Goal: Task Accomplishment & Management: Use online tool/utility

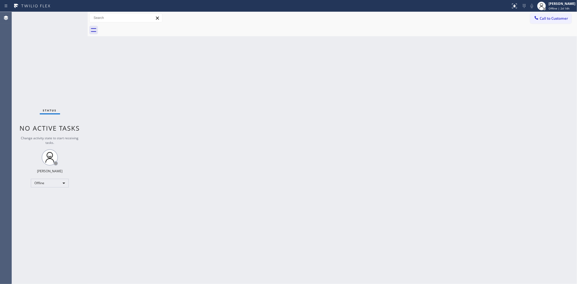
click at [49, 69] on div "Status No active tasks Change activity state to start receiving tasks. Mark Pau…" at bounding box center [50, 148] width 76 height 272
click at [558, 8] on span "Offline | 2d 15h" at bounding box center [559, 8] width 21 height 4
click at [545, 27] on button "Available" at bounding box center [550, 28] width 54 height 7
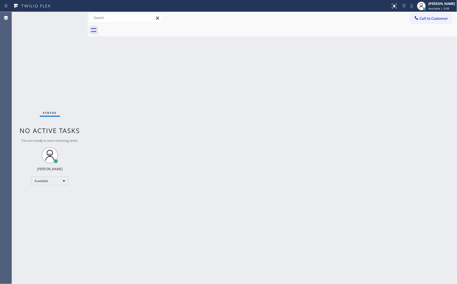
click at [367, 5] on div at bounding box center [195, 6] width 386 height 9
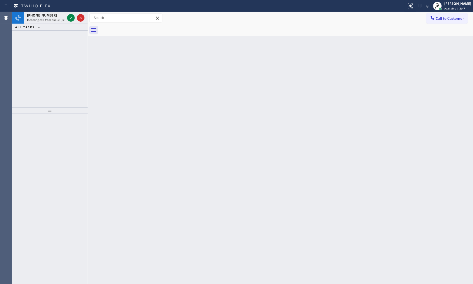
click at [49, 24] on div "ALL TASKS ALL TASKS ACTIVE TASKS TASKS IN WRAP UP" at bounding box center [50, 27] width 76 height 7
click at [51, 18] on span "Incoming call from queue [Test] All" at bounding box center [49, 20] width 45 height 4
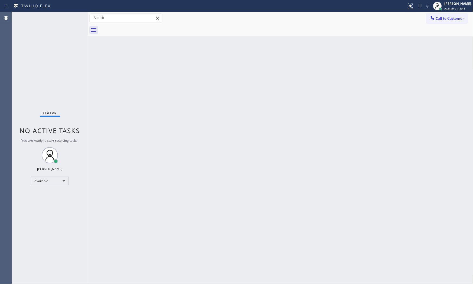
click at [70, 17] on div "Status No active tasks You are ready to start receiving tasks. Mark Paul Dacula…" at bounding box center [50, 148] width 76 height 272
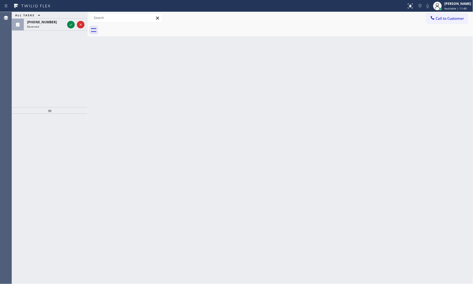
click at [42, 18] on button "ALL TASKS" at bounding box center [29, 15] width 34 height 6
click at [45, 22] on button "ALL TASKS" at bounding box center [31, 21] width 39 height 7
click at [60, 25] on div "Reserved" at bounding box center [46, 27] width 38 height 4
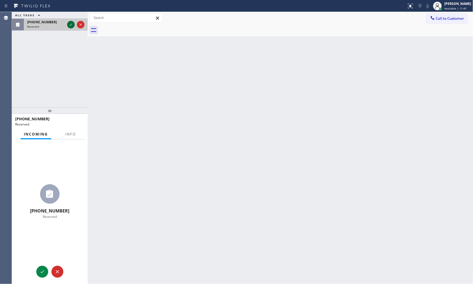
click at [72, 24] on icon at bounding box center [71, 25] width 3 height 2
click at [64, 135] on button "Info" at bounding box center [70, 134] width 17 height 11
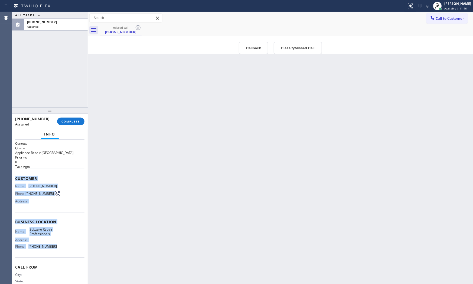
drag, startPoint x: 14, startPoint y: 177, endPoint x: 66, endPoint y: 250, distance: 89.4
click at [66, 250] on div "Context Queue: Appliance Repair High End Priority: 0 Task Age: Customer Name: (…" at bounding box center [50, 211] width 76 height 145
click at [70, 120] on span "COMPLETE" at bounding box center [70, 121] width 19 height 4
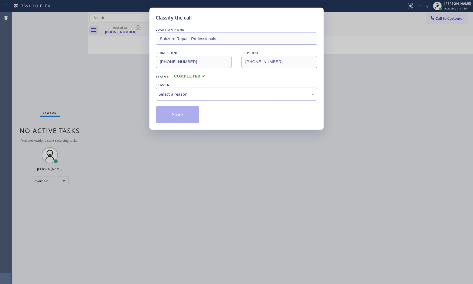
drag, startPoint x: 172, startPoint y: 83, endPoint x: 174, endPoint y: 97, distance: 14.7
click at [172, 87] on div "REASON: Select a reason" at bounding box center [236, 91] width 161 height 18
click at [174, 97] on div "Select a reason" at bounding box center [236, 94] width 161 height 13
click at [174, 117] on button "Save" at bounding box center [178, 114] width 44 height 17
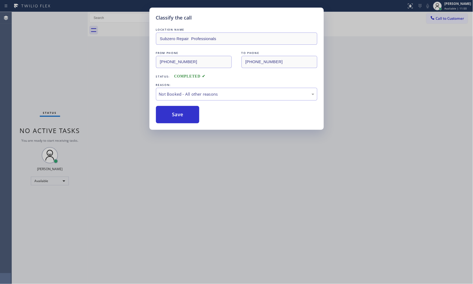
click at [174, 117] on button "Save" at bounding box center [178, 114] width 44 height 17
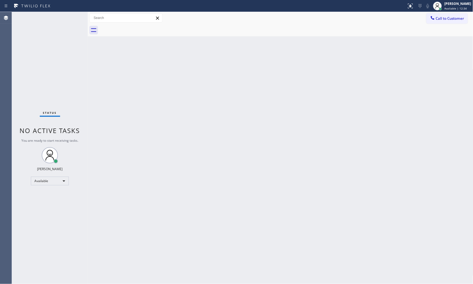
click at [80, 70] on div "Status No active tasks You are ready to start receiving tasks. Mark Paul Dacula…" at bounding box center [50, 148] width 76 height 272
drag, startPoint x: 51, startPoint y: 31, endPoint x: 55, endPoint y: 28, distance: 4.7
click at [53, 30] on div "Status No active tasks You are ready to start receiving tasks. Mark Paul Dacula…" at bounding box center [50, 148] width 76 height 272
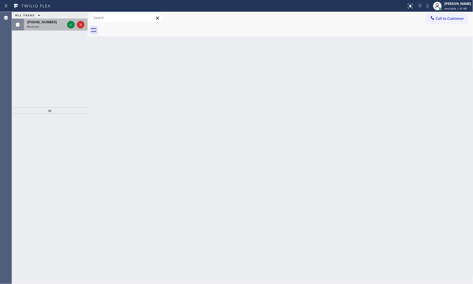
click at [44, 25] on div "Reserved" at bounding box center [46, 27] width 38 height 4
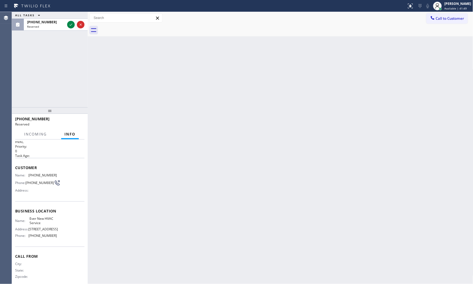
scroll to position [21, 0]
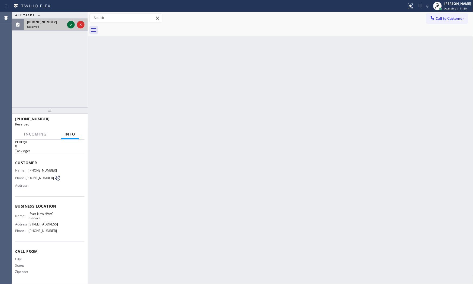
click at [71, 25] on icon at bounding box center [71, 24] width 6 height 6
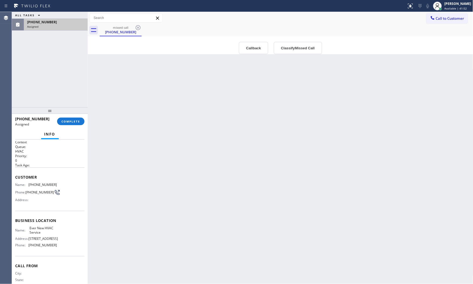
scroll to position [0, 0]
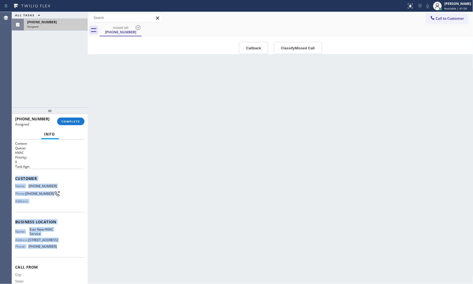
drag, startPoint x: 14, startPoint y: 179, endPoint x: 65, endPoint y: 257, distance: 93.1
click at [64, 256] on div "Context Queue: HVAC Priority: 0 Task Age: Customer Name: (561) 257-8879 Phone: …" at bounding box center [50, 211] width 76 height 145
copy div "Customer Name: (561) 257-8879 Phone: (561) 257-8879 Address: Business location …"
click at [67, 124] on button "COMPLETE" at bounding box center [70, 121] width 27 height 8
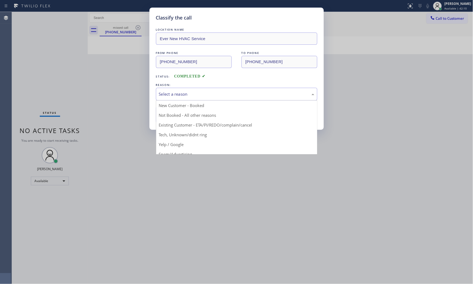
click at [193, 98] on div "Select a reason" at bounding box center [236, 94] width 161 height 13
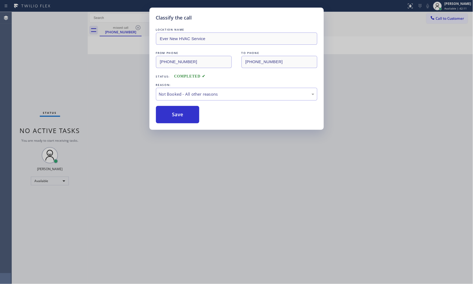
click at [183, 113] on button "Save" at bounding box center [178, 114] width 44 height 17
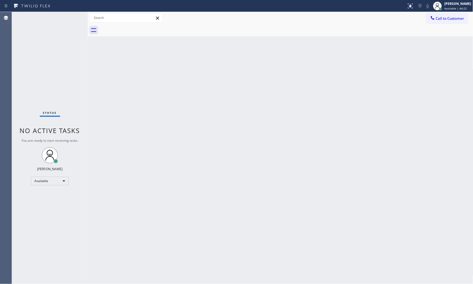
drag, startPoint x: 182, startPoint y: 113, endPoint x: 315, endPoint y: 247, distance: 188.0
click at [315, 231] on div "Back to Dashboard Change Sender ID Customers Technicians Select a contact Outbo…" at bounding box center [280, 148] width 385 height 272
click at [64, 18] on div "Status No active tasks You are ready to start receiving tasks. Mark Paul Dacula…" at bounding box center [50, 148] width 76 height 272
click at [72, 16] on div "Status No active tasks You are ready to start receiving tasks. Mark Paul Dacula…" at bounding box center [50, 148] width 76 height 272
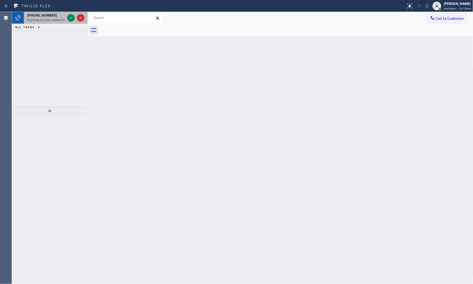
click at [61, 17] on div "+16179676637" at bounding box center [46, 15] width 38 height 5
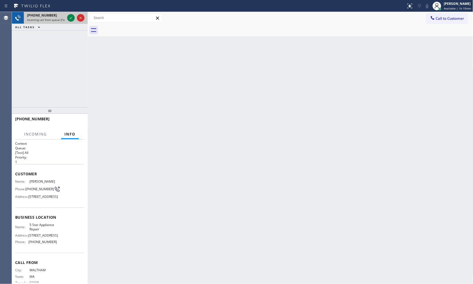
click at [64, 20] on span "Incoming call from queue [Test] All" at bounding box center [49, 20] width 45 height 4
click at [67, 20] on div at bounding box center [71, 18] width 8 height 6
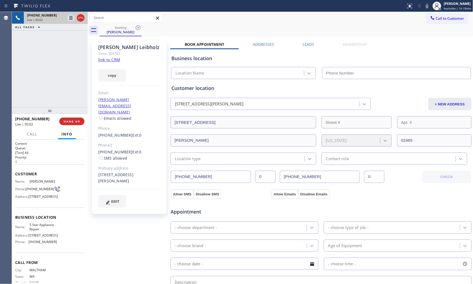
type input "(855) 731-4952"
click at [72, 121] on span "HANG UP" at bounding box center [72, 121] width 17 height 4
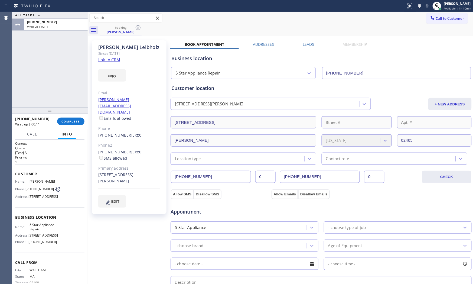
drag, startPoint x: 35, startPoint y: 67, endPoint x: 44, endPoint y: 66, distance: 9.8
click at [35, 67] on div "ALL TASKS ALL TASKS ACTIVE TASKS TASKS IN WRAP UP +16179676637 Wrap up | 00:11" at bounding box center [50, 59] width 76 height 95
click at [115, 57] on div "Daniel Leibholz Since: 20 may 2020 link to CRM copy Email dan.leibholz@gmail.co…" at bounding box center [129, 127] width 75 height 174
click at [115, 57] on link "link to CRM" at bounding box center [109, 59] width 22 height 5
click at [46, 78] on div "ALL TASKS ALL TASKS ACTIVE TASKS TASKS IN WRAP UP +16179676637 Wrap up | 00:28" at bounding box center [50, 59] width 76 height 95
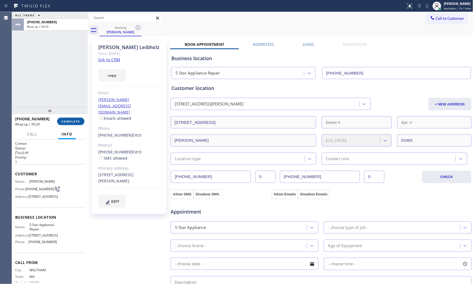
click at [75, 119] on span "COMPLETE" at bounding box center [70, 121] width 19 height 4
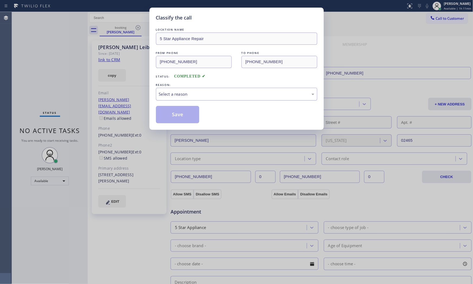
click at [172, 90] on div "Select a reason" at bounding box center [236, 94] width 161 height 13
click at [177, 117] on button "Save" at bounding box center [178, 114] width 44 height 17
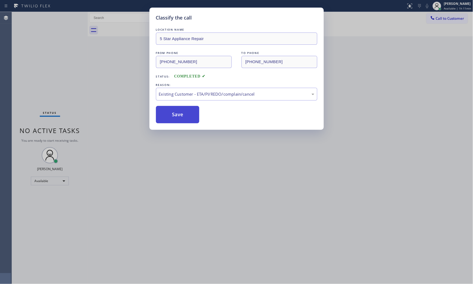
click at [177, 117] on button "Save" at bounding box center [178, 114] width 44 height 17
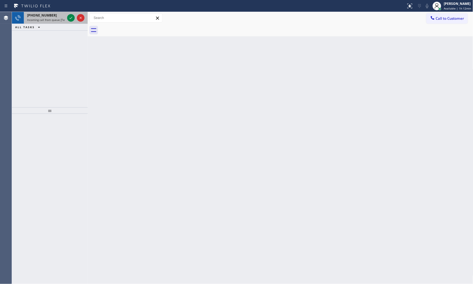
click at [42, 17] on span "+13058038306" at bounding box center [42, 15] width 30 height 5
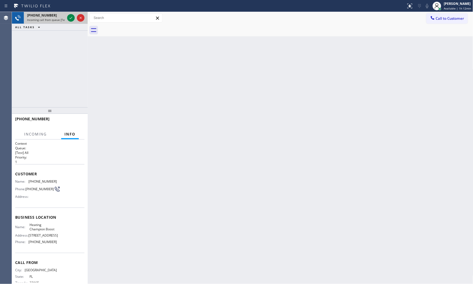
click at [64, 20] on span "Incoming call from queue [Test] All" at bounding box center [49, 20] width 45 height 4
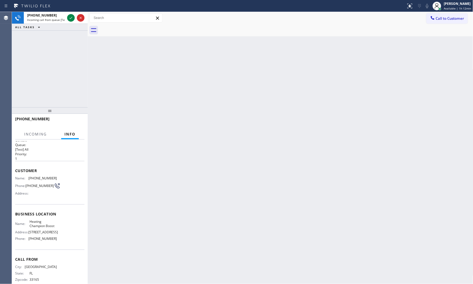
scroll to position [12, 0]
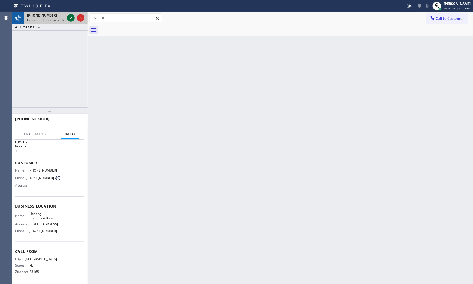
click at [67, 20] on div at bounding box center [71, 18] width 8 height 6
drag, startPoint x: 202, startPoint y: 134, endPoint x: 198, endPoint y: 133, distance: 3.8
click at [201, 134] on div "Back to Dashboard Change Sender ID Customers Technicians Select a contact Outbo…" at bounding box center [280, 148] width 385 height 272
drag, startPoint x: 198, startPoint y: 133, endPoint x: 90, endPoint y: 116, distance: 109.2
click at [177, 131] on div "Back to Dashboard Change Sender ID Customers Technicians Select a contact Outbo…" at bounding box center [280, 148] width 385 height 272
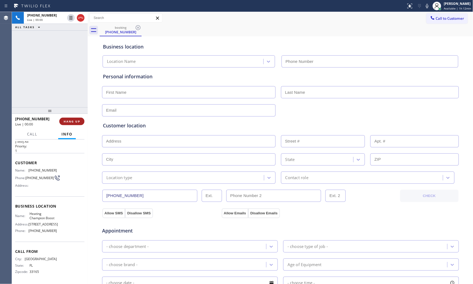
type input "(786) 610-3531"
click at [80, 121] on span "HANG UP" at bounding box center [72, 121] width 17 height 4
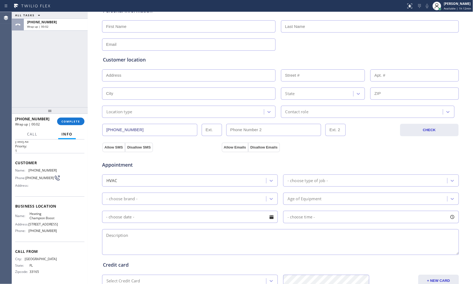
scroll to position [0, 0]
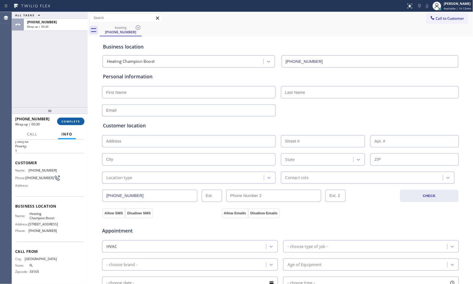
click at [66, 119] on button "COMPLETE" at bounding box center [70, 121] width 27 height 8
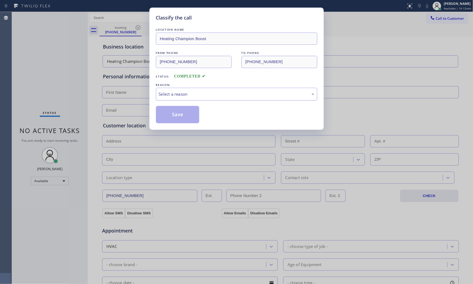
drag, startPoint x: 189, startPoint y: 95, endPoint x: 188, endPoint y: 99, distance: 3.8
click at [189, 95] on div "Select a reason" at bounding box center [236, 94] width 155 height 6
click at [184, 114] on button "Save" at bounding box center [178, 114] width 44 height 17
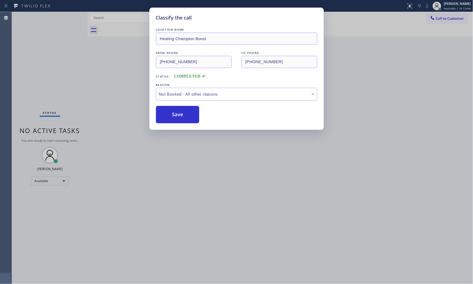
click at [184, 114] on button "Save" at bounding box center [178, 114] width 44 height 17
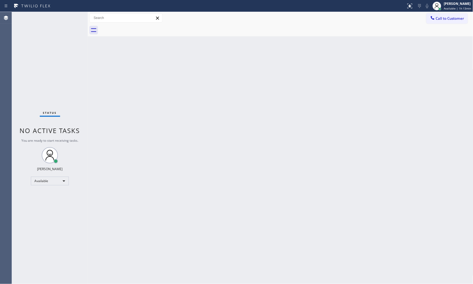
click at [45, 74] on div "Status No active tasks You are ready to start receiving tasks. Mark Paul Dacula…" at bounding box center [50, 148] width 76 height 272
click at [359, 159] on div "Back to Dashboard Change Sender ID Customers Technicians Select a contact Outbo…" at bounding box center [280, 148] width 385 height 272
click at [215, 159] on div "Back to Dashboard Change Sender ID Customers Technicians Select a contact Outbo…" at bounding box center [280, 148] width 385 height 272
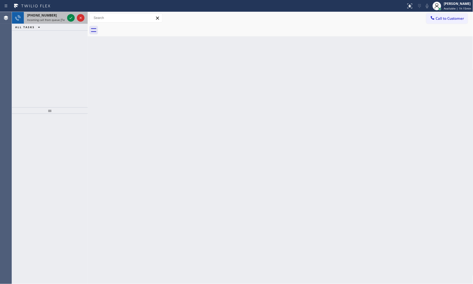
click at [47, 22] on div "+15165457758 Incoming call from queue [Test] All" at bounding box center [45, 18] width 42 height 12
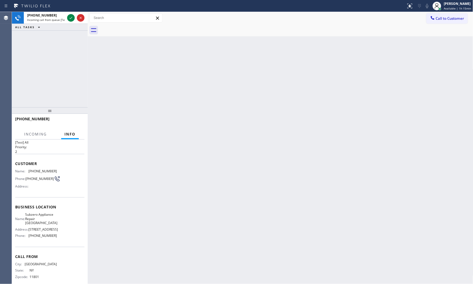
scroll to position [21, 0]
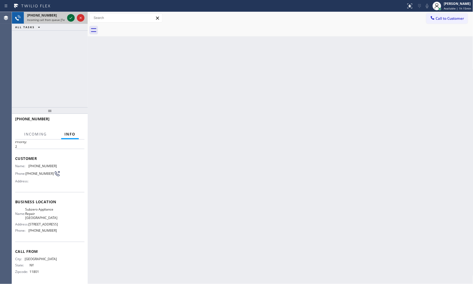
click at [71, 19] on icon at bounding box center [71, 18] width 6 height 6
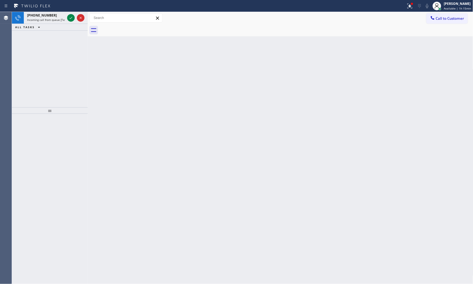
drag, startPoint x: 106, startPoint y: 90, endPoint x: 113, endPoint y: 89, distance: 6.3
click at [112, 90] on div "Back to Dashboard Change Sender ID Customers Technicians Select a contact Outbo…" at bounding box center [280, 148] width 385 height 272
click at [404, 6] on div at bounding box center [410, 6] width 12 height 6
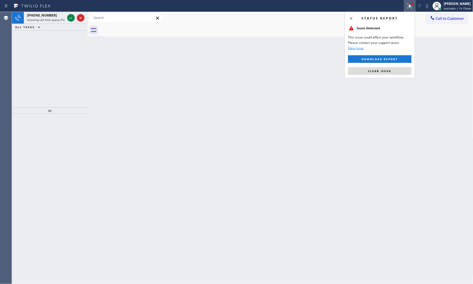
drag, startPoint x: 393, startPoint y: 71, endPoint x: 341, endPoint y: 42, distance: 59.1
click at [393, 71] on button "Clear issue" at bounding box center [379, 71] width 63 height 8
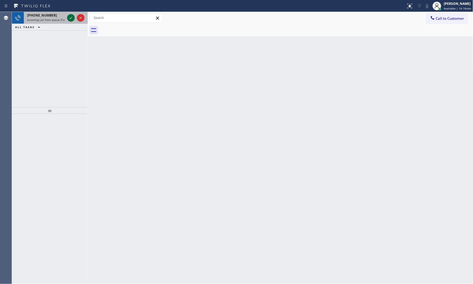
click at [72, 16] on icon at bounding box center [71, 18] width 6 height 6
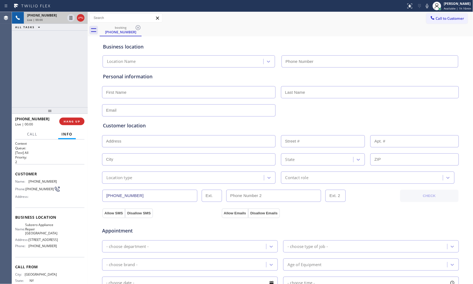
click at [74, 123] on button "HANG UP" at bounding box center [71, 121] width 25 height 8
type input "(516) 252-3358"
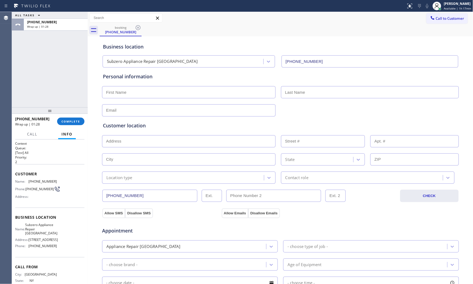
click at [81, 128] on div "+15165457758 Wrap up | 01:28 COMPLETE" at bounding box center [50, 121] width 76 height 15
click at [77, 121] on span "COMPLETE" at bounding box center [70, 121] width 19 height 4
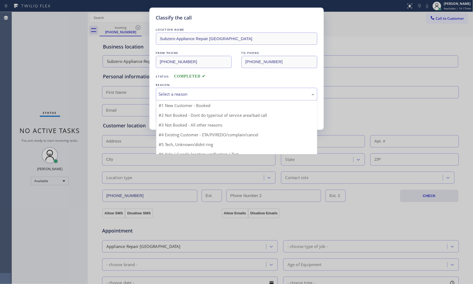
click at [157, 95] on div "Select a reason" at bounding box center [236, 94] width 161 height 13
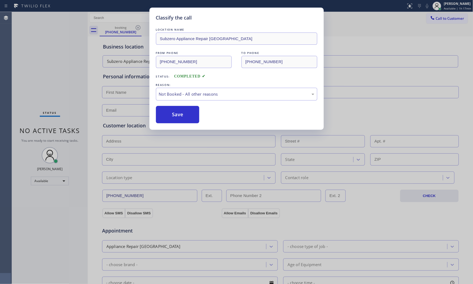
click at [176, 114] on button "Save" at bounding box center [178, 114] width 44 height 17
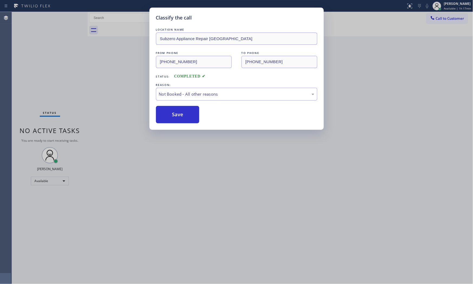
click at [176, 114] on button "Save" at bounding box center [178, 114] width 44 height 17
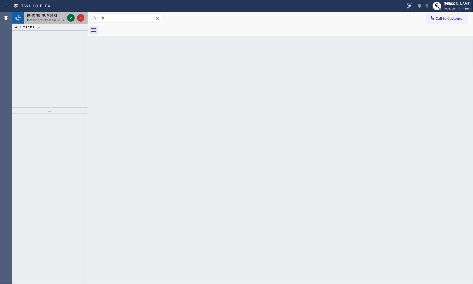
click at [69, 18] on icon at bounding box center [71, 18] width 6 height 6
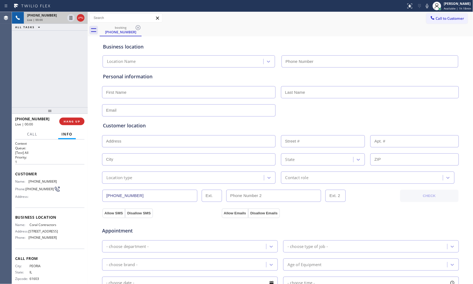
type input "(786) 460-6833"
click at [79, 118] on button "HANG UP" at bounding box center [71, 121] width 25 height 8
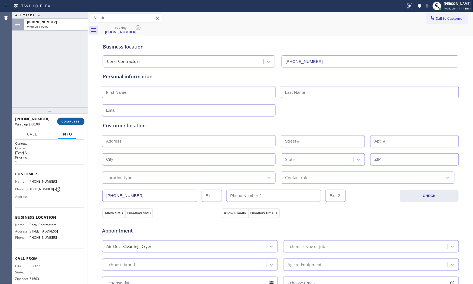
click at [78, 120] on span "COMPLETE" at bounding box center [70, 121] width 19 height 4
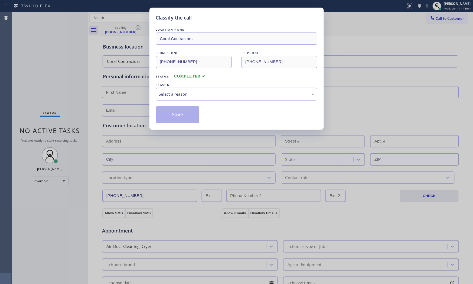
click at [212, 87] on div "REASON:" at bounding box center [236, 85] width 161 height 6
drag, startPoint x: 192, startPoint y: 94, endPoint x: 189, endPoint y: 100, distance: 6.5
click at [192, 95] on div "Select a reason" at bounding box center [236, 94] width 155 height 6
click at [178, 113] on button "Save" at bounding box center [178, 114] width 44 height 17
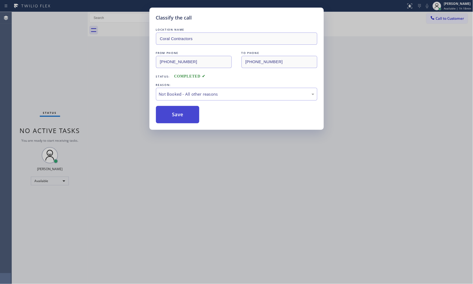
click at [178, 113] on button "Save" at bounding box center [178, 114] width 44 height 17
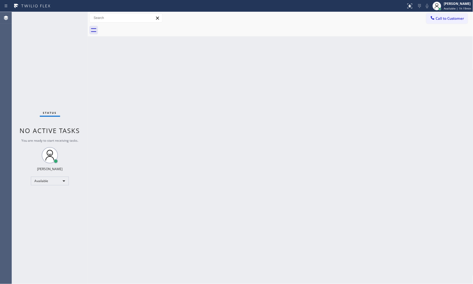
click at [56, 102] on div "Status No active tasks You are ready to start receiving tasks. Mark Paul Dacula…" at bounding box center [50, 148] width 76 height 272
click at [65, 24] on div "Status No active tasks You are ready to start receiving tasks. Mark Paul Dacula…" at bounding box center [50, 148] width 76 height 272
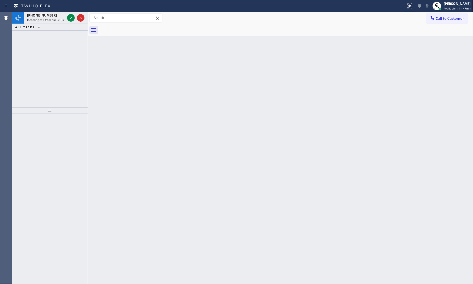
click at [58, 26] on div "ALL TASKS ALL TASKS ACTIVE TASKS TASKS IN WRAP UP" at bounding box center [50, 27] width 76 height 7
click at [62, 21] on span "Incoming call from queue [Test] All" at bounding box center [49, 20] width 45 height 4
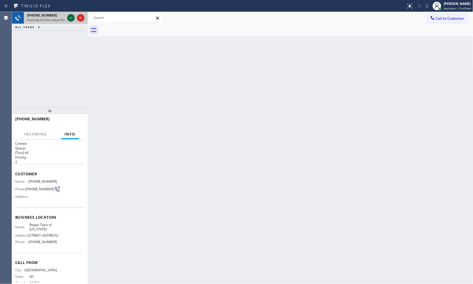
click at [70, 17] on icon at bounding box center [71, 18] width 6 height 6
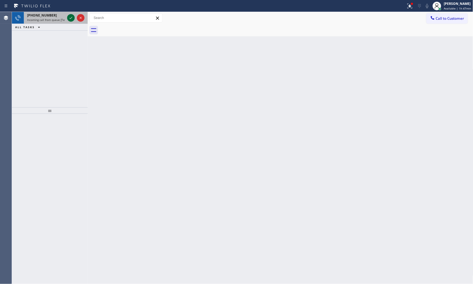
click at [73, 19] on icon at bounding box center [71, 18] width 6 height 6
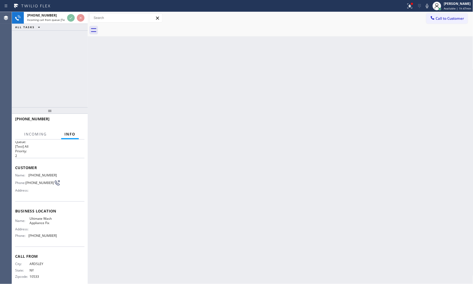
scroll to position [12, 0]
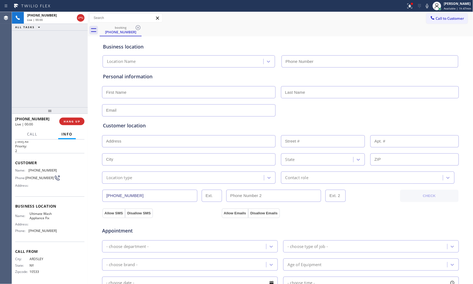
type input "(914) 867-4155"
click at [77, 120] on span "HANG UP" at bounding box center [72, 121] width 17 height 4
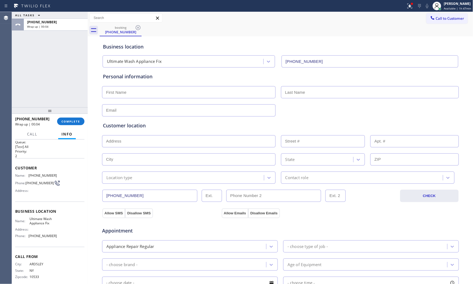
scroll to position [0, 0]
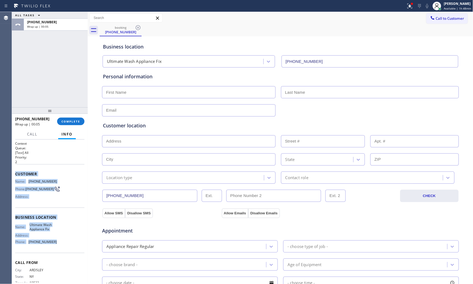
drag, startPoint x: 22, startPoint y: 180, endPoint x: 62, endPoint y: 244, distance: 75.5
click at [62, 244] on div "Context Queue: [Test] All Priority: 2 Customer Name: (914) 374-5494 Phone: (914…" at bounding box center [49, 217] width 69 height 152
copy div "Customer Name: (914) 374-5494 Phone: (914) 374-5494 Address: Business location …"
click at [72, 123] on button "COMPLETE" at bounding box center [70, 121] width 27 height 8
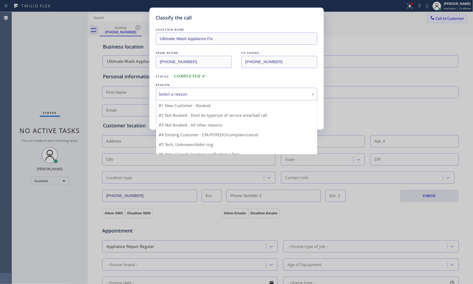
click at [198, 96] on div "Select a reason" at bounding box center [236, 94] width 155 height 6
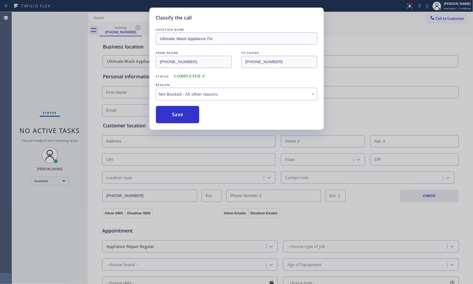
click at [183, 114] on button "Save" at bounding box center [178, 114] width 44 height 17
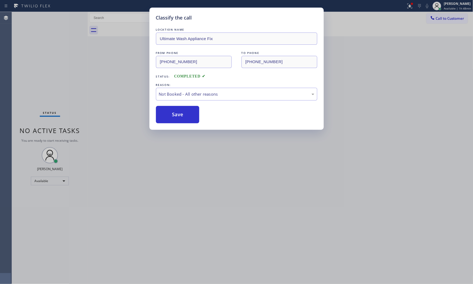
click at [183, 114] on button "Save" at bounding box center [178, 114] width 44 height 17
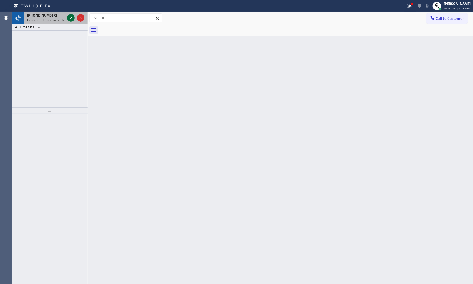
click at [67, 16] on div at bounding box center [71, 18] width 8 height 6
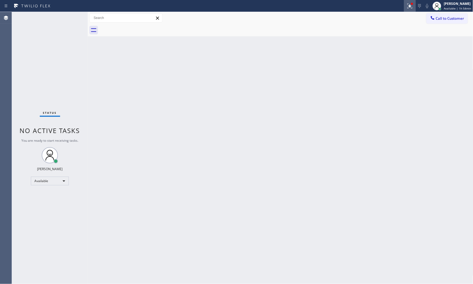
click at [408, 8] on icon at bounding box center [410, 6] width 6 height 6
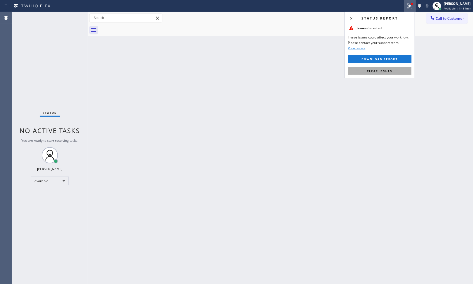
click at [384, 70] on span "Clear issues" at bounding box center [379, 71] width 25 height 4
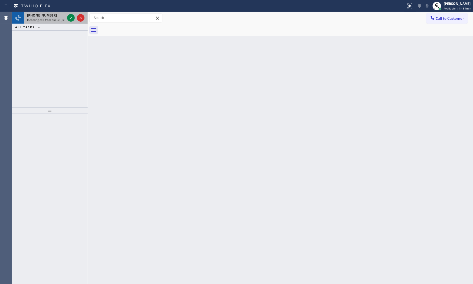
click at [66, 18] on div "+18477103592 Incoming call from queue [Test] All" at bounding box center [45, 18] width 42 height 12
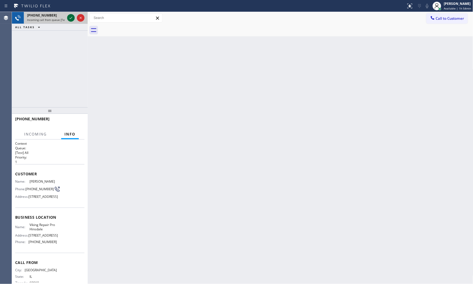
click at [71, 19] on icon at bounding box center [71, 18] width 6 height 6
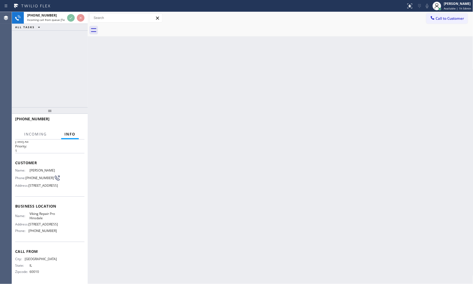
scroll to position [29, 0]
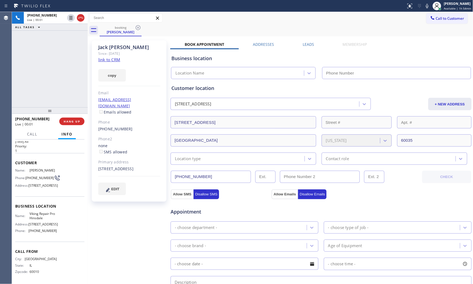
type input "(630) 523-0508"
click at [109, 59] on link "link to CRM" at bounding box center [109, 59] width 22 height 5
click at [72, 121] on span "HANG UP" at bounding box center [72, 121] width 17 height 4
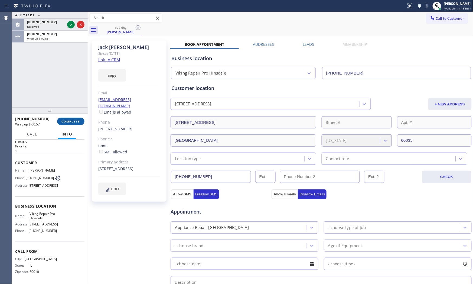
click at [66, 121] on span "COMPLETE" at bounding box center [70, 121] width 19 height 4
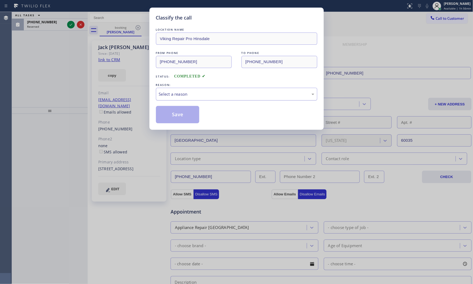
click at [187, 98] on div "Select a reason" at bounding box center [236, 94] width 161 height 13
click at [179, 114] on button "Save" at bounding box center [178, 114] width 44 height 17
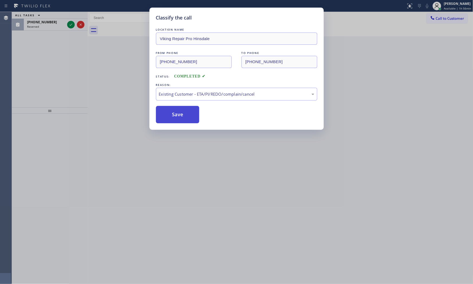
click at [179, 114] on button "Save" at bounding box center [178, 114] width 44 height 17
drag, startPoint x: 179, startPoint y: 114, endPoint x: 148, endPoint y: 83, distance: 43.8
click at [179, 114] on button "Save" at bounding box center [178, 114] width 44 height 17
click at [69, 23] on div "Classify the call LOCATION NAME Subzero Repair Professionals FROM PHONE (561) 3…" at bounding box center [242, 148] width 461 height 272
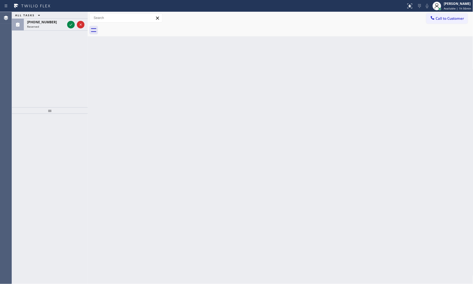
click at [69, 23] on icon at bounding box center [71, 24] width 6 height 6
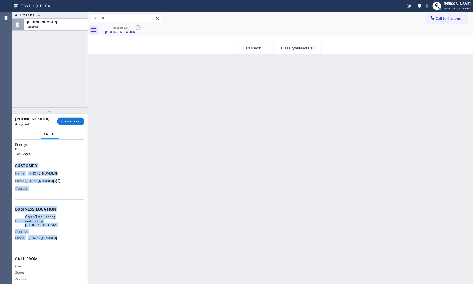
scroll to position [25, 0]
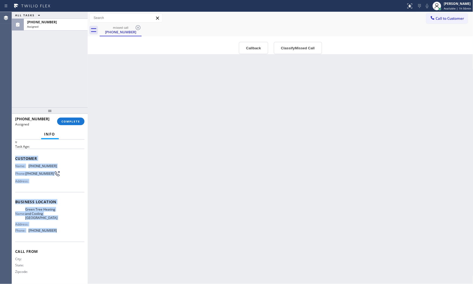
drag, startPoint x: 14, startPoint y: 175, endPoint x: 74, endPoint y: 216, distance: 72.3
click at [78, 234] on div "Context Queue: HVAC Priority: 0 Task Age: Customer Name: (813) 861-7901 Phone: …" at bounding box center [50, 211] width 76 height 145
copy div "Customer Name: (813) 861-7901 Phone: (813) 861-7901 Address: Business location …"
click at [72, 123] on button "COMPLETE" at bounding box center [70, 121] width 27 height 8
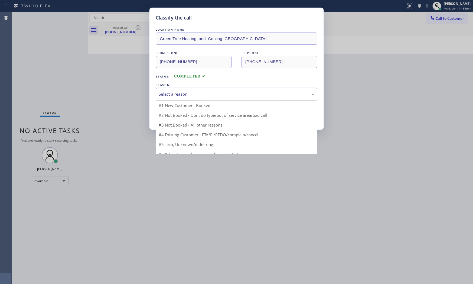
click at [183, 92] on div "Select a reason" at bounding box center [236, 94] width 155 height 6
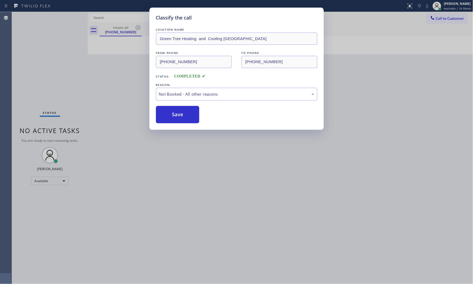
click at [177, 114] on button "Save" at bounding box center [178, 114] width 44 height 17
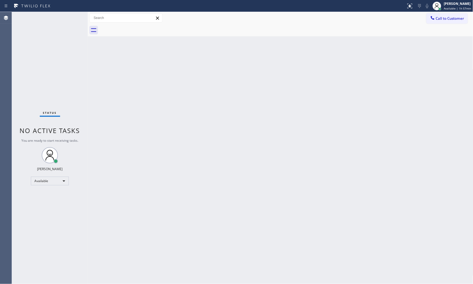
drag, startPoint x: 63, startPoint y: 57, endPoint x: 69, endPoint y: 51, distance: 8.4
click at [64, 56] on div "Status No active tasks You are ready to start receiving tasks. Mark Paul Dacula…" at bounding box center [50, 148] width 76 height 272
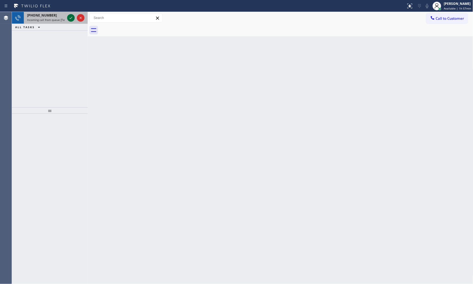
click at [73, 17] on icon at bounding box center [71, 18] width 6 height 6
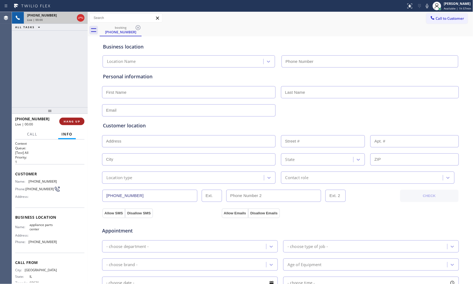
type input "(817) 482-5346"
click at [77, 118] on button "HANG UP" at bounding box center [71, 121] width 25 height 8
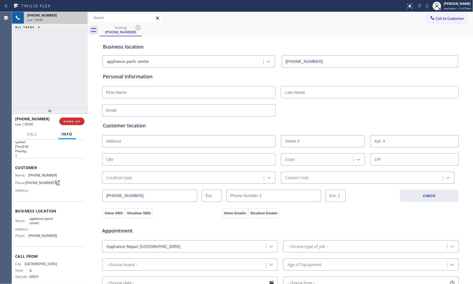
scroll to position [12, 0]
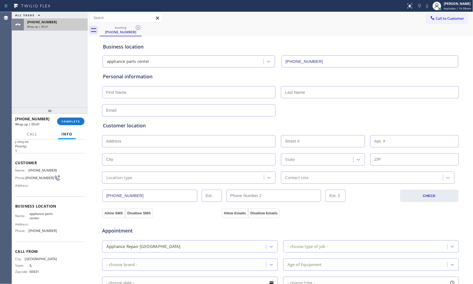
click at [68, 27] on div "Wrap up | 00:41" at bounding box center [55, 27] width 57 height 4
click at [82, 119] on button "COMPLETE" at bounding box center [70, 121] width 27 height 8
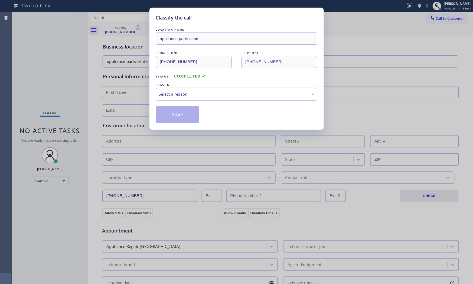
click at [176, 97] on div "Select a reason" at bounding box center [236, 94] width 155 height 6
click at [175, 116] on button "Save" at bounding box center [178, 114] width 44 height 17
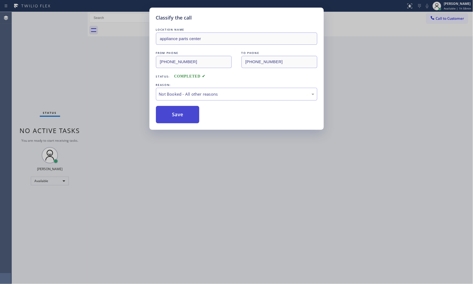
click at [175, 116] on button "Save" at bounding box center [178, 114] width 44 height 17
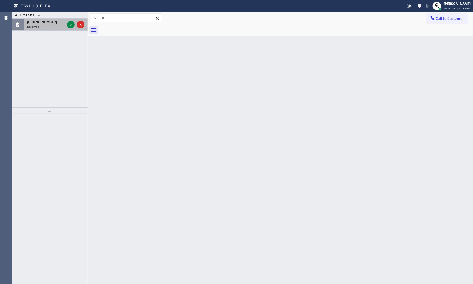
click at [63, 23] on div "(516) 604-3417" at bounding box center [46, 22] width 38 height 5
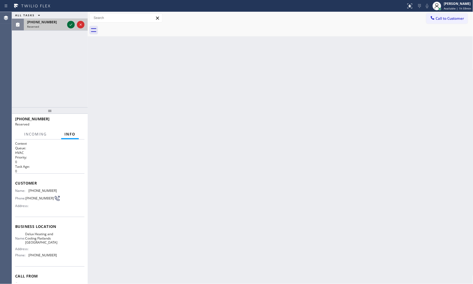
click at [70, 24] on icon at bounding box center [71, 24] width 6 height 6
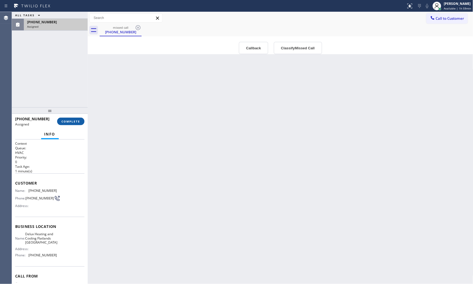
click at [71, 124] on button "COMPLETE" at bounding box center [70, 121] width 27 height 8
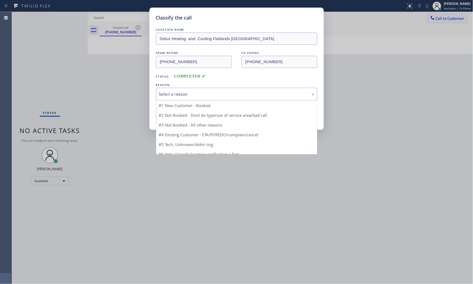
click at [178, 100] on div "Select a reason #1 New Customer - Booked #2 Not Booked - Dont do type/out of se…" at bounding box center [236, 94] width 161 height 13
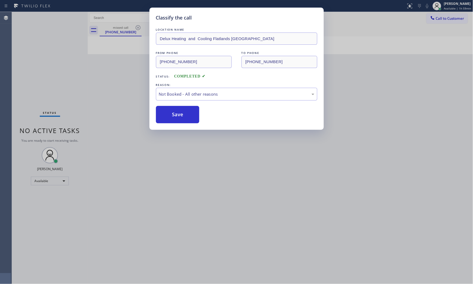
click at [179, 115] on button "Save" at bounding box center [178, 114] width 44 height 17
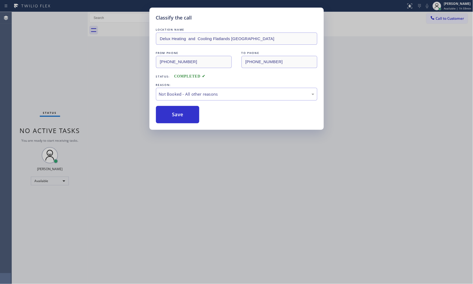
click at [179, 115] on button "Save" at bounding box center [178, 114] width 44 height 17
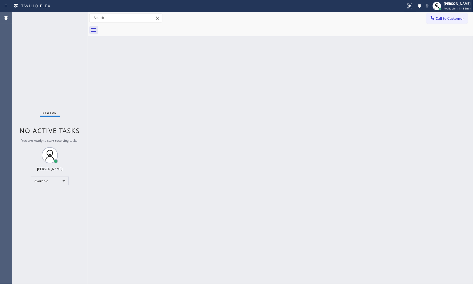
click at [68, 16] on div "Status No active tasks You are ready to start receiving tasks. Mark Paul Dacula…" at bounding box center [50, 148] width 76 height 272
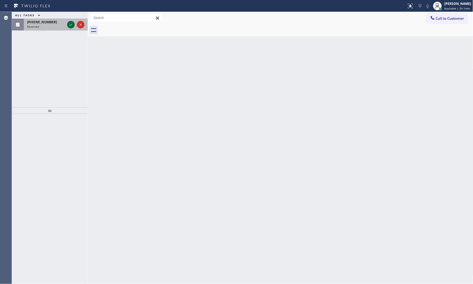
click at [73, 25] on icon at bounding box center [71, 24] width 6 height 6
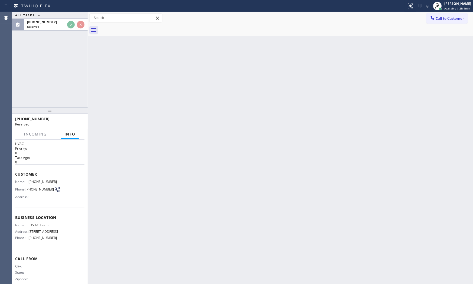
scroll to position [13, 0]
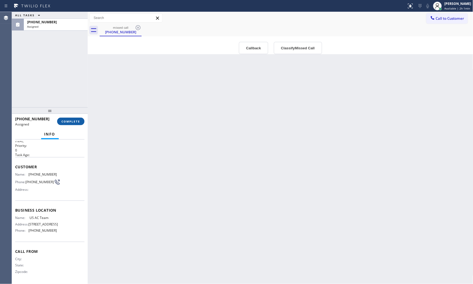
click at [82, 123] on button "COMPLETE" at bounding box center [70, 121] width 27 height 8
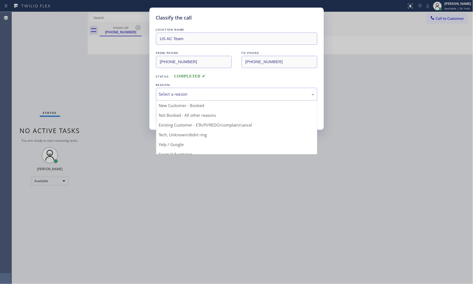
click at [189, 94] on div "Select a reason" at bounding box center [236, 94] width 155 height 6
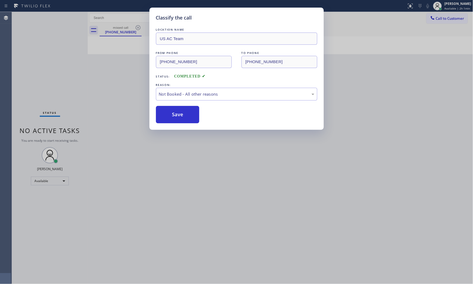
click at [182, 118] on button "Save" at bounding box center [178, 114] width 44 height 17
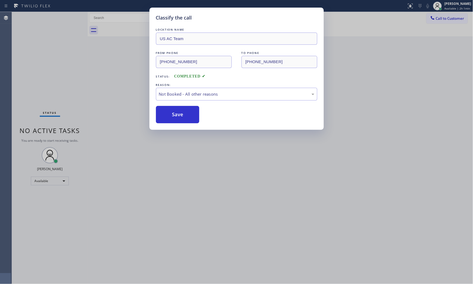
click at [182, 118] on button "Save" at bounding box center [178, 114] width 44 height 17
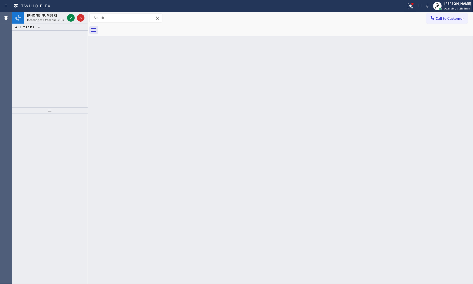
click at [50, 24] on div "ALL TASKS ALL TASKS ACTIVE TASKS TASKS IN WRAP UP" at bounding box center [50, 27] width 76 height 7
click at [53, 22] on div "+12025243612 Incoming call from queue [Test] All" at bounding box center [45, 18] width 42 height 12
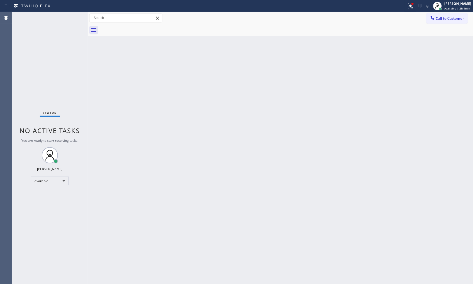
click at [53, 22] on div "Status No active tasks You are ready to start receiving tasks. Mark Paul Dacula…" at bounding box center [50, 148] width 76 height 272
click at [68, 20] on div "Status No active tasks You are ready to start receiving tasks. Mark Paul Dacula…" at bounding box center [50, 148] width 76 height 272
click at [63, 25] on div "Status No active tasks You are ready to start receiving tasks. Mark Paul Dacula…" at bounding box center [50, 148] width 76 height 272
drag, startPoint x: 66, startPoint y: 21, endPoint x: 68, endPoint y: 17, distance: 3.8
click at [68, 17] on div "Status No active tasks You are ready to start receiving tasks. Mark Paul Dacula…" at bounding box center [50, 148] width 76 height 272
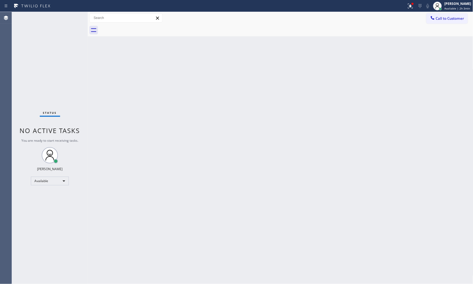
click at [68, 17] on div "Status No active tasks You are ready to start receiving tasks. Mark Paul Dacula…" at bounding box center [50, 148] width 76 height 272
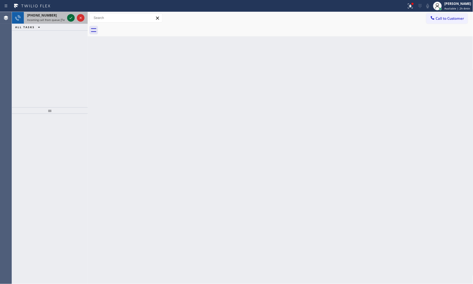
click at [69, 17] on icon at bounding box center [71, 18] width 6 height 6
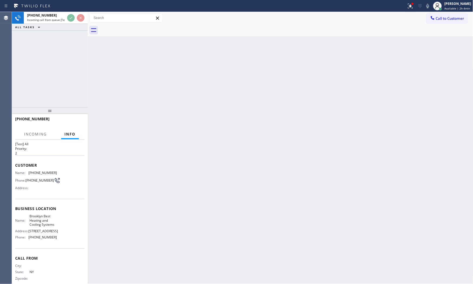
scroll to position [17, 0]
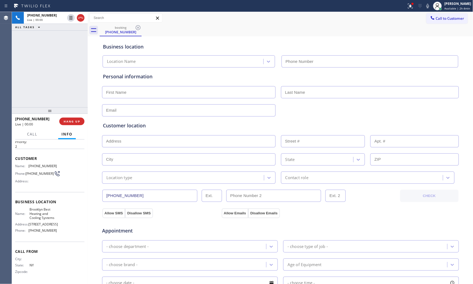
type input "(518) 936-4093"
click at [72, 122] on span "HANG UP" at bounding box center [72, 121] width 17 height 4
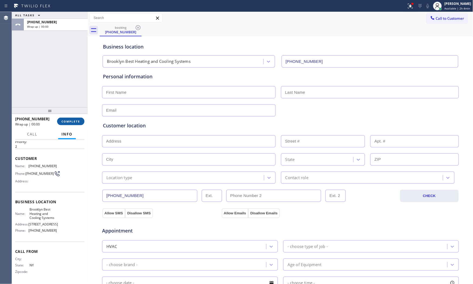
click at [72, 122] on span "COMPLETE" at bounding box center [70, 121] width 19 height 4
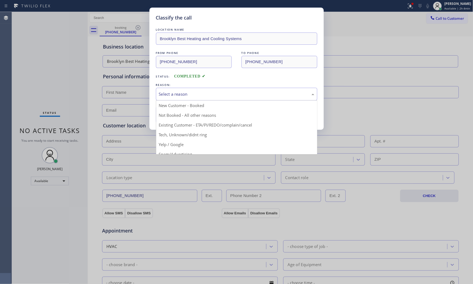
click at [188, 99] on div "Select a reason" at bounding box center [236, 94] width 161 height 13
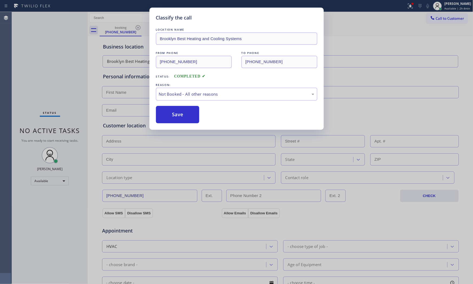
click at [176, 117] on button "Save" at bounding box center [178, 114] width 44 height 17
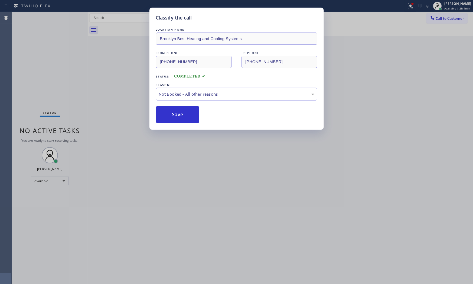
click at [176, 117] on button "Save" at bounding box center [178, 114] width 44 height 17
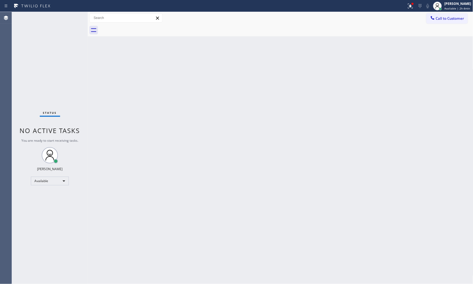
click at [68, 18] on div "Status No active tasks You are ready to start receiving tasks. Mark Paul Dacula…" at bounding box center [50, 148] width 76 height 272
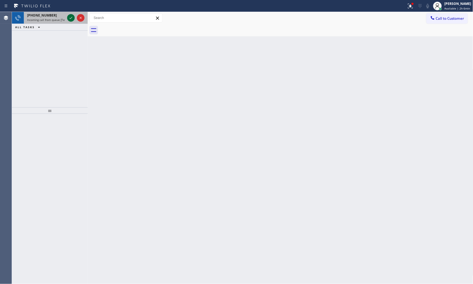
click at [69, 18] on icon at bounding box center [71, 18] width 6 height 6
click at [70, 17] on icon at bounding box center [71, 18] width 6 height 6
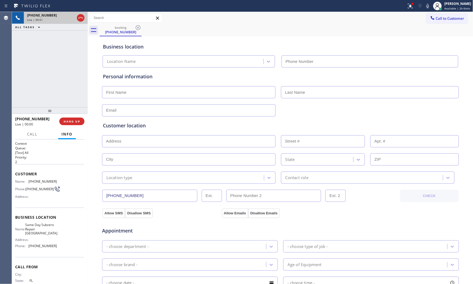
type input "(727) 758-4303"
click at [68, 122] on span "HANG UP" at bounding box center [72, 121] width 17 height 4
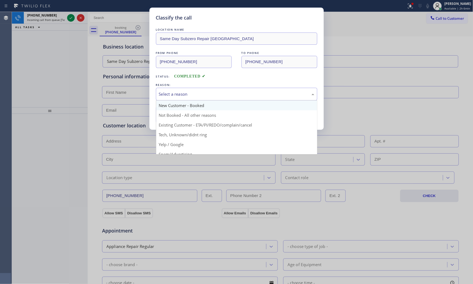
drag, startPoint x: 160, startPoint y: 95, endPoint x: 162, endPoint y: 107, distance: 12.0
click at [161, 95] on div "Select a reason" at bounding box center [236, 94] width 155 height 6
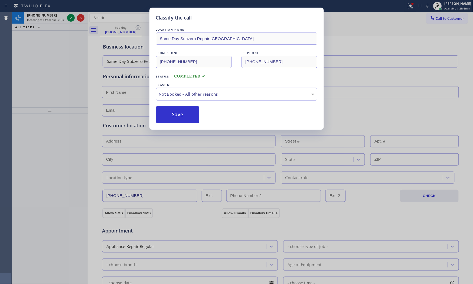
click at [163, 114] on button "Save" at bounding box center [178, 114] width 44 height 17
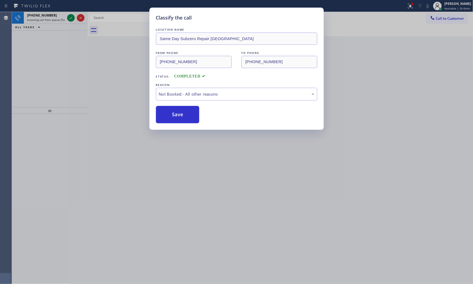
click at [163, 114] on button "Save" at bounding box center [178, 114] width 44 height 17
click at [64, 21] on div "Classify the call LOCATION NAME Same Day Subzero Repair St Petersburg FROM PHON…" at bounding box center [236, 142] width 473 height 284
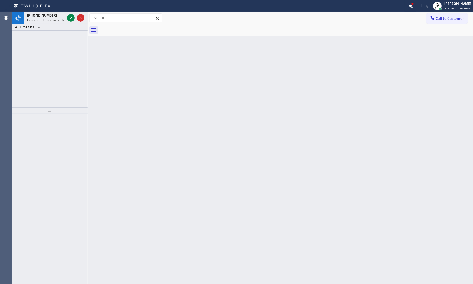
click at [64, 21] on span "Incoming call from queue [Test] All" at bounding box center [49, 20] width 45 height 4
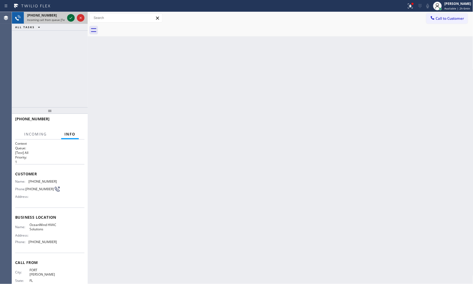
click at [71, 17] on icon at bounding box center [71, 18] width 6 height 6
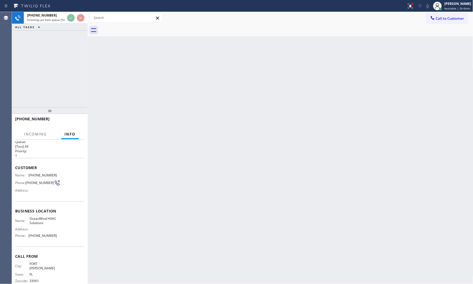
scroll to position [12, 0]
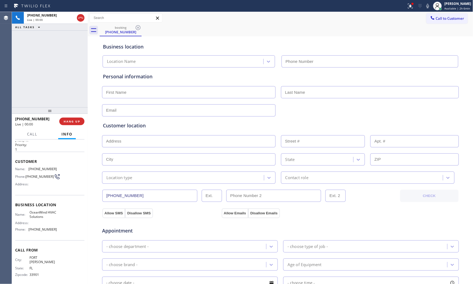
type input "(786) 589-8028"
click at [74, 119] on button "HANG UP" at bounding box center [71, 121] width 25 height 8
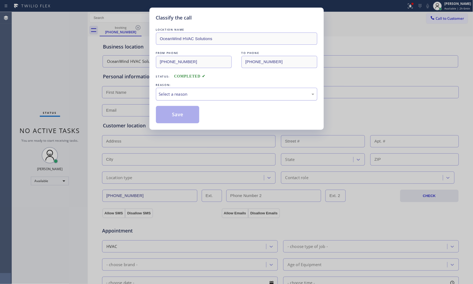
click at [177, 100] on div "Select a reason" at bounding box center [236, 94] width 161 height 13
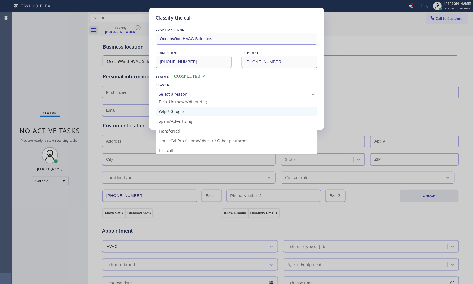
scroll to position [34, 0]
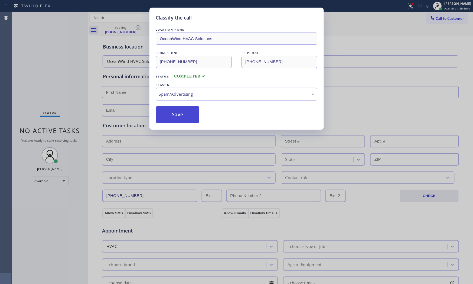
click at [173, 116] on button "Save" at bounding box center [178, 114] width 44 height 17
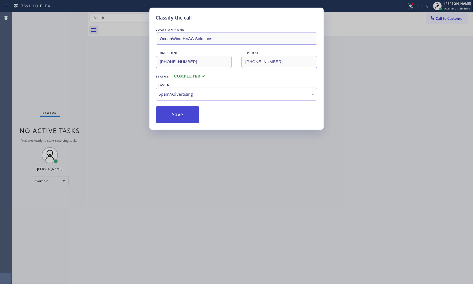
click at [173, 116] on button "Save" at bounding box center [178, 114] width 44 height 17
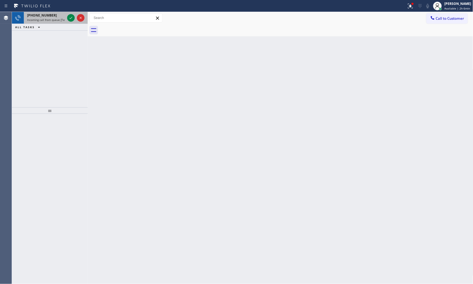
click at [44, 15] on span "+18056285140" at bounding box center [42, 15] width 30 height 5
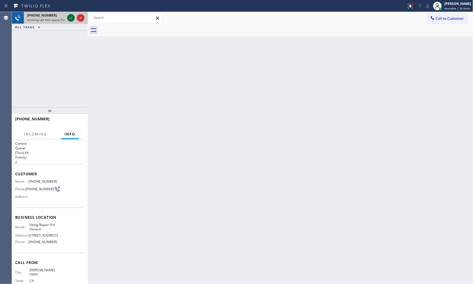
click at [69, 15] on icon at bounding box center [71, 18] width 6 height 6
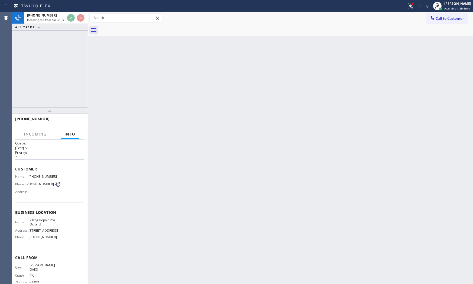
scroll to position [12, 0]
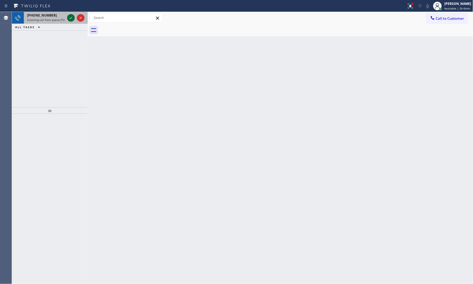
click at [71, 17] on icon at bounding box center [71, 18] width 6 height 6
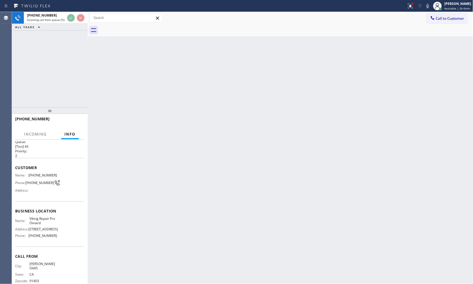
scroll to position [12, 0]
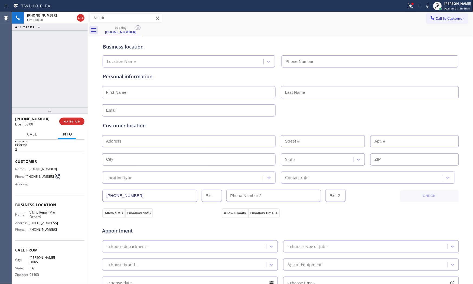
type input "(805) 549-5696"
click at [407, 12] on div "Call to Customer Outbound call Location Search location Your caller id phone nu…" at bounding box center [280, 18] width 385 height 12
click at [408, 10] on button at bounding box center [410, 6] width 12 height 12
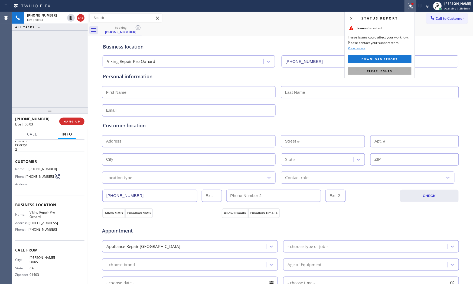
click at [397, 74] on button "Clear issues" at bounding box center [379, 71] width 63 height 8
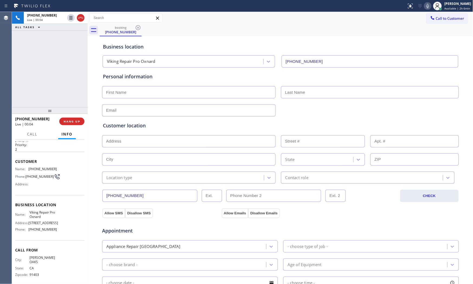
click at [426, 6] on icon at bounding box center [427, 6] width 3 height 4
click at [75, 121] on span "HANG UP" at bounding box center [72, 121] width 17 height 4
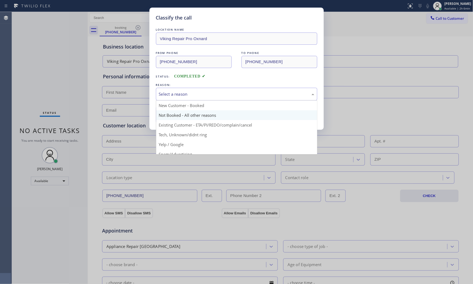
drag, startPoint x: 207, startPoint y: 99, endPoint x: 192, endPoint y: 112, distance: 20.0
click at [207, 99] on div "Select a reason" at bounding box center [236, 94] width 161 height 13
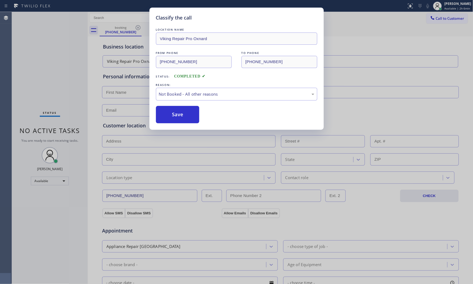
click at [181, 118] on button "Save" at bounding box center [178, 114] width 44 height 17
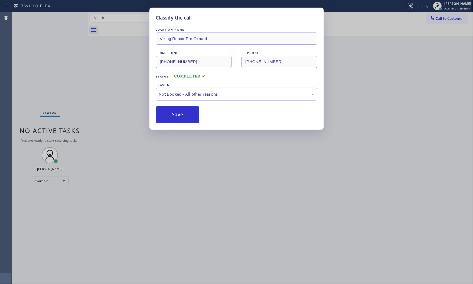
click at [181, 118] on button "Save" at bounding box center [178, 114] width 44 height 17
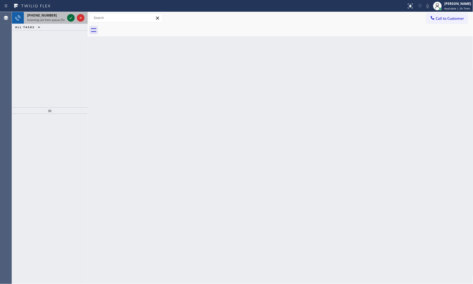
click at [71, 15] on icon at bounding box center [71, 18] width 6 height 6
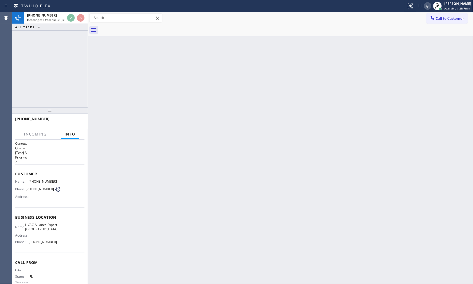
scroll to position [17, 0]
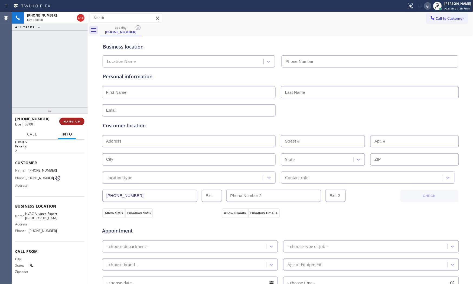
type input "(786) 481-0729"
click at [77, 119] on span "HANG UP" at bounding box center [72, 121] width 17 height 4
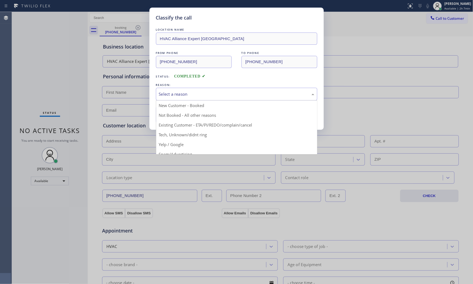
click at [169, 91] on div "Select a reason" at bounding box center [236, 94] width 155 height 6
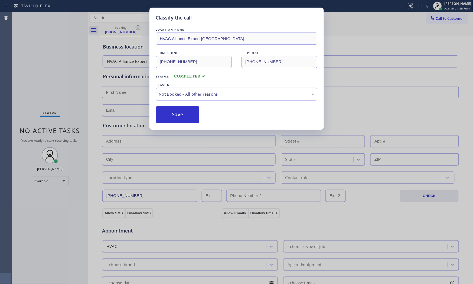
click at [169, 116] on button "Save" at bounding box center [178, 114] width 44 height 17
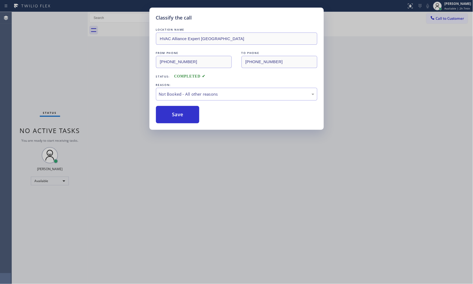
click at [169, 116] on button "Save" at bounding box center [178, 114] width 44 height 17
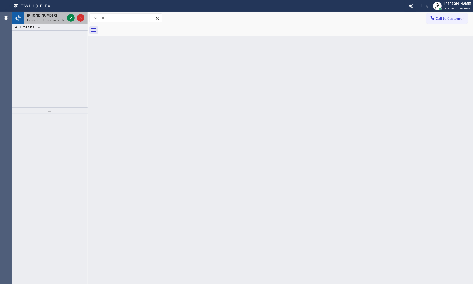
click at [41, 21] on div "+17869791882 Incoming call from queue [Test] All" at bounding box center [45, 18] width 42 height 12
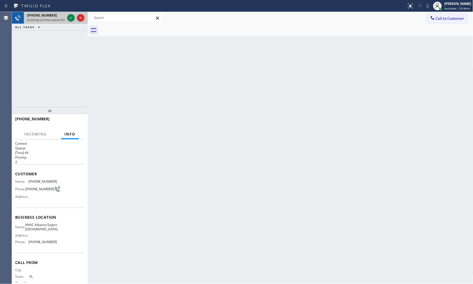
click at [41, 21] on span "Incoming call from queue [Test] All" at bounding box center [49, 20] width 45 height 4
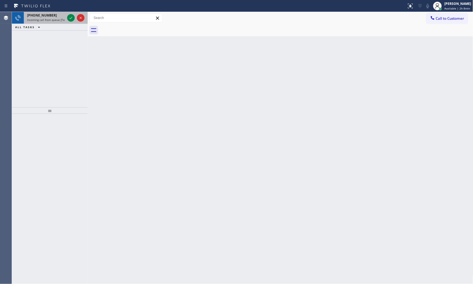
click at [43, 22] on div "+17869791882 Incoming call from queue [Test] All ALL TASKS ALL TASKS ACTIVE TAS…" at bounding box center [50, 21] width 76 height 19
click at [44, 18] on span "Incoming call from queue [Test] All" at bounding box center [49, 20] width 45 height 4
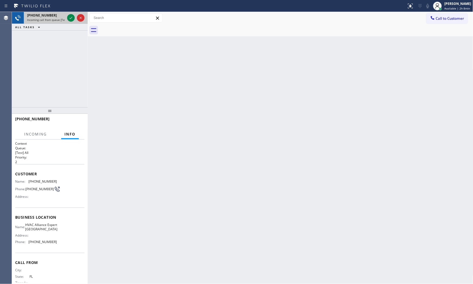
click at [44, 18] on span "Incoming call from queue [Test] All" at bounding box center [49, 20] width 45 height 4
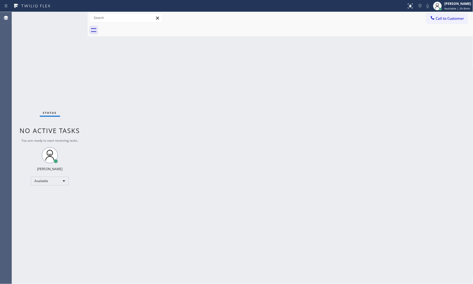
click at [44, 18] on div "Status No active tasks You are ready to start receiving tasks. Mark Paul Dacula…" at bounding box center [50, 148] width 76 height 272
click at [69, 16] on div "Status No active tasks You are ready to start receiving tasks. Mark Paul Dacula…" at bounding box center [50, 148] width 76 height 272
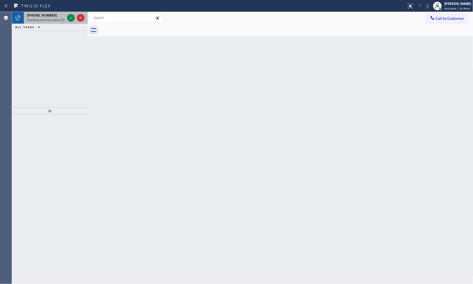
click at [63, 19] on span "Incoming call from queue [Test] All" at bounding box center [49, 20] width 45 height 4
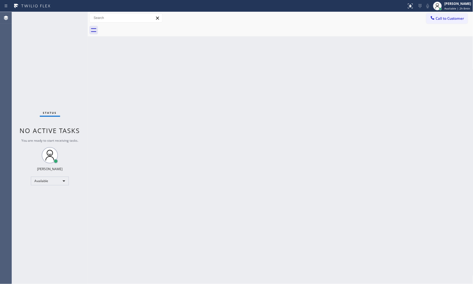
click at [68, 15] on div "Status No active tasks You are ready to start receiving tasks. Mark Paul Dacula…" at bounding box center [50, 148] width 76 height 272
click at [70, 18] on div "Status No active tasks You are ready to start receiving tasks. Mark Paul Dacula…" at bounding box center [50, 148] width 76 height 272
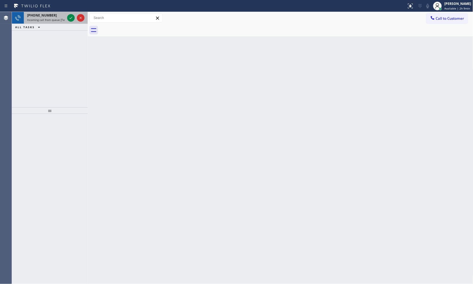
click at [60, 20] on span "Incoming call from queue [Test] All" at bounding box center [49, 20] width 45 height 4
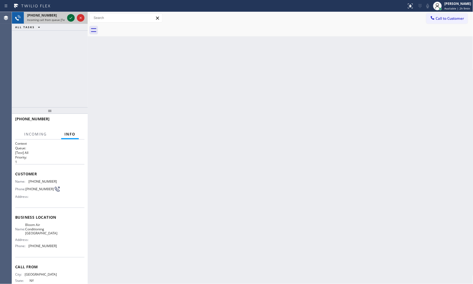
click at [70, 17] on icon at bounding box center [71, 18] width 6 height 6
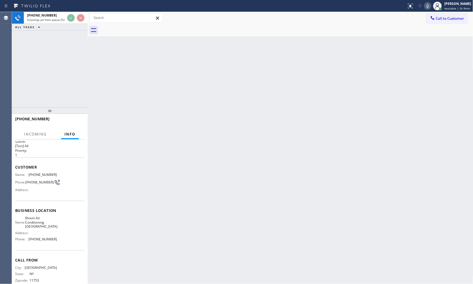
scroll to position [17, 0]
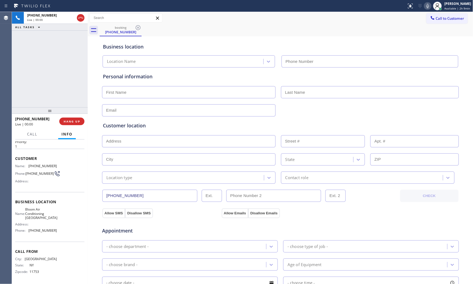
type input "(929) 605-4404"
click at [424, 6] on icon at bounding box center [427, 6] width 6 height 6
click at [424, 4] on icon at bounding box center [427, 6] width 6 height 6
drag, startPoint x: 429, startPoint y: 6, endPoint x: 383, endPoint y: 6, distance: 46.0
click at [429, 6] on icon at bounding box center [427, 6] width 6 height 6
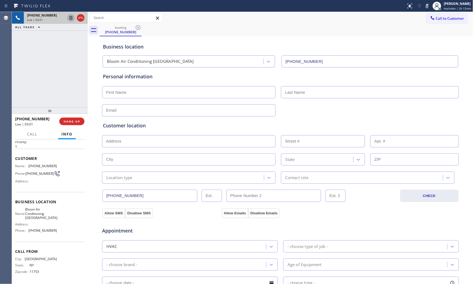
click at [74, 18] on icon at bounding box center [71, 18] width 6 height 6
drag, startPoint x: 59, startPoint y: 75, endPoint x: 292, endPoint y: 61, distance: 233.2
click at [59, 75] on div "+15166604118 Live | 05:26 ALL TASKS ALL TASKS ACTIVE TASKS TASKS IN WRAP UP" at bounding box center [50, 59] width 76 height 95
click at [429, 5] on icon at bounding box center [427, 6] width 6 height 6
click at [68, 20] on icon at bounding box center [71, 18] width 6 height 6
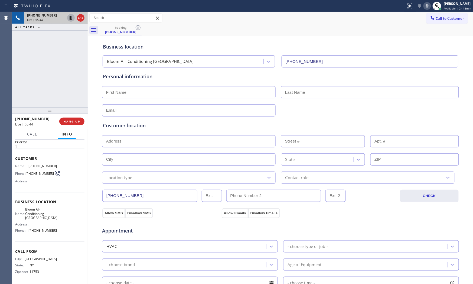
click at [425, 10] on div "Status report No issues detected If you experience an issue, please download th…" at bounding box center [438, 6] width 69 height 12
click at [426, 7] on icon at bounding box center [427, 6] width 6 height 6
click at [424, 5] on icon at bounding box center [427, 6] width 6 height 6
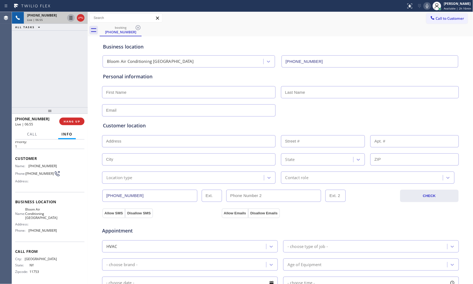
click at [423, 6] on div at bounding box center [427, 6] width 8 height 6
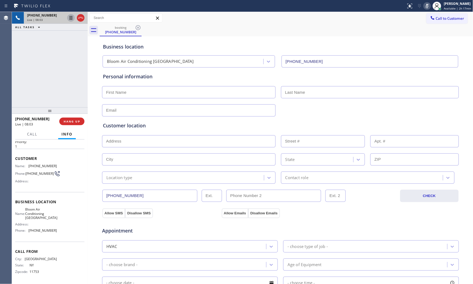
click at [423, 6] on div at bounding box center [427, 6] width 8 height 6
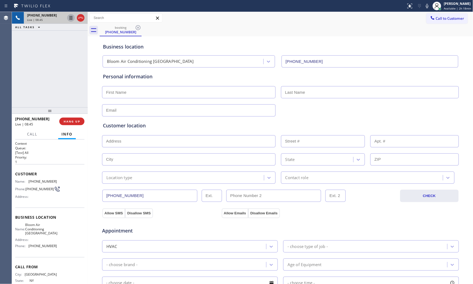
click at [36, 178] on div "Customer Name: (516) 660-4118 Phone: (516) 660-4118 Address:" at bounding box center [49, 185] width 69 height 43
click at [38, 180] on span "(516) 660-4118" at bounding box center [42, 181] width 28 height 4
copy span "(516) 660-4118"
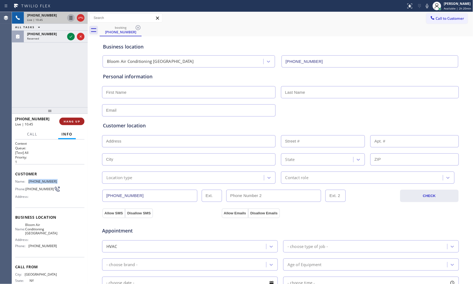
click at [68, 124] on button "HANG UP" at bounding box center [71, 121] width 25 height 8
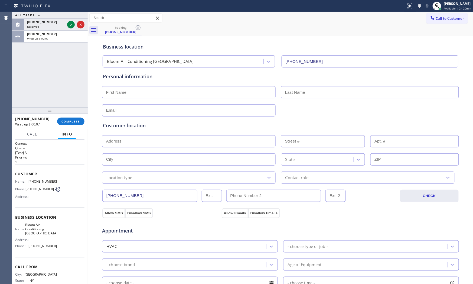
click at [139, 97] on input "text" at bounding box center [189, 92] width 174 height 12
paste input "Maryville"
type input "Maryville"
click at [319, 92] on input "text" at bounding box center [370, 92] width 178 height 12
paste input "Montes"
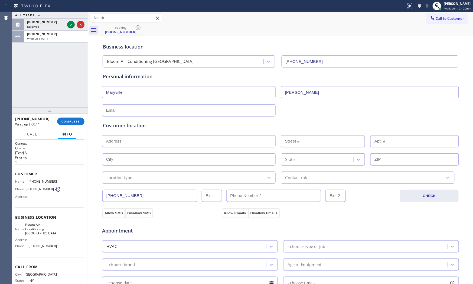
type input "Montes"
click at [145, 110] on input "text" at bounding box center [189, 110] width 174 height 12
paste input "mv6usa@gmail.com"
type input "mv6usa@gmail.com"
click at [138, 141] on input "text" at bounding box center [189, 141] width 174 height 12
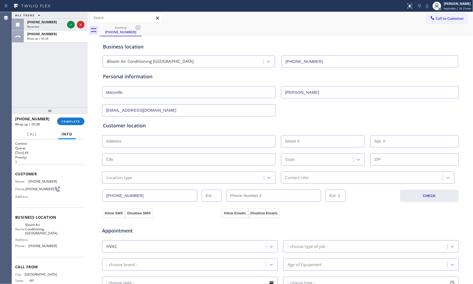
paste input "69-07 43rd Ave Woodside, NY 11377"
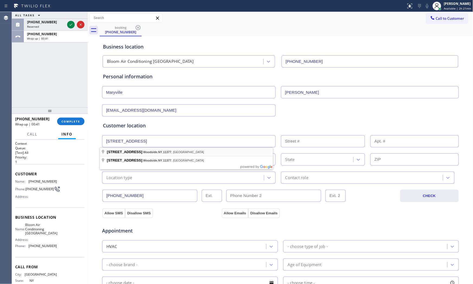
type input "56-69 43rd Ave"
type input "56-69"
type input "Queens"
type input "11377"
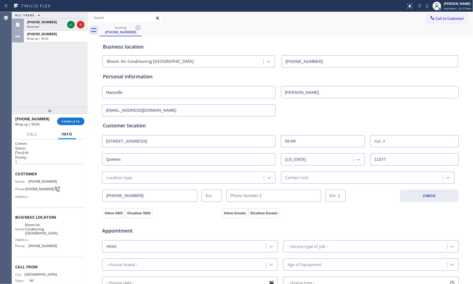
click at [139, 180] on div "Location type" at bounding box center [184, 177] width 160 height 9
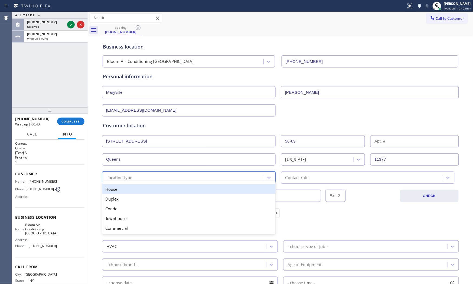
click at [139, 161] on input "Queens" at bounding box center [189, 159] width 174 height 12
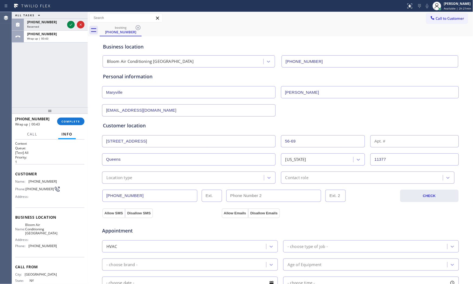
click at [139, 161] on input "Queens" at bounding box center [189, 159] width 174 height 12
type input "WoodSide"
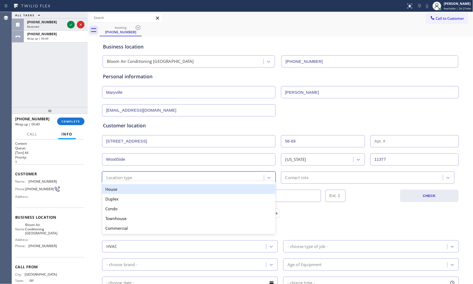
click at [126, 179] on div "Location type" at bounding box center [119, 177] width 26 height 6
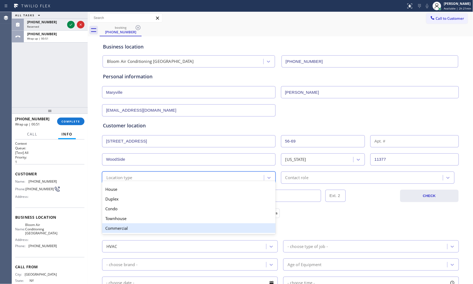
click at [120, 224] on div "Commercial" at bounding box center [189, 228] width 174 height 10
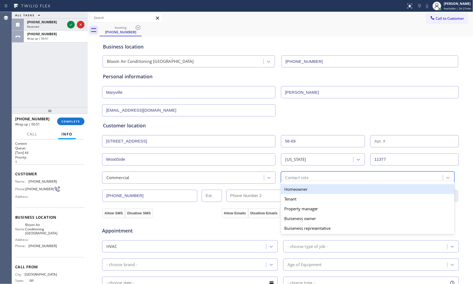
click at [302, 181] on div "option Homeowner focused, 1 of 5. 5 results available. Use Up and Down to choos…" at bounding box center [368, 177] width 174 height 12
click at [304, 190] on div "Homeowner" at bounding box center [368, 189] width 174 height 10
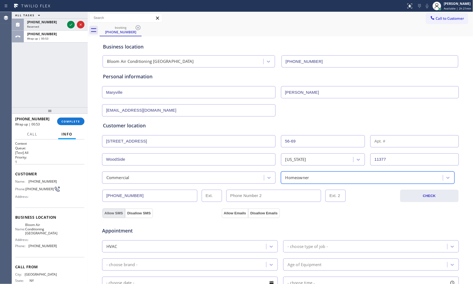
click at [107, 213] on button "Allow SMS" at bounding box center [113, 213] width 23 height 10
click at [242, 209] on button "Allow Emails" at bounding box center [235, 213] width 27 height 10
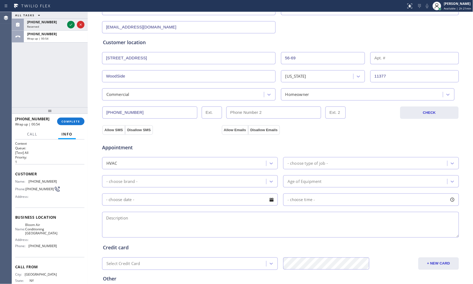
scroll to position [90, 0]
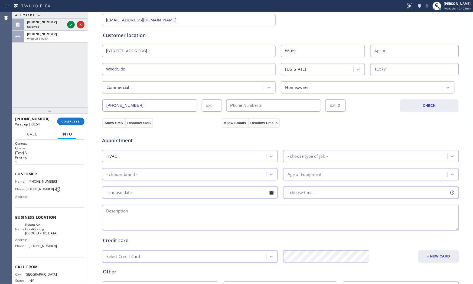
click at [310, 156] on div "- choose type of job -" at bounding box center [307, 156] width 40 height 6
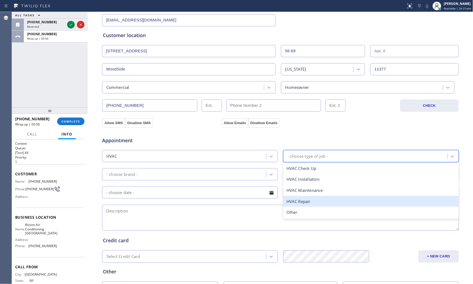
drag, startPoint x: 305, startPoint y: 204, endPoint x: 235, endPoint y: 193, distance: 70.6
click at [302, 204] on div "HVAC Repair" at bounding box center [371, 201] width 176 height 11
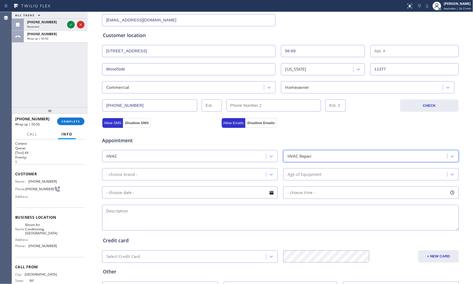
click at [174, 177] on div "- choose brand -" at bounding box center [185, 173] width 162 height 9
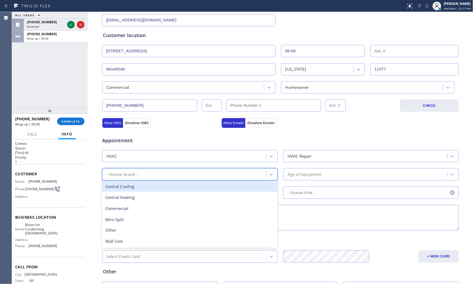
drag, startPoint x: 150, startPoint y: 190, endPoint x: 243, endPoint y: 182, distance: 93.5
click at [150, 190] on div "Central Cooling" at bounding box center [190, 186] width 176 height 11
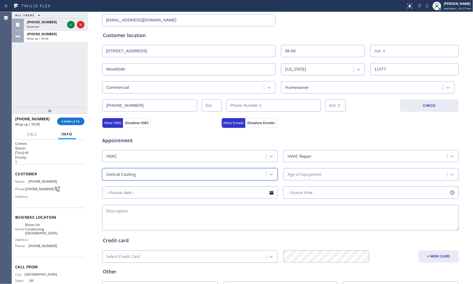
click at [312, 172] on div "Age of Equipment" at bounding box center [304, 174] width 34 height 6
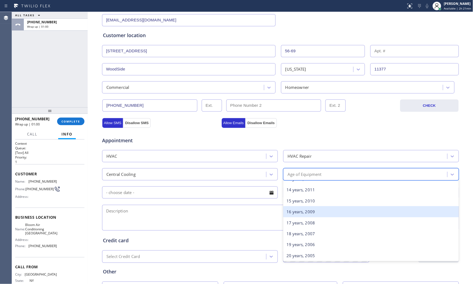
scroll to position [150, 0]
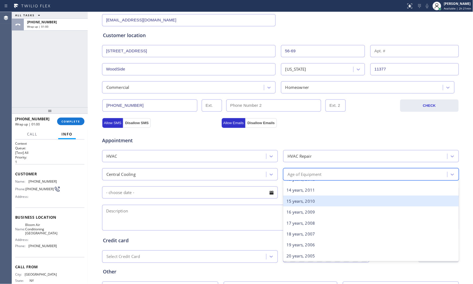
click at [304, 202] on div "15 years, 2010" at bounding box center [371, 200] width 176 height 11
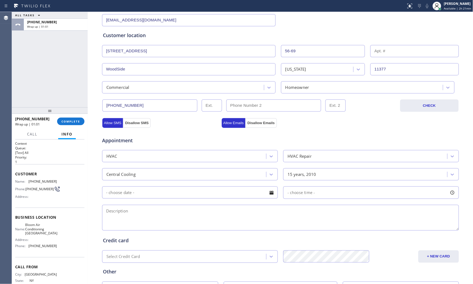
click at [173, 197] on input "text" at bounding box center [190, 192] width 176 height 12
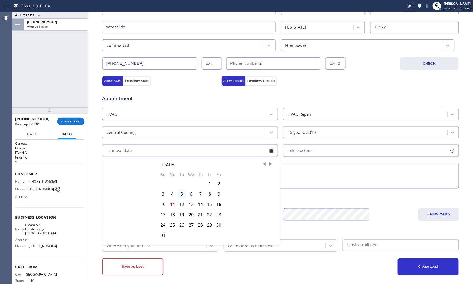
scroll to position [136, 0]
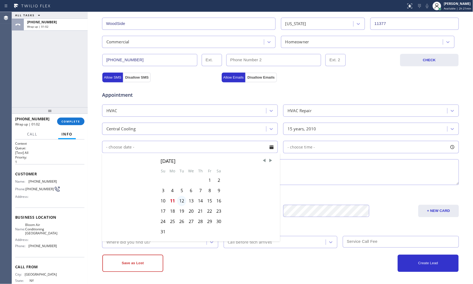
click at [178, 202] on div "12" at bounding box center [181, 201] width 9 height 10
type input "08/12/2025"
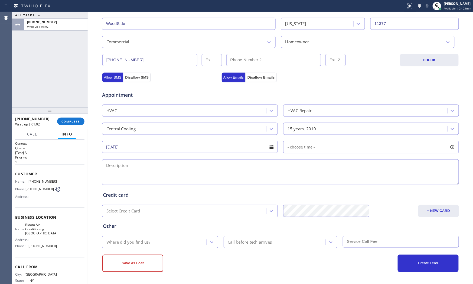
click at [330, 150] on div "- choose time -" at bounding box center [371, 147] width 176 height 12
drag, startPoint x: 285, startPoint y: 182, endPoint x: 351, endPoint y: 176, distance: 66.1
click at [352, 176] on div at bounding box center [353, 179] width 6 height 11
drag, startPoint x: 287, startPoint y: 180, endPoint x: 251, endPoint y: 174, distance: 36.8
click at [313, 180] on div at bounding box center [314, 179] width 6 height 11
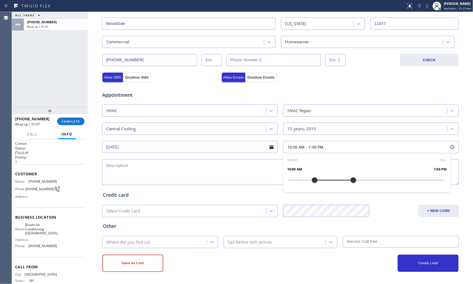
click at [235, 172] on textarea at bounding box center [280, 172] width 357 height 26
click at [45, 235] on span "Bloom Air Conditioning Sheepshead Bay" at bounding box center [41, 228] width 32 height 12
copy span "Bloom Air Conditioning Sheepshead Bay"
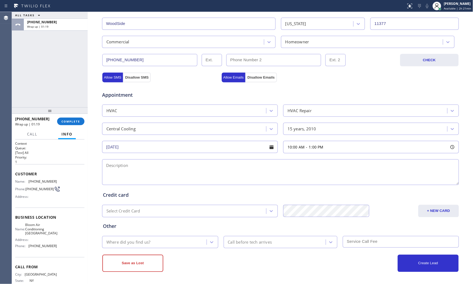
click at [185, 171] on textarea at bounding box center [280, 172] width 357 height 26
paste textarea "10-1 $200 Central AC unit its not cooling | Condenser is accesible | 15yo | Com…"
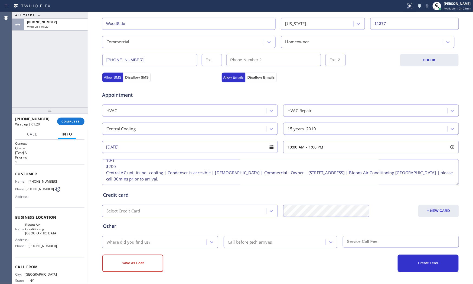
scroll to position [11, 0]
click at [186, 167] on textarea "10-1 $200 Central AC unit its not cooling | Condenser is accesible | 15yo | Com…" at bounding box center [280, 172] width 357 height 26
click at [187, 167] on textarea "10-1 $200 Central AC unit its not cooling | Condenser is accesible | 15yo | Com…" at bounding box center [280, 172] width 357 height 26
click at [208, 177] on textarea "10-1 $200 Central AC unit its not cooling | Condenser is on the main floor acce…" at bounding box center [280, 172] width 357 height 26
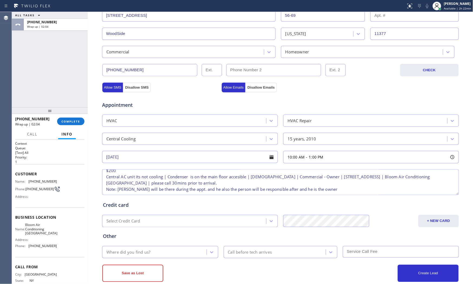
scroll to position [106, 0]
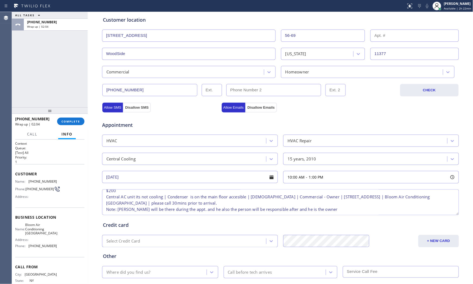
type textarea "10-1 $200 Central AC unit its not cooling | Condenser is on the main floor acce…"
click at [333, 70] on div "Homeowner" at bounding box center [363, 71] width 160 height 9
click at [248, 87] on input "(___) ___-____" at bounding box center [273, 90] width 95 height 12
paste input "718) 898-6010"
type input "(718) 898-6010"
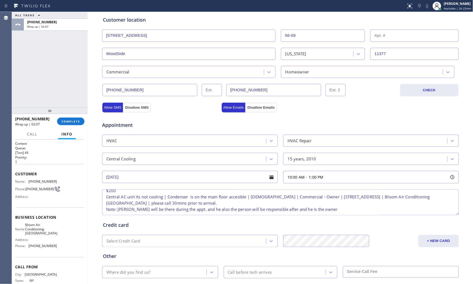
click at [201, 111] on div "Appointment HVAC HVAC Repair Central Cooling 15 years, 2010 08/12/2025 10:00 AM…" at bounding box center [280, 163] width 357 height 106
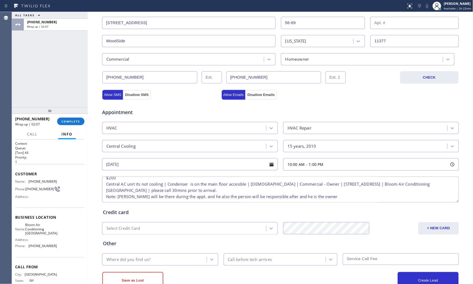
scroll to position [136, 0]
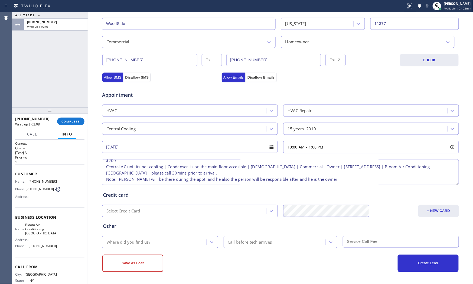
click at [164, 236] on div "Where did you find us? Call before tech arrives" at bounding box center [281, 241] width 358 height 13
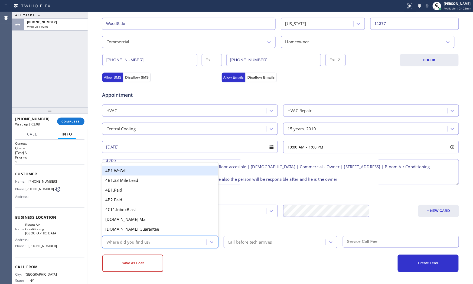
click at [163, 239] on div "Where did you find us?" at bounding box center [155, 241] width 103 height 9
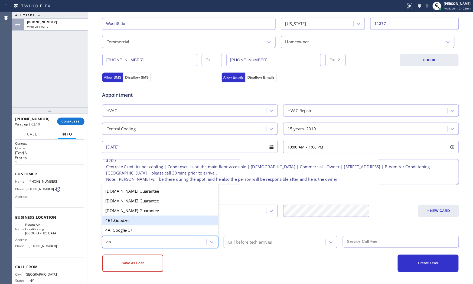
type input "goo"
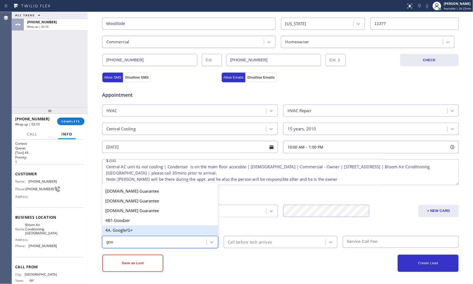
drag, startPoint x: 164, startPoint y: 231, endPoint x: 196, endPoint y: 234, distance: 32.4
click at [165, 231] on div "4A. Google/G+" at bounding box center [160, 230] width 116 height 10
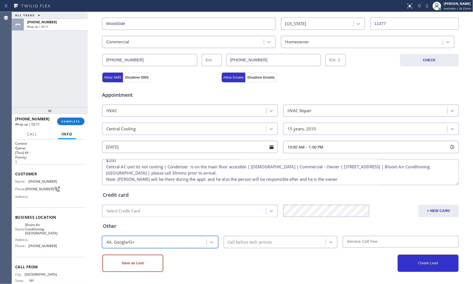
click at [277, 240] on div "Call before tech arrives" at bounding box center [275, 241] width 101 height 9
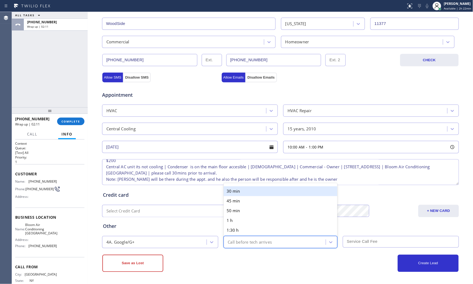
click at [260, 194] on div "30 min" at bounding box center [281, 191] width 114 height 10
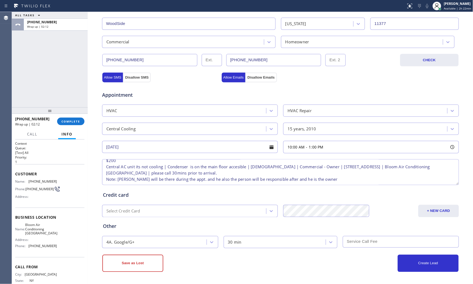
click at [358, 244] on input "text" at bounding box center [401, 242] width 116 height 12
type input "200"
click at [356, 267] on div "Create Lead" at bounding box center [369, 262] width 178 height 17
click at [242, 256] on div "Save as Lost" at bounding box center [191, 262] width 178 height 17
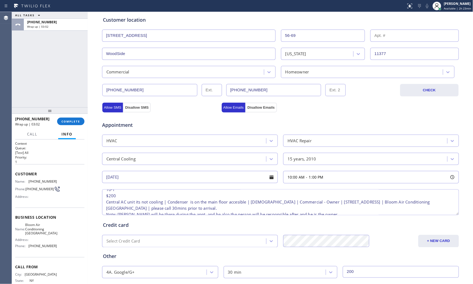
scroll to position [11, 0]
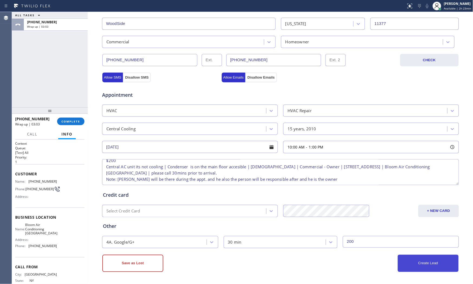
click at [417, 262] on button "Create Lead" at bounding box center [428, 262] width 61 height 17
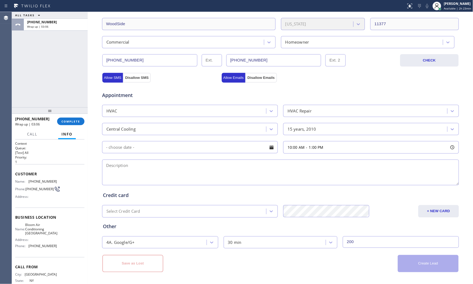
scroll to position [0, 0]
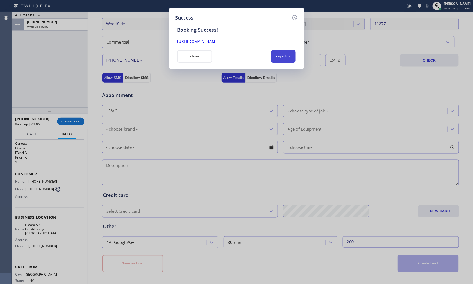
click at [277, 59] on button "copy link" at bounding box center [283, 56] width 25 height 12
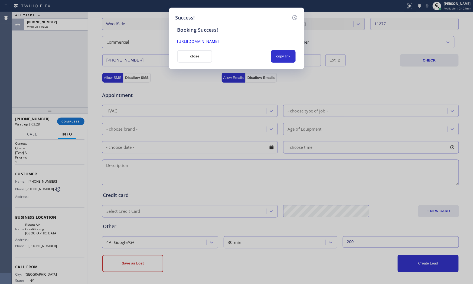
click at [196, 60] on button "close" at bounding box center [194, 56] width 35 height 12
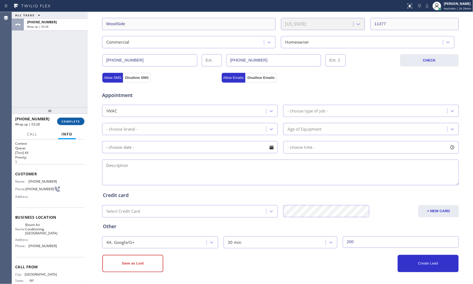
click at [74, 121] on span "COMPLETE" at bounding box center [70, 121] width 19 height 4
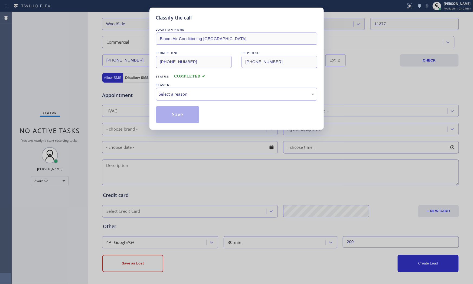
drag, startPoint x: 179, startPoint y: 87, endPoint x: 178, endPoint y: 95, distance: 8.0
click at [180, 91] on div "Select a reason" at bounding box center [236, 94] width 161 height 13
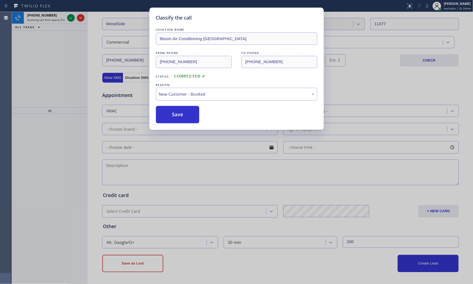
drag, startPoint x: 174, startPoint y: 106, endPoint x: 174, endPoint y: 114, distance: 8.1
click at [174, 114] on button "Save" at bounding box center [178, 114] width 44 height 17
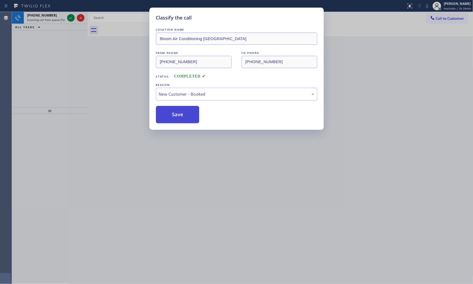
click at [174, 114] on button "Save" at bounding box center [178, 114] width 44 height 17
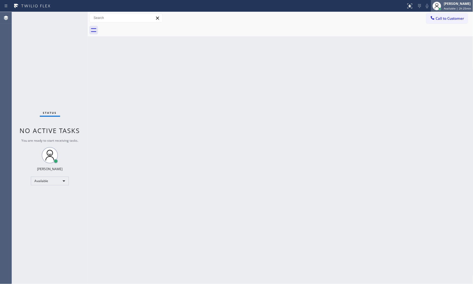
click at [447, 8] on span "Available | 2h 25min" at bounding box center [457, 8] width 27 height 4
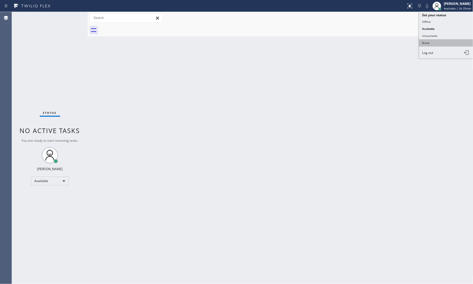
click at [435, 40] on button "Break" at bounding box center [446, 42] width 54 height 7
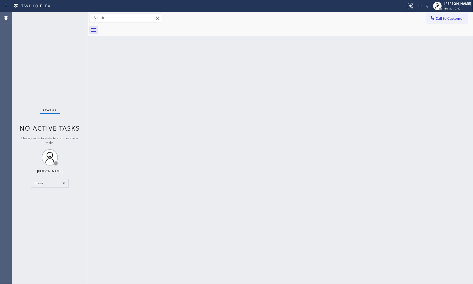
click at [71, 18] on div "Status No active tasks Change activity state to start receiving tasks. Mark Pau…" at bounding box center [50, 148] width 76 height 272
click at [72, 17] on div "Status No active tasks Change activity state to start receiving tasks. Mark Pau…" at bounding box center [50, 148] width 76 height 272
click at [456, 10] on span "Break | 15:13" at bounding box center [453, 8] width 18 height 4
click at [437, 27] on button "Available" at bounding box center [446, 28] width 54 height 7
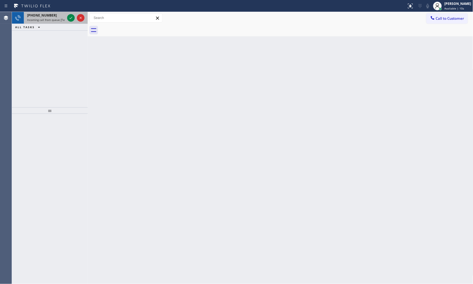
click at [65, 17] on div "+15617596058" at bounding box center [46, 15] width 38 height 5
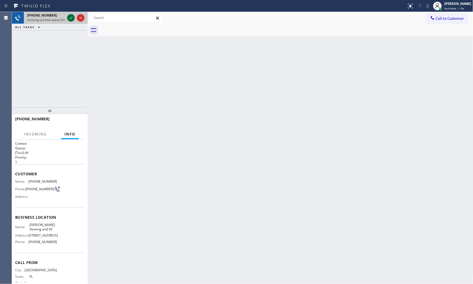
click at [68, 17] on icon at bounding box center [71, 18] width 6 height 6
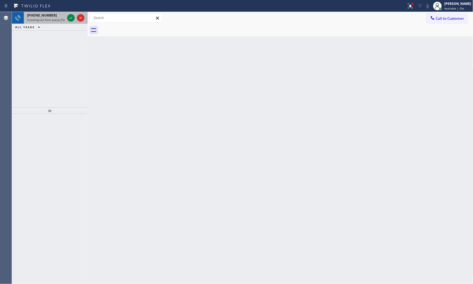
click at [68, 21] on div at bounding box center [75, 18] width 19 height 12
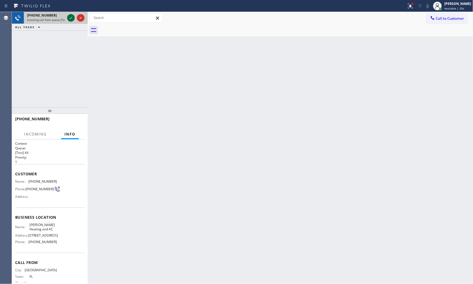
click at [69, 18] on icon at bounding box center [71, 18] width 6 height 6
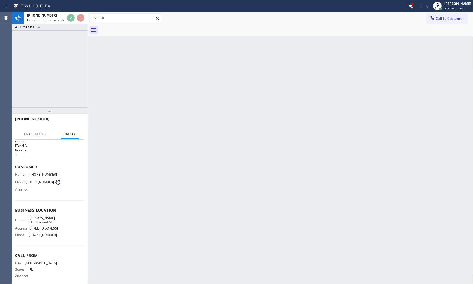
scroll to position [21, 0]
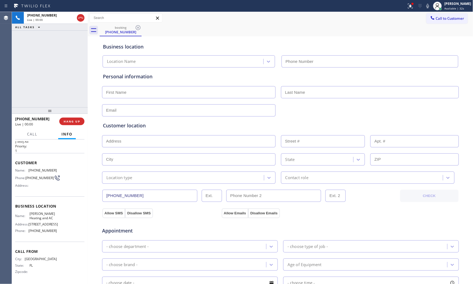
click at [77, 113] on div at bounding box center [50, 110] width 76 height 6
type input "(516) 591-3890"
click at [76, 118] on button "HANG UP" at bounding box center [71, 121] width 25 height 8
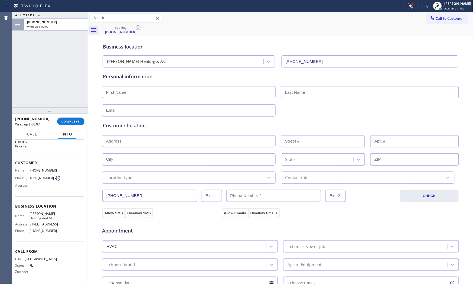
click at [79, 116] on div "+15617596058 Wrap up | 00:07 COMPLETE" at bounding box center [49, 121] width 69 height 14
click at [77, 120] on span "COMPLETE" at bounding box center [70, 121] width 19 height 4
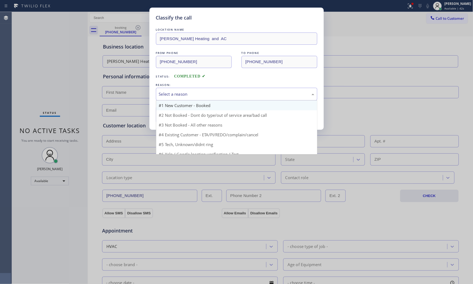
drag, startPoint x: 204, startPoint y: 94, endPoint x: 192, endPoint y: 109, distance: 19.7
click at [204, 94] on div "Select a reason" at bounding box center [236, 94] width 155 height 6
click at [195, 97] on div "New Customer - Booked" at bounding box center [236, 94] width 161 height 13
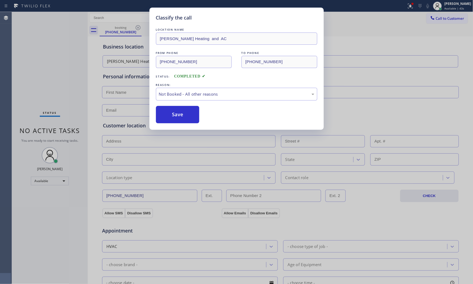
click at [181, 115] on button "Save" at bounding box center [178, 114] width 44 height 17
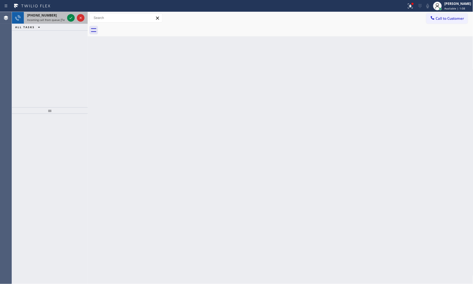
drag, startPoint x: 53, startPoint y: 18, endPoint x: 58, endPoint y: 18, distance: 6.0
click at [53, 18] on span "Incoming call from queue [Test] All" at bounding box center [49, 20] width 45 height 4
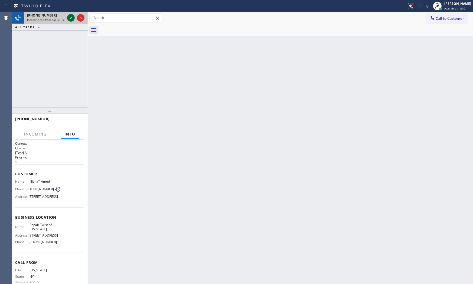
click at [71, 18] on icon at bounding box center [71, 18] width 6 height 6
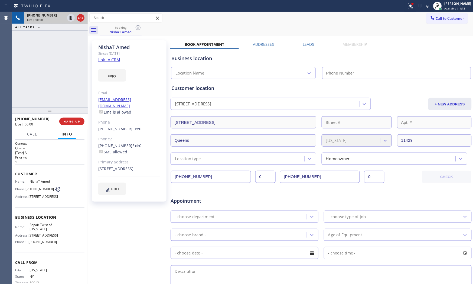
type input "(347) 284-6179"
click at [112, 61] on link "link to CRM" at bounding box center [109, 59] width 22 height 5
click at [424, 4] on icon at bounding box center [427, 6] width 6 height 6
click at [404, 11] on button at bounding box center [410, 6] width 12 height 12
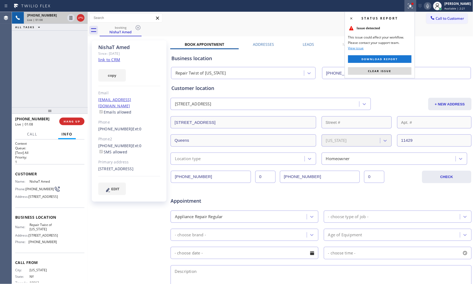
click at [387, 66] on div "Status report Issue detected This issue could affect your workflow. Please cont…" at bounding box center [380, 45] width 70 height 67
drag, startPoint x: 388, startPoint y: 67, endPoint x: 391, endPoint y: 66, distance: 3.2
click at [388, 67] on button "Clear issue" at bounding box center [379, 71] width 63 height 8
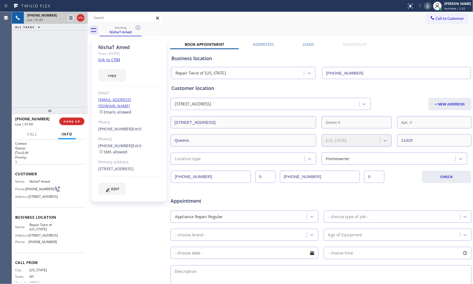
click at [429, 5] on icon at bounding box center [427, 6] width 6 height 6
click at [69, 19] on icon at bounding box center [71, 18] width 6 height 6
click at [428, 5] on icon at bounding box center [427, 6] width 6 height 6
click at [70, 17] on icon at bounding box center [71, 18] width 4 height 4
click at [70, 122] on span "HANG UP" at bounding box center [72, 121] width 17 height 4
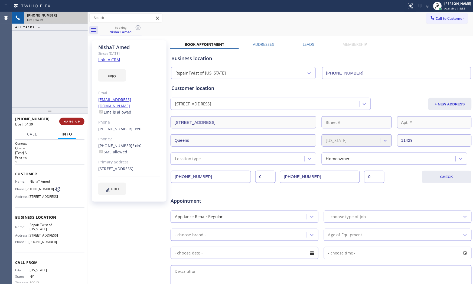
click at [70, 122] on span "HANG UP" at bounding box center [72, 121] width 17 height 4
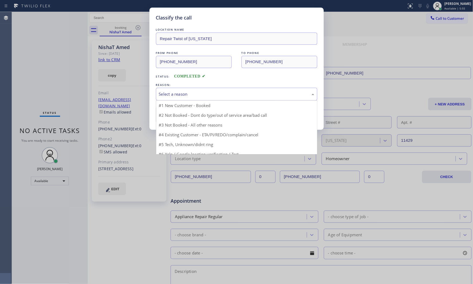
click at [172, 94] on div "Select a reason" at bounding box center [236, 94] width 155 height 6
click at [204, 94] on div "Not Booked - All other reasons" at bounding box center [236, 94] width 155 height 6
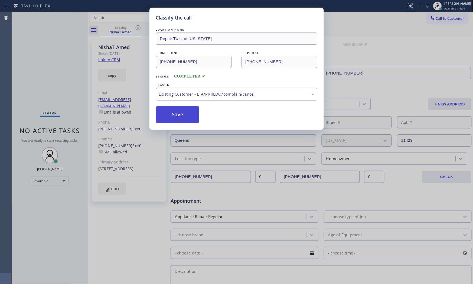
click at [191, 116] on button "Save" at bounding box center [178, 114] width 44 height 17
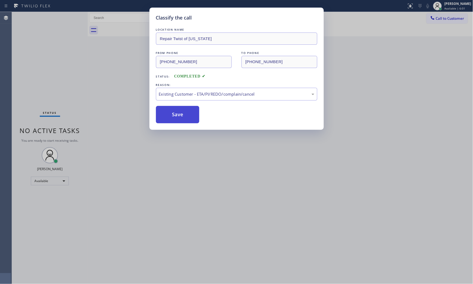
click at [191, 116] on button "Save" at bounding box center [178, 114] width 44 height 17
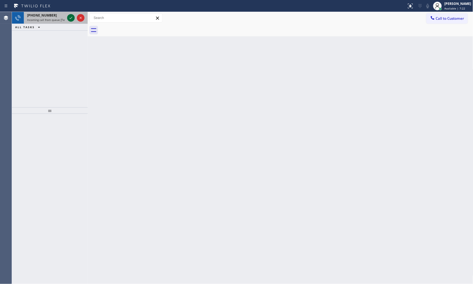
click at [72, 18] on icon at bounding box center [71, 18] width 6 height 6
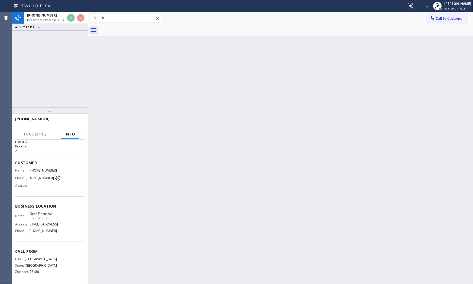
scroll to position [25, 0]
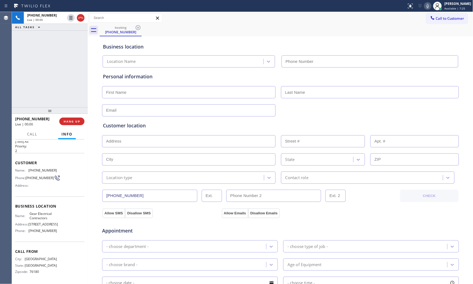
click at [77, 123] on button "HANG UP" at bounding box center [71, 121] width 25 height 8
type input "(817) 904-5397"
click at [77, 123] on button "HANG UP" at bounding box center [71, 121] width 25 height 8
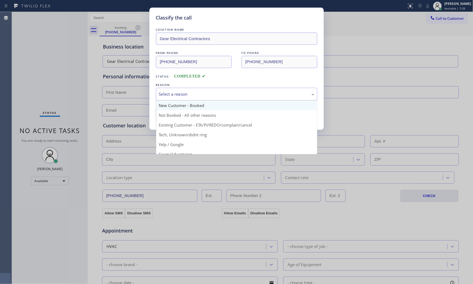
drag, startPoint x: 204, startPoint y: 95, endPoint x: 203, endPoint y: 102, distance: 7.1
click at [204, 95] on div "Select a reason" at bounding box center [236, 94] width 155 height 6
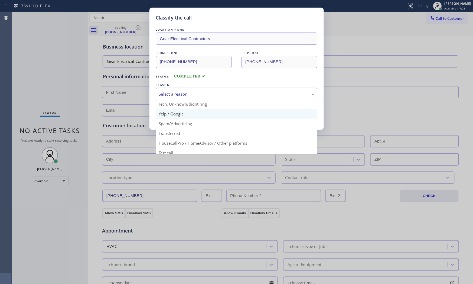
scroll to position [34, 0]
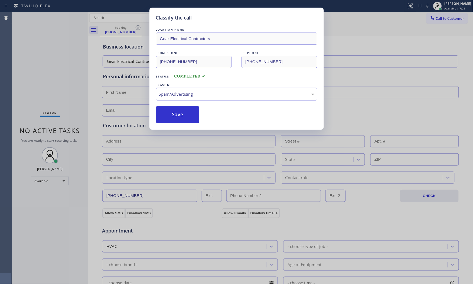
click at [189, 116] on button "Save" at bounding box center [178, 114] width 44 height 17
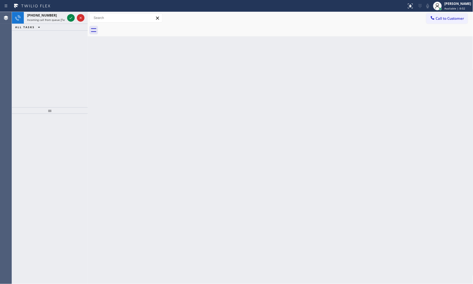
click at [190, 116] on div "Back to Dashboard Change Sender ID Customers Technicians Select a contact Outbo…" at bounding box center [280, 148] width 385 height 272
click at [67, 19] on div at bounding box center [75, 18] width 19 height 12
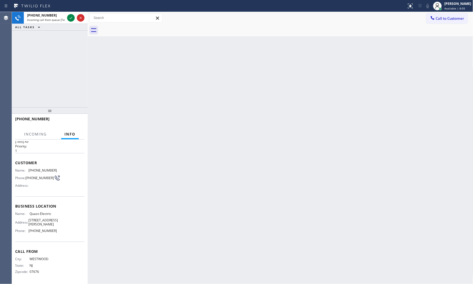
scroll to position [17, 0]
click at [51, 18] on span "Incoming call from queue [Test] All" at bounding box center [49, 20] width 45 height 4
click at [72, 19] on icon at bounding box center [71, 18] width 6 height 6
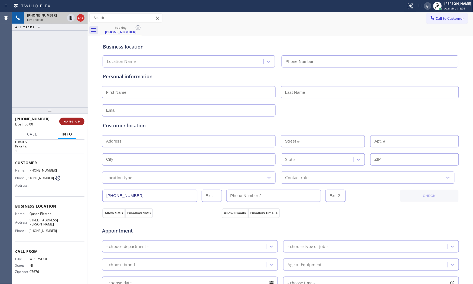
type input "(908) 895-5331"
click at [75, 120] on span "HANG UP" at bounding box center [72, 121] width 17 height 4
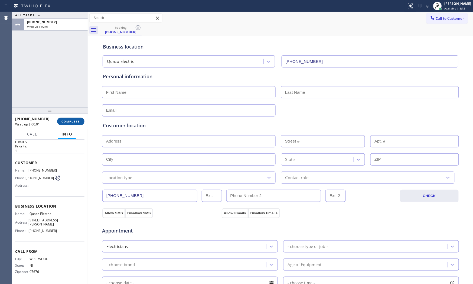
click at [75, 120] on span "COMPLETE" at bounding box center [70, 121] width 19 height 4
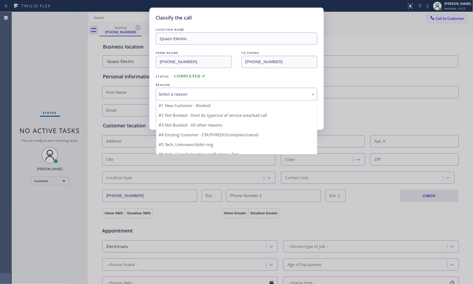
click at [175, 95] on div "Select a reason" at bounding box center [236, 94] width 155 height 6
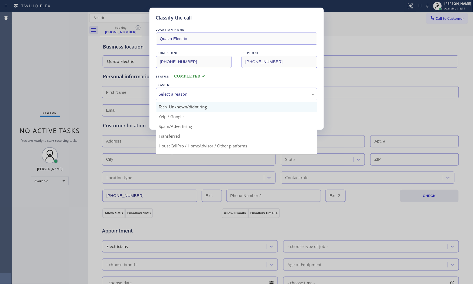
scroll to position [34, 0]
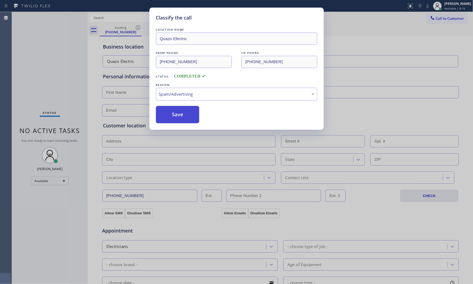
click at [171, 116] on button "Save" at bounding box center [178, 114] width 44 height 17
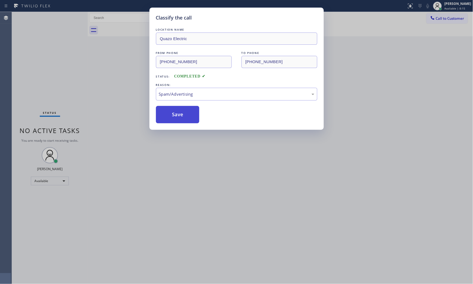
click at [171, 116] on button "Save" at bounding box center [178, 114] width 44 height 17
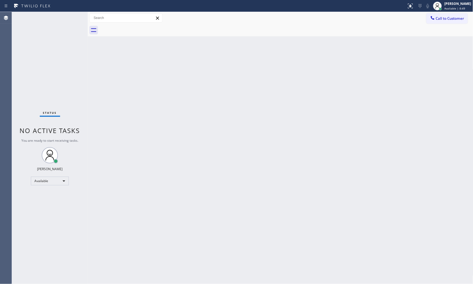
click at [52, 12] on div "Status No active tasks You are ready to start receiving tasks. Mark Paul Dacula…" at bounding box center [50, 148] width 76 height 272
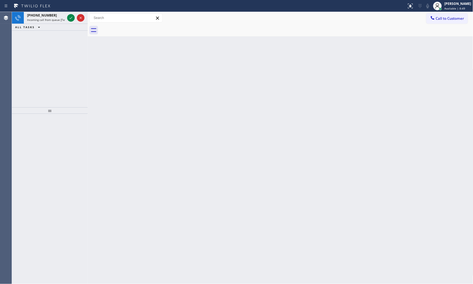
click at [53, 16] on div "+19544925329" at bounding box center [46, 15] width 38 height 5
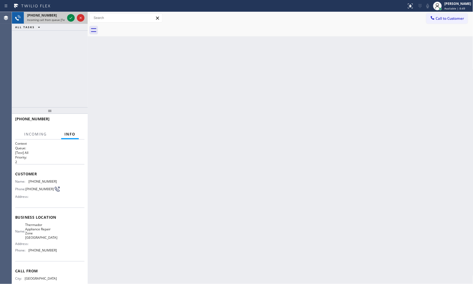
click at [53, 17] on div "+19544925329" at bounding box center [46, 15] width 38 height 5
click at [67, 18] on div at bounding box center [71, 18] width 8 height 6
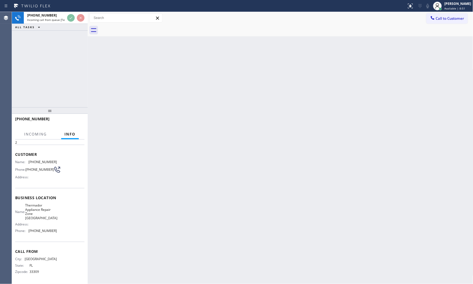
scroll to position [25, 0]
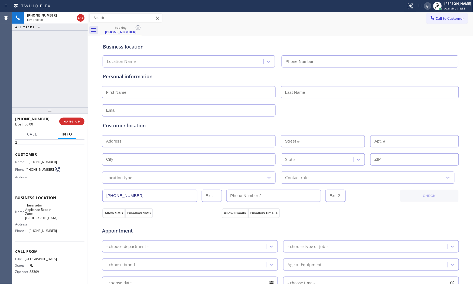
type input "(954) 807-2676"
click at [77, 123] on button "HANG UP" at bounding box center [71, 121] width 25 height 8
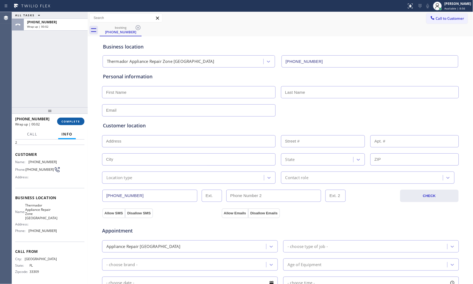
click at [79, 121] on span "COMPLETE" at bounding box center [70, 121] width 19 height 4
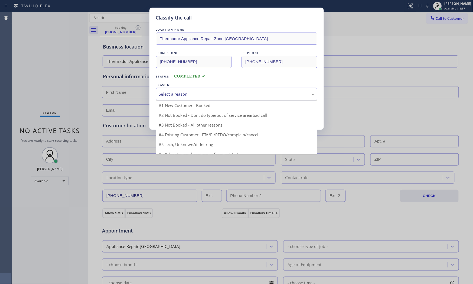
click at [180, 95] on div "Select a reason" at bounding box center [236, 94] width 155 height 6
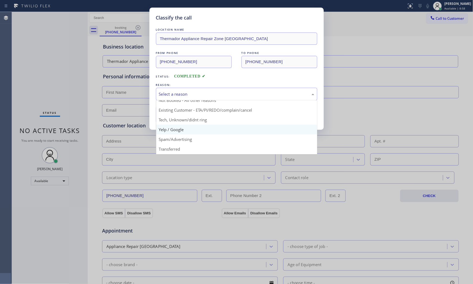
scroll to position [30, 0]
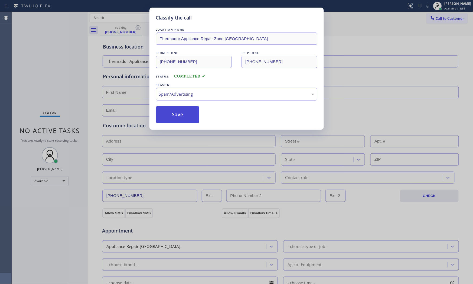
click at [174, 119] on button "Save" at bounding box center [178, 114] width 44 height 17
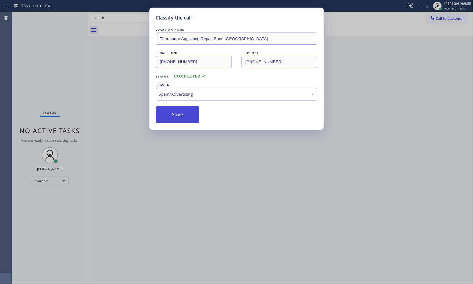
click at [174, 119] on button "Save" at bounding box center [178, 114] width 44 height 17
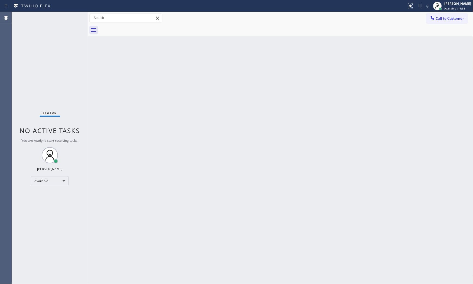
click at [72, 17] on div "Status No active tasks You are ready to start receiving tasks. Mark Paul Dacula…" at bounding box center [50, 148] width 76 height 272
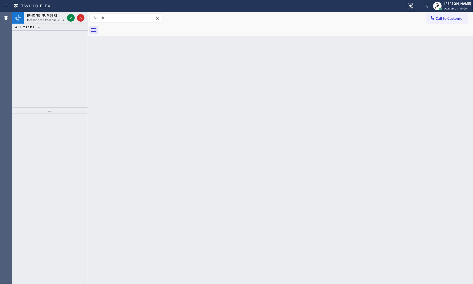
drag, startPoint x: 73, startPoint y: 17, endPoint x: 74, endPoint y: 27, distance: 10.1
click at [74, 27] on div "+13103863773 Incoming call from queue [Test] All ALL TASKS ALL TASKS ACTIVE TAS…" at bounding box center [50, 21] width 76 height 19
click at [69, 18] on icon at bounding box center [71, 18] width 6 height 6
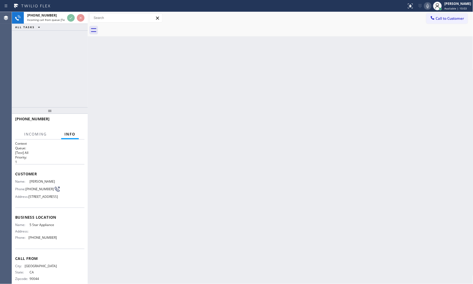
scroll to position [17, 0]
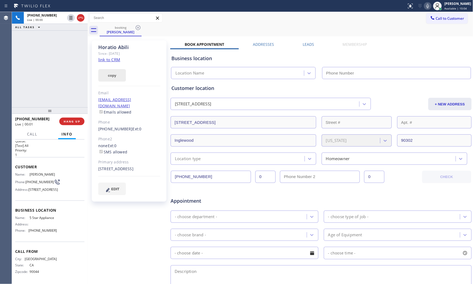
type input "(323) 870-7123"
click at [115, 60] on link "link to CRM" at bounding box center [109, 59] width 22 height 5
click at [423, 7] on div "Status report No issues detected If you experience an issue, please download th…" at bounding box center [438, 6] width 68 height 12
click at [428, 6] on icon at bounding box center [427, 6] width 6 height 6
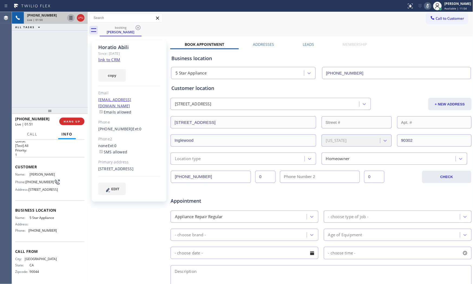
click at [70, 20] on icon at bounding box center [71, 18] width 6 height 6
click at [431, 5] on div at bounding box center [437, 6] width 12 height 12
click at [429, 6] on icon at bounding box center [427, 6] width 6 height 6
click at [72, 18] on icon at bounding box center [71, 18] width 4 height 4
click at [55, 75] on div "+13103863773 Live | 04:17 ALL TASKS ALL TASKS ACTIVE TASKS TASKS IN WRAP UP" at bounding box center [50, 59] width 76 height 95
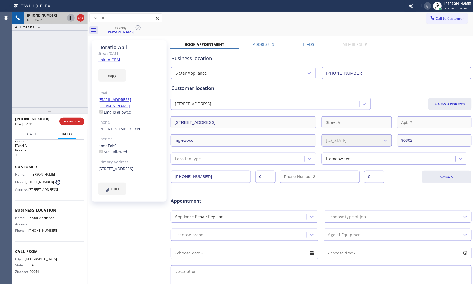
click at [74, 80] on div "+13103863773 Live | 04:31 ALL TASKS ALL TASKS ACTIVE TASKS TASKS IN WRAP UP" at bounding box center [50, 59] width 76 height 95
click at [425, 5] on icon at bounding box center [427, 6] width 6 height 6
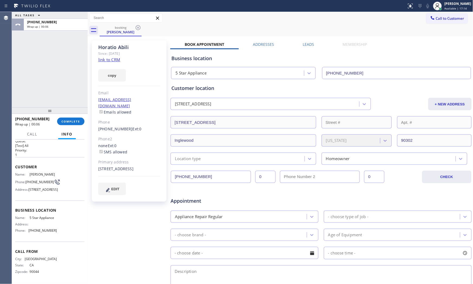
click at [37, 233] on div "Name: 5 Star Appliance Address: Phone: (323) 870-7123" at bounding box center [36, 224] width 42 height 19
click at [39, 231] on span "(323) 870-7123" at bounding box center [42, 230] width 28 height 4
copy span "(323) 870-7123"
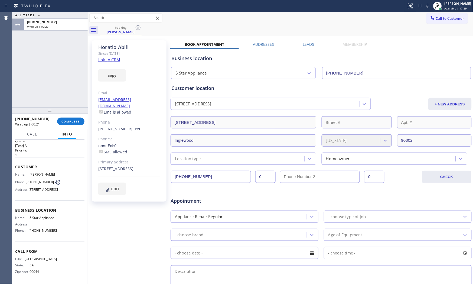
click at [33, 218] on span "5 Star Appliance" at bounding box center [43, 217] width 27 height 4
copy span "5 Star Appliance"
click at [68, 122] on span "COMPLETE" at bounding box center [70, 121] width 19 height 4
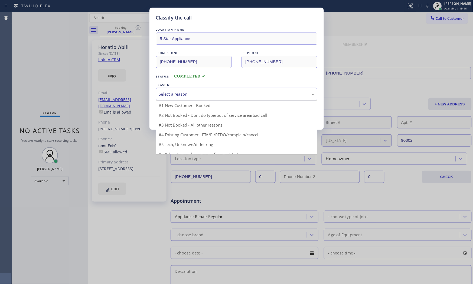
click at [187, 97] on div "Select a reason" at bounding box center [236, 94] width 155 height 6
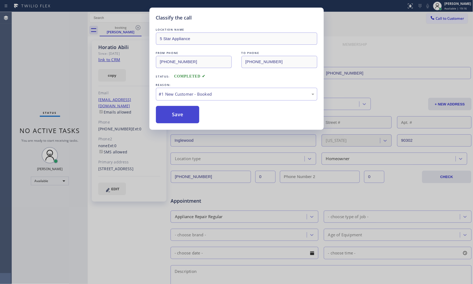
click at [183, 107] on button "Save" at bounding box center [178, 114] width 44 height 17
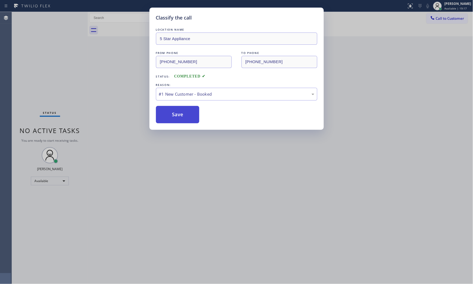
click at [183, 109] on button "Save" at bounding box center [178, 114] width 44 height 17
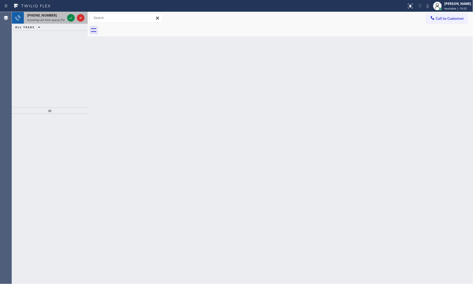
click at [71, 13] on div at bounding box center [75, 18] width 19 height 12
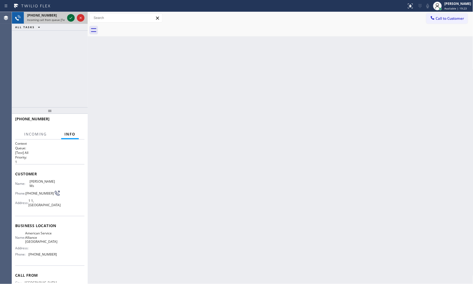
click at [70, 17] on icon at bounding box center [71, 18] width 6 height 6
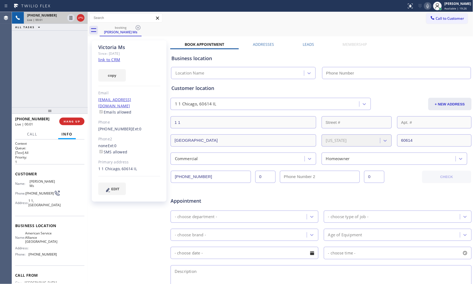
type input "(708) 272-1363"
click at [116, 60] on link "link to CRM" at bounding box center [109, 59] width 22 height 5
click at [426, 6] on icon at bounding box center [427, 6] width 6 height 6
drag, startPoint x: 426, startPoint y: 6, endPoint x: 334, endPoint y: 11, distance: 92.4
click at [426, 6] on icon at bounding box center [427, 6] width 6 height 6
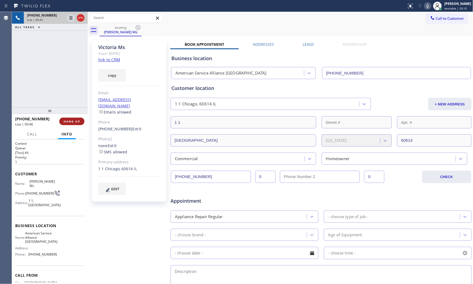
click at [73, 120] on span "HANG UP" at bounding box center [72, 121] width 17 height 4
click at [75, 123] on span "HANG UP" at bounding box center [72, 121] width 17 height 4
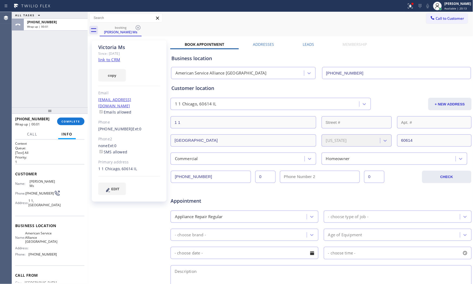
click at [56, 122] on div "+17734316212 Wrap up | 00:01" at bounding box center [36, 121] width 42 height 14
drag, startPoint x: 63, startPoint y: 122, endPoint x: 83, endPoint y: 119, distance: 20.5
click at [64, 122] on span "COMPLETE" at bounding box center [70, 121] width 19 height 4
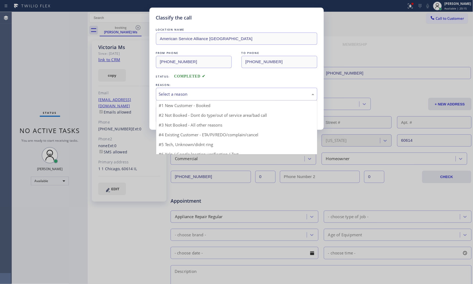
drag, startPoint x: 195, startPoint y: 93, endPoint x: 190, endPoint y: 107, distance: 15.3
click at [195, 93] on div "Select a reason" at bounding box center [236, 94] width 155 height 6
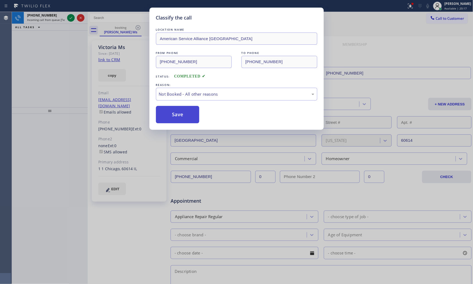
click at [188, 113] on button "Save" at bounding box center [178, 114] width 44 height 17
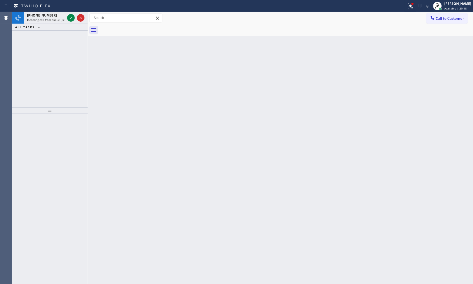
click at [61, 19] on div "Classify the call LOCATION NAME Subzero Repair Professionals FROM PHONE (561) 3…" at bounding box center [242, 148] width 461 height 272
click at [61, 19] on span "Incoming call from queue [Test] All" at bounding box center [49, 20] width 45 height 4
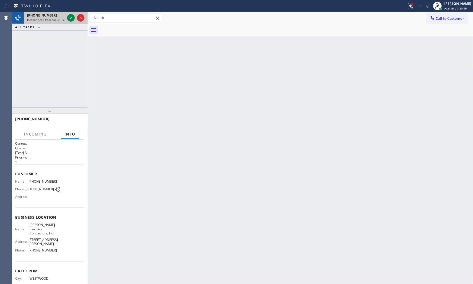
click at [66, 18] on div at bounding box center [75, 18] width 19 height 12
click at [71, 17] on icon at bounding box center [71, 18] width 6 height 6
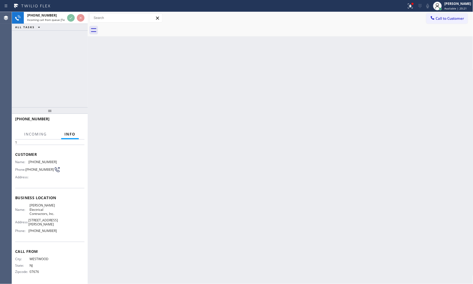
scroll to position [29, 0]
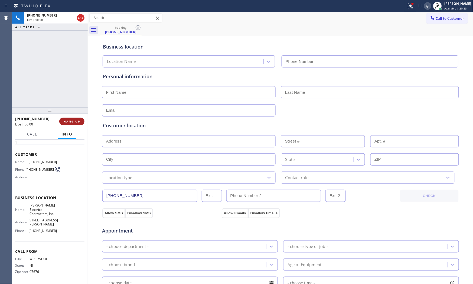
type input "(848) 294-1542"
click at [74, 122] on span "HANG UP" at bounding box center [72, 121] width 17 height 4
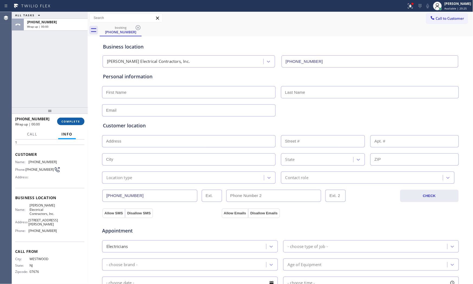
click at [74, 122] on span "COMPLETE" at bounding box center [70, 121] width 19 height 4
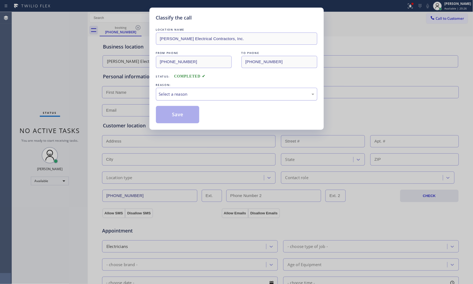
drag, startPoint x: 207, startPoint y: 94, endPoint x: 202, endPoint y: 97, distance: 5.9
click at [207, 94] on div "Select a reason" at bounding box center [236, 94] width 155 height 6
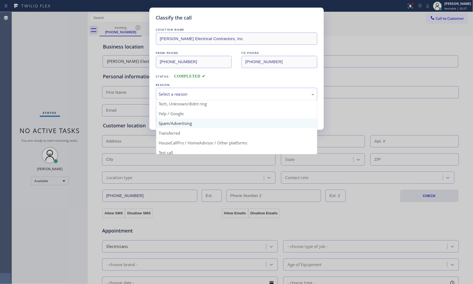
scroll to position [34, 0]
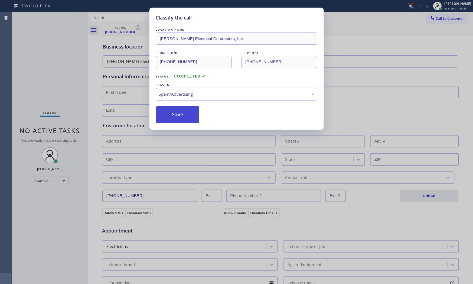
click at [185, 114] on button "Save" at bounding box center [178, 114] width 44 height 17
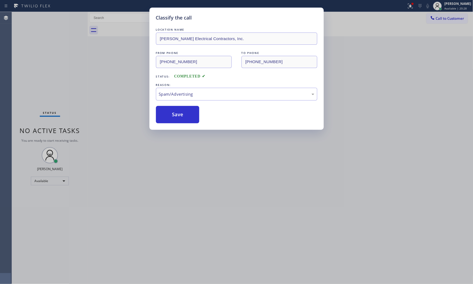
drag, startPoint x: 185, startPoint y: 114, endPoint x: 250, endPoint y: 210, distance: 115.5
click at [185, 115] on button "Save" at bounding box center [178, 114] width 44 height 17
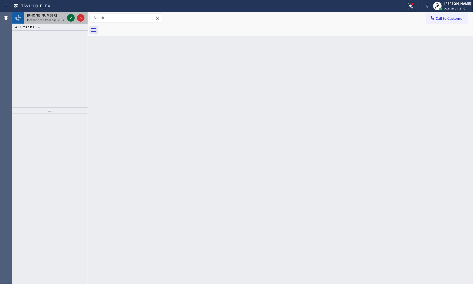
click at [69, 17] on icon at bounding box center [71, 18] width 6 height 6
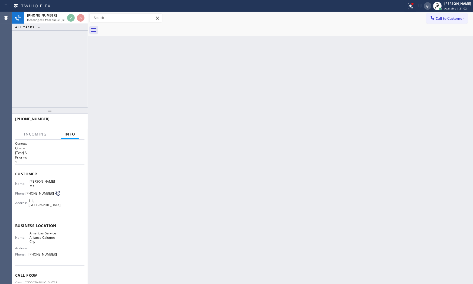
click at [73, 117] on div "+17734316212" at bounding box center [48, 118] width 66 height 5
click at [74, 120] on span "HANG UP" at bounding box center [72, 121] width 17 height 4
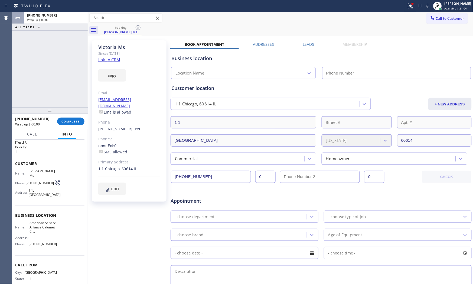
scroll to position [21, 0]
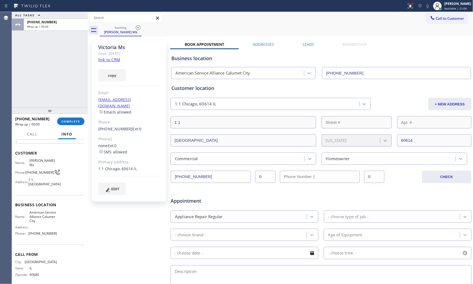
type input "(708) 554-7898"
click at [66, 125] on div "+17734316212 Wrap up | 01:44 COMPLETE" at bounding box center [49, 121] width 69 height 14
click at [66, 124] on button "COMPLETE" at bounding box center [70, 121] width 27 height 8
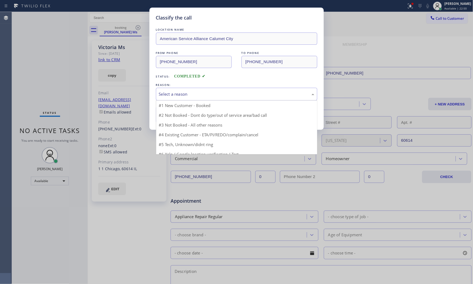
click at [191, 98] on div "Select a reason" at bounding box center [236, 94] width 161 height 13
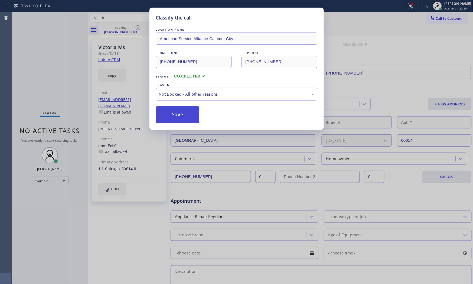
click at [184, 114] on button "Save" at bounding box center [178, 114] width 44 height 17
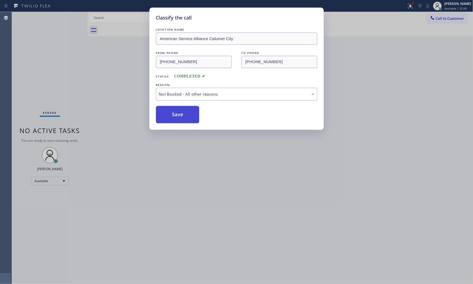
click at [184, 114] on button "Save" at bounding box center [178, 114] width 44 height 17
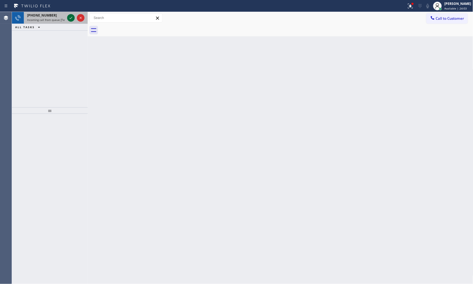
click at [71, 18] on icon at bounding box center [71, 18] width 6 height 6
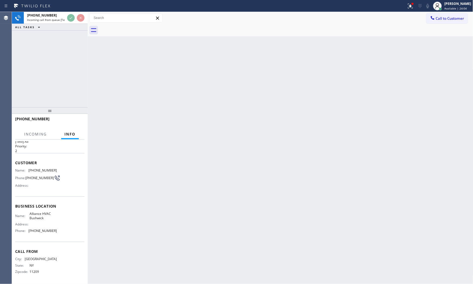
scroll to position [12, 0]
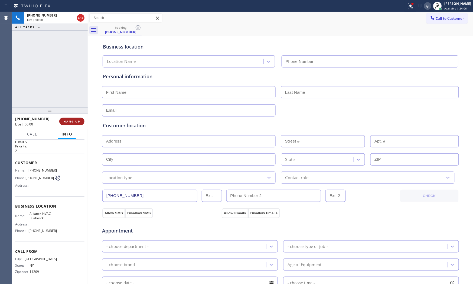
type input "(718) 395-5399"
click at [76, 123] on span "HANG UP" at bounding box center [72, 121] width 17 height 4
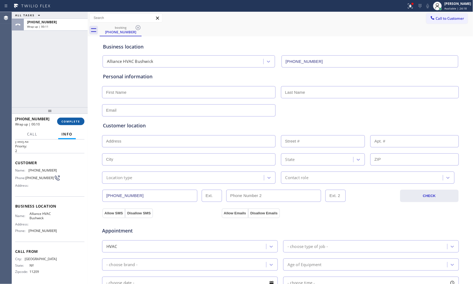
click at [78, 121] on span "COMPLETE" at bounding box center [70, 121] width 19 height 4
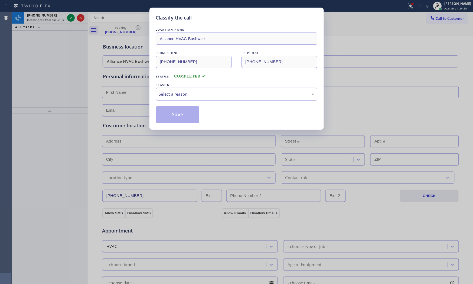
click at [178, 95] on div "Select a reason" at bounding box center [236, 94] width 155 height 6
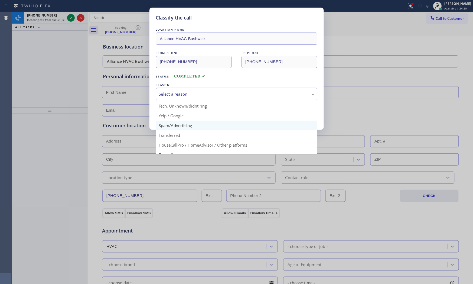
scroll to position [30, 0]
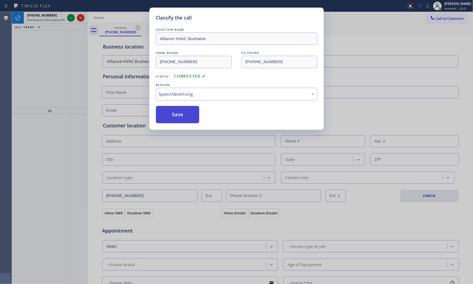
click at [174, 121] on button "Save" at bounding box center [178, 114] width 44 height 17
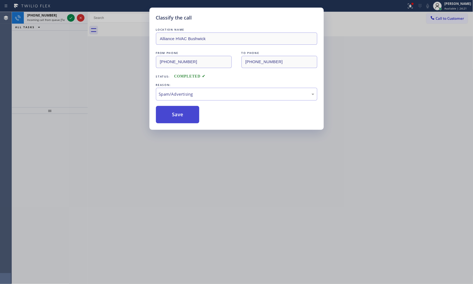
click at [174, 121] on button "Save" at bounding box center [178, 114] width 44 height 17
click at [72, 18] on div "Classify the call LOCATION NAME Subzero Repair Professionals FROM PHONE (561) 3…" at bounding box center [242, 148] width 461 height 272
click at [72, 18] on icon at bounding box center [71, 18] width 6 height 6
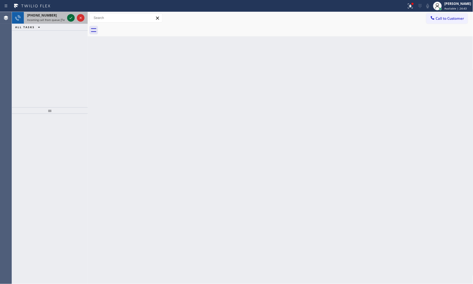
click at [70, 19] on icon at bounding box center [71, 18] width 6 height 6
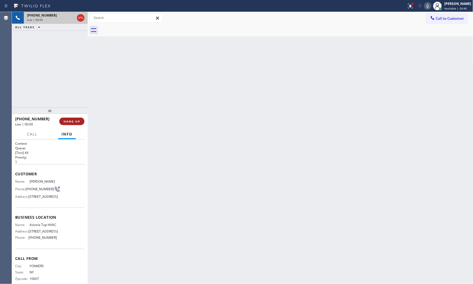
click at [75, 125] on button "HANG UP" at bounding box center [71, 121] width 25 height 8
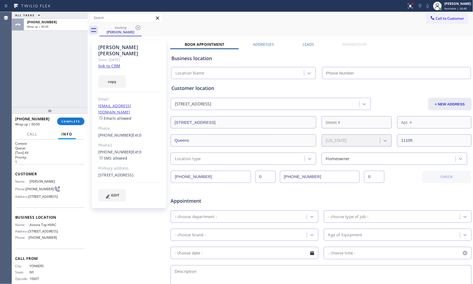
type input "(347) 836-6461"
click at [68, 123] on button "COMPLETE" at bounding box center [70, 121] width 27 height 8
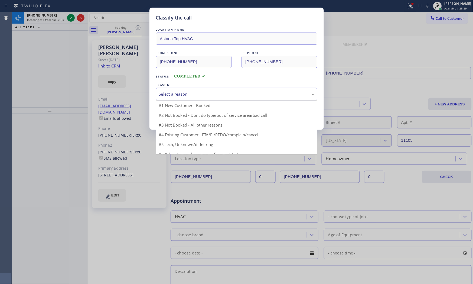
click at [180, 96] on div "Select a reason" at bounding box center [236, 94] width 155 height 6
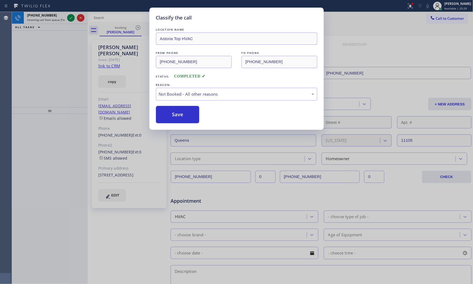
click at [172, 114] on button "Save" at bounding box center [178, 114] width 44 height 17
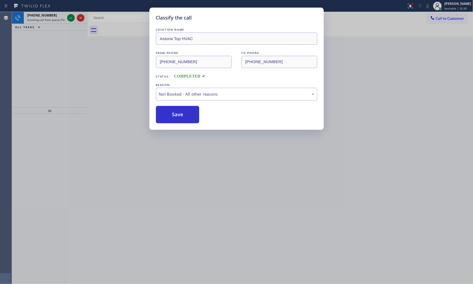
click at [50, 11] on div "Status report Issues detected These issues could affect your workflow. Please c…" at bounding box center [236, 142] width 473 height 284
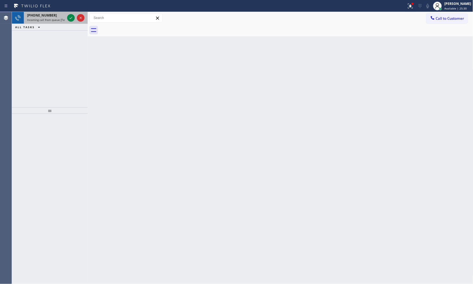
click at [51, 16] on div "+18483681976" at bounding box center [46, 15] width 38 height 5
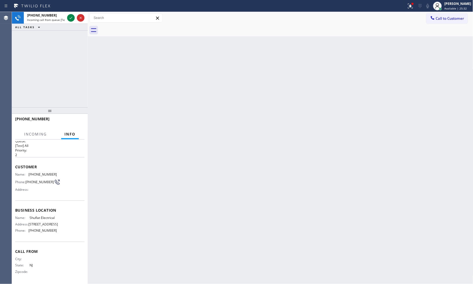
scroll to position [17, 0]
click at [69, 18] on icon at bounding box center [71, 18] width 6 height 6
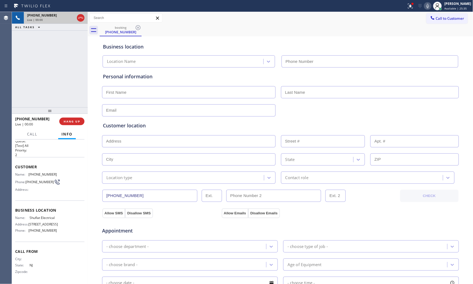
type input "(848) 308-1302"
click at [72, 123] on span "HANG UP" at bounding box center [72, 121] width 17 height 4
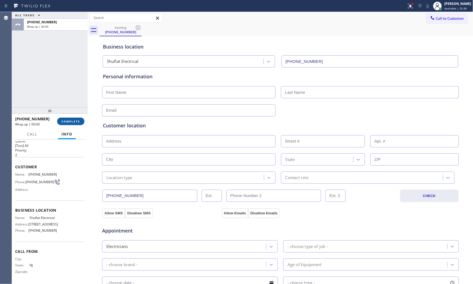
click at [73, 119] on span "COMPLETE" at bounding box center [70, 121] width 19 height 4
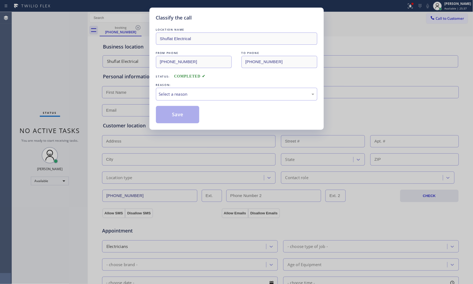
click at [184, 82] on div "LOCATION NAME Shuflat Electrical FROM PHONE (848) 368-1976 TO PHONE (848) 308-1…" at bounding box center [236, 75] width 161 height 96
drag, startPoint x: 184, startPoint y: 87, endPoint x: 182, endPoint y: 98, distance: 11.2
click at [184, 88] on div "REASON: Select a reason" at bounding box center [236, 91] width 161 height 18
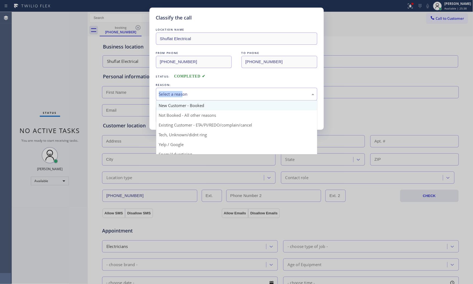
drag, startPoint x: 182, startPoint y: 98, endPoint x: 181, endPoint y: 107, distance: 9.5
click at [182, 99] on div "Select a reason" at bounding box center [236, 94] width 161 height 13
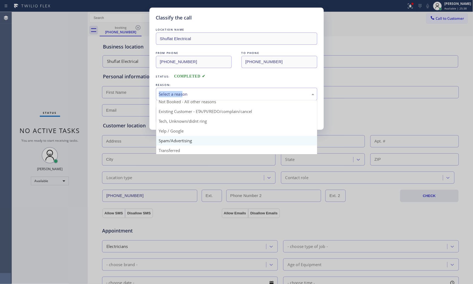
scroll to position [34, 0]
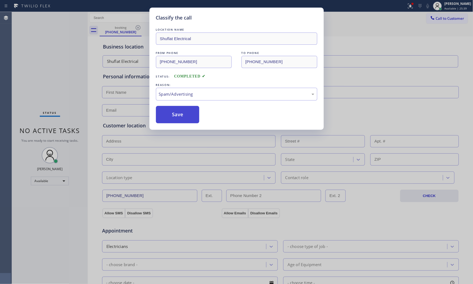
click at [174, 120] on button "Save" at bounding box center [178, 114] width 44 height 17
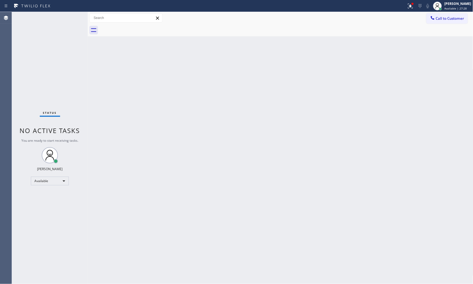
click at [69, 16] on div "Status No active tasks You are ready to start receiving tasks. Mark Paul Dacula…" at bounding box center [50, 148] width 76 height 272
click at [70, 16] on div "Status No active tasks You are ready to start receiving tasks. Mark Paul Dacula…" at bounding box center [50, 148] width 76 height 272
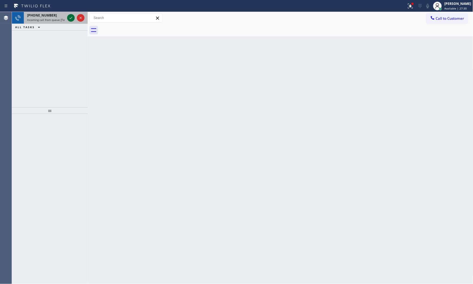
click at [70, 16] on icon at bounding box center [71, 18] width 6 height 6
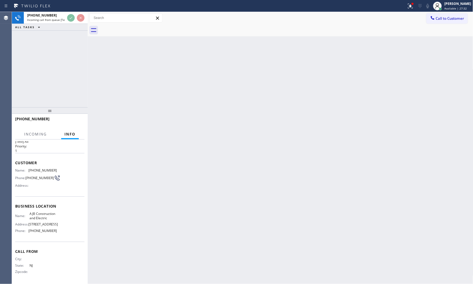
scroll to position [25, 0]
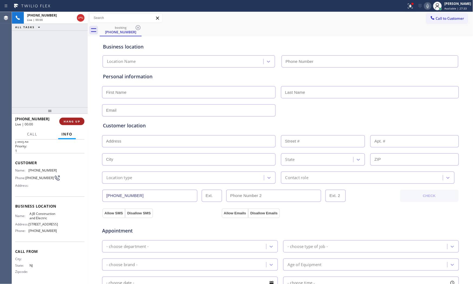
type input "(908) 774-8246"
click at [75, 123] on span "HANG UP" at bounding box center [72, 121] width 17 height 4
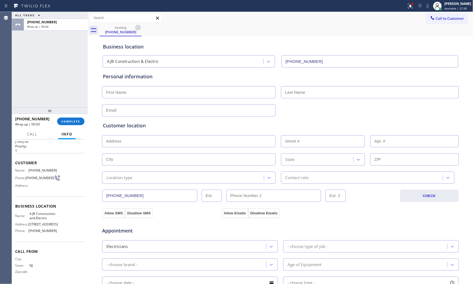
drag, startPoint x: 70, startPoint y: 121, endPoint x: 71, endPoint y: 127, distance: 6.1
click at [70, 126] on div "+15512011242 Wrap up | 00:03 COMPLETE" at bounding box center [49, 121] width 69 height 14
drag, startPoint x: 79, startPoint y: 114, endPoint x: 78, endPoint y: 120, distance: 5.8
click at [78, 114] on div at bounding box center [50, 111] width 76 height 6
click at [78, 120] on button "COMPLETE" at bounding box center [70, 122] width 27 height 8
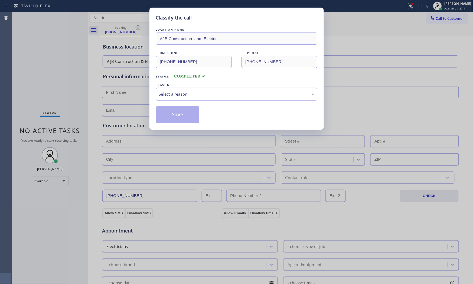
click at [169, 95] on div "Select a reason" at bounding box center [236, 94] width 155 height 6
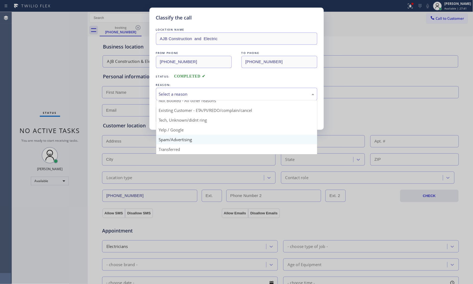
scroll to position [34, 0]
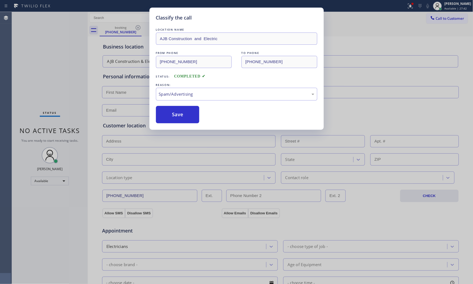
click at [173, 120] on button "Save" at bounding box center [178, 114] width 44 height 17
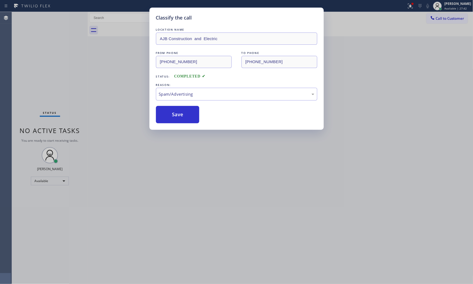
click at [173, 120] on button "Save" at bounding box center [178, 114] width 44 height 17
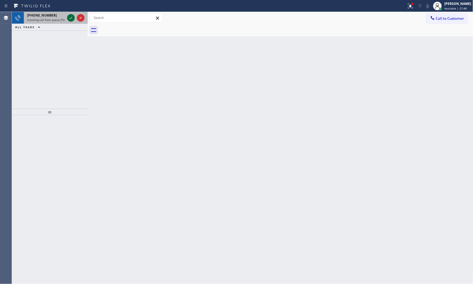
click at [72, 17] on icon at bounding box center [71, 18] width 6 height 6
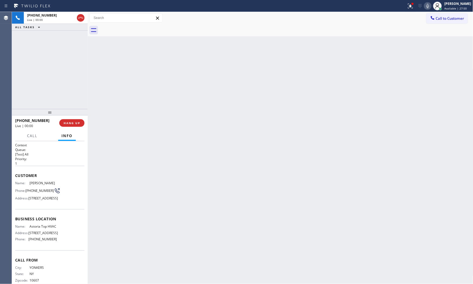
click at [74, 115] on div at bounding box center [50, 112] width 76 height 6
click at [76, 126] on button "HANG UP" at bounding box center [71, 123] width 25 height 8
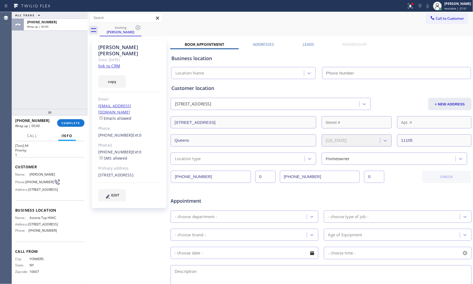
scroll to position [31, 0]
type input "(347) 836-6461"
click at [108, 69] on div "copy" at bounding box center [129, 78] width 62 height 19
click at [109, 63] on link "link to CRM" at bounding box center [109, 65] width 22 height 5
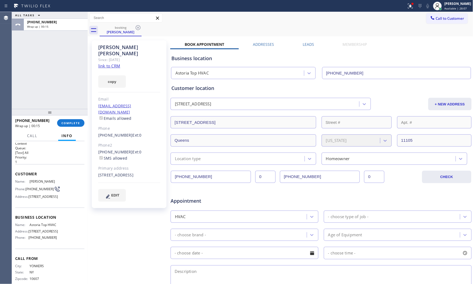
scroll to position [0, 0]
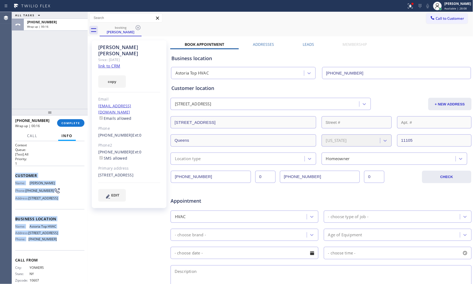
drag, startPoint x: 26, startPoint y: 185, endPoint x: 61, endPoint y: 260, distance: 83.8
click at [61, 262] on div "Context Queue: [Test] All Priority: 1 Customer Name: Allisa Whittemore Phone: (…" at bounding box center [49, 217] width 69 height 148
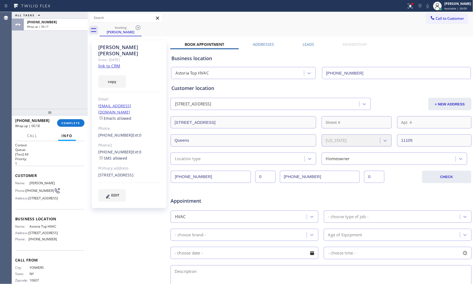
click at [31, 200] on span "21-12 33rd St, Astoria, NY 11105, USA" at bounding box center [43, 198] width 30 height 4
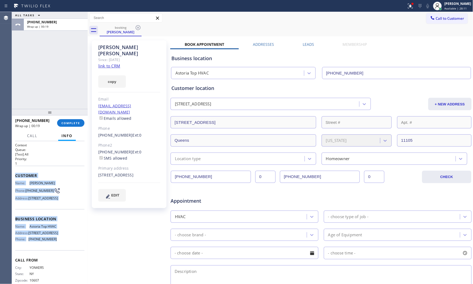
drag, startPoint x: 16, startPoint y: 175, endPoint x: 63, endPoint y: 262, distance: 98.6
click at [63, 262] on div "Context Queue: [Test] All Priority: 1 Customer Name: Allisa Whittemore Phone: (…" at bounding box center [49, 217] width 69 height 148
copy div "Customer Name: Allisa Whittemore Phone: (914) 329-3543 Address: 21-12 33rd St, …"
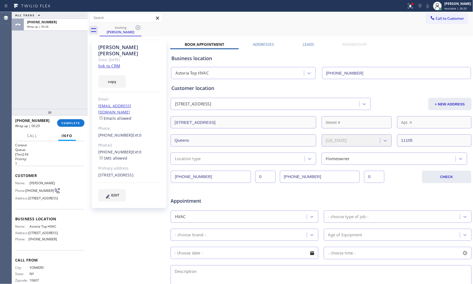
drag, startPoint x: 58, startPoint y: 93, endPoint x: 80, endPoint y: 93, distance: 21.9
click at [64, 93] on div "ALL TASKS ALL TASKS ACTIVE TASKS TASKS IN WRAP UP +19143293543 Wrap up | 00:28" at bounding box center [50, 60] width 76 height 97
click at [386, 58] on div "Business location" at bounding box center [320, 58] width 299 height 7
click at [407, 6] on icon at bounding box center [410, 6] width 6 height 6
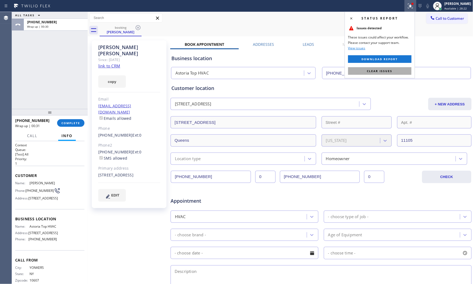
click at [385, 74] on button "Clear issues" at bounding box center [379, 71] width 63 height 8
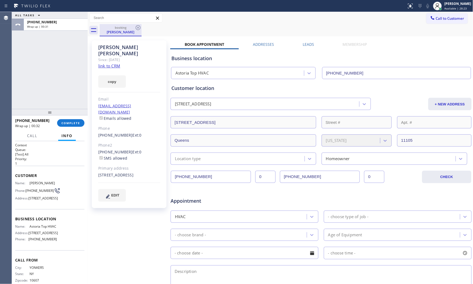
click at [123, 29] on div "booking" at bounding box center [120, 27] width 41 height 4
click at [74, 124] on span "COMPLETE" at bounding box center [70, 123] width 19 height 4
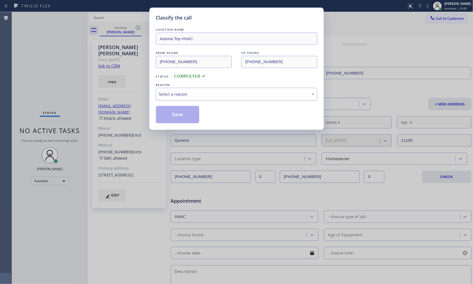
click at [214, 98] on div "Select a reason" at bounding box center [236, 94] width 161 height 13
click at [169, 116] on button "Save" at bounding box center [178, 114] width 44 height 17
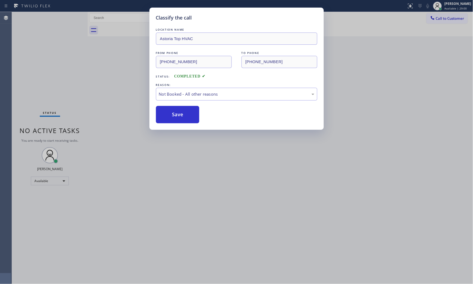
click at [169, 116] on button "Save" at bounding box center [178, 114] width 44 height 17
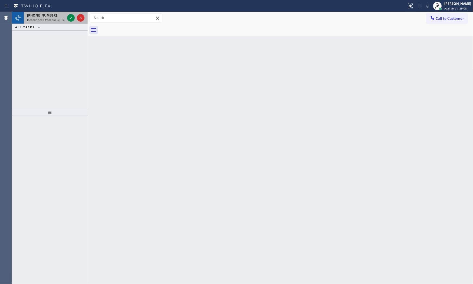
click at [51, 16] on div "+18483518429" at bounding box center [46, 15] width 38 height 5
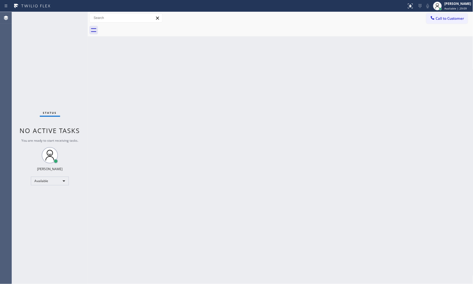
click at [54, 18] on div "Status No active tasks You are ready to start receiving tasks. Mark Paul Dacula…" at bounding box center [50, 148] width 76 height 272
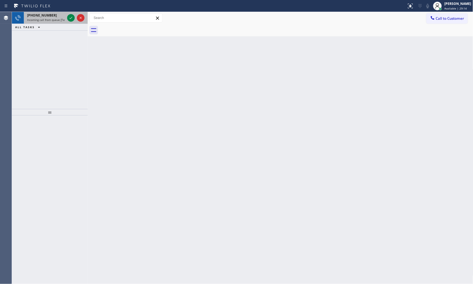
click at [45, 21] on span "Incoming call from queue [Test] All" at bounding box center [49, 20] width 45 height 4
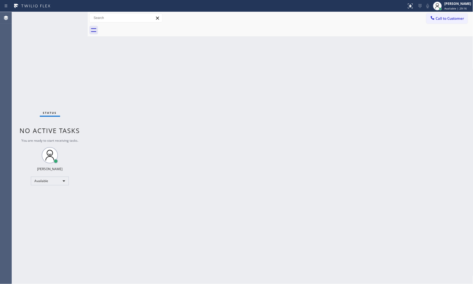
click at [73, 16] on div "Status No active tasks You are ready to start receiving tasks. Mark Paul Dacula…" at bounding box center [50, 148] width 76 height 272
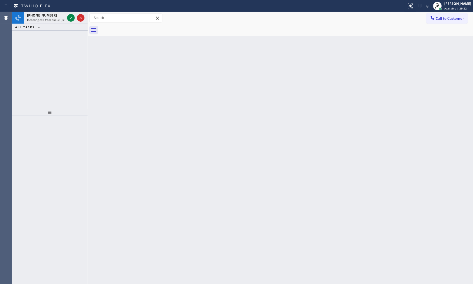
click at [69, 18] on icon at bounding box center [71, 18] width 6 height 6
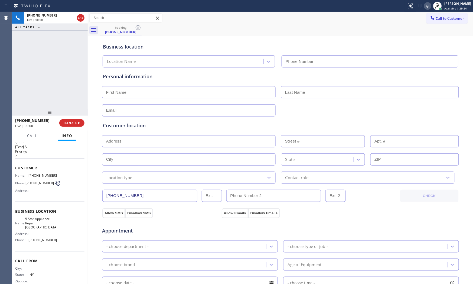
scroll to position [18, 0]
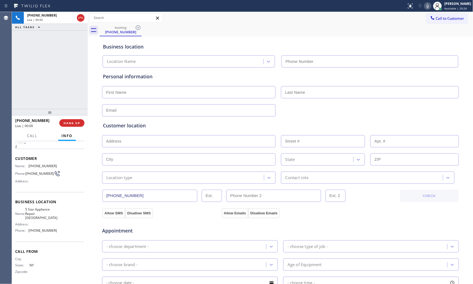
type input "(646) 906-8353"
click at [75, 124] on span "HANG UP" at bounding box center [72, 123] width 17 height 4
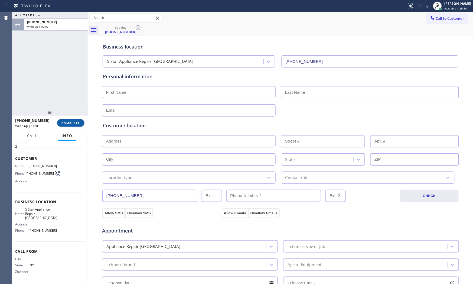
click at [75, 124] on span "COMPLETE" at bounding box center [70, 123] width 19 height 4
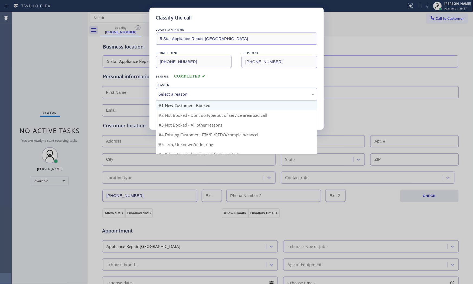
drag, startPoint x: 192, startPoint y: 96, endPoint x: 189, endPoint y: 105, distance: 9.2
click at [193, 96] on div "Select a reason" at bounding box center [236, 94] width 155 height 6
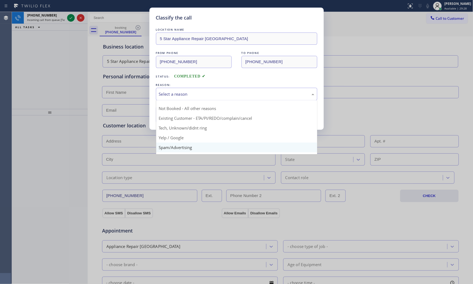
scroll to position [34, 0]
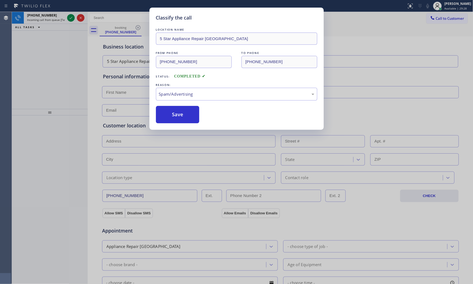
click at [179, 115] on button "Save" at bounding box center [178, 114] width 44 height 17
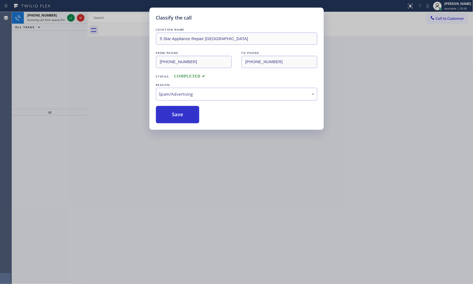
click at [179, 115] on button "Save" at bounding box center [178, 114] width 44 height 17
click at [49, 22] on div "Classify the call LOCATION NAME 5 Star Appliance Repair East Village FROM PHONE…" at bounding box center [236, 142] width 473 height 284
click at [49, 22] on div "Classify the call LOCATION NAME Subzero Repair Professionals FROM PHONE (561) 3…" at bounding box center [242, 148] width 461 height 272
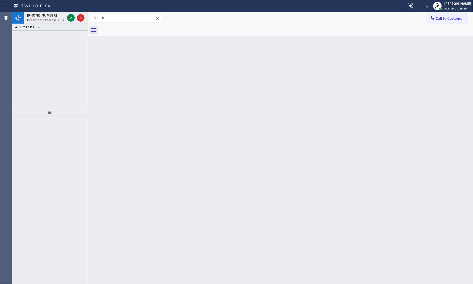
click at [49, 22] on div "+19042318682 Incoming call from queue [Test] All" at bounding box center [45, 18] width 42 height 12
click at [68, 20] on icon at bounding box center [71, 18] width 6 height 6
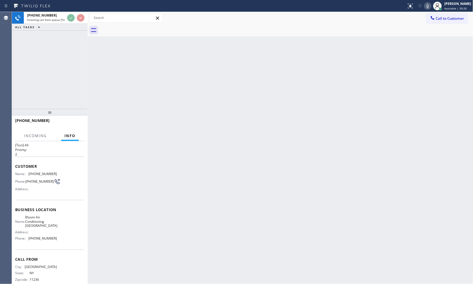
scroll to position [18, 0]
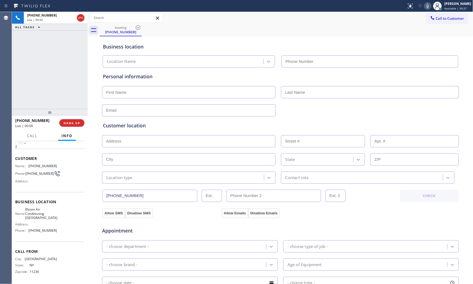
type input "(929) 605-4404"
click at [425, 6] on icon at bounding box center [427, 6] width 6 height 6
click at [428, 7] on icon at bounding box center [427, 6] width 6 height 6
click at [39, 164] on span "(718) 812-9933" at bounding box center [42, 166] width 28 height 4
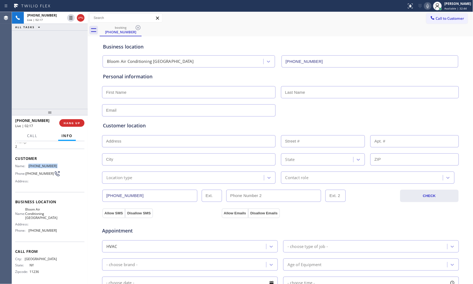
click at [39, 164] on span "(718) 812-9933" at bounding box center [42, 166] width 28 height 4
copy span "(718) 812-9933"
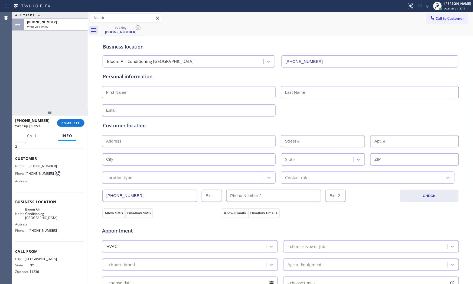
click at [60, 126] on div "+17188129933 Wrap up | 03:59 COMPLETE" at bounding box center [49, 123] width 69 height 14
drag, startPoint x: 64, startPoint y: 126, endPoint x: 70, endPoint y: 125, distance: 6.3
click at [67, 125] on button "COMPLETE" at bounding box center [70, 123] width 27 height 8
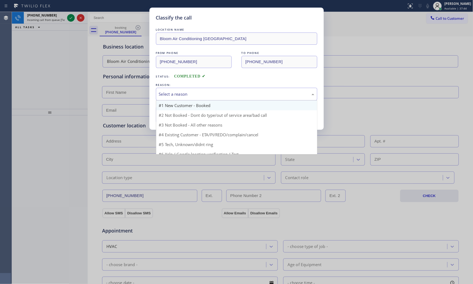
drag, startPoint x: 237, startPoint y: 92, endPoint x: 216, endPoint y: 109, distance: 26.4
click at [237, 93] on div "Select a reason" at bounding box center [236, 94] width 155 height 6
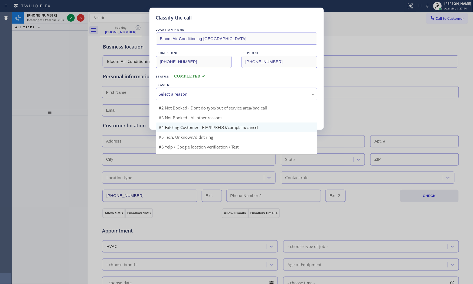
scroll to position [15, 0]
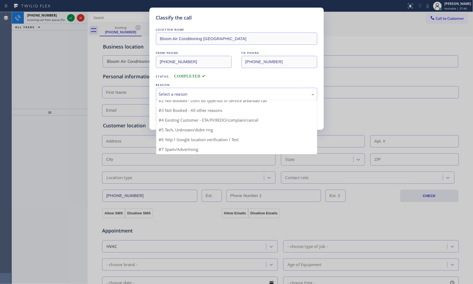
click at [189, 118] on button "Save" at bounding box center [178, 114] width 44 height 17
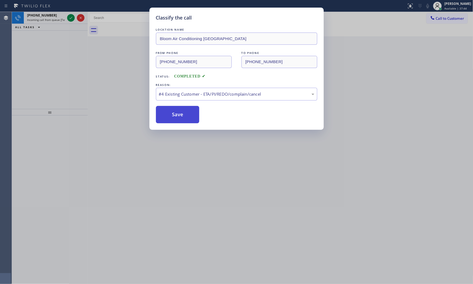
click at [189, 118] on button "Save" at bounding box center [178, 114] width 44 height 17
drag, startPoint x: 188, startPoint y: 118, endPoint x: 176, endPoint y: 110, distance: 14.1
click at [185, 116] on button "Save" at bounding box center [178, 114] width 44 height 17
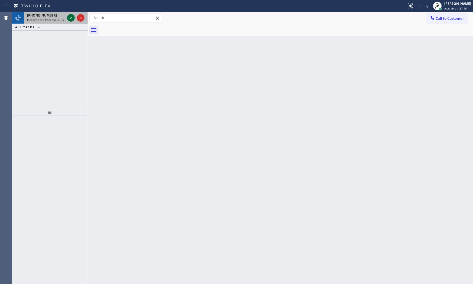
click at [71, 16] on icon at bounding box center [71, 18] width 6 height 6
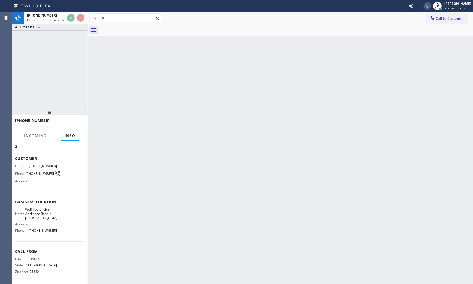
scroll to position [22, 0]
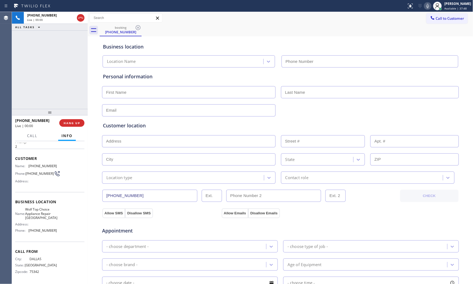
type input "(972) 734-3680"
click at [81, 122] on button "HANG UP" at bounding box center [71, 123] width 25 height 8
click at [80, 122] on button "HANG UP" at bounding box center [71, 123] width 25 height 8
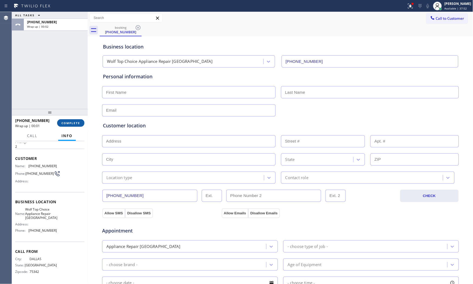
click at [72, 126] on button "COMPLETE" at bounding box center [70, 123] width 27 height 8
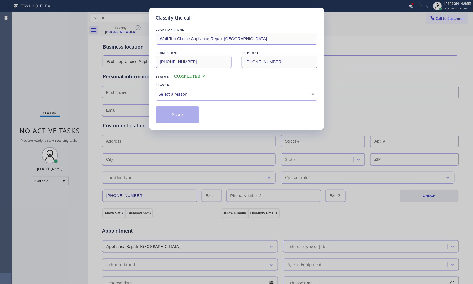
click at [169, 93] on div "Select a reason" at bounding box center [236, 94] width 155 height 6
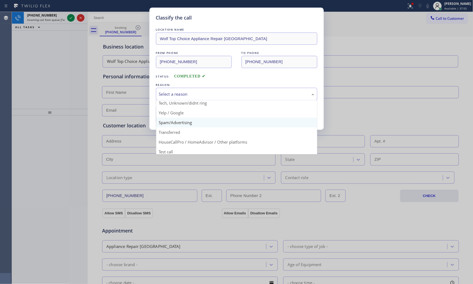
scroll to position [34, 0]
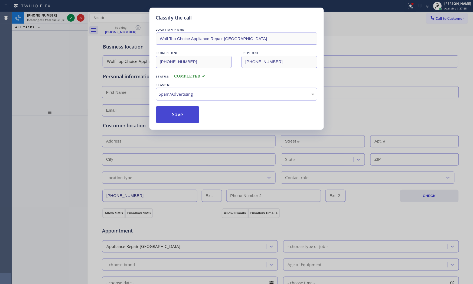
click at [176, 118] on button "Save" at bounding box center [178, 114] width 44 height 17
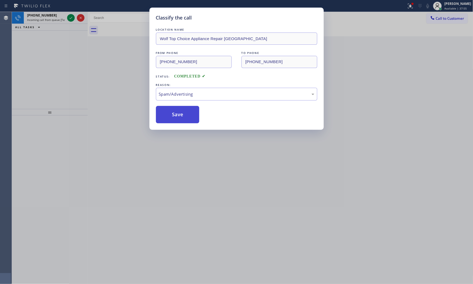
click at [176, 118] on button "Save" at bounding box center [178, 114] width 44 height 17
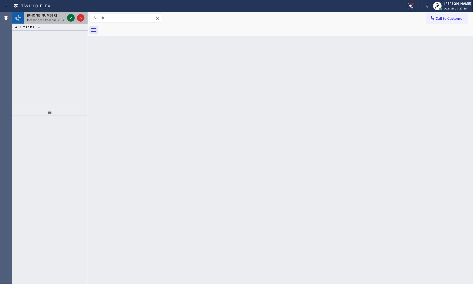
click at [71, 20] on icon at bounding box center [71, 18] width 6 height 6
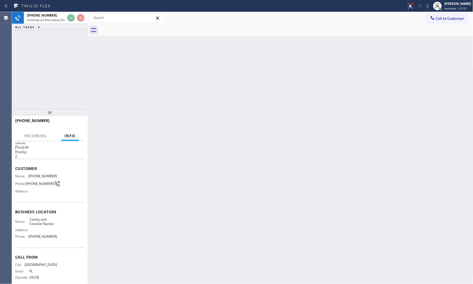
scroll to position [14, 0]
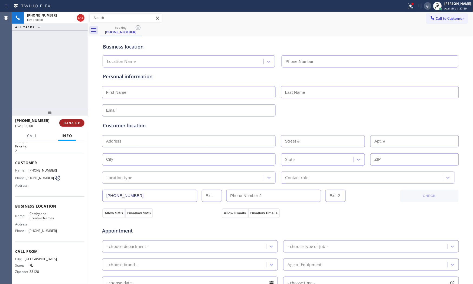
type input "(786) 574-6034"
click at [80, 121] on span "HANG UP" at bounding box center [72, 123] width 17 height 4
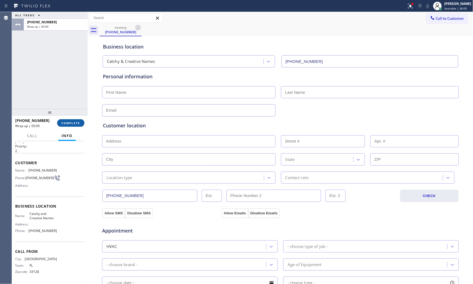
drag, startPoint x: 80, startPoint y: 121, endPoint x: 123, endPoint y: 139, distance: 47.1
click at [80, 122] on span "COMPLETE" at bounding box center [70, 123] width 19 height 4
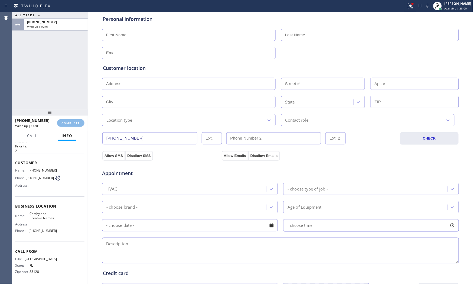
scroll to position [60, 0]
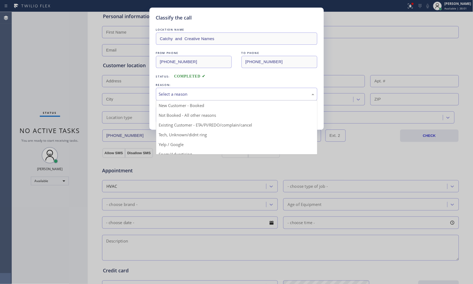
click at [186, 99] on div "Select a reason" at bounding box center [236, 94] width 161 height 13
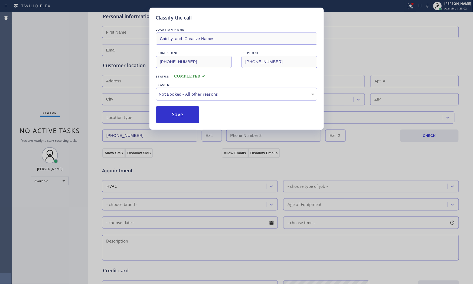
click at [183, 117] on button "Save" at bounding box center [178, 114] width 44 height 17
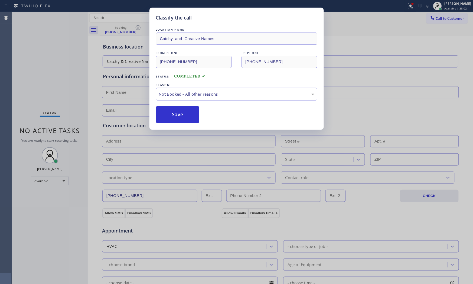
click at [183, 117] on button "Save" at bounding box center [178, 114] width 44 height 17
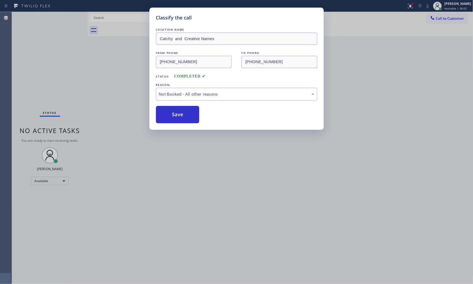
click at [183, 117] on button "Save" at bounding box center [178, 114] width 44 height 17
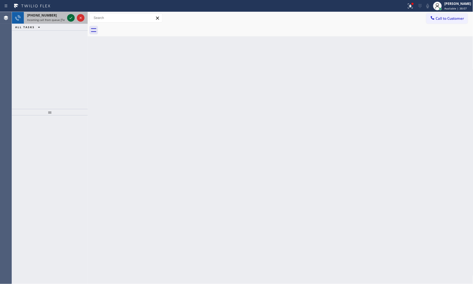
click at [71, 18] on icon at bounding box center [71, 18] width 3 height 2
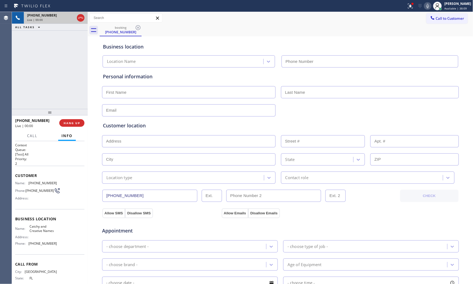
type input "(786) 574-6034"
click at [431, 6] on div at bounding box center [437, 6] width 12 height 12
click at [429, 6] on icon at bounding box center [427, 6] width 6 height 6
click at [426, 8] on icon at bounding box center [427, 6] width 3 height 4
click at [409, 5] on icon at bounding box center [410, 5] width 3 height 2
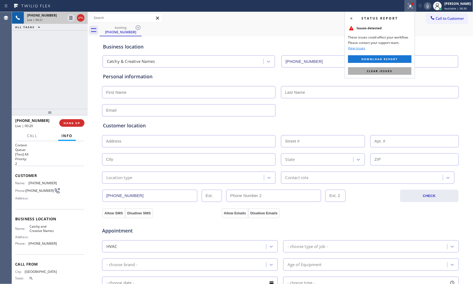
click at [397, 69] on button "Clear issues" at bounding box center [379, 71] width 63 height 8
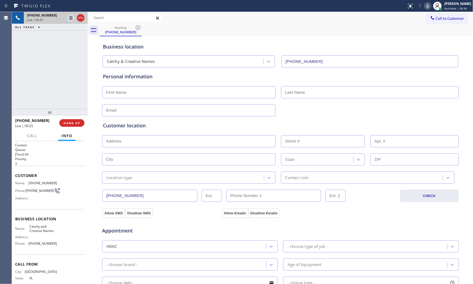
click at [342, 42] on div "Business location Catchy & Creative Names (786) 574-6034" at bounding box center [280, 53] width 357 height 30
click at [72, 125] on button "HANG UP" at bounding box center [71, 123] width 25 height 8
click at [72, 125] on button "COMPLETE" at bounding box center [70, 123] width 27 height 8
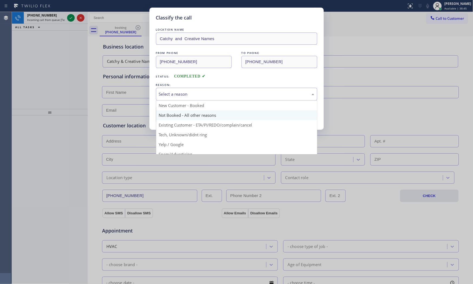
drag, startPoint x: 202, startPoint y: 94, endPoint x: 185, endPoint y: 110, distance: 23.5
click at [201, 95] on div "Select a reason" at bounding box center [236, 94] width 155 height 6
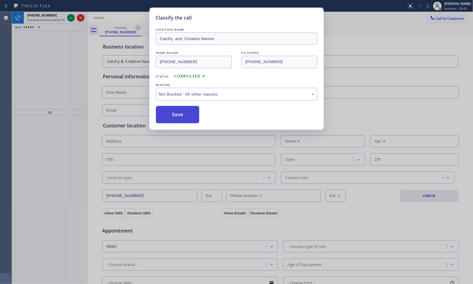
click at [185, 112] on button "Save" at bounding box center [178, 114] width 44 height 17
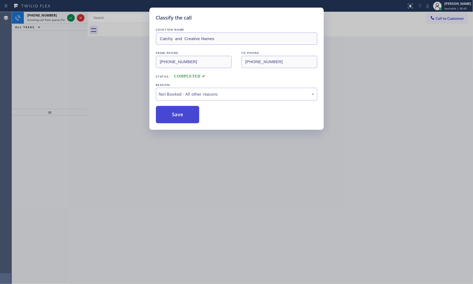
drag, startPoint x: 183, startPoint y: 112, endPoint x: 179, endPoint y: 110, distance: 5.1
click at [182, 112] on button "Save" at bounding box center [178, 114] width 44 height 17
click at [58, 22] on div "Classify the call LOCATION NAME Catchy and Creative Names FROM PHONE (786) 641-…" at bounding box center [236, 142] width 473 height 284
click at [58, 22] on div "Classify the call LOCATION NAME Subzero Repair Professionals FROM PHONE (561) 3…" at bounding box center [242, 148] width 461 height 272
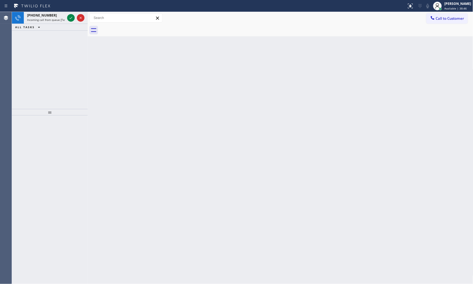
click at [58, 22] on div "+12017836163 Incoming call from queue [Test] All" at bounding box center [45, 18] width 42 height 12
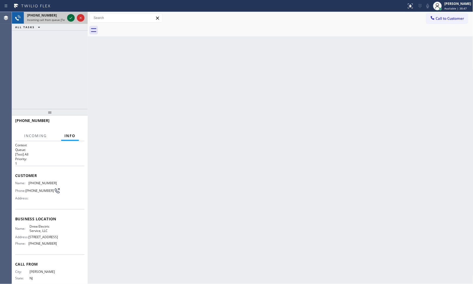
click at [68, 17] on icon at bounding box center [71, 18] width 6 height 6
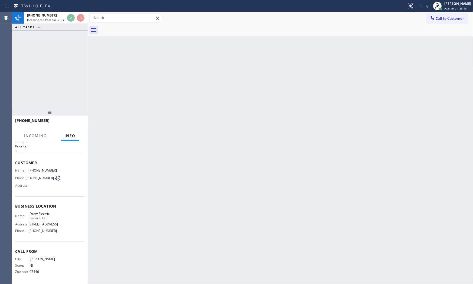
scroll to position [27, 0]
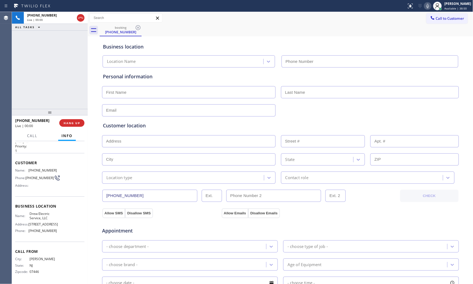
click at [72, 127] on div "+12017836163 Live | 00:00 HANG UP" at bounding box center [49, 123] width 69 height 14
type input "(848) 315-2306"
click at [73, 124] on span "HANG UP" at bounding box center [72, 123] width 17 height 4
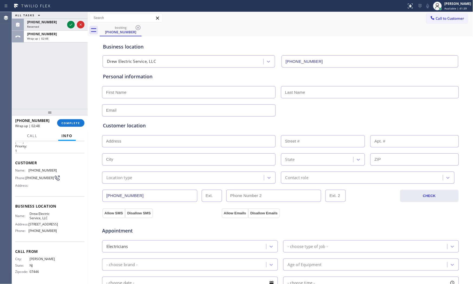
click at [76, 128] on div "+12017836163 Wrap up | 02:48 COMPLETE" at bounding box center [49, 123] width 69 height 14
click at [76, 126] on div "+12017836163 Wrap up | 02:48 COMPLETE" at bounding box center [49, 123] width 69 height 14
click at [75, 125] on button "COMPLETE" at bounding box center [70, 123] width 27 height 8
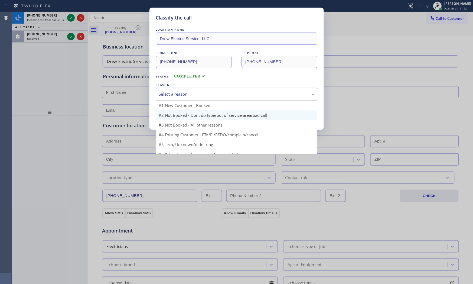
drag, startPoint x: 166, startPoint y: 99, endPoint x: 171, endPoint y: 118, distance: 19.4
click at [166, 100] on div "Select a reason #1 New Customer - Booked #2 Not Booked - Dont do type/out of se…" at bounding box center [236, 94] width 161 height 13
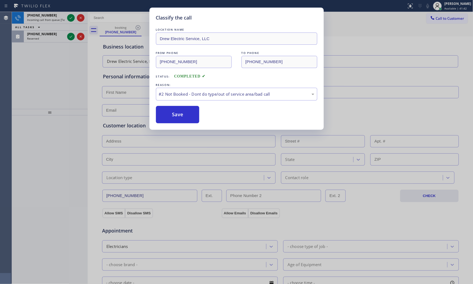
click at [171, 118] on button "Save" at bounding box center [178, 114] width 44 height 17
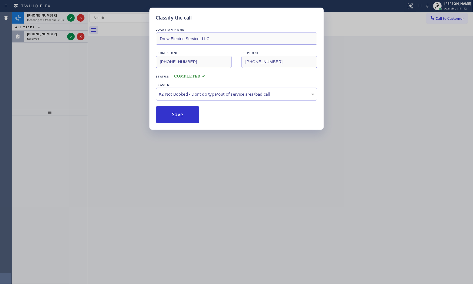
click at [171, 118] on button "Save" at bounding box center [178, 114] width 44 height 17
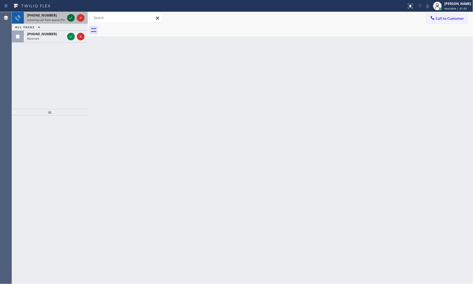
click at [69, 21] on icon at bounding box center [71, 18] width 6 height 6
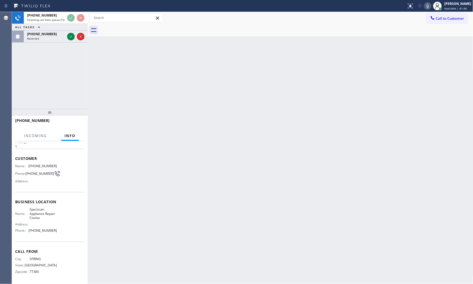
scroll to position [18, 0]
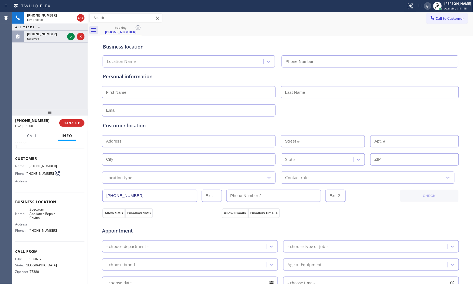
type input "(626) 602-2926"
click at [69, 123] on span "HANG UP" at bounding box center [72, 123] width 17 height 4
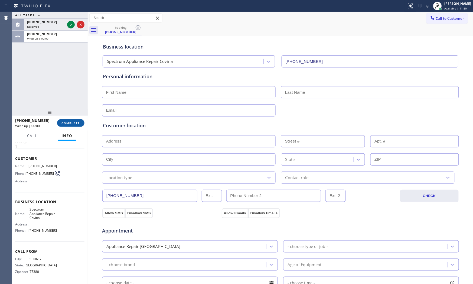
click at [69, 123] on span "COMPLETE" at bounding box center [70, 123] width 19 height 4
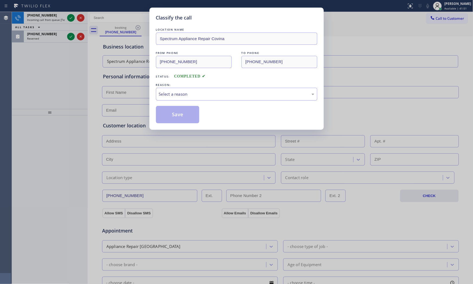
drag, startPoint x: 190, startPoint y: 90, endPoint x: 185, endPoint y: 96, distance: 7.9
click at [190, 92] on div "Select a reason" at bounding box center [236, 94] width 161 height 13
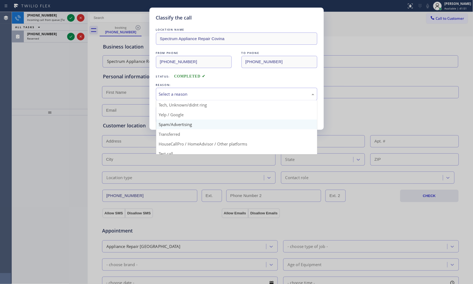
scroll to position [34, 0]
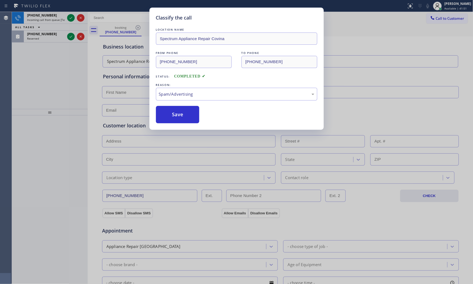
click at [177, 117] on button "Save" at bounding box center [178, 114] width 44 height 17
click at [172, 114] on button "Save" at bounding box center [178, 114] width 44 height 17
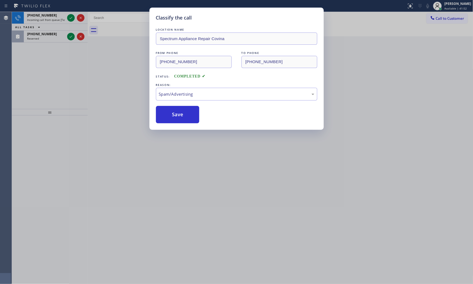
click at [67, 18] on div "Classify the call LOCATION NAME Spectrum Appliance Repair Covina FROM PHONE (71…" at bounding box center [236, 142] width 473 height 284
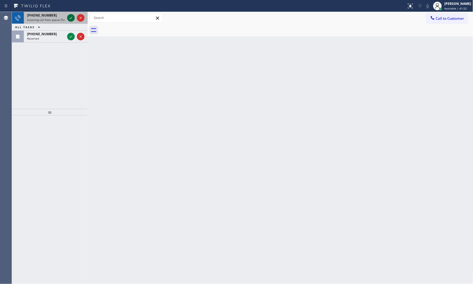
click at [67, 18] on div at bounding box center [71, 18] width 8 height 6
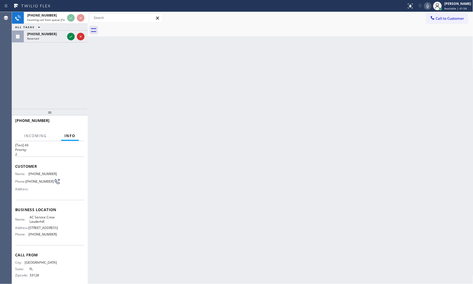
scroll to position [18, 0]
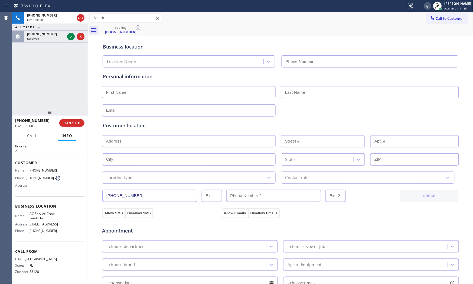
type input "(954) 280-5618"
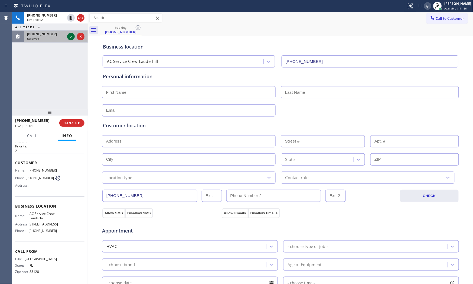
click at [72, 38] on icon at bounding box center [71, 36] width 6 height 6
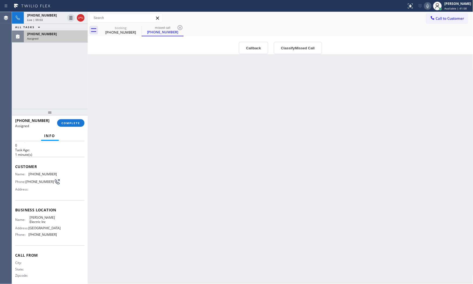
click at [73, 126] on div "(856) 249-7898 Assigned COMPLETE" at bounding box center [49, 123] width 69 height 14
click at [67, 120] on button "COMPLETE" at bounding box center [70, 123] width 27 height 8
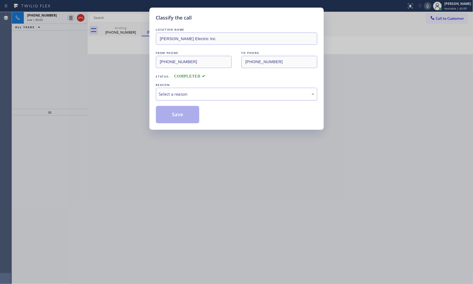
drag, startPoint x: 177, startPoint y: 96, endPoint x: 176, endPoint y: 99, distance: 3.9
click at [176, 98] on div "Select a reason" at bounding box center [236, 94] width 161 height 13
click at [173, 114] on button "Save" at bounding box center [178, 114] width 44 height 17
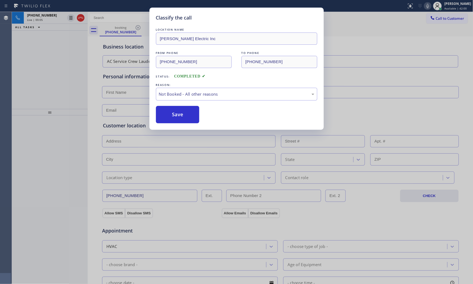
click at [173, 114] on button "Save" at bounding box center [178, 114] width 44 height 17
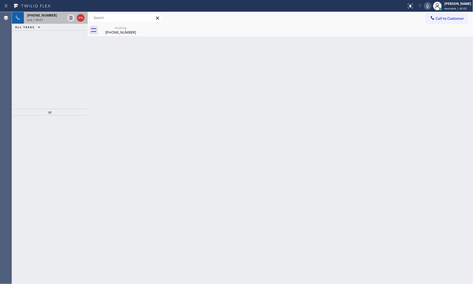
click at [51, 18] on div "Live | 00:07" at bounding box center [46, 20] width 38 height 4
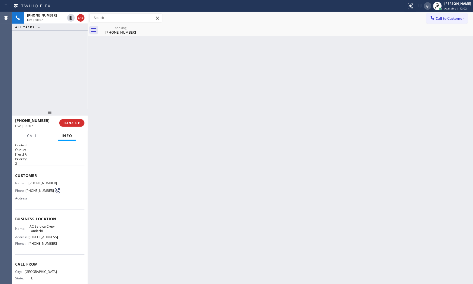
click at [117, 37] on div "Back to Dashboard Change Sender ID Customers Technicians Select a contact Outbo…" at bounding box center [280, 148] width 385 height 272
click at [116, 32] on div "(954) 589-8988" at bounding box center [120, 32] width 41 height 5
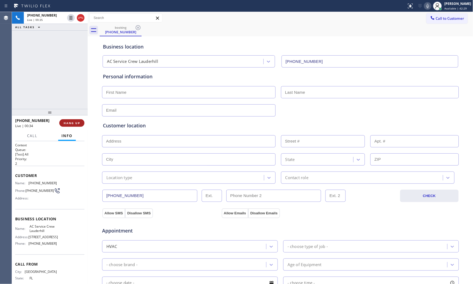
click at [72, 125] on span "HANG UP" at bounding box center [72, 123] width 17 height 4
click at [72, 124] on span "HANG UP" at bounding box center [72, 123] width 17 height 4
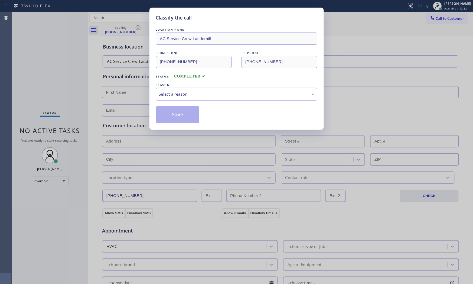
click at [190, 97] on div "Select a reason" at bounding box center [236, 94] width 155 height 6
click at [175, 116] on button "Save" at bounding box center [178, 114] width 44 height 17
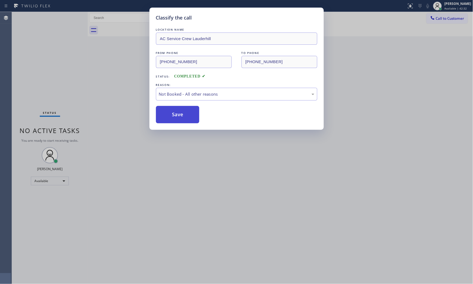
click at [175, 116] on button "Save" at bounding box center [178, 114] width 44 height 17
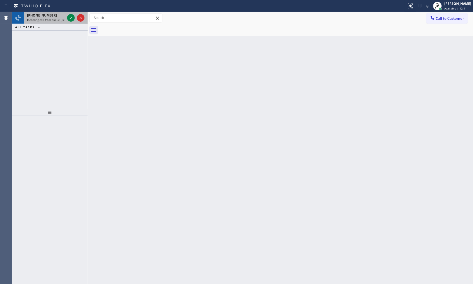
click at [59, 15] on div "+16892021068" at bounding box center [46, 15] width 38 height 5
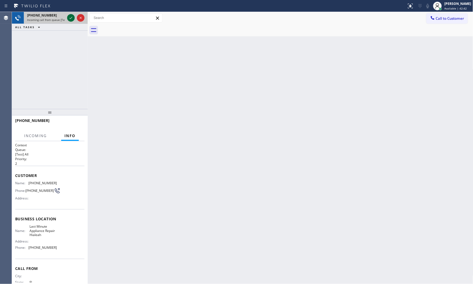
click at [69, 15] on icon at bounding box center [71, 18] width 6 height 6
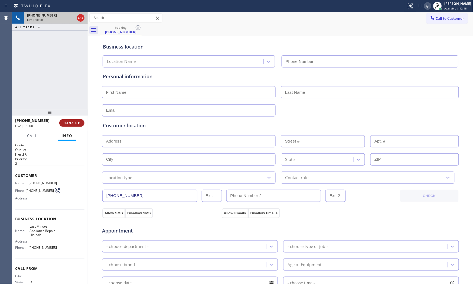
type input "(786) 305-6077"
click at [73, 123] on span "HANG UP" at bounding box center [72, 123] width 17 height 4
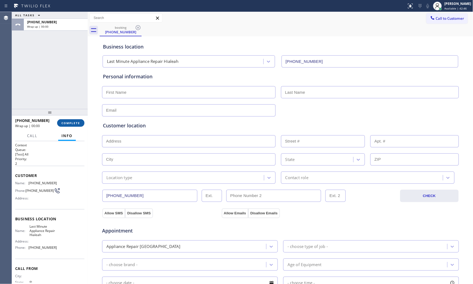
click at [73, 123] on span "COMPLETE" at bounding box center [70, 123] width 19 height 4
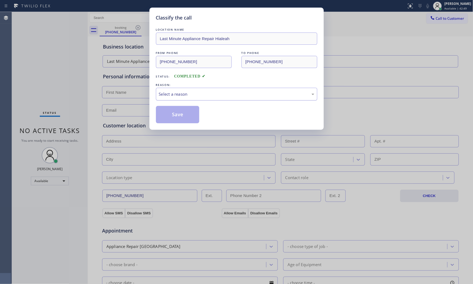
click at [163, 98] on div "Select a reason" at bounding box center [236, 94] width 161 height 13
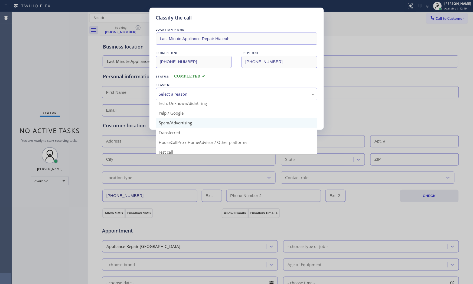
scroll to position [34, 0]
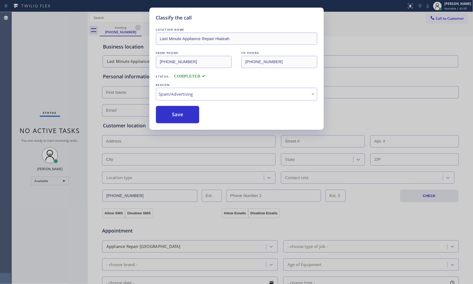
click at [171, 120] on button "Save" at bounding box center [178, 114] width 44 height 17
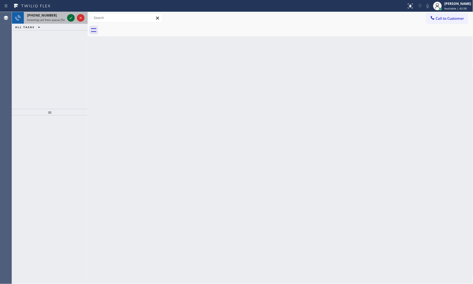
click at [70, 17] on icon at bounding box center [71, 18] width 6 height 6
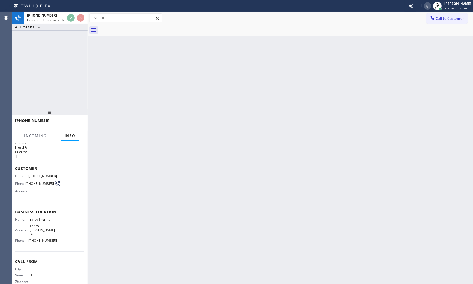
scroll to position [14, 0]
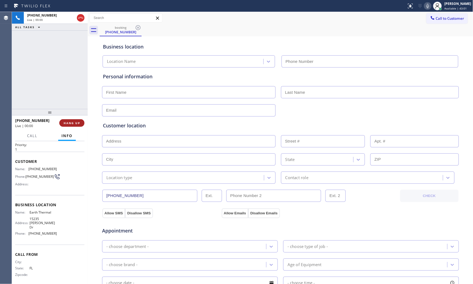
type input "(813) 829-1917"
click at [73, 123] on span "HANG UP" at bounding box center [72, 123] width 17 height 4
click at [73, 123] on span "COMPLETE" at bounding box center [70, 123] width 19 height 4
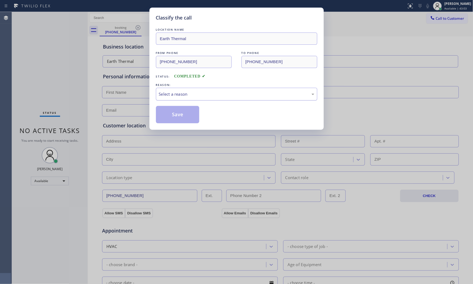
click at [217, 95] on div "Select a reason" at bounding box center [236, 94] width 155 height 6
click at [182, 115] on button "Save" at bounding box center [178, 114] width 44 height 17
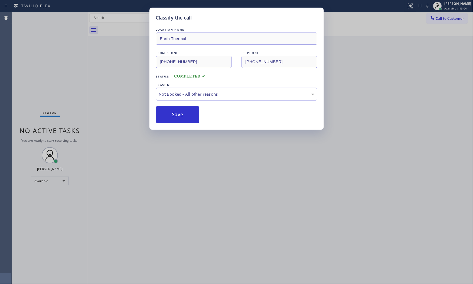
click at [182, 115] on button "Save" at bounding box center [178, 114] width 44 height 17
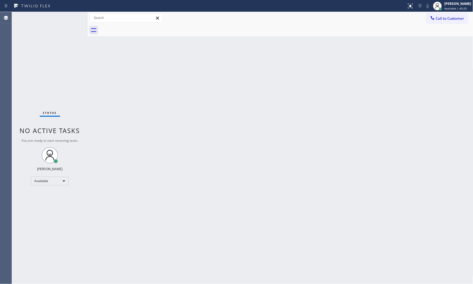
click at [51, 20] on div "Status No active tasks You are ready to start receiving tasks. Mark Paul Dacula…" at bounding box center [50, 148] width 76 height 272
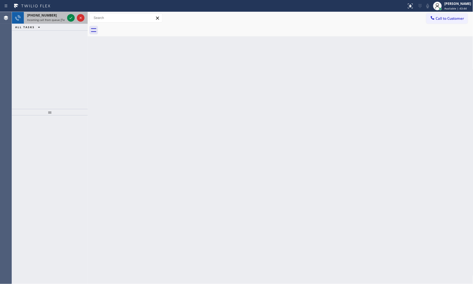
click at [68, 22] on div at bounding box center [75, 18] width 19 height 12
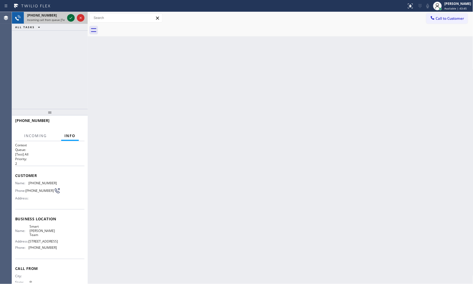
click at [69, 20] on icon at bounding box center [71, 18] width 6 height 6
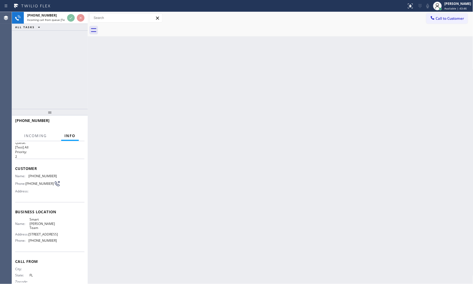
scroll to position [14, 0]
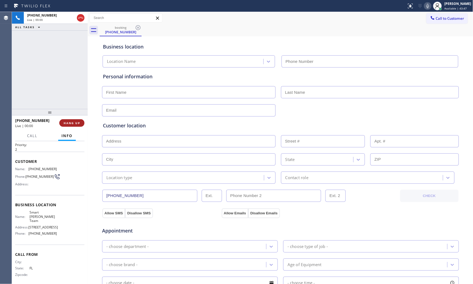
type input "(813) 981-7562"
click at [73, 121] on span "HANG UP" at bounding box center [72, 123] width 17 height 4
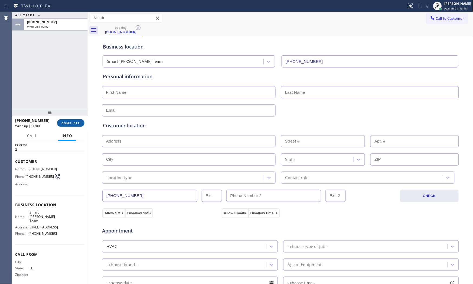
click at [73, 121] on span "COMPLETE" at bounding box center [70, 123] width 19 height 4
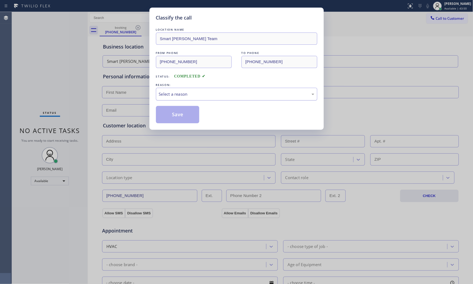
click at [179, 100] on div "Select a reason" at bounding box center [236, 94] width 161 height 13
click at [175, 115] on button "Save" at bounding box center [178, 114] width 44 height 17
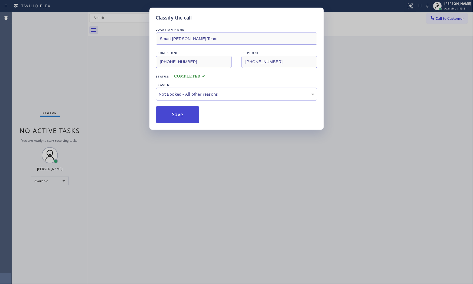
click at [175, 115] on button "Save" at bounding box center [178, 114] width 44 height 17
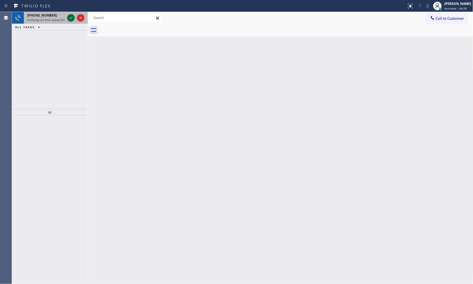
click at [71, 19] on icon at bounding box center [71, 18] width 6 height 6
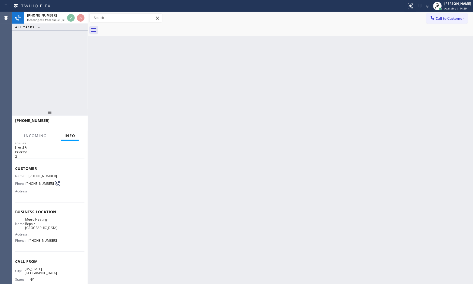
scroll to position [14, 0]
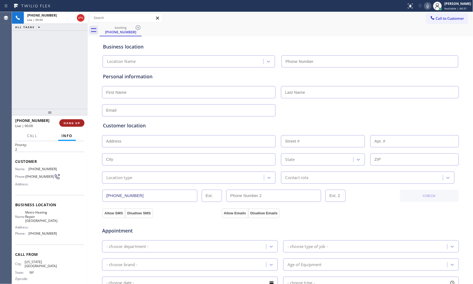
type input "(929) 605-4414"
click at [79, 120] on button "HANG UP" at bounding box center [71, 123] width 25 height 8
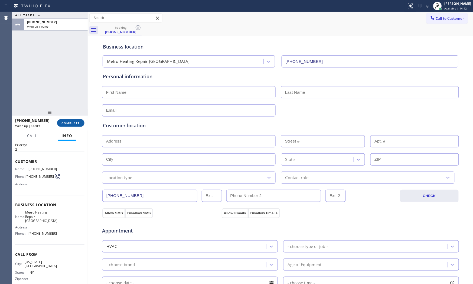
click at [74, 123] on span "COMPLETE" at bounding box center [70, 123] width 19 height 4
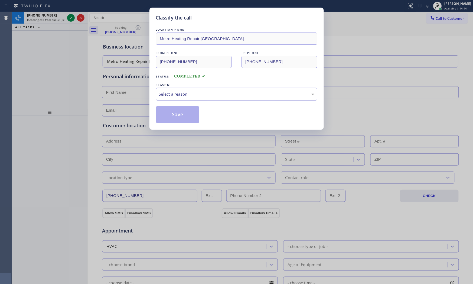
click at [181, 98] on div "Select a reason" at bounding box center [236, 94] width 161 height 13
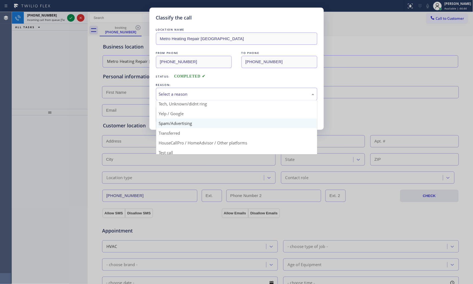
scroll to position [34, 0]
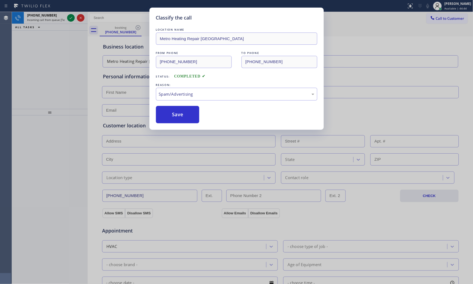
click at [179, 119] on button "Save" at bounding box center [178, 114] width 44 height 17
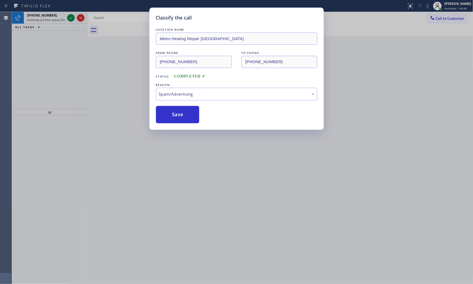
click at [179, 119] on button "Save" at bounding box center [178, 114] width 44 height 17
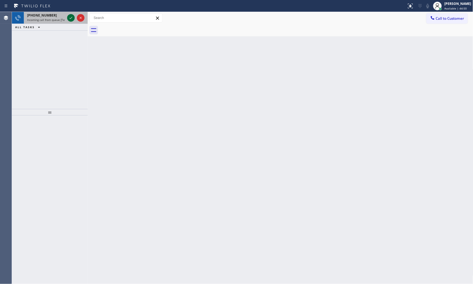
click at [73, 21] on icon at bounding box center [71, 18] width 6 height 6
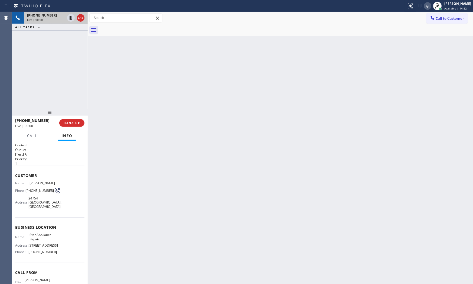
click at [71, 129] on div "+13106144667 Live | 00:00 HANG UP" at bounding box center [49, 123] width 69 height 14
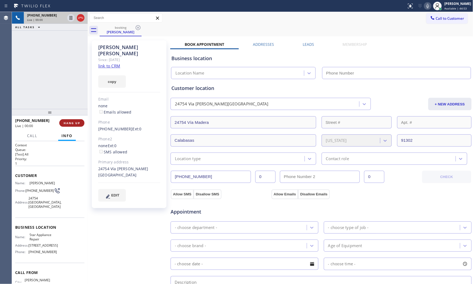
click at [71, 122] on span "HANG UP" at bounding box center [72, 123] width 17 height 4
type input "(818) 824-6428"
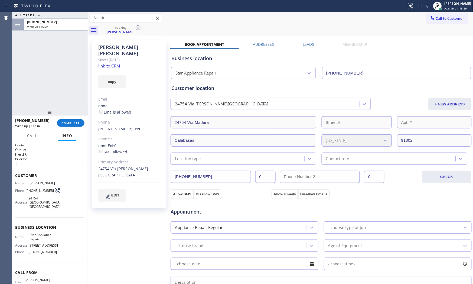
click at [108, 63] on link "link to CRM" at bounding box center [109, 65] width 22 height 5
click at [69, 122] on span "COMPLETE" at bounding box center [70, 123] width 19 height 4
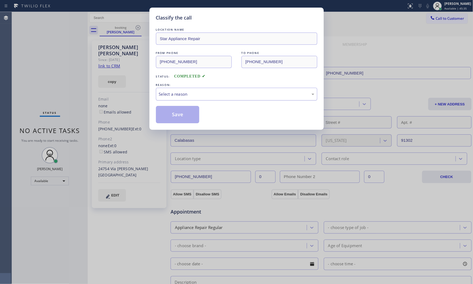
click at [186, 94] on div "Select a reason" at bounding box center [236, 94] width 155 height 6
click at [181, 117] on button "Save" at bounding box center [178, 114] width 44 height 17
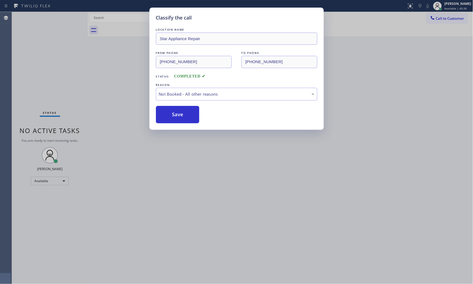
click at [181, 117] on button "Save" at bounding box center [178, 114] width 44 height 17
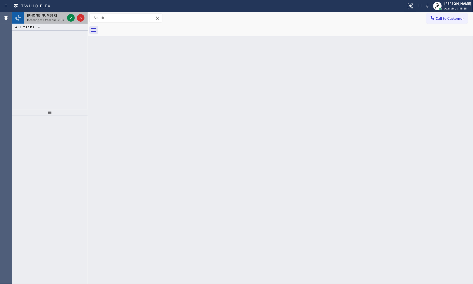
click at [34, 12] on div "+17543366806 Incoming call from queue [Test] All" at bounding box center [45, 18] width 42 height 12
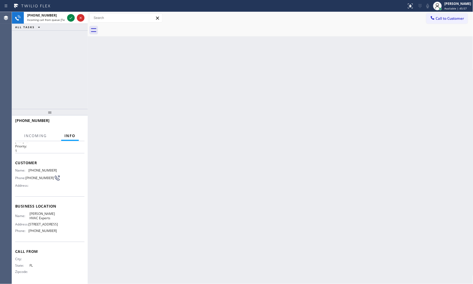
scroll to position [18, 0]
click at [72, 20] on icon at bounding box center [71, 18] width 6 height 6
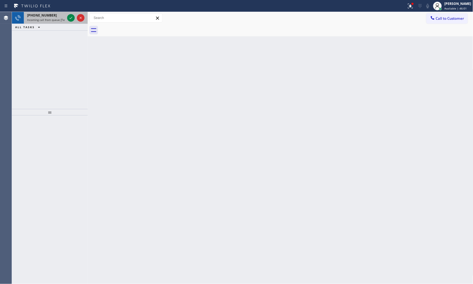
click at [64, 21] on span "Incoming call from queue [Test] All" at bounding box center [49, 20] width 45 height 4
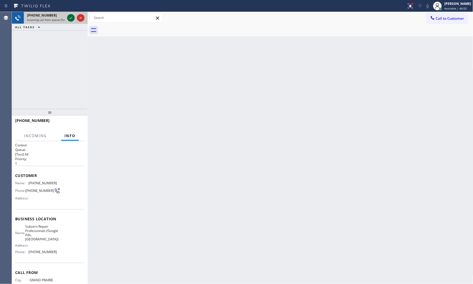
click at [68, 17] on icon at bounding box center [71, 18] width 6 height 6
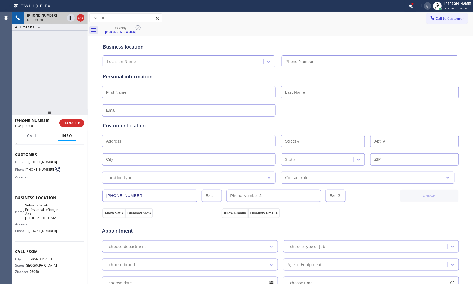
scroll to position [22, 0]
type input "(469) 523-5125"
click at [409, 5] on icon at bounding box center [410, 5] width 3 height 2
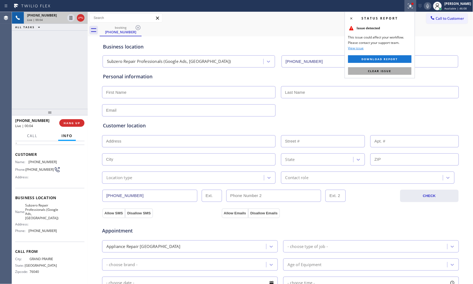
click at [394, 70] on button "Clear issue" at bounding box center [379, 71] width 63 height 8
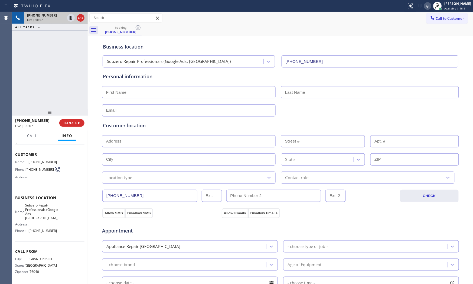
click at [426, 6] on icon at bounding box center [427, 6] width 6 height 6
click at [36, 273] on span "76040" at bounding box center [43, 271] width 27 height 4
copy span "76040"
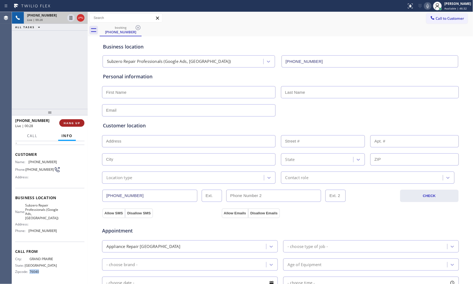
click at [76, 121] on span "HANG UP" at bounding box center [72, 123] width 17 height 4
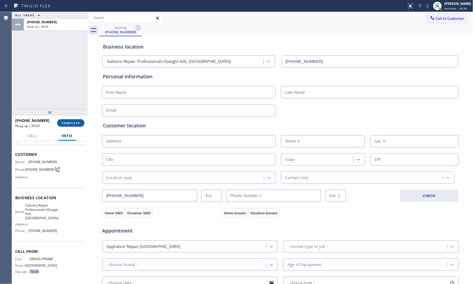
click at [80, 123] on span "COMPLETE" at bounding box center [70, 123] width 19 height 4
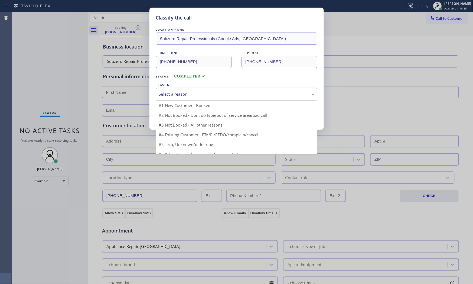
click at [198, 94] on div "Select a reason" at bounding box center [236, 94] width 155 height 6
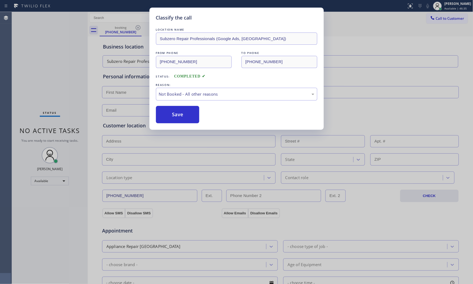
click at [175, 116] on button "Save" at bounding box center [178, 114] width 44 height 17
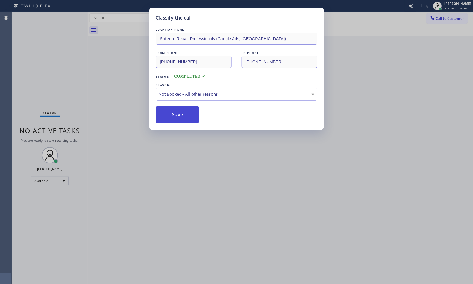
click at [174, 116] on button "Save" at bounding box center [178, 114] width 44 height 17
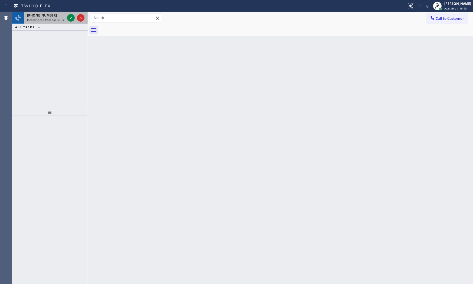
click at [57, 18] on div "+17543366817 Incoming call from queue [Test] All" at bounding box center [45, 18] width 42 height 12
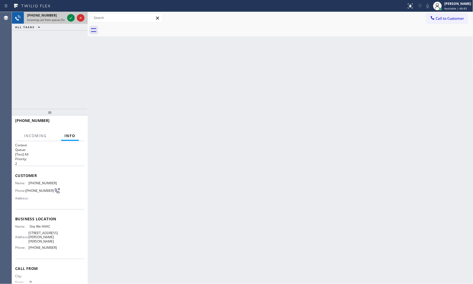
click at [66, 18] on div "+17543366817 Incoming call from queue [Test] All" at bounding box center [45, 18] width 42 height 12
click at [74, 17] on icon at bounding box center [71, 18] width 6 height 6
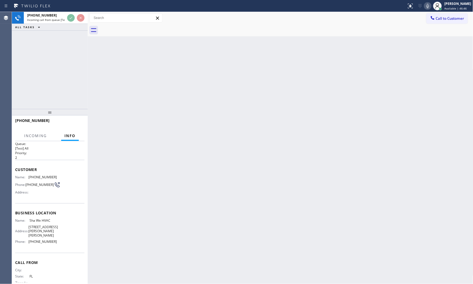
scroll to position [14, 0]
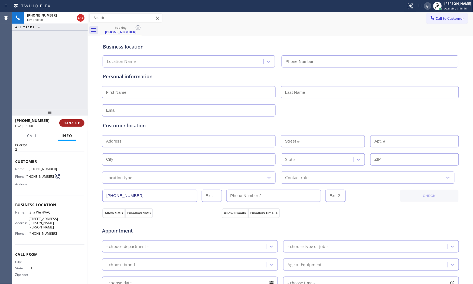
type input "(813) 548-6609"
drag, startPoint x: 76, startPoint y: 122, endPoint x: 83, endPoint y: 113, distance: 11.9
click at [76, 122] on span "HANG UP" at bounding box center [72, 123] width 17 height 4
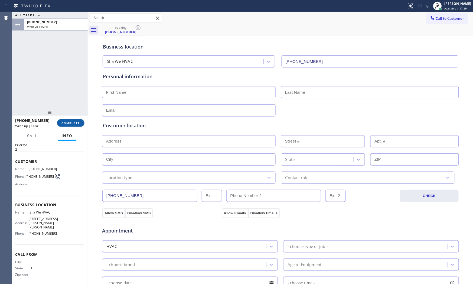
click at [67, 125] on button "COMPLETE" at bounding box center [70, 123] width 27 height 8
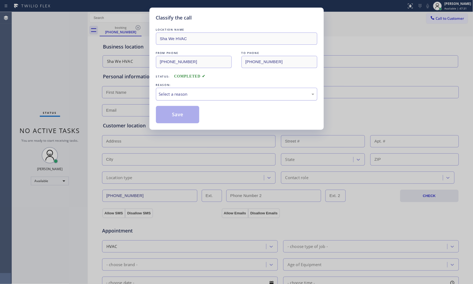
click at [177, 94] on div "Select a reason" at bounding box center [236, 94] width 155 height 6
click at [171, 114] on button "Save" at bounding box center [178, 114] width 44 height 17
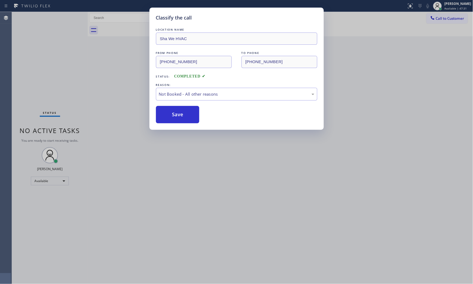
click at [171, 114] on button "Save" at bounding box center [178, 114] width 44 height 17
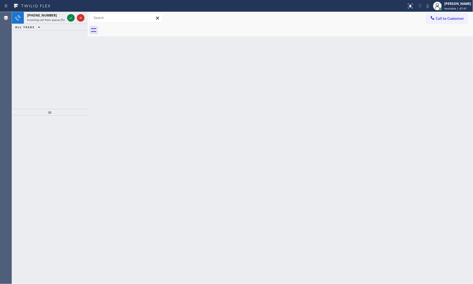
click at [42, 9] on icon at bounding box center [32, 6] width 41 height 9
click at [42, 17] on span "+18173635860" at bounding box center [42, 15] width 30 height 5
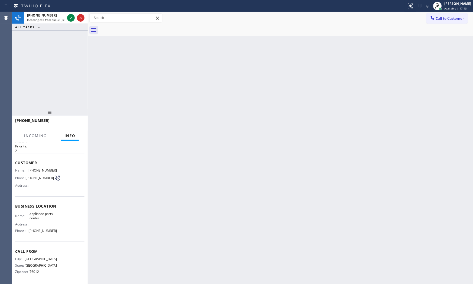
scroll to position [14, 0]
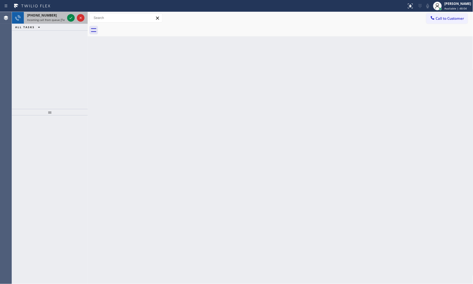
click at [50, 14] on div "+17186851870" at bounding box center [46, 15] width 38 height 5
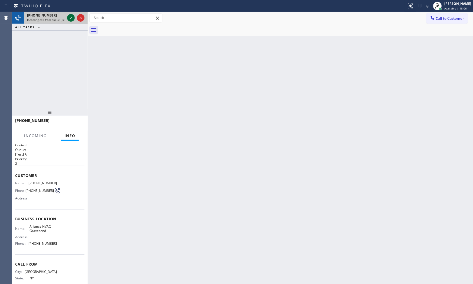
click at [71, 16] on icon at bounding box center [71, 18] width 6 height 6
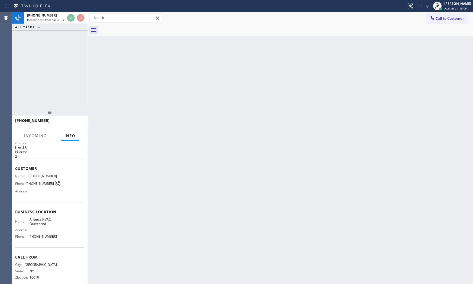
scroll to position [14, 0]
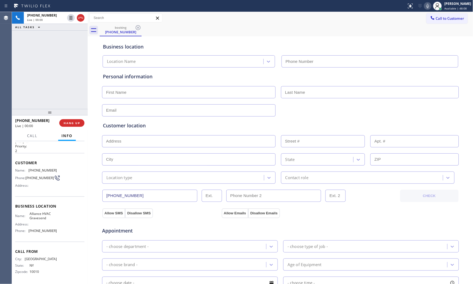
type input "(718) 841-0980"
click at [71, 125] on span "HANG UP" at bounding box center [72, 123] width 17 height 4
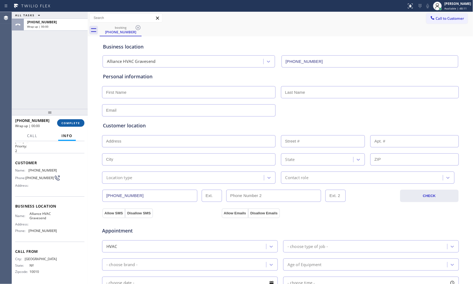
click at [71, 125] on span "COMPLETE" at bounding box center [70, 123] width 19 height 4
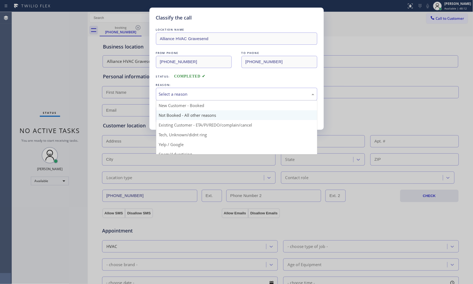
drag, startPoint x: 220, startPoint y: 91, endPoint x: 198, endPoint y: 112, distance: 30.4
click at [219, 92] on div "Select a reason" at bounding box center [236, 94] width 155 height 6
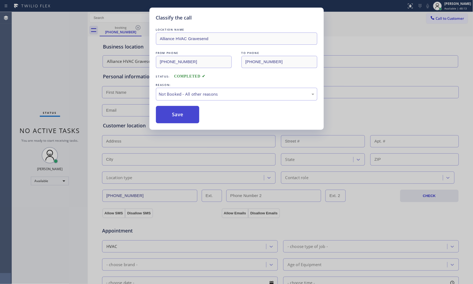
click at [184, 116] on button "Save" at bounding box center [178, 114] width 44 height 17
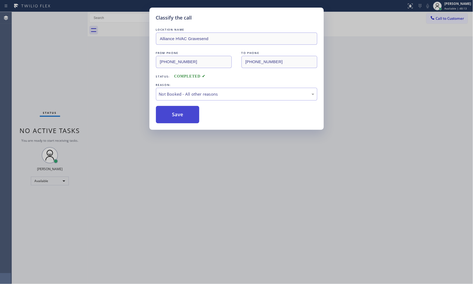
click at [184, 116] on button "Save" at bounding box center [178, 114] width 44 height 17
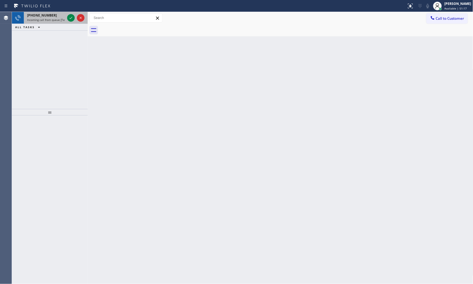
click at [68, 22] on div at bounding box center [75, 18] width 19 height 12
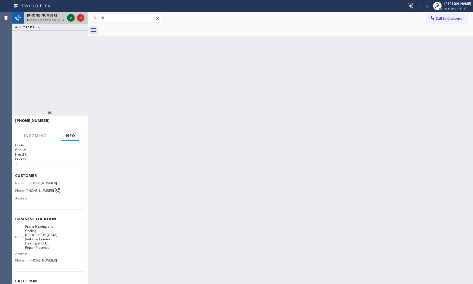
click at [71, 18] on icon at bounding box center [71, 18] width 3 height 2
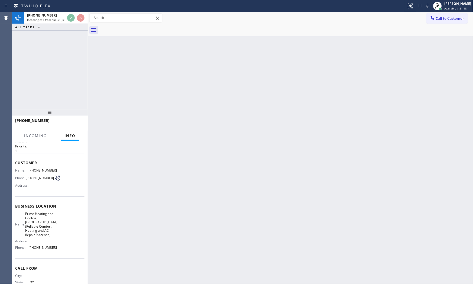
scroll to position [31, 0]
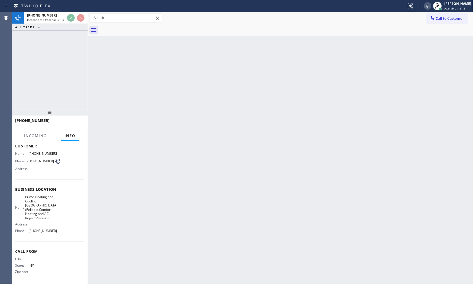
click at [147, 116] on div "Back to Dashboard Change Sender ID Customers Technicians Select a contact Outbo…" at bounding box center [280, 148] width 385 height 272
click at [425, 8] on icon at bounding box center [427, 6] width 6 height 6
click at [156, 55] on div "Back to Dashboard Change Sender ID Customers Technicians Select a contact Outbo…" at bounding box center [280, 148] width 385 height 272
drag, startPoint x: 156, startPoint y: 55, endPoint x: 139, endPoint y: 54, distance: 17.3
click at [153, 55] on div "Back to Dashboard Change Sender ID Customers Technicians Select a contact Outbo…" at bounding box center [280, 148] width 385 height 272
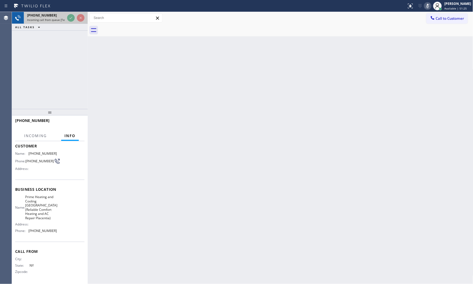
click at [66, 17] on div at bounding box center [75, 18] width 19 height 12
click at [145, 85] on div "Back to Dashboard Change Sender ID Customers Technicians Select a contact Outbo…" at bounding box center [280, 148] width 385 height 272
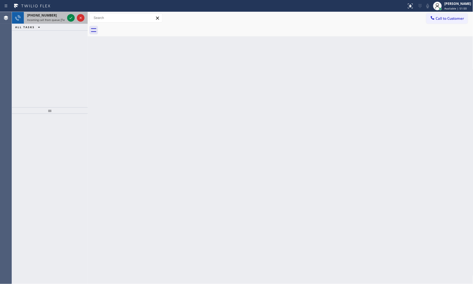
click at [52, 17] on div "[PHONE_NUMBER]" at bounding box center [46, 15] width 38 height 5
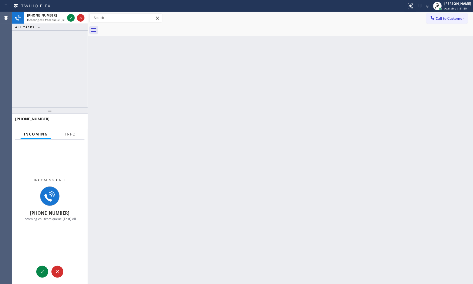
click at [71, 136] on button "Info" at bounding box center [70, 134] width 17 height 11
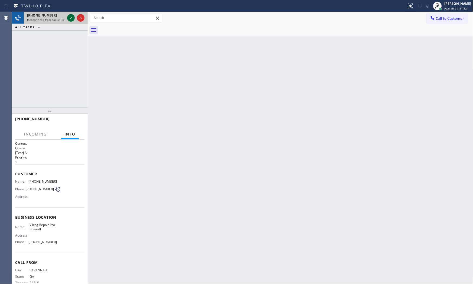
click at [70, 20] on icon at bounding box center [71, 18] width 6 height 6
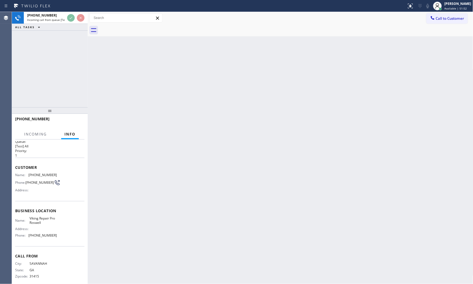
scroll to position [12, 0]
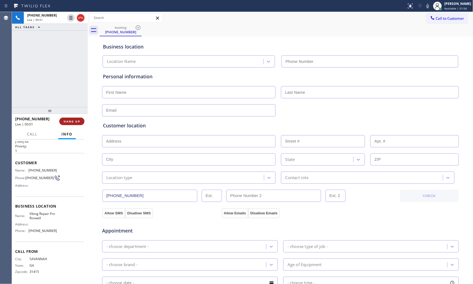
type input "(770) 872-6411"
click at [70, 123] on button "HANG UP" at bounding box center [71, 121] width 25 height 8
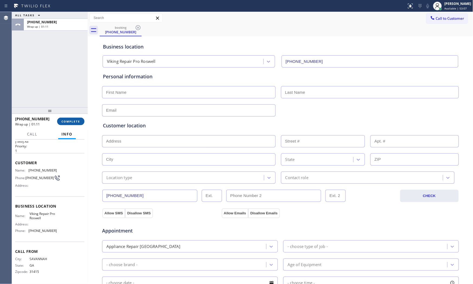
click at [70, 123] on button "COMPLETE" at bounding box center [70, 121] width 27 height 8
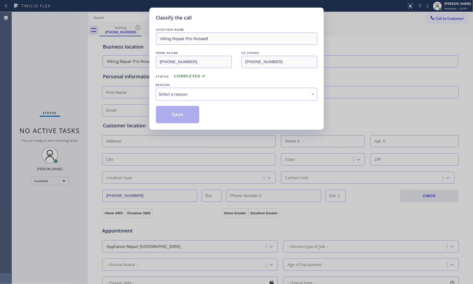
click at [189, 92] on div "Select a reason" at bounding box center [236, 94] width 155 height 6
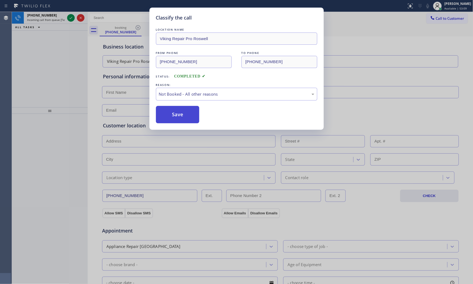
click at [182, 114] on button "Save" at bounding box center [178, 114] width 44 height 17
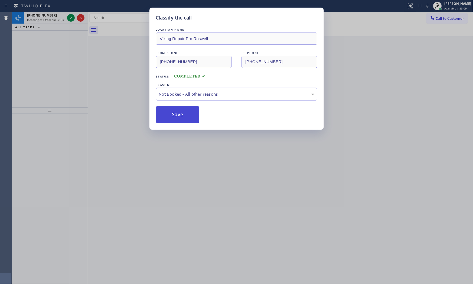
click at [182, 114] on button "Save" at bounding box center [178, 114] width 44 height 17
click at [50, 22] on div "Classify the call LOCATION NAME Viking Repair Pro Roswell FROM PHONE (912) 239-…" at bounding box center [242, 148] width 461 height 272
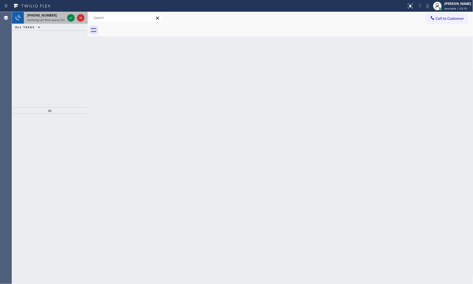
click at [53, 22] on div "+14753177281 Incoming call from queue [Test] All" at bounding box center [45, 18] width 42 height 12
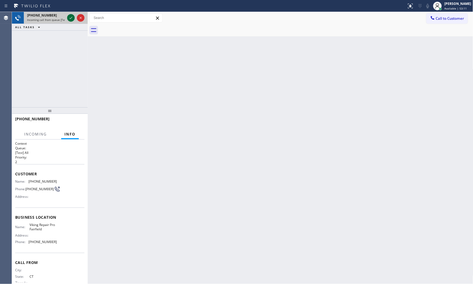
click at [69, 18] on icon at bounding box center [71, 18] width 6 height 6
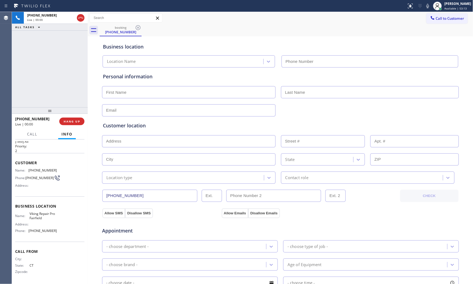
type input "(475) 323-6646"
click at [74, 124] on button "HANG UP" at bounding box center [71, 121] width 25 height 8
click at [74, 123] on button "HANG UP" at bounding box center [71, 121] width 25 height 8
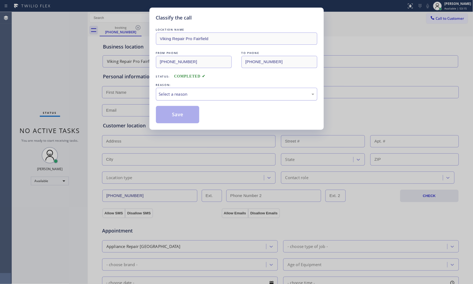
click at [194, 98] on div "Select a reason" at bounding box center [236, 94] width 161 height 13
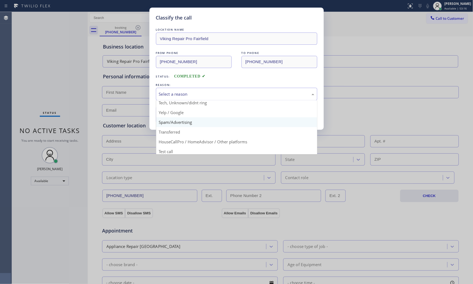
scroll to position [34, 0]
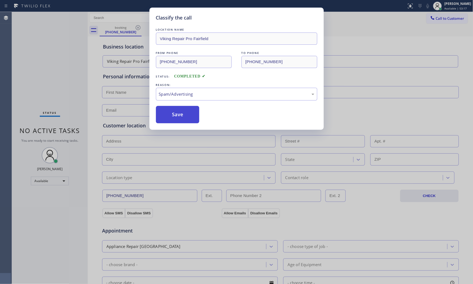
click at [176, 117] on button "Save" at bounding box center [178, 114] width 44 height 17
drag, startPoint x: 176, startPoint y: 117, endPoint x: 176, endPoint y: 89, distance: 28.7
click at [176, 117] on button "Save" at bounding box center [178, 114] width 44 height 17
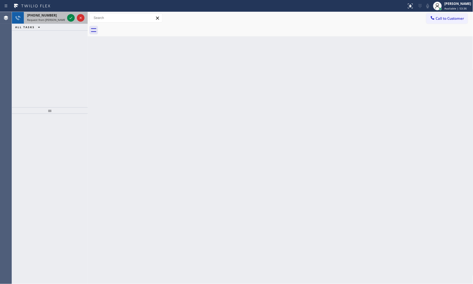
click at [67, 17] on div at bounding box center [75, 18] width 19 height 12
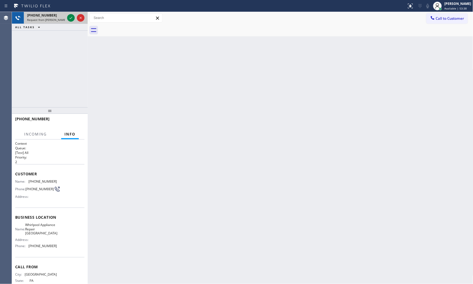
click at [47, 20] on span "Request from Reenan Colinares (direct)" at bounding box center [51, 20] width 49 height 4
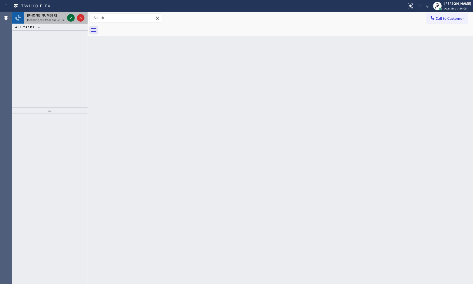
click at [73, 19] on icon at bounding box center [71, 18] width 6 height 6
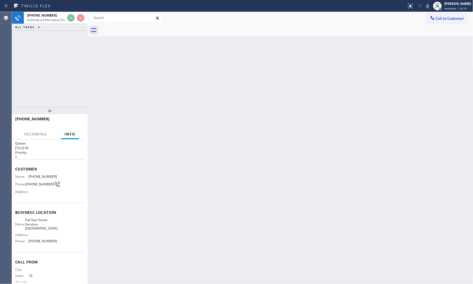
scroll to position [12, 0]
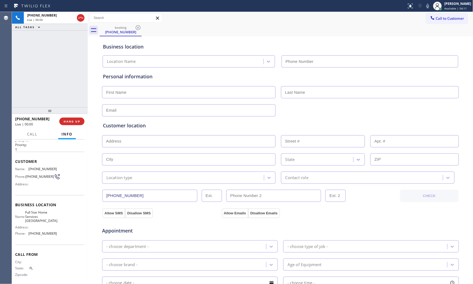
type input "(813) 358-0588"
click at [67, 122] on span "HANG UP" at bounding box center [72, 121] width 17 height 4
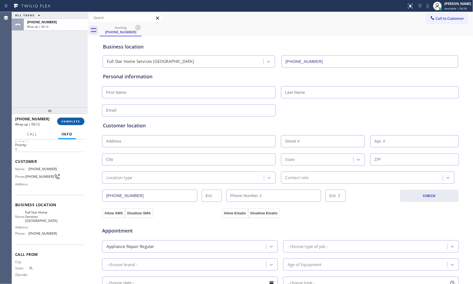
click at [65, 118] on button "COMPLETE" at bounding box center [70, 121] width 27 height 8
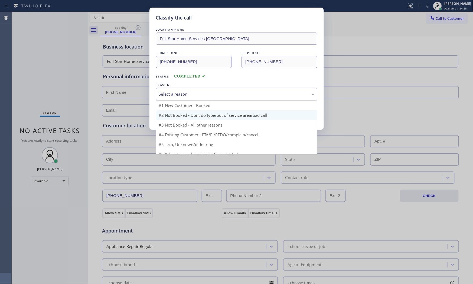
drag, startPoint x: 208, startPoint y: 91, endPoint x: 193, endPoint y: 110, distance: 24.5
click at [208, 91] on div "Select a reason" at bounding box center [236, 94] width 155 height 6
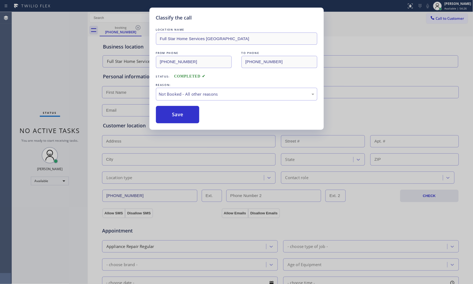
click at [188, 115] on button "Save" at bounding box center [178, 114] width 44 height 17
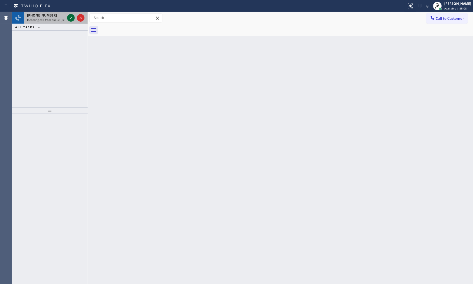
click at [72, 17] on icon at bounding box center [71, 18] width 6 height 6
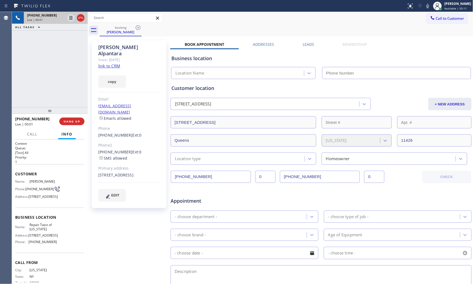
type input "(347) 284-6179"
click at [114, 69] on div "copy" at bounding box center [129, 78] width 62 height 19
click at [114, 63] on link "link to CRM" at bounding box center [109, 65] width 22 height 5
click at [424, 8] on div "Status report No issues detected If you experience an issue, please download th…" at bounding box center [438, 6] width 68 height 12
click at [424, 7] on icon at bounding box center [427, 6] width 6 height 6
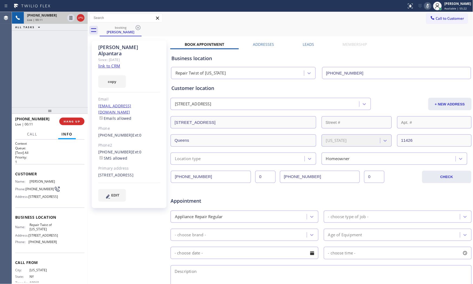
click at [424, 3] on icon at bounding box center [427, 6] width 6 height 6
click at [75, 120] on span "HANG UP" at bounding box center [72, 121] width 17 height 4
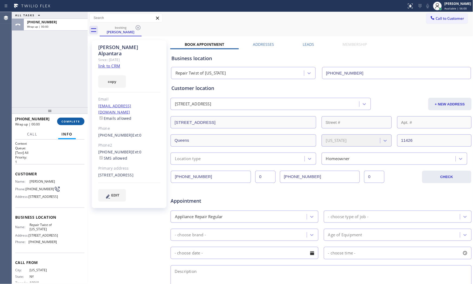
click at [76, 120] on span "COMPLETE" at bounding box center [70, 121] width 19 height 4
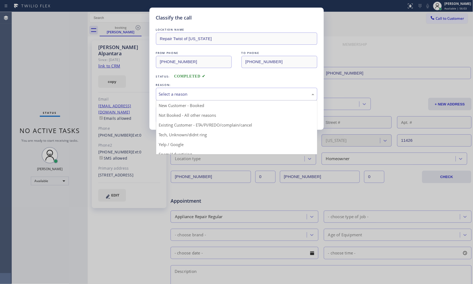
click at [194, 91] on div "Select a reason" at bounding box center [236, 94] width 155 height 6
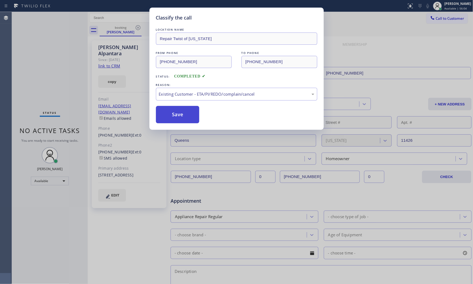
click at [176, 117] on button "Save" at bounding box center [178, 114] width 44 height 17
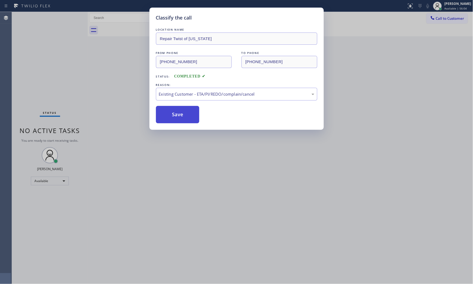
click at [176, 117] on button "Save" at bounding box center [178, 114] width 44 height 17
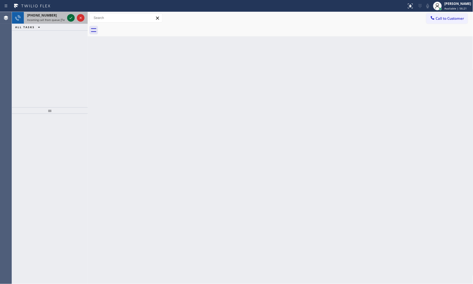
click at [73, 17] on icon at bounding box center [71, 18] width 6 height 6
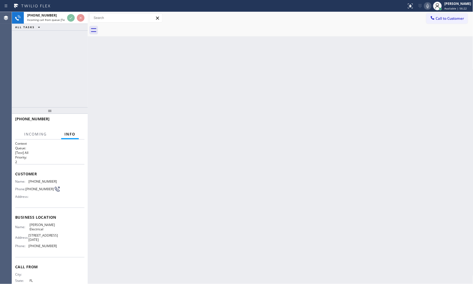
scroll to position [29, 0]
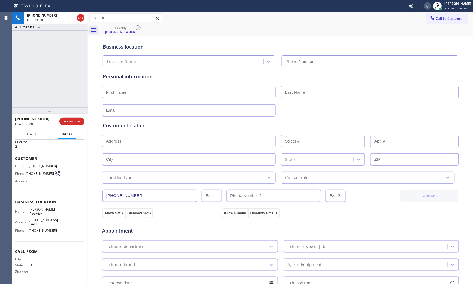
type input "(689) 302-4375"
click at [81, 121] on button "HANG UP" at bounding box center [71, 121] width 25 height 8
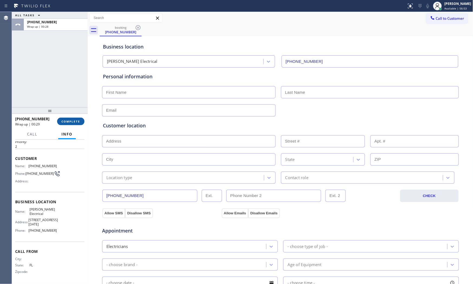
drag, startPoint x: 66, startPoint y: 116, endPoint x: 72, endPoint y: 124, distance: 9.1
click at [67, 117] on div "+16896800647 Wrap up | 00:29 COMPLETE" at bounding box center [49, 121] width 69 height 14
click at [72, 124] on button "COMPLETE" at bounding box center [70, 121] width 27 height 8
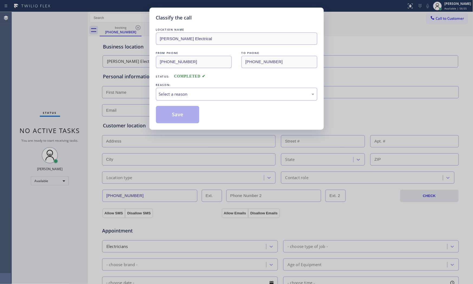
click at [194, 89] on div "Select a reason" at bounding box center [236, 94] width 161 height 13
click at [185, 116] on button "Save" at bounding box center [178, 114] width 44 height 17
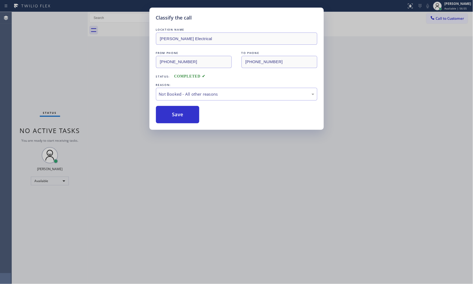
click at [185, 116] on button "Save" at bounding box center [178, 114] width 44 height 17
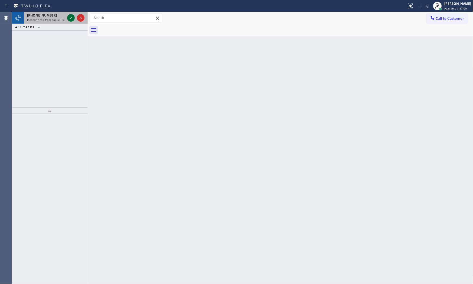
click at [72, 20] on icon at bounding box center [71, 18] width 6 height 6
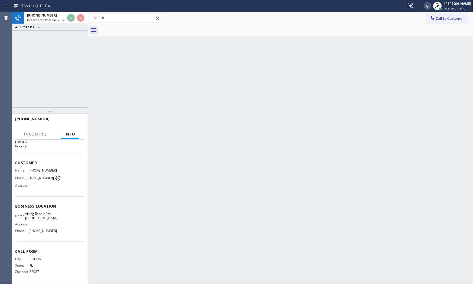
scroll to position [12, 0]
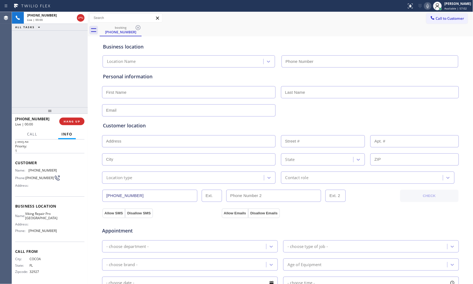
type input "(352) 661-1766"
click at [81, 122] on button "HANG UP" at bounding box center [71, 121] width 25 height 8
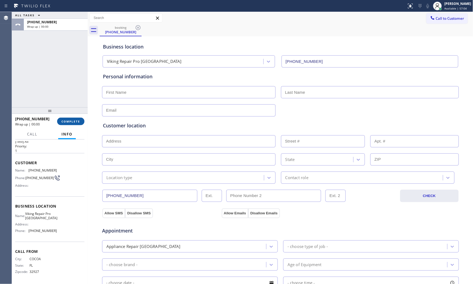
click at [81, 122] on button "COMPLETE" at bounding box center [70, 121] width 27 height 8
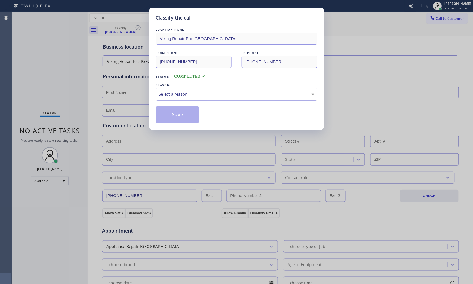
drag, startPoint x: 189, startPoint y: 95, endPoint x: 189, endPoint y: 99, distance: 4.1
click at [189, 95] on div "Select a reason" at bounding box center [236, 94] width 155 height 6
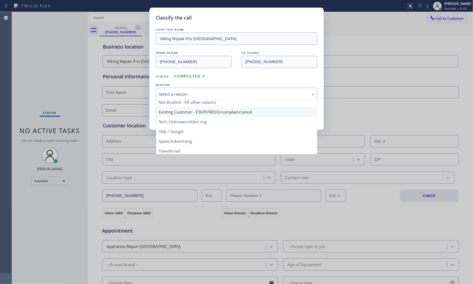
scroll to position [34, 0]
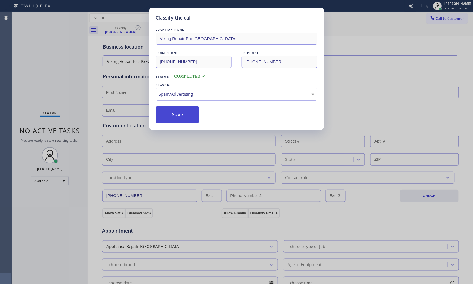
click at [185, 119] on button "Save" at bounding box center [178, 114] width 44 height 17
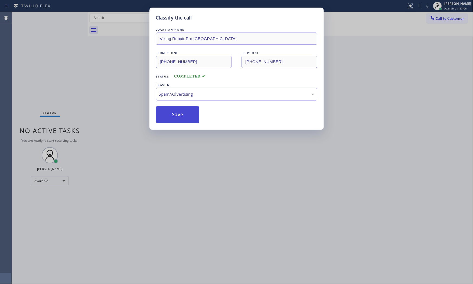
click at [185, 119] on button "Save" at bounding box center [178, 114] width 44 height 17
drag, startPoint x: 185, startPoint y: 119, endPoint x: 187, endPoint y: 118, distance: 2.8
click at [186, 119] on button "Save" at bounding box center [178, 114] width 44 height 17
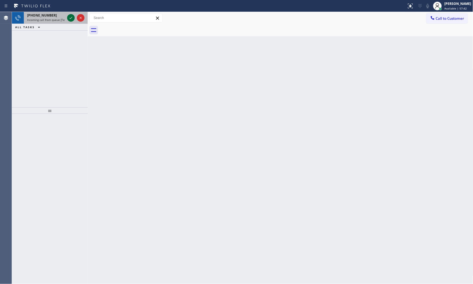
click at [71, 19] on icon at bounding box center [71, 18] width 6 height 6
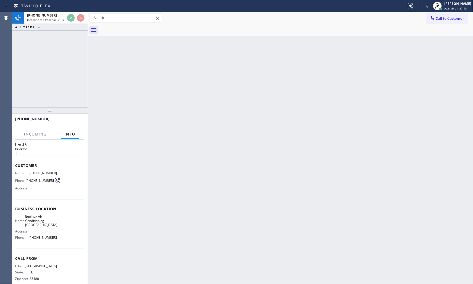
scroll to position [17, 0]
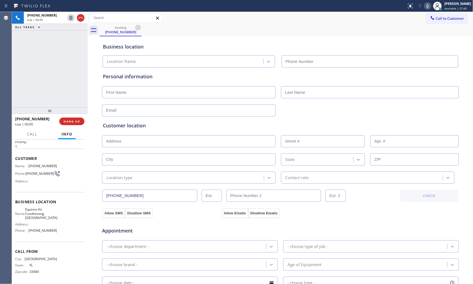
type input "(786) 305-6606"
click at [65, 115] on div "+15612090542 Live | 00:00 HANG UP" at bounding box center [49, 121] width 69 height 14
click at [66, 118] on button "HANG UP" at bounding box center [71, 121] width 25 height 8
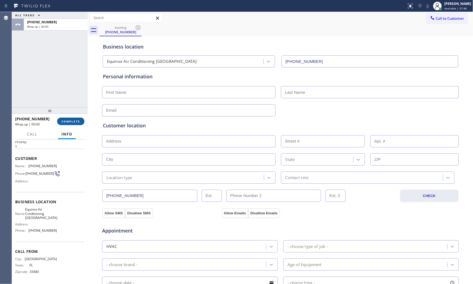
click at [66, 119] on button "COMPLETE" at bounding box center [70, 121] width 27 height 8
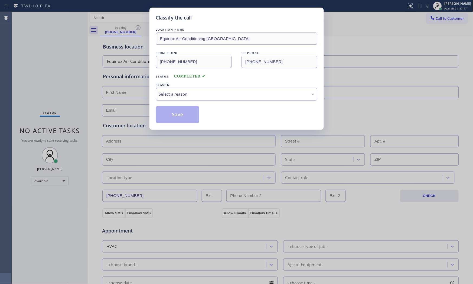
click at [178, 98] on div "Select a reason" at bounding box center [236, 94] width 161 height 13
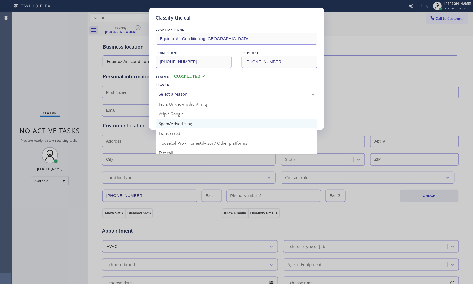
scroll to position [34, 0]
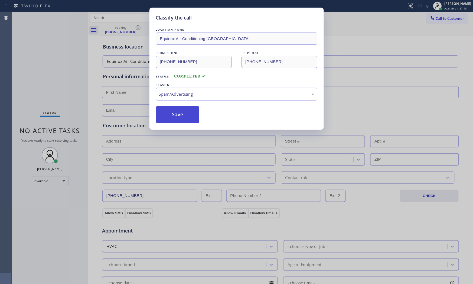
click at [179, 114] on button "Save" at bounding box center [178, 114] width 44 height 17
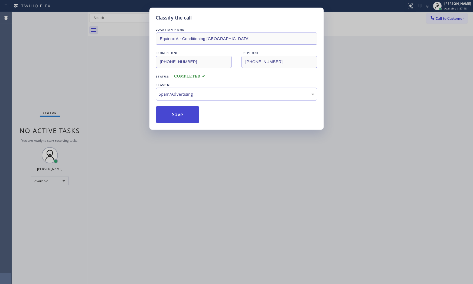
click at [179, 114] on button "Save" at bounding box center [178, 114] width 44 height 17
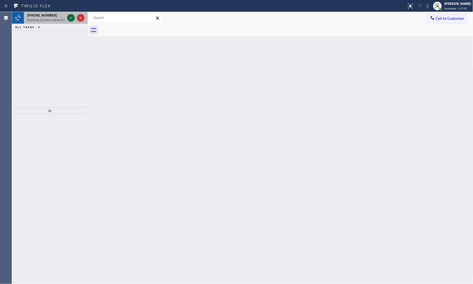
click at [71, 17] on icon at bounding box center [71, 18] width 6 height 6
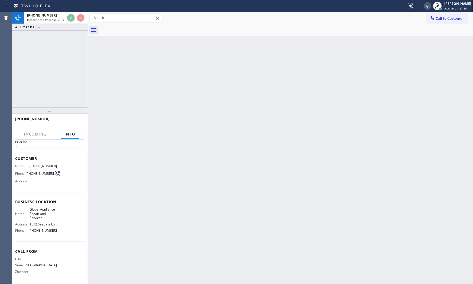
scroll to position [21, 0]
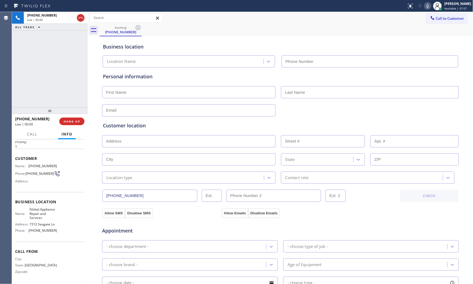
type input "(281) 843-5546"
click at [426, 6] on icon at bounding box center [427, 6] width 3 height 4
click at [427, 8] on icon at bounding box center [427, 6] width 6 height 6
click at [428, 7] on icon at bounding box center [427, 6] width 6 height 6
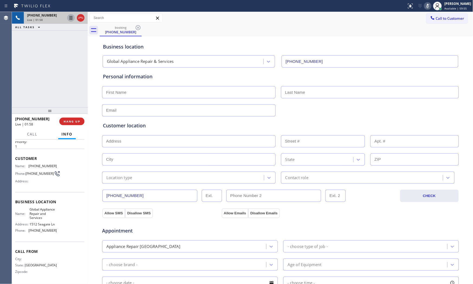
click at [71, 18] on icon at bounding box center [71, 18] width 6 height 6
click at [424, 6] on icon at bounding box center [427, 6] width 6 height 6
click at [69, 18] on icon at bounding box center [71, 18] width 6 height 6
click at [69, 19] on icon at bounding box center [71, 18] width 4 height 4
click at [427, 7] on icon at bounding box center [427, 6] width 6 height 6
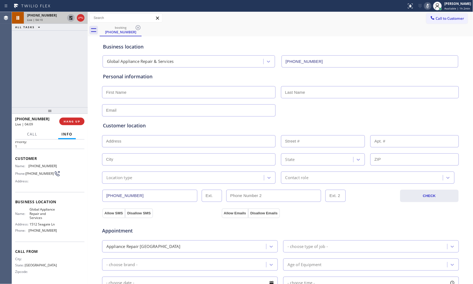
click at [72, 19] on icon at bounding box center [71, 18] width 4 height 4
click at [62, 40] on div "+18326528990 Live | 04:11 ALL TASKS ALL TASKS ACTIVE TASKS TASKS IN WRAP UP" at bounding box center [50, 59] width 76 height 95
click at [63, 40] on div "+18326528990 Live | 04:11 ALL TASKS ALL TASKS ACTIVE TASKS TASKS IN WRAP UP" at bounding box center [50, 59] width 76 height 95
click at [69, 18] on icon at bounding box center [71, 18] width 6 height 6
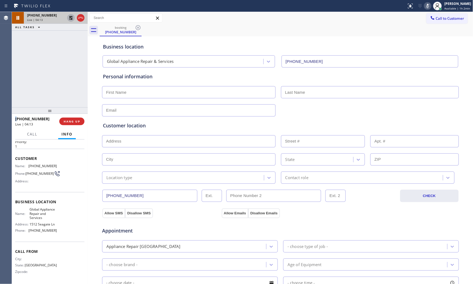
click at [69, 18] on icon at bounding box center [71, 18] width 6 height 6
click at [70, 18] on icon at bounding box center [71, 18] width 6 height 6
click at [70, 18] on icon at bounding box center [71, 18] width 4 height 4
click at [425, 6] on icon at bounding box center [427, 6] width 6 height 6
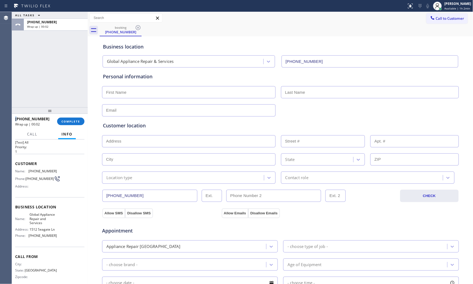
scroll to position [0, 0]
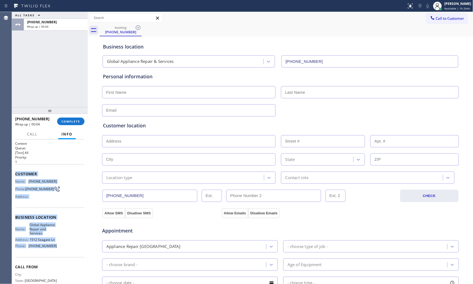
drag, startPoint x: 14, startPoint y: 173, endPoint x: 78, endPoint y: 250, distance: 100.9
click at [75, 252] on div "Context Queue: [Test] All Priority: 1 Customer Name: (832) 652-8990 Phone: (832…" at bounding box center [50, 211] width 76 height 145
copy div "Customer Name: (832) 652-8990 Phone: (832) 652-8990 Address: Business location …"
click at [445, 16] on span "Call to Customer" at bounding box center [450, 18] width 28 height 5
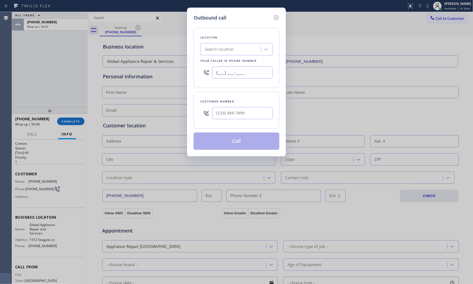
click at [255, 70] on input "(___) ___-____" at bounding box center [242, 72] width 60 height 12
paste input "281) 843-5546"
type input "(281) 843-5546"
click at [237, 116] on input "(___) ___-____" at bounding box center [242, 113] width 60 height 12
paste input "832) 652-8990"
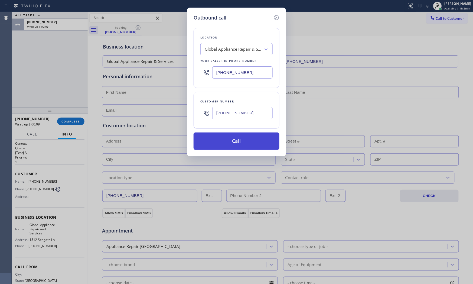
type input "(832) 652-8990"
click at [238, 144] on button "Call" at bounding box center [237, 140] width 86 height 17
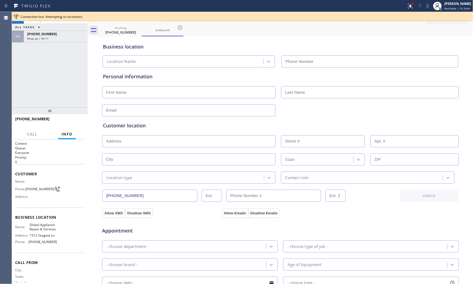
type input "(281) 843-5546"
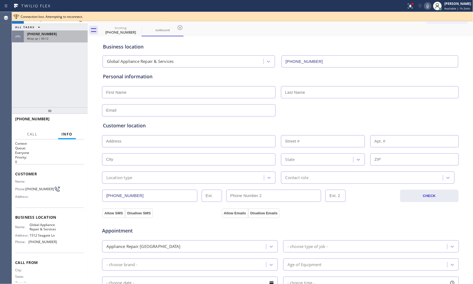
click at [55, 40] on div "Wrap up | 00:12" at bounding box center [55, 39] width 57 height 4
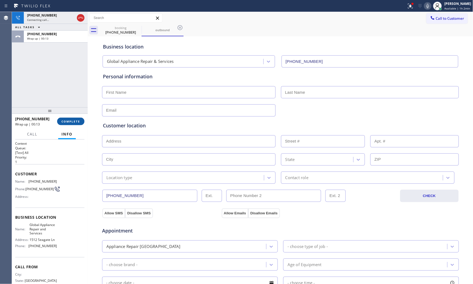
click at [66, 122] on span "COMPLETE" at bounding box center [70, 121] width 19 height 4
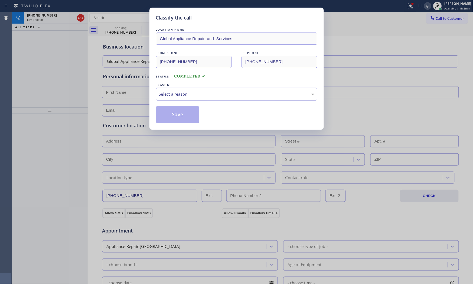
click at [174, 94] on div "Select a reason" at bounding box center [236, 94] width 155 height 6
click at [172, 111] on button "Save" at bounding box center [178, 114] width 44 height 17
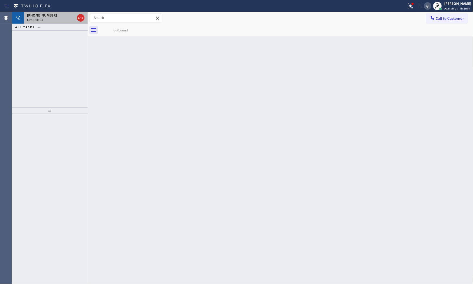
click at [42, 19] on div "Live | 00:03" at bounding box center [51, 20] width 48 height 4
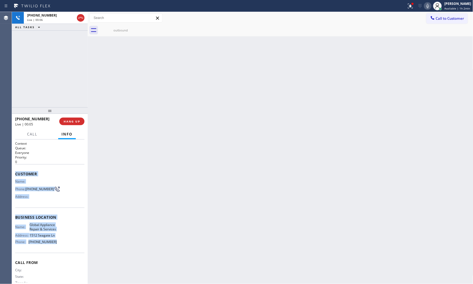
drag, startPoint x: 15, startPoint y: 171, endPoint x: 71, endPoint y: 251, distance: 97.5
click at [71, 251] on div "Context Queue: Everyone Priority: 0 Customer Name: Phone: (832) 652-8990 Addres…" at bounding box center [50, 211] width 76 height 145
copy div "Customer Name: Phone: (832) 652-8990 Address: Business location Name: Global Ap…"
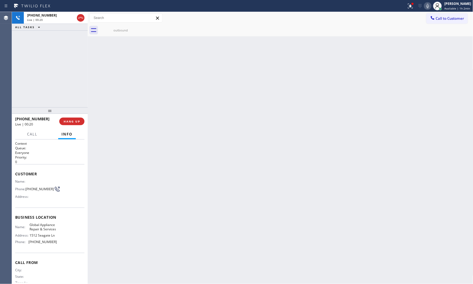
click at [52, 70] on div "+18326528990 Live | 00:20 ALL TASKS ALL TASKS ACTIVE TASKS TASKS IN WRAP UP" at bounding box center [50, 59] width 76 height 95
click at [410, 8] on icon at bounding box center [410, 6] width 6 height 6
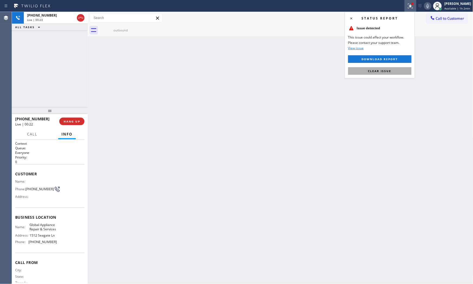
click at [390, 73] on button "Clear issue" at bounding box center [379, 71] width 63 height 8
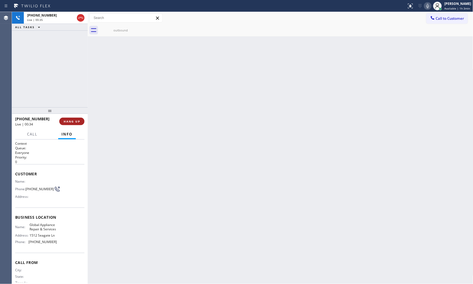
click at [80, 121] on span "HANG UP" at bounding box center [72, 121] width 17 height 4
click at [55, 86] on div "ALL TASKS ALL TASKS ACTIVE TASKS TASKS IN WRAP UP +18326528990 Wrap up | 00:07" at bounding box center [50, 59] width 76 height 95
click at [441, 17] on span "Call to Customer" at bounding box center [450, 18] width 28 height 5
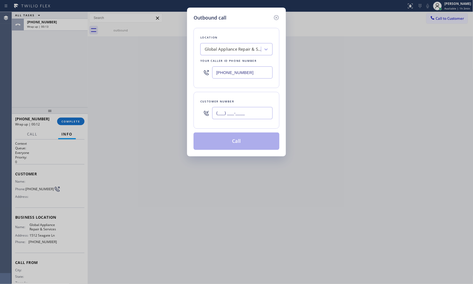
click at [238, 113] on input "(___) ___-____" at bounding box center [242, 113] width 60 height 12
paste input "832) 652-8990"
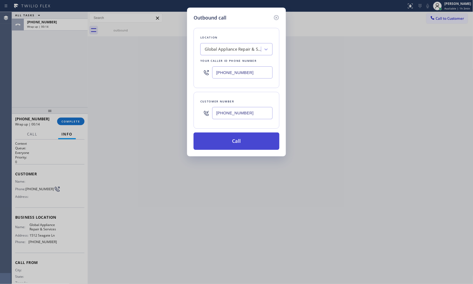
type input "(832) 652-8990"
click at [236, 144] on button "Call" at bounding box center [237, 140] width 86 height 17
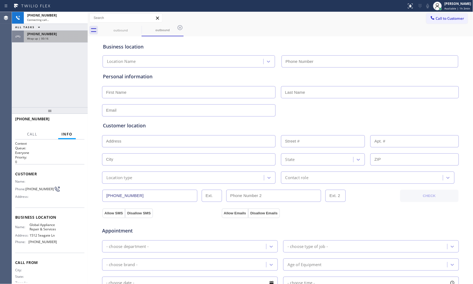
type input "(281) 843-5546"
click at [55, 37] on div "Wrap up | 00:16" at bounding box center [55, 39] width 57 height 4
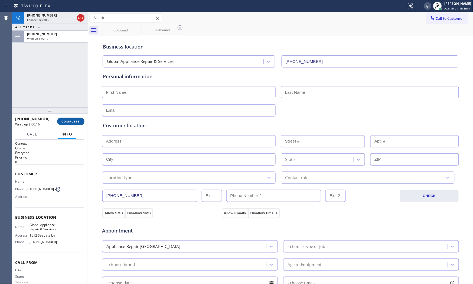
click at [68, 121] on span "COMPLETE" at bounding box center [70, 121] width 19 height 4
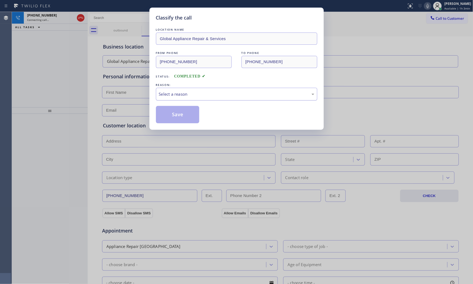
click at [182, 94] on div "Select a reason" at bounding box center [236, 94] width 155 height 6
click at [177, 112] on button "Save" at bounding box center [178, 114] width 44 height 17
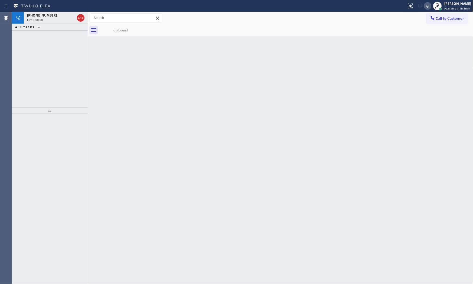
click at [48, 99] on div "+18326528990 Live | 00:00 ALL TASKS ALL TASKS ACTIVE TASKS TASKS IN WRAP UP" at bounding box center [50, 59] width 76 height 95
click at [80, 18] on icon at bounding box center [80, 18] width 6 height 6
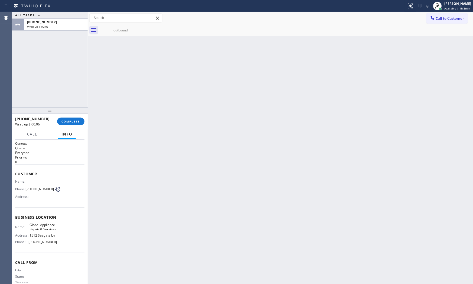
click at [52, 84] on div "ALL TASKS ALL TASKS ACTIVE TASKS TASKS IN WRAP UP +18326528990 Wrap up | 00:06" at bounding box center [50, 59] width 76 height 95
drag, startPoint x: 47, startPoint y: 62, endPoint x: 62, endPoint y: 62, distance: 14.6
click at [47, 62] on div "ALL TASKS ALL TASKS ACTIVE TASKS TASKS IN WRAP UP +18326528990 Wrap up | 00:23" at bounding box center [50, 59] width 76 height 95
click at [50, 25] on div "Wrap up | 00:24" at bounding box center [55, 27] width 57 height 4
click at [114, 29] on div "outbound" at bounding box center [120, 30] width 41 height 4
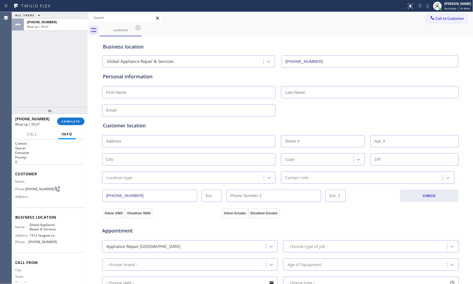
click at [166, 94] on input "text" at bounding box center [189, 92] width 174 height 12
paste input "Carlos"
type input "Carlos"
click at [346, 87] on input "text" at bounding box center [370, 92] width 178 height 12
paste input "Rios"
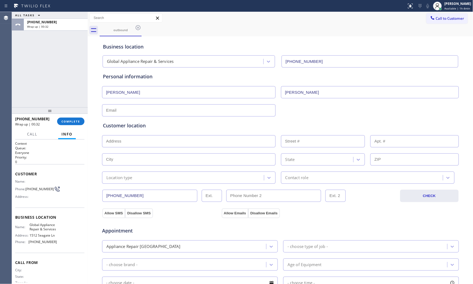
type input "Rios"
click at [171, 139] on input "text" at bounding box center [189, 141] width 174 height 12
paste input "Atascocita, TX 77346"
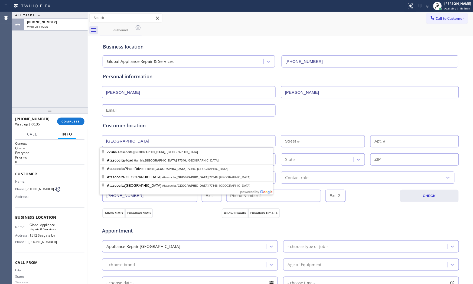
type input "Atascocita, TX 77346, USA"
drag, startPoint x: 152, startPoint y: 153, endPoint x: 149, endPoint y: 153, distance: 3.3
type input "Humble"
type input "77346"
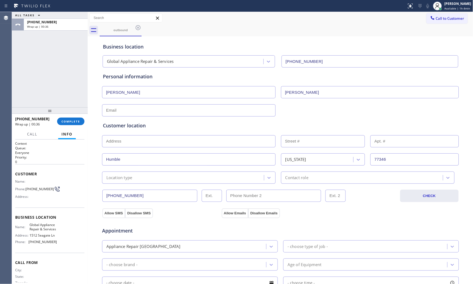
click at [118, 181] on div "Location type" at bounding box center [189, 177] width 174 height 12
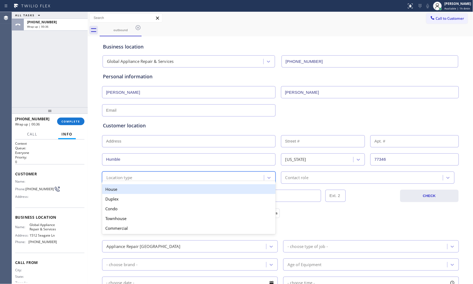
drag, startPoint x: 119, startPoint y: 189, endPoint x: 126, endPoint y: 189, distance: 7.6
click at [120, 189] on div "House" at bounding box center [189, 189] width 174 height 10
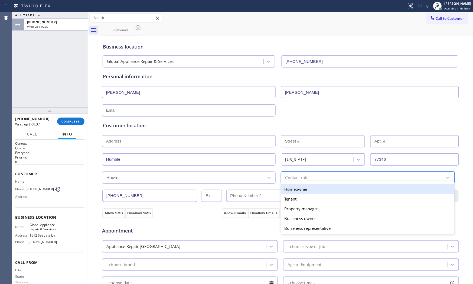
click at [306, 178] on div "Contact role" at bounding box center [296, 177] width 23 height 6
click at [288, 190] on div "Homeowner" at bounding box center [368, 189] width 174 height 10
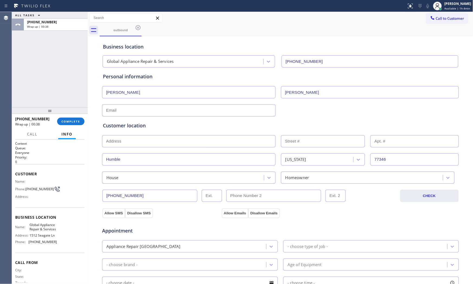
drag, startPoint x: 115, startPoint y: 213, endPoint x: 163, endPoint y: 214, distance: 48.2
click at [116, 213] on button "Allow SMS" at bounding box center [113, 213] width 23 height 10
click at [222, 214] on button "Allow Emails" at bounding box center [235, 213] width 27 height 10
click at [229, 213] on button "Allow Emails" at bounding box center [235, 213] width 27 height 10
click at [208, 248] on div "Appliance Repair High End" at bounding box center [185, 245] width 162 height 9
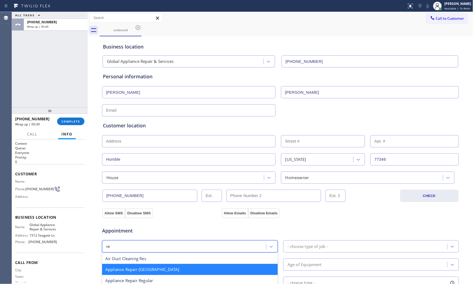
type input "reg"
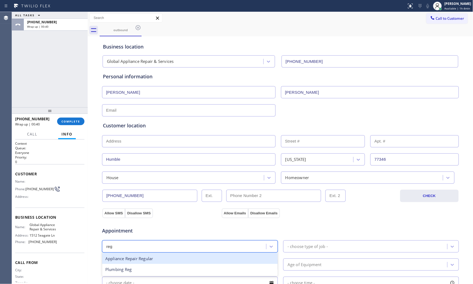
drag, startPoint x: 163, startPoint y: 256, endPoint x: 247, endPoint y: 252, distance: 83.2
click at [165, 256] on div "Appliance Repair Regular" at bounding box center [190, 258] width 176 height 11
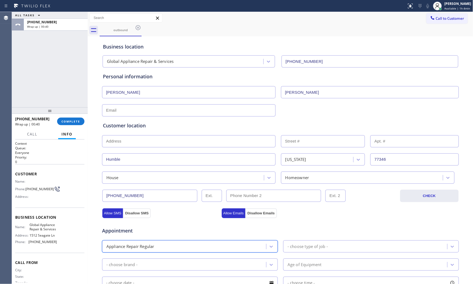
click at [315, 249] on div "- choose type of job -" at bounding box center [307, 246] width 40 height 6
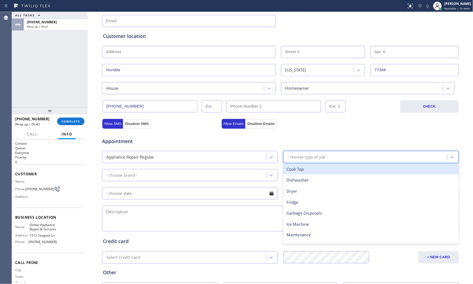
scroll to position [90, 0]
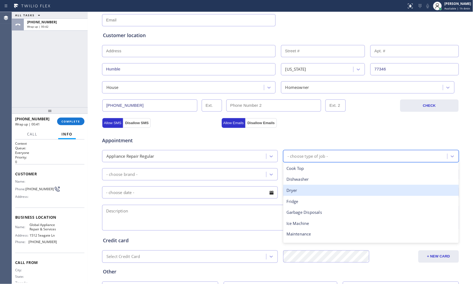
drag, startPoint x: 312, startPoint y: 190, endPoint x: 303, endPoint y: 191, distance: 8.4
click at [309, 190] on div "Dryer" at bounding box center [371, 190] width 176 height 11
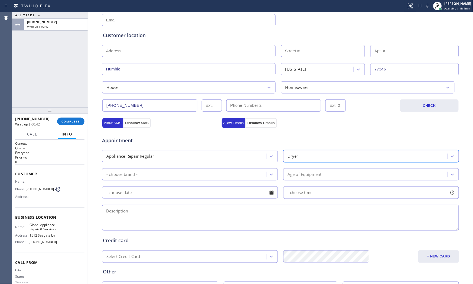
click at [182, 178] on div "- choose brand -" at bounding box center [185, 173] width 162 height 9
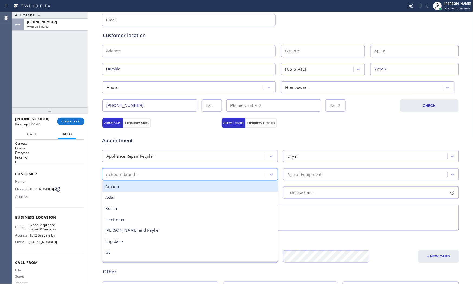
type input "sa"
click at [154, 189] on div "Samsung" at bounding box center [190, 186] width 176 height 11
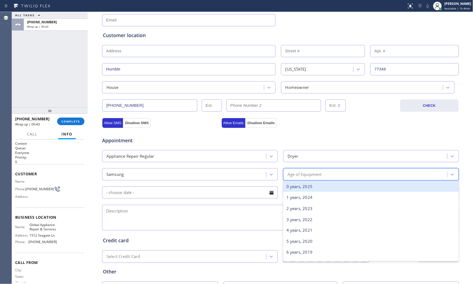
click at [300, 179] on div "Age of Equipment" at bounding box center [371, 174] width 176 height 12
click at [296, 191] on div "0 years, 2025" at bounding box center [371, 186] width 176 height 11
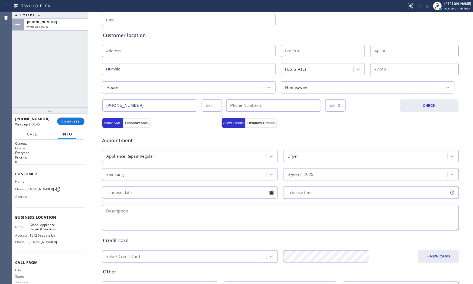
click at [169, 214] on textarea at bounding box center [280, 218] width 357 height 26
paste textarea "Samsung | DryerSBS | its giving an error HC error | no idea how old | house - h…"
click at [317, 208] on textarea "Samsung | DryerSBS | its giving an error HC error | no idea how old | house - h…" at bounding box center [280, 218] width 357 height 26
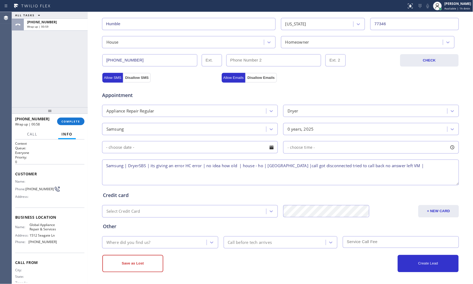
scroll to position [136, 0]
type textarea "Samsung | DryerSBS | its giving an error HC error | no idea how old | house - h…"
click at [163, 239] on div "Where did you find us?" at bounding box center [155, 241] width 103 height 9
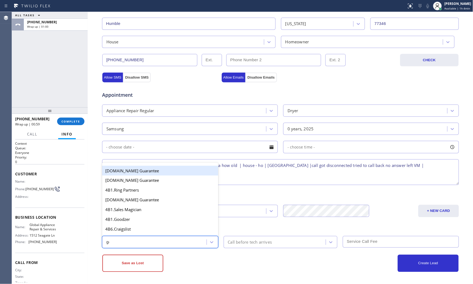
type input "goo"
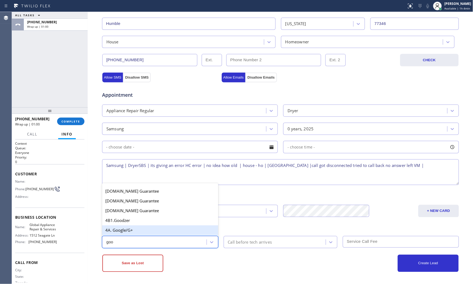
click at [165, 225] on div "4A. Google/G+" at bounding box center [160, 230] width 116 height 10
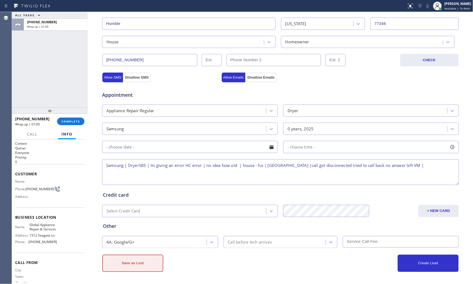
drag, startPoint x: 246, startPoint y: 255, endPoint x: 150, endPoint y: 264, distance: 96.6
click at [244, 256] on div "Save as Lost" at bounding box center [191, 262] width 178 height 17
drag, startPoint x: 129, startPoint y: 264, endPoint x: 140, endPoint y: 261, distance: 11.6
click at [130, 264] on button "Save as Lost" at bounding box center [132, 262] width 61 height 17
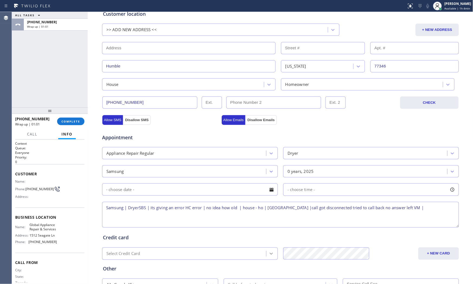
scroll to position [34, 0]
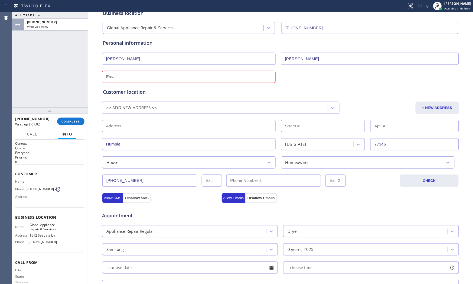
click at [179, 72] on input "text" at bounding box center [189, 77] width 174 height 12
type input "no@gmail.com"
click at [318, 204] on div "Appointment Appliance Repair Regular Dryer Samsung 0 years, 2025 - choose time …" at bounding box center [280, 254] width 357 height 104
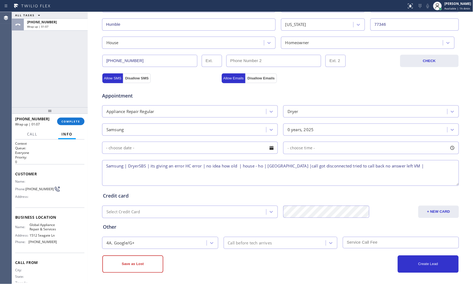
scroll to position [154, 0]
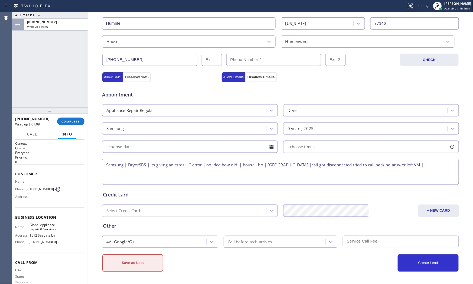
click at [142, 261] on button "Save as Lost" at bounding box center [132, 262] width 61 height 17
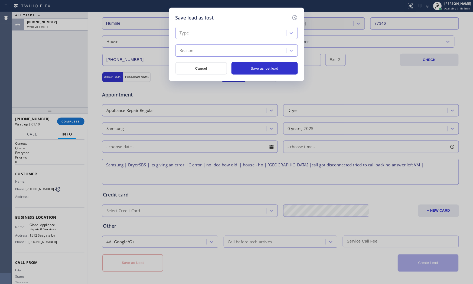
click at [181, 30] on div "Type" at bounding box center [184, 33] width 9 height 6
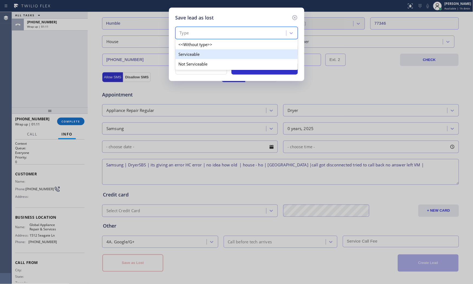
click at [193, 58] on div "Serviceable" at bounding box center [236, 54] width 122 height 10
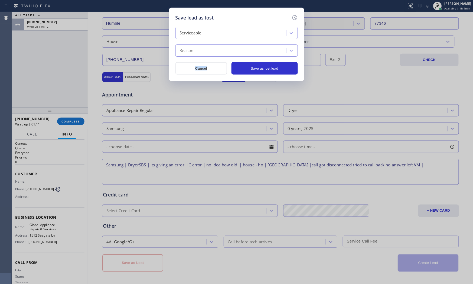
click at [193, 58] on div "Serviceable Reason Cancel Save as lost lead" at bounding box center [236, 51] width 122 height 48
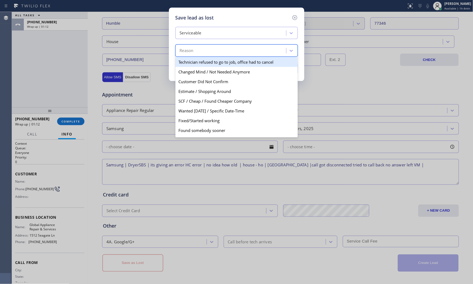
click at [194, 54] on div "Reason" at bounding box center [231, 50] width 109 height 9
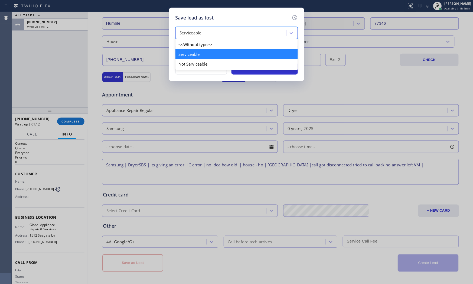
drag, startPoint x: 195, startPoint y: 34, endPoint x: 191, endPoint y: 52, distance: 18.1
click at [195, 36] on div "Serviceable" at bounding box center [191, 33] width 22 height 6
drag, startPoint x: 191, startPoint y: 57, endPoint x: 192, endPoint y: 62, distance: 4.5
click at [192, 62] on div "<<Without type>> Serviceable Not Serviceable" at bounding box center [236, 53] width 122 height 31
click at [192, 62] on div "Not Serviceable" at bounding box center [236, 64] width 122 height 10
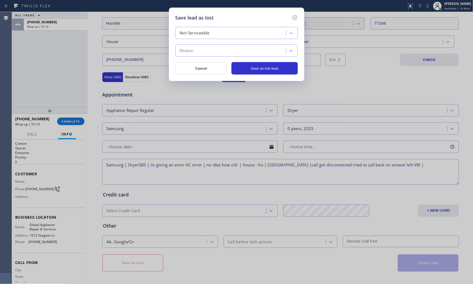
click at [194, 52] on div "Reason" at bounding box center [231, 50] width 109 height 9
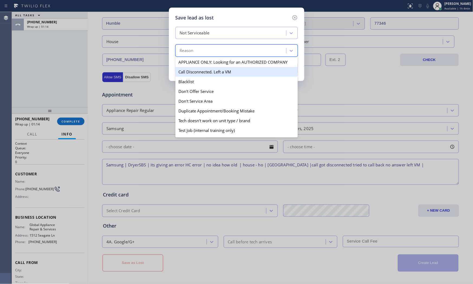
click at [199, 71] on div "Call Disconnected. Left a VM" at bounding box center [236, 72] width 122 height 10
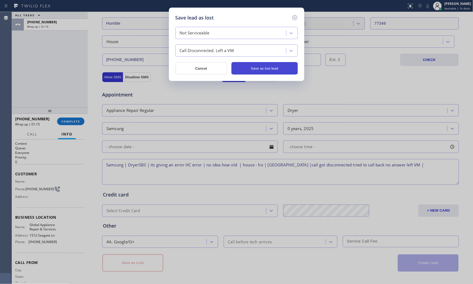
drag, startPoint x: 281, startPoint y: 63, endPoint x: 281, endPoint y: 66, distance: 2.8
click at [281, 63] on button "Save as lost lead" at bounding box center [264, 68] width 66 height 12
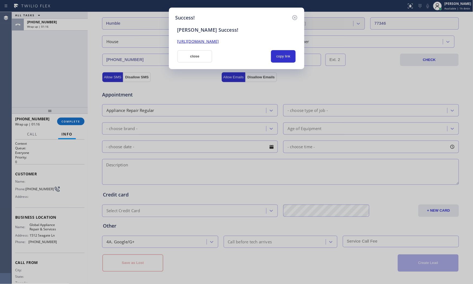
click at [283, 47] on div "SAL Success! https://erp.apollosoft.co/customer/756530#portlet_lead close copy …" at bounding box center [236, 41] width 122 height 41
click at [283, 55] on button "copy link" at bounding box center [283, 56] width 25 height 12
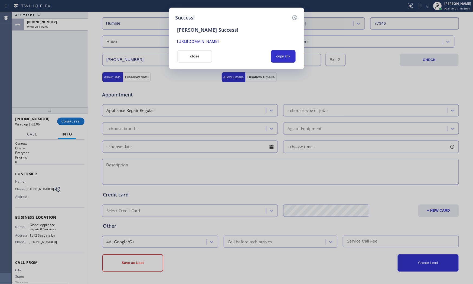
drag, startPoint x: 47, startPoint y: 82, endPoint x: 79, endPoint y: 79, distance: 31.8
click at [49, 81] on div "Success! SAL Success! https://erp.apollosoft.co/customer/756530#portlet_lead cl…" at bounding box center [236, 142] width 473 height 284
click at [181, 55] on button "close" at bounding box center [194, 56] width 35 height 12
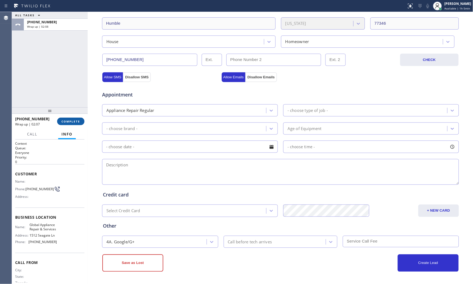
click at [71, 118] on button "COMPLETE" at bounding box center [70, 121] width 27 height 8
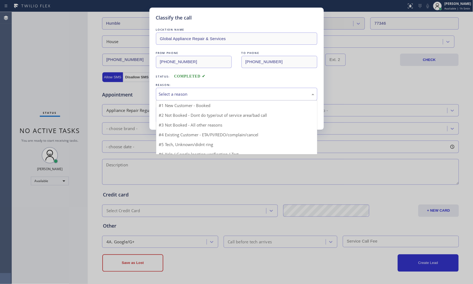
click at [179, 97] on div "Select a reason" at bounding box center [236, 94] width 161 height 13
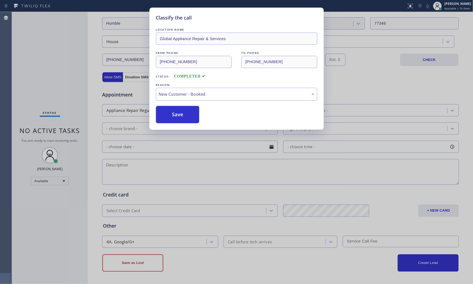
drag, startPoint x: 177, startPoint y: 95, endPoint x: 176, endPoint y: 99, distance: 4.6
click at [177, 96] on div "New Customer - Booked" at bounding box center [236, 94] width 155 height 6
click at [173, 114] on button "Save" at bounding box center [178, 114] width 44 height 17
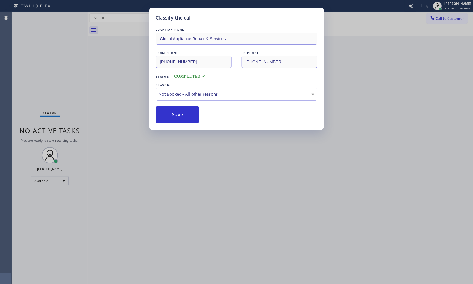
click at [173, 114] on button "Save" at bounding box center [178, 114] width 44 height 17
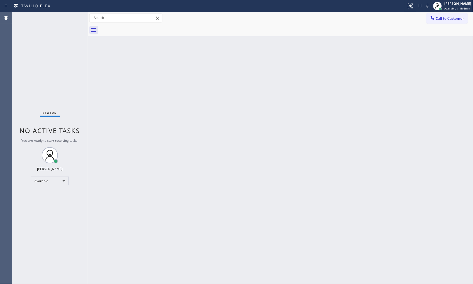
click at [66, 18] on div "Status No active tasks You are ready to start receiving tasks. Mark Paul Dacula…" at bounding box center [50, 148] width 76 height 272
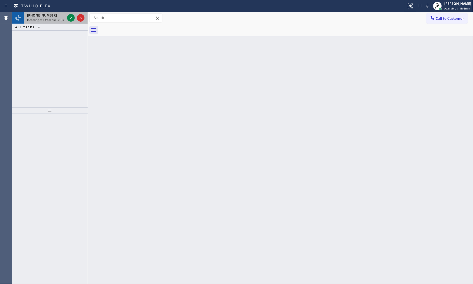
click at [56, 14] on div "+17864999847" at bounding box center [46, 15] width 38 height 5
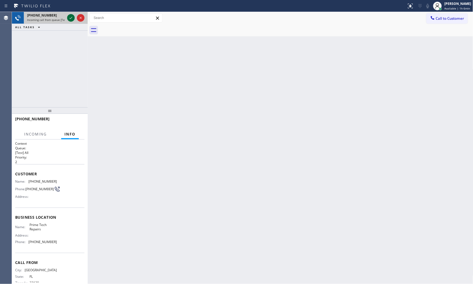
click at [68, 17] on div at bounding box center [71, 18] width 8 height 6
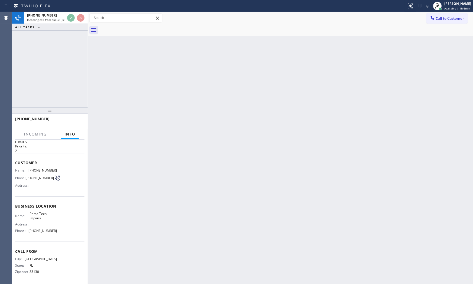
click at [107, 184] on div "Back to Dashboard Change Sender ID Customers Technicians Select a contact Outbo…" at bounding box center [280, 148] width 385 height 272
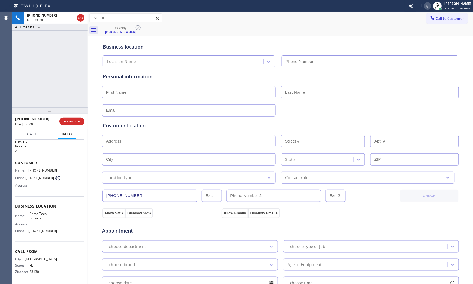
type input "(786) 460-6775"
click at [426, 5] on icon at bounding box center [427, 6] width 3 height 4
click at [75, 120] on span "HANG UP" at bounding box center [72, 121] width 17 height 4
click at [74, 121] on span "HANG UP" at bounding box center [72, 121] width 17 height 4
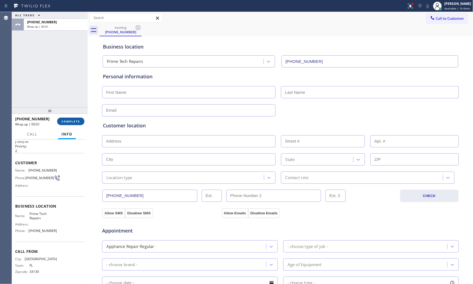
click at [74, 120] on span "COMPLETE" at bounding box center [70, 121] width 19 height 4
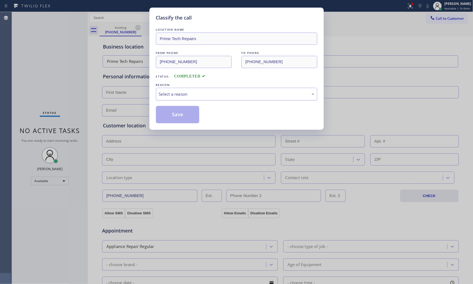
click at [211, 94] on div "Select a reason" at bounding box center [236, 94] width 155 height 6
click at [174, 114] on button "Save" at bounding box center [178, 114] width 44 height 17
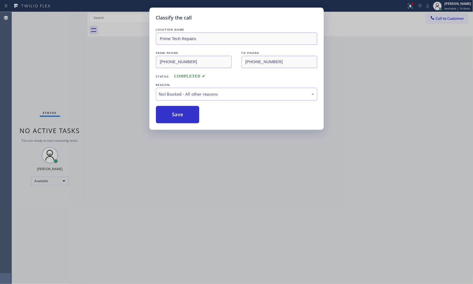
click at [174, 114] on button "Save" at bounding box center [178, 114] width 44 height 17
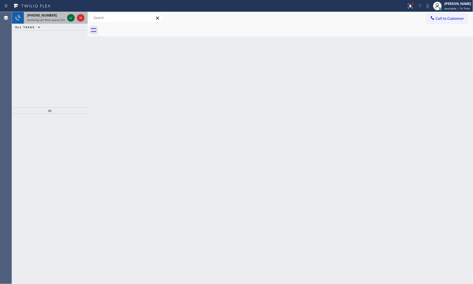
click at [70, 17] on icon at bounding box center [71, 18] width 6 height 6
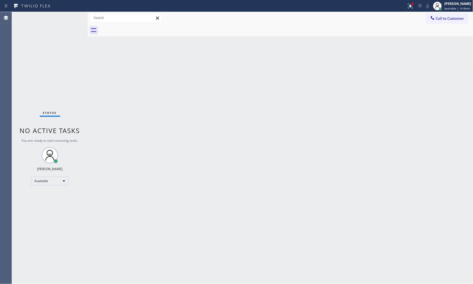
click at [50, 79] on div "Status No active tasks You are ready to start receiving tasks. Mark Paul Dacula…" at bounding box center [50, 148] width 76 height 272
click at [401, 9] on div at bounding box center [203, 6] width 402 height 9
click at [410, 5] on icon at bounding box center [410, 6] width 5 height 5
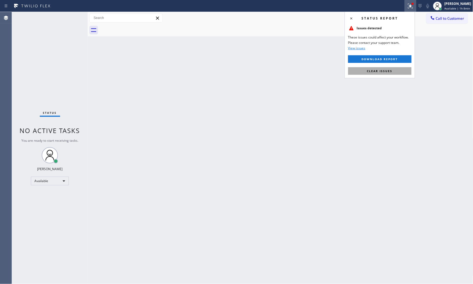
click at [390, 73] on button "Clear issues" at bounding box center [379, 71] width 63 height 8
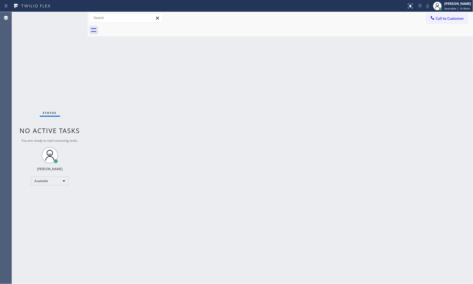
click at [436, 27] on div at bounding box center [287, 30] width 374 height 12
click at [437, 18] on span "Call to Customer" at bounding box center [450, 18] width 28 height 5
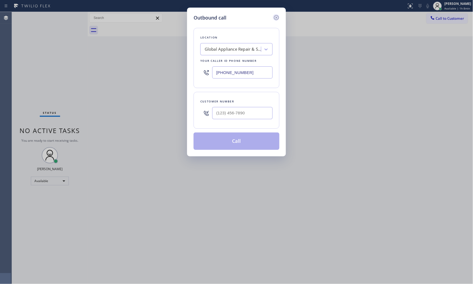
click at [274, 15] on icon at bounding box center [276, 17] width 6 height 6
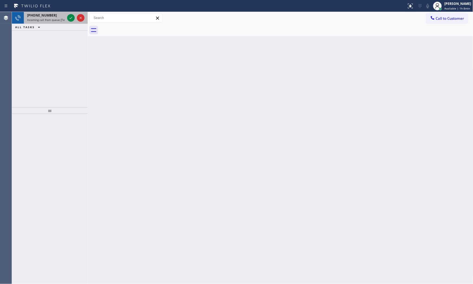
click at [47, 17] on span "+17543366812" at bounding box center [42, 15] width 30 height 5
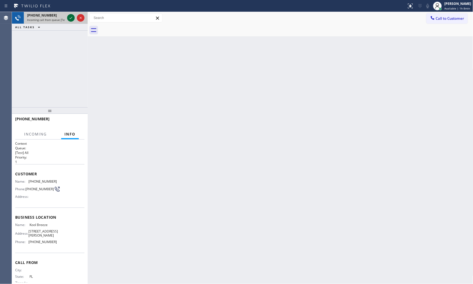
click at [69, 18] on icon at bounding box center [71, 18] width 6 height 6
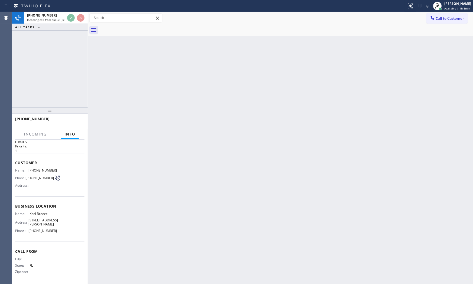
scroll to position [12, 0]
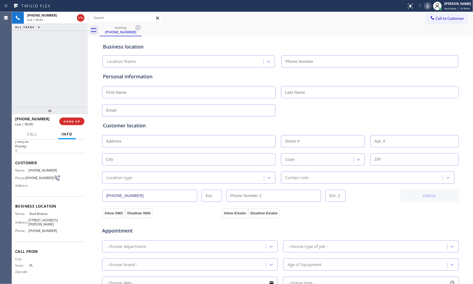
type input "(813) 618-7395"
click at [77, 116] on div "+17543366812 Live | 00:00 HANG UP" at bounding box center [49, 121] width 69 height 14
click at [77, 119] on span "HANG UP" at bounding box center [72, 121] width 17 height 4
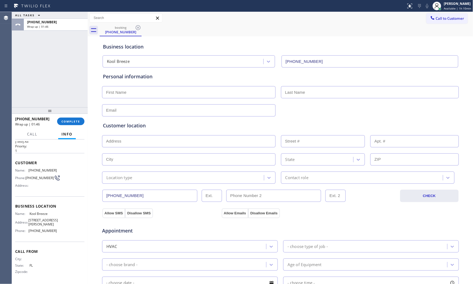
click at [78, 129] on div "Call Info" at bounding box center [49, 134] width 69 height 11
click at [79, 118] on button "COMPLETE" at bounding box center [70, 121] width 27 height 8
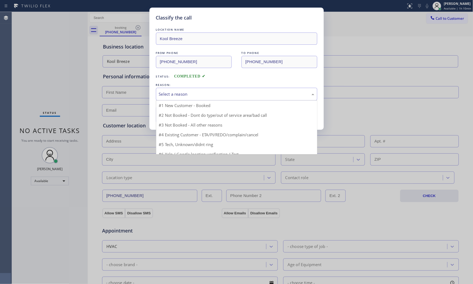
drag, startPoint x: 206, startPoint y: 93, endPoint x: 204, endPoint y: 96, distance: 3.8
click at [205, 94] on div "Select a reason" at bounding box center [236, 94] width 155 height 6
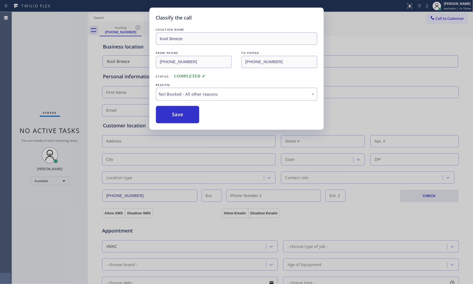
click at [182, 116] on button "Save" at bounding box center [178, 114] width 44 height 17
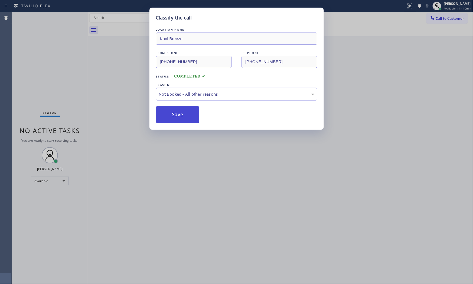
click at [182, 116] on button "Save" at bounding box center [178, 114] width 44 height 17
click at [455, 18] on div "Classify the call LOCATION NAME Kool Breeze FROM PHONE (754) 336-6812 TO PHONE …" at bounding box center [236, 142] width 473 height 284
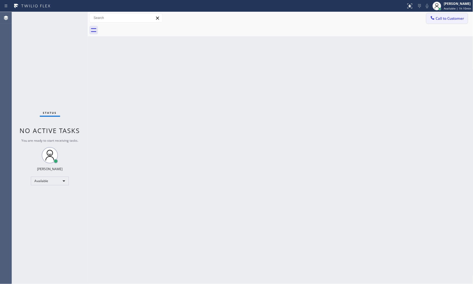
click at [451, 18] on span "Call to Customer" at bounding box center [450, 18] width 28 height 5
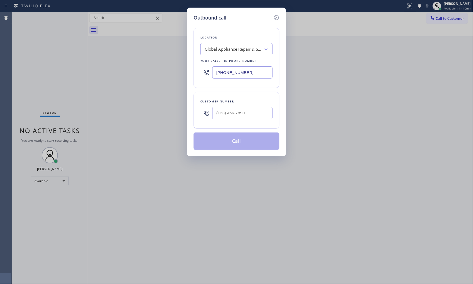
click at [242, 76] on input "(281) 843-5546" at bounding box center [242, 72] width 60 height 12
paste input "text"
type input "(281) 843-5546"
click at [248, 113] on input "(___) ___-____" at bounding box center [242, 113] width 60 height 12
paste input "832) 652-8990"
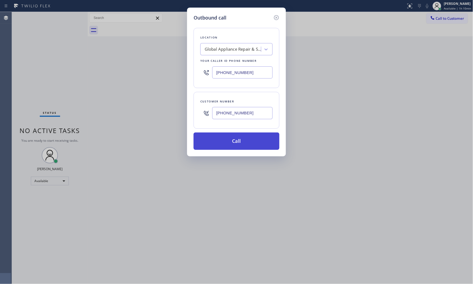
type input "(832) 652-8990"
click at [255, 140] on button "Call" at bounding box center [237, 140] width 86 height 17
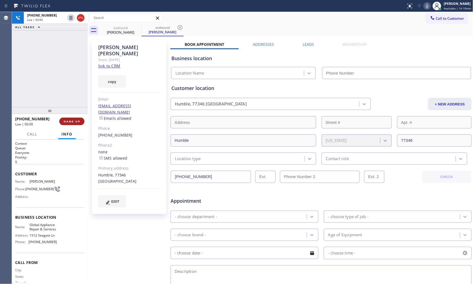
click at [78, 119] on button "HANG UP" at bounding box center [71, 121] width 25 height 8
click at [81, 119] on button "HANG UP" at bounding box center [71, 121] width 25 height 8
type input "(281) 843-5546"
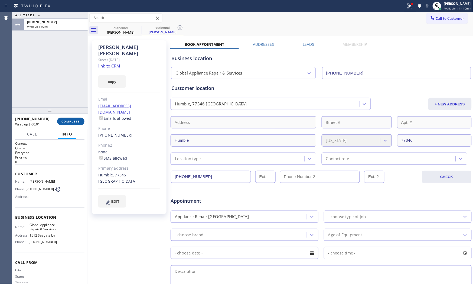
drag, startPoint x: 77, startPoint y: 122, endPoint x: 82, endPoint y: 123, distance: 5.1
click at [77, 123] on span "COMPLETE" at bounding box center [70, 121] width 19 height 4
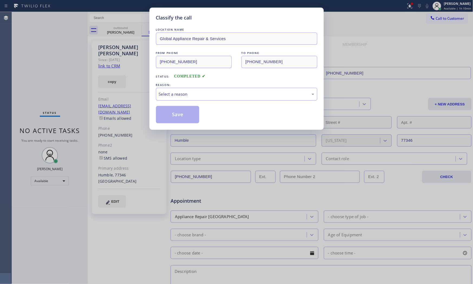
click at [207, 98] on div "Select a reason" at bounding box center [236, 94] width 161 height 13
click at [178, 114] on button "Save" at bounding box center [178, 114] width 44 height 17
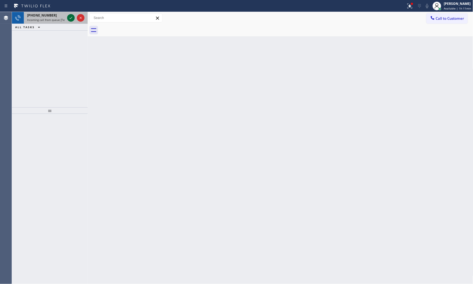
click at [71, 17] on icon at bounding box center [71, 18] width 6 height 6
click at [71, 16] on icon at bounding box center [71, 18] width 6 height 6
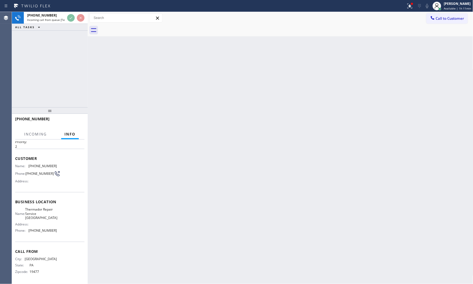
scroll to position [17, 0]
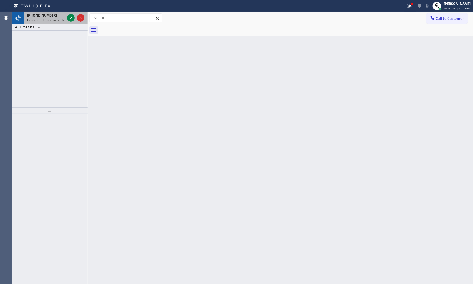
click at [58, 21] on span "Incoming call from queue [Test] All" at bounding box center [49, 20] width 45 height 4
click at [68, 18] on icon at bounding box center [71, 18] width 6 height 6
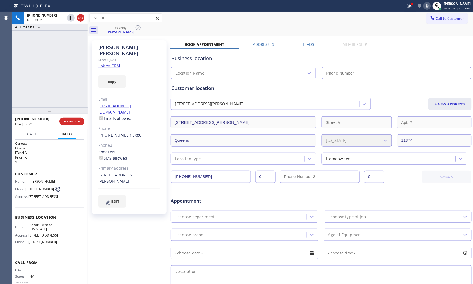
type input "(347) 284-6179"
click at [107, 63] on link "link to CRM" at bounding box center [109, 65] width 22 height 5
click at [68, 122] on span "HANG UP" at bounding box center [72, 121] width 17 height 4
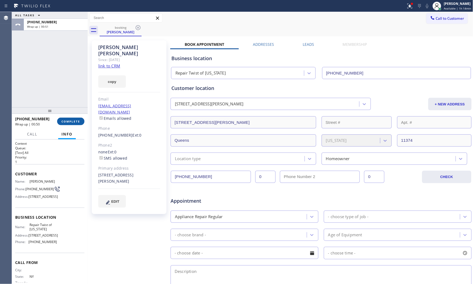
click at [71, 118] on button "COMPLETE" at bounding box center [70, 121] width 27 height 8
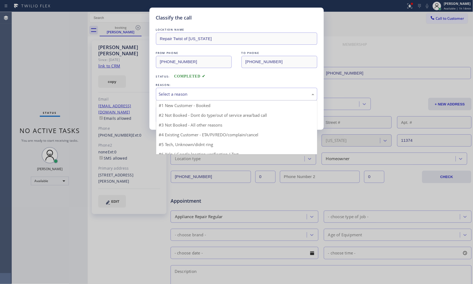
click at [206, 99] on div "Select a reason" at bounding box center [236, 94] width 161 height 13
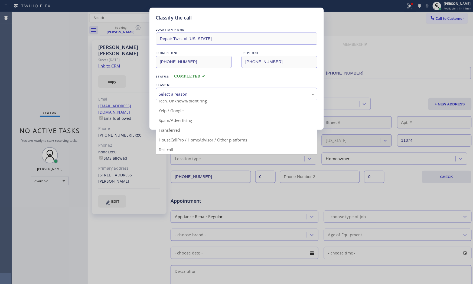
scroll to position [4, 0]
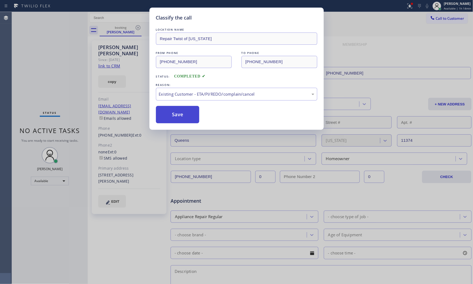
click at [194, 120] on button "Save" at bounding box center [178, 114] width 44 height 17
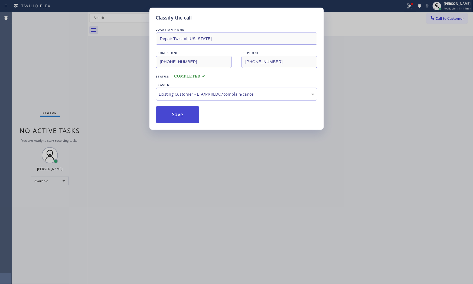
click at [190, 117] on button "Save" at bounding box center [178, 114] width 44 height 17
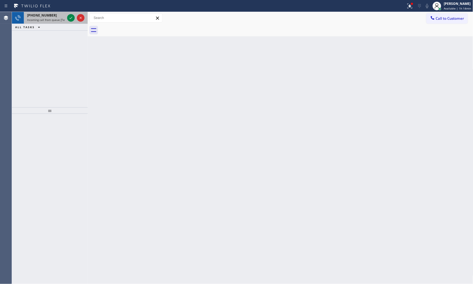
click at [60, 19] on span "Incoming call from queue [Test] All" at bounding box center [49, 20] width 45 height 4
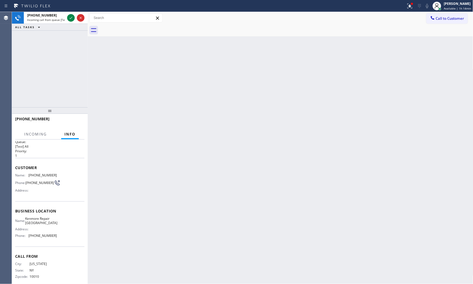
scroll to position [12, 0]
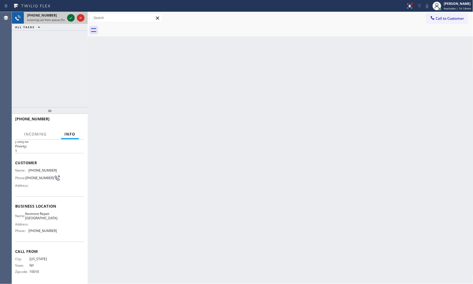
click at [71, 18] on icon at bounding box center [71, 18] width 6 height 6
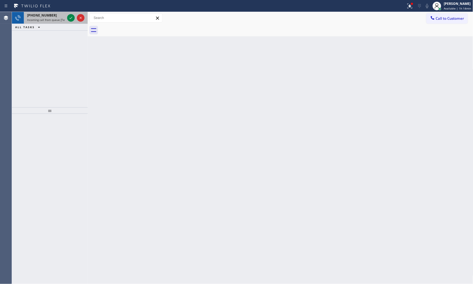
click at [57, 17] on div "+19175134929" at bounding box center [46, 15] width 38 height 5
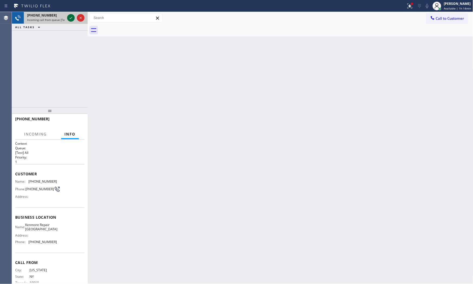
click at [71, 17] on icon at bounding box center [71, 18] width 6 height 6
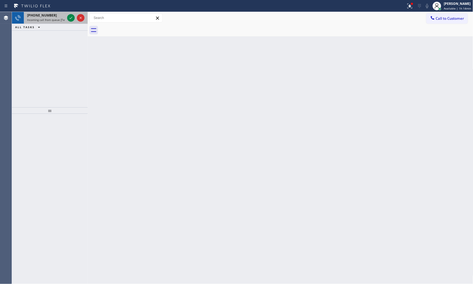
click at [48, 14] on span "+19548347540" at bounding box center [42, 15] width 30 height 5
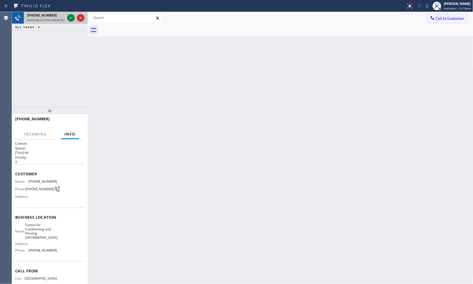
click at [66, 18] on div at bounding box center [75, 18] width 19 height 12
click at [67, 18] on div at bounding box center [71, 18] width 8 height 6
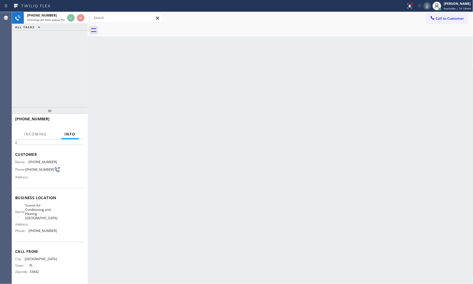
scroll to position [25, 0]
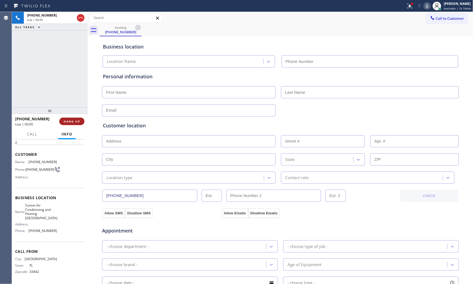
type input "(954) 475-6069"
click at [74, 120] on span "HANG UP" at bounding box center [72, 121] width 17 height 4
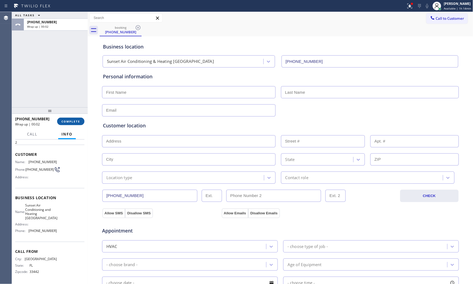
click at [74, 122] on span "COMPLETE" at bounding box center [70, 121] width 19 height 4
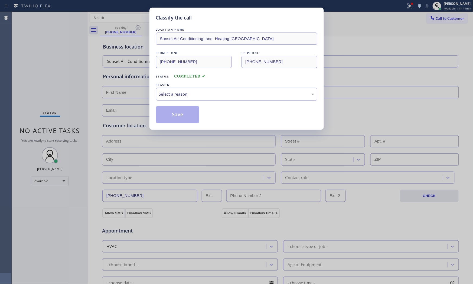
click at [229, 94] on div "Select a reason" at bounding box center [236, 94] width 155 height 6
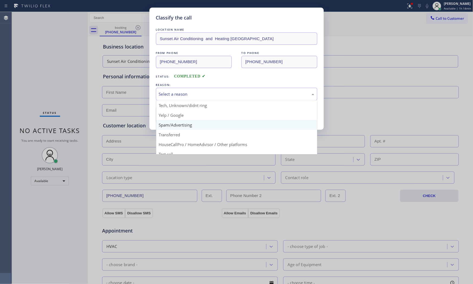
scroll to position [30, 0]
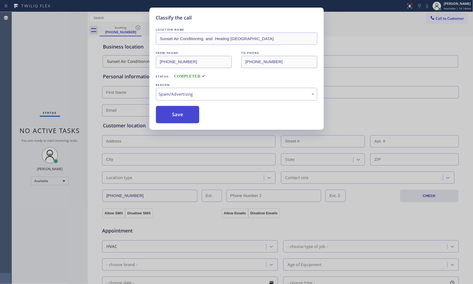
click at [174, 113] on button "Save" at bounding box center [178, 114] width 44 height 17
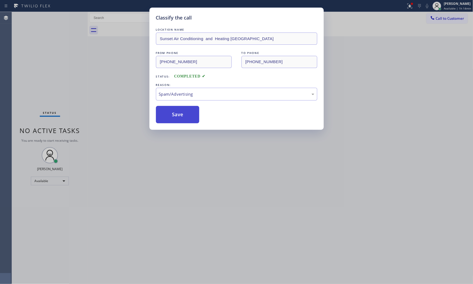
click at [174, 113] on button "Save" at bounding box center [178, 114] width 44 height 17
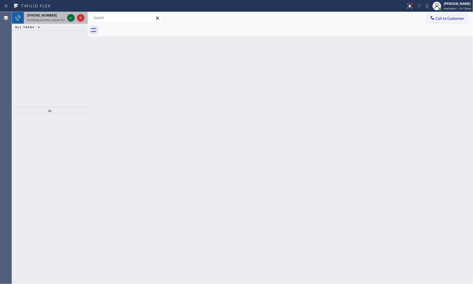
click at [71, 18] on icon at bounding box center [71, 18] width 3 height 2
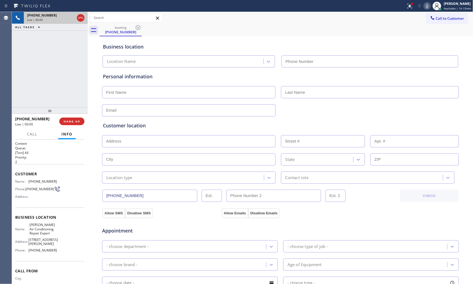
type input "(646) 960-3139"
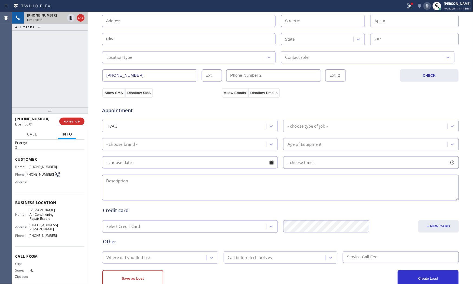
scroll to position [29, 0]
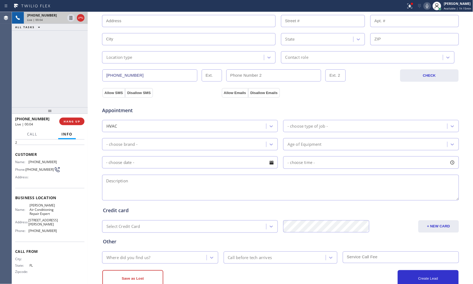
click at [426, 6] on icon at bounding box center [427, 6] width 3 height 4
click at [77, 122] on span "HANG UP" at bounding box center [72, 121] width 17 height 4
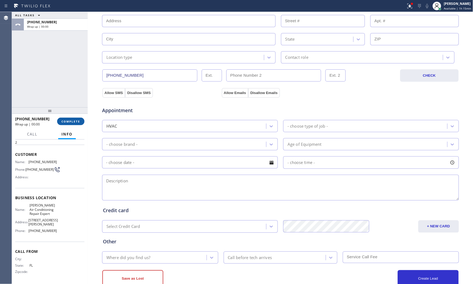
click at [77, 122] on span "COMPLETE" at bounding box center [70, 121] width 19 height 4
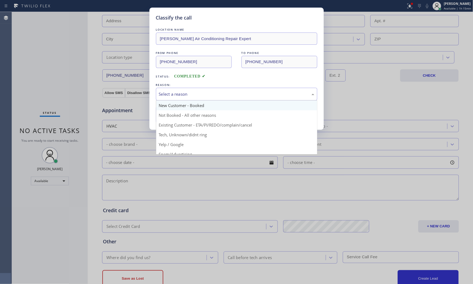
drag, startPoint x: 196, startPoint y: 97, endPoint x: 187, endPoint y: 109, distance: 15.3
click at [196, 97] on div "Select a reason" at bounding box center [236, 94] width 155 height 6
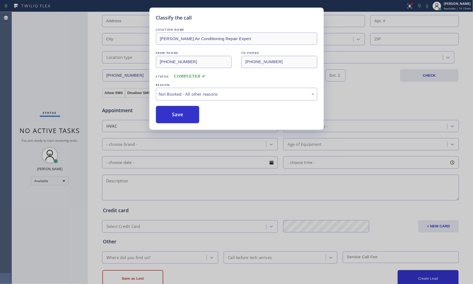
click at [178, 115] on button "Save" at bounding box center [178, 114] width 44 height 17
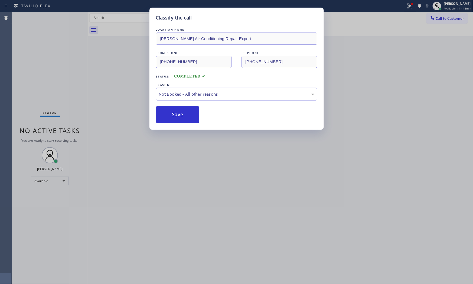
click at [178, 115] on button "Save" at bounding box center [178, 114] width 44 height 17
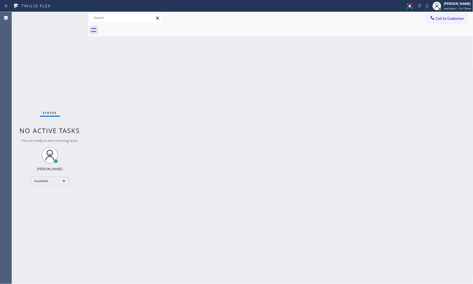
click at [66, 18] on div "Status No active tasks You are ready to start receiving tasks. Mark Paul Dacula…" at bounding box center [50, 148] width 76 height 272
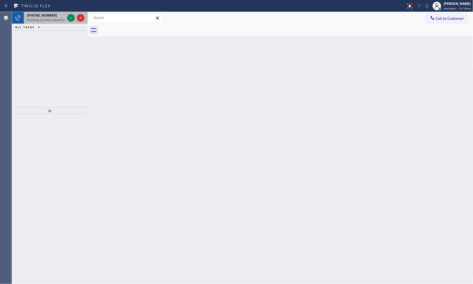
click at [58, 19] on span "Incoming call from queue [Test] All" at bounding box center [49, 20] width 45 height 4
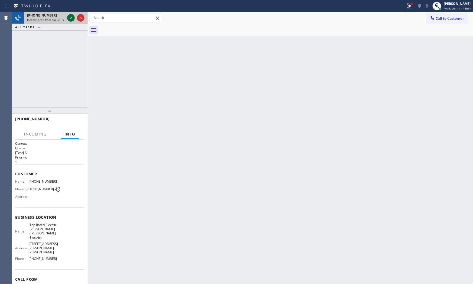
click at [72, 18] on icon at bounding box center [71, 18] width 6 height 6
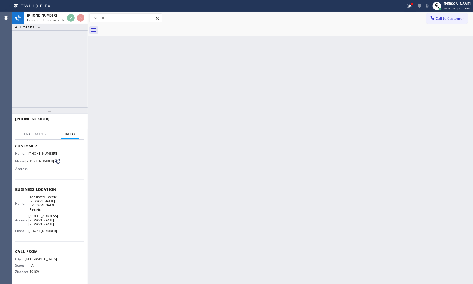
scroll to position [33, 0]
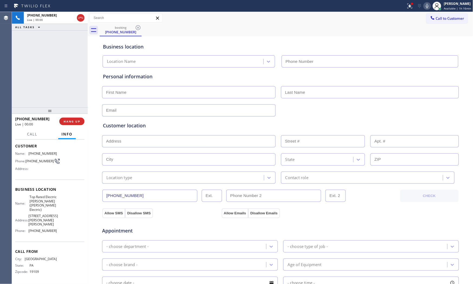
type input "(908) 364-9298"
click at [67, 125] on button "HANG UP" at bounding box center [71, 121] width 25 height 8
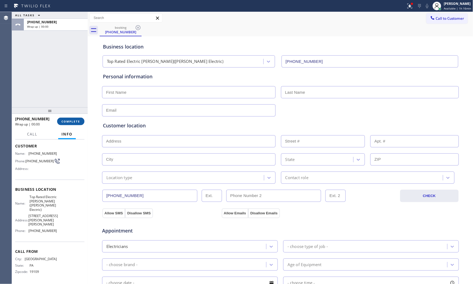
click at [67, 125] on button "COMPLETE" at bounding box center [70, 121] width 27 height 8
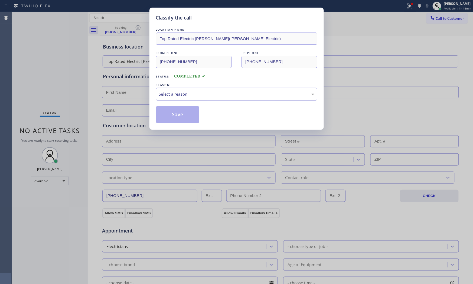
click at [182, 92] on div "Select a reason" at bounding box center [236, 94] width 155 height 6
click at [172, 114] on button "Save" at bounding box center [178, 114] width 44 height 17
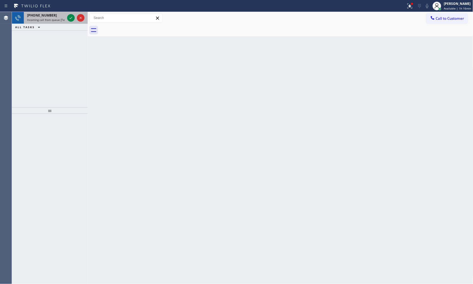
click at [44, 16] on span "+18175783806" at bounding box center [42, 15] width 30 height 5
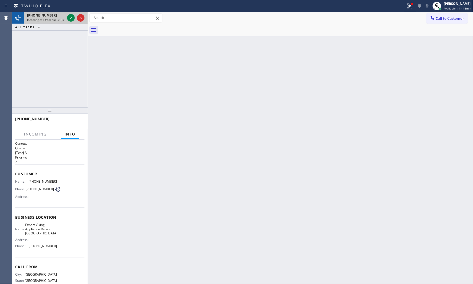
click at [66, 18] on div "+18175783806 Incoming call from queue [Test] All" at bounding box center [45, 18] width 42 height 12
click at [67, 18] on div at bounding box center [71, 18] width 8 height 6
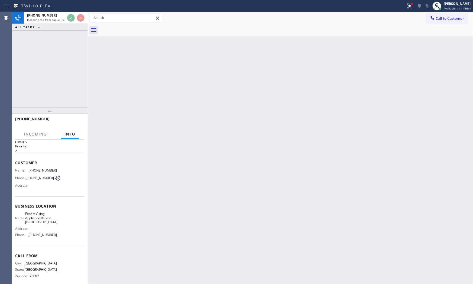
scroll to position [21, 0]
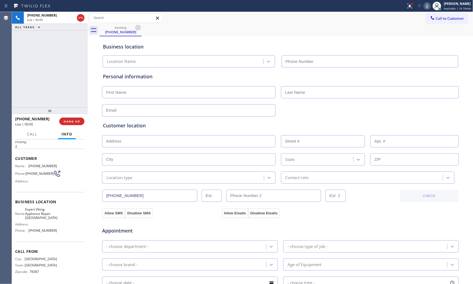
type input "(817) 242-9272"
click at [79, 118] on button "HANG UP" at bounding box center [71, 121] width 25 height 8
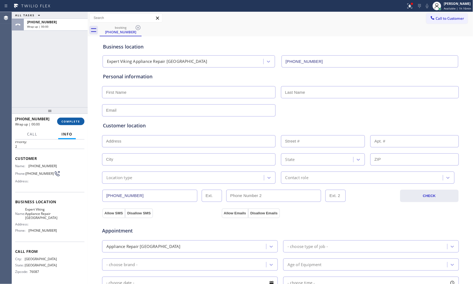
click at [58, 119] on button "COMPLETE" at bounding box center [70, 121] width 27 height 8
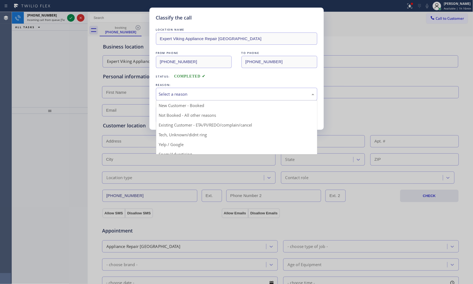
click at [192, 94] on div "Select a reason" at bounding box center [236, 94] width 155 height 6
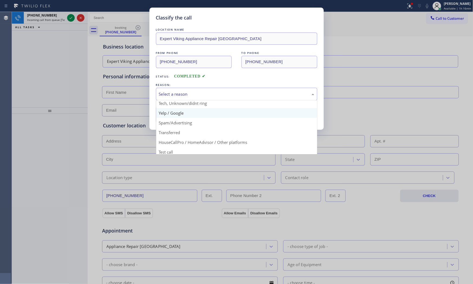
scroll to position [34, 0]
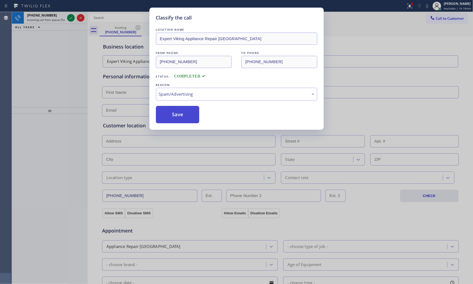
click at [179, 115] on button "Save" at bounding box center [178, 114] width 44 height 17
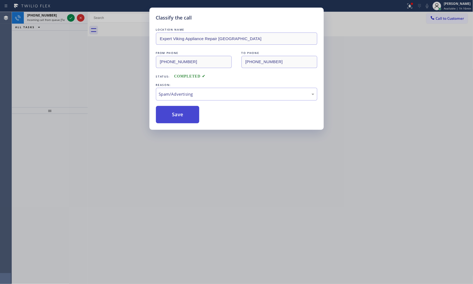
click at [179, 115] on button "Save" at bounding box center [178, 114] width 44 height 17
click at [179, 114] on button "Save" at bounding box center [178, 114] width 44 height 17
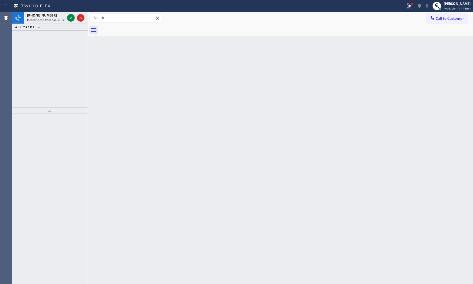
click at [70, 17] on icon at bounding box center [71, 18] width 6 height 6
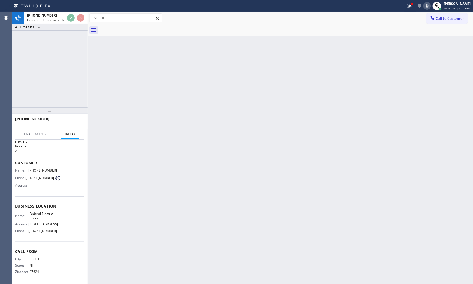
scroll to position [25, 0]
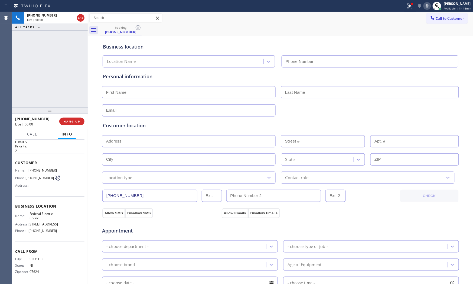
type input "(201) 992-8442"
click at [77, 118] on button "HANG UP" at bounding box center [71, 121] width 25 height 8
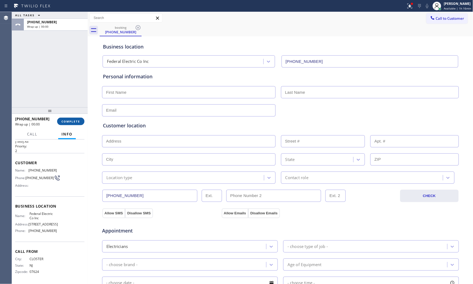
click at [76, 119] on button "COMPLETE" at bounding box center [70, 121] width 27 height 8
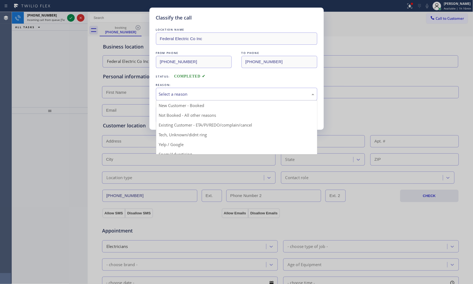
drag, startPoint x: 191, startPoint y: 94, endPoint x: 188, endPoint y: 99, distance: 6.4
click at [190, 95] on div "Select a reason" at bounding box center [236, 94] width 155 height 6
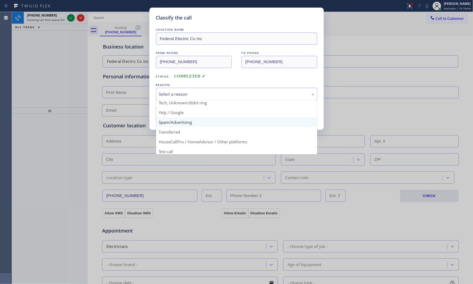
scroll to position [34, 0]
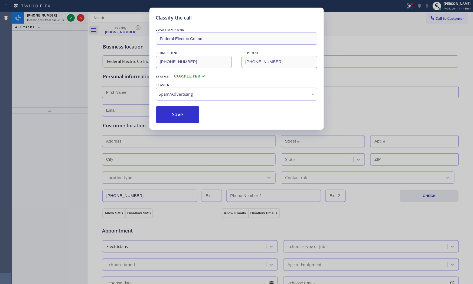
click at [181, 118] on button "Save" at bounding box center [178, 114] width 44 height 17
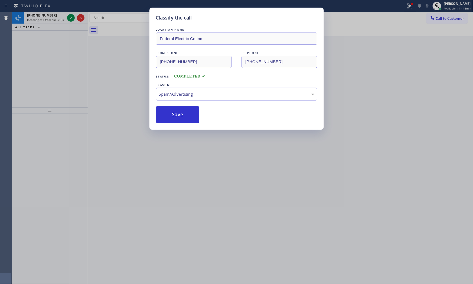
click at [181, 118] on button "Save" at bounding box center [178, 114] width 44 height 17
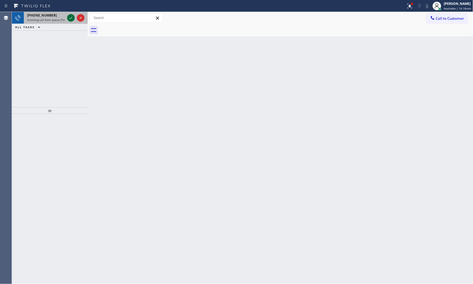
click at [70, 18] on icon at bounding box center [71, 18] width 3 height 2
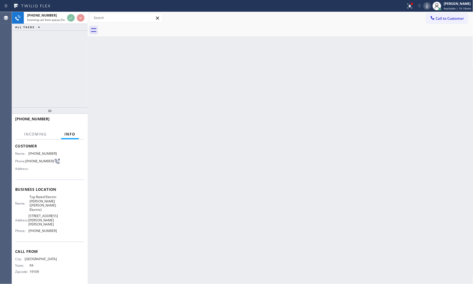
scroll to position [33, 0]
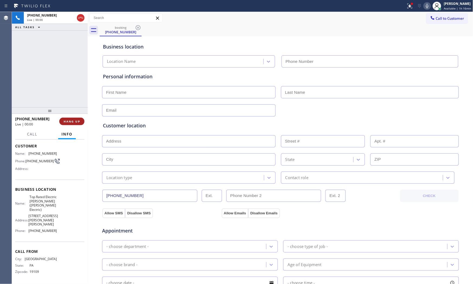
type input "(908) 364-9298"
click at [63, 122] on button "HANG UP" at bounding box center [71, 121] width 25 height 8
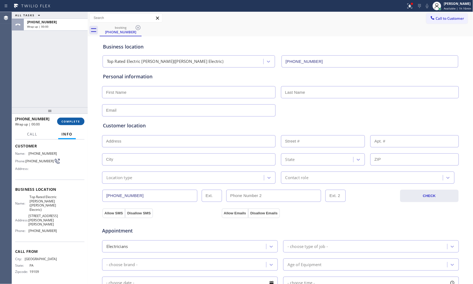
click at [66, 120] on span "COMPLETE" at bounding box center [70, 121] width 19 height 4
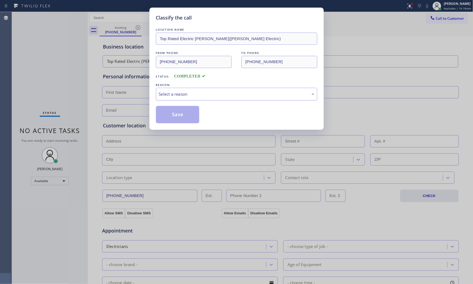
click at [191, 95] on div "Select a reason" at bounding box center [236, 94] width 155 height 6
click at [182, 114] on button "Save" at bounding box center [178, 114] width 44 height 17
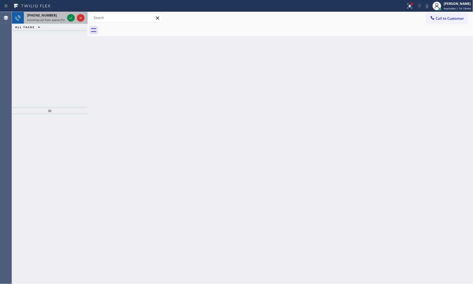
click at [54, 21] on span "Incoming call from queue [Test] All" at bounding box center [49, 20] width 45 height 4
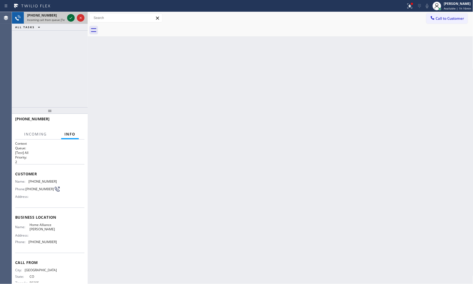
click at [71, 20] on icon at bounding box center [71, 18] width 6 height 6
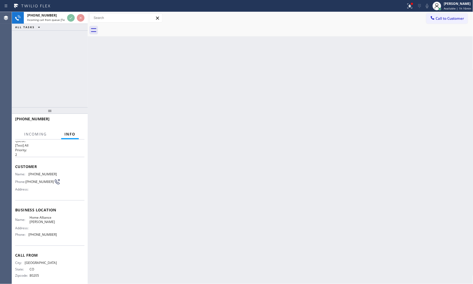
scroll to position [12, 0]
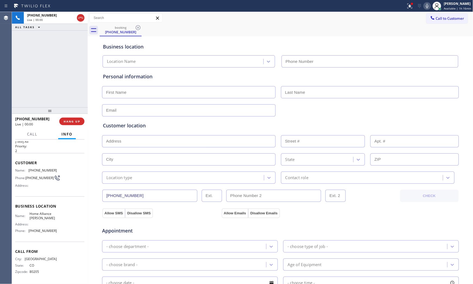
type input "(720) 677-8377"
click at [73, 118] on button "HANG UP" at bounding box center [71, 121] width 25 height 8
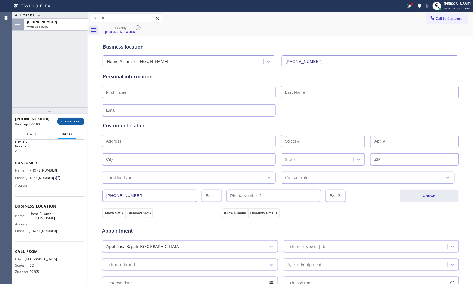
click at [73, 118] on button "COMPLETE" at bounding box center [70, 121] width 27 height 8
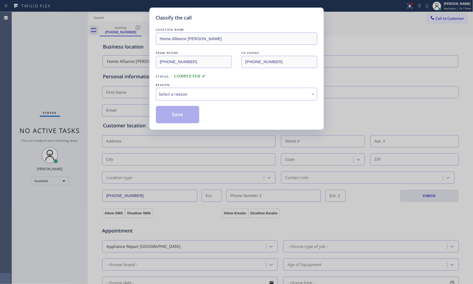
click at [177, 101] on div "LOCATION NAME Home Alliance Thornton FROM PHONE (720) 509-7647 TO PHONE (720) 6…" at bounding box center [236, 75] width 161 height 96
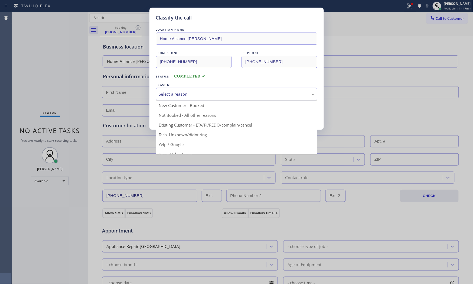
click at [177, 99] on div "Select a reason" at bounding box center [236, 94] width 161 height 13
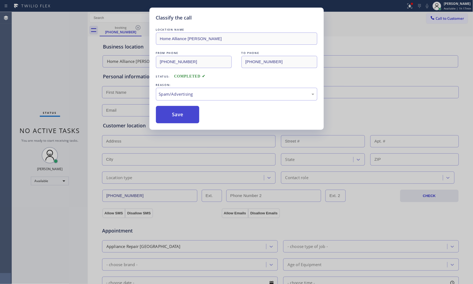
click at [174, 114] on button "Save" at bounding box center [178, 114] width 44 height 17
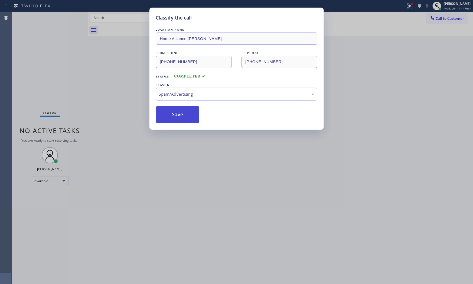
click at [174, 114] on button "Save" at bounding box center [178, 114] width 44 height 17
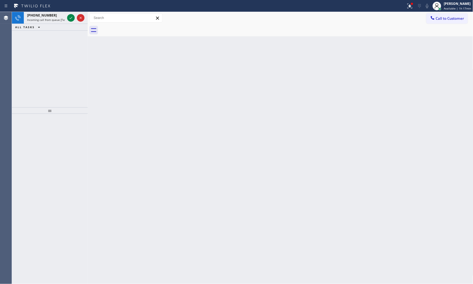
click at [58, 24] on div "ALL TASKS ALL TASKS ACTIVE TASKS TASKS IN WRAP UP" at bounding box center [50, 27] width 76 height 7
click at [64, 18] on span "Incoming call from queue [Test] All" at bounding box center [49, 20] width 45 height 4
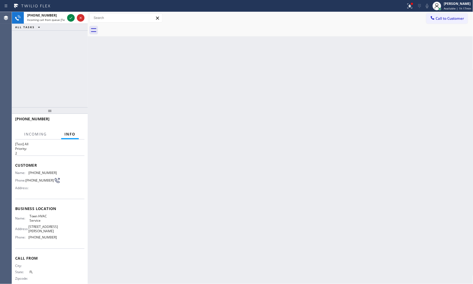
scroll to position [17, 0]
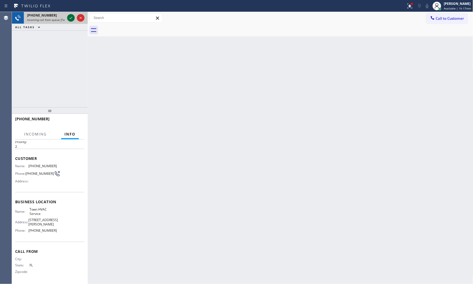
click at [69, 16] on icon at bounding box center [71, 18] width 6 height 6
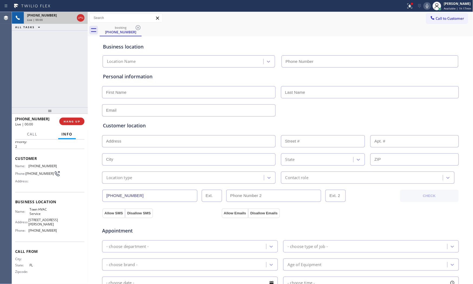
type input "(813) 544-4947"
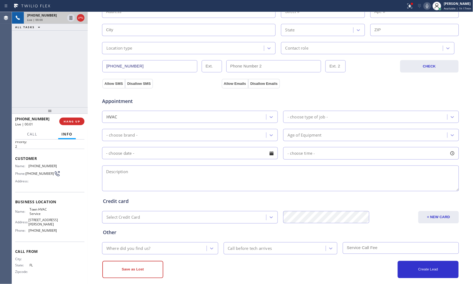
scroll to position [136, 0]
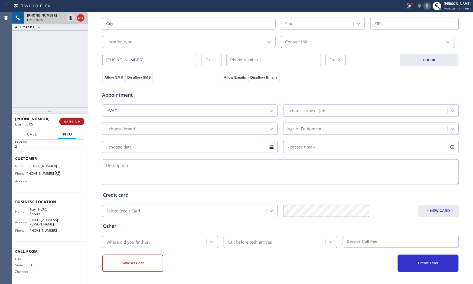
click at [73, 121] on span "HANG UP" at bounding box center [72, 121] width 17 height 4
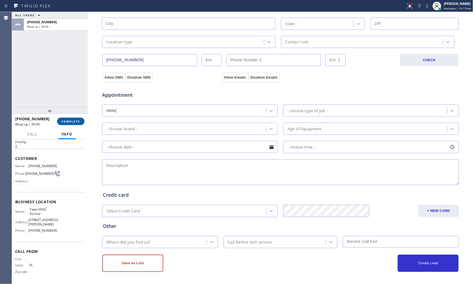
click at [73, 121] on span "COMPLETE" at bounding box center [70, 121] width 19 height 4
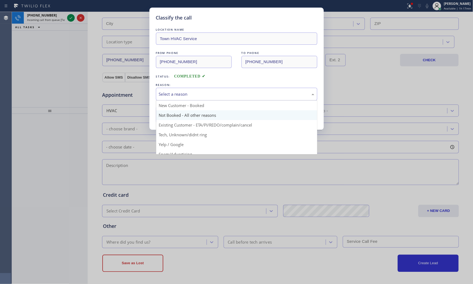
drag, startPoint x: 180, startPoint y: 92, endPoint x: 173, endPoint y: 113, distance: 21.9
click at [179, 99] on div "Select a reason" at bounding box center [236, 94] width 161 height 13
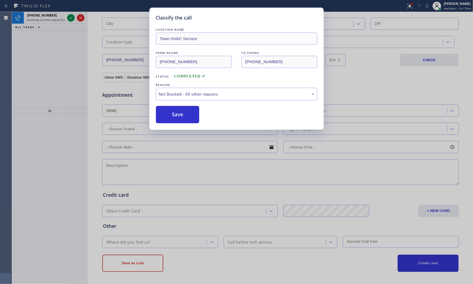
click at [172, 116] on button "Save" at bounding box center [178, 114] width 44 height 17
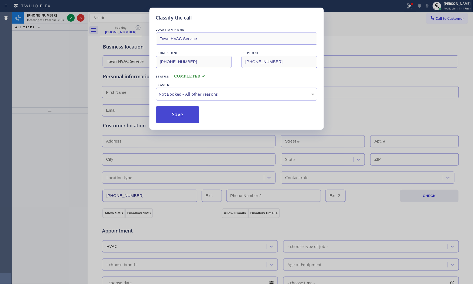
drag, startPoint x: 172, startPoint y: 116, endPoint x: 167, endPoint y: 113, distance: 6.2
click at [171, 115] on button "Save" at bounding box center [178, 114] width 44 height 17
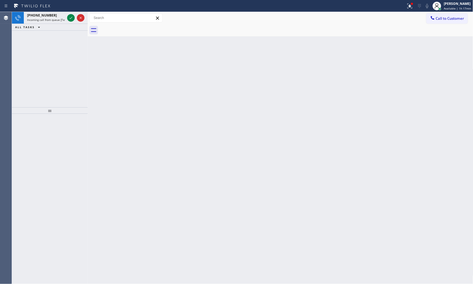
click at [71, 18] on icon at bounding box center [71, 18] width 6 height 6
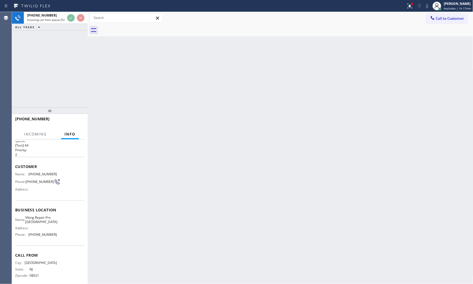
scroll to position [12, 0]
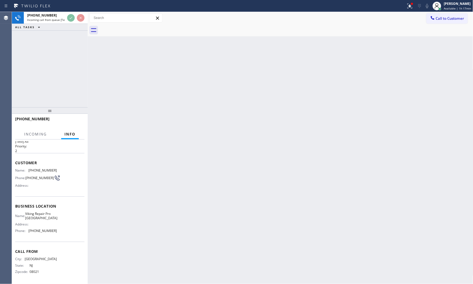
click at [175, 162] on div "Back to Dashboard Change Sender ID Customers Technicians Select a contact Outbo…" at bounding box center [280, 148] width 385 height 272
drag, startPoint x: 403, startPoint y: 1, endPoint x: 403, endPoint y: 12, distance: 11.7
click at [404, 1] on button at bounding box center [410, 6] width 12 height 12
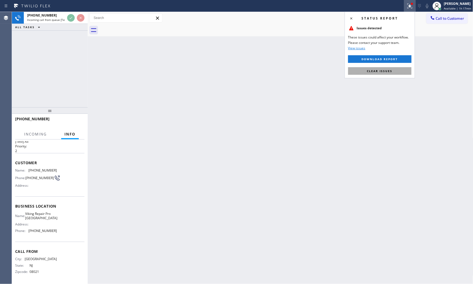
click at [375, 71] on span "Clear issues" at bounding box center [379, 71] width 25 height 4
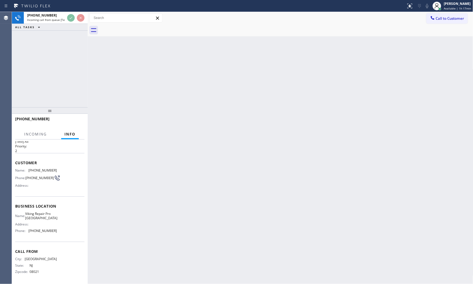
click at [244, 82] on div "Back to Dashboard Change Sender ID Customers Technicians Select a contact Outbo…" at bounding box center [280, 148] width 385 height 272
click at [241, 82] on div "Back to Dashboard Change Sender ID Customers Technicians Select a contact Outbo…" at bounding box center [280, 148] width 385 height 272
click at [240, 82] on div "Back to Dashboard Change Sender ID Customers Technicians Select a contact Outbo…" at bounding box center [280, 148] width 385 height 272
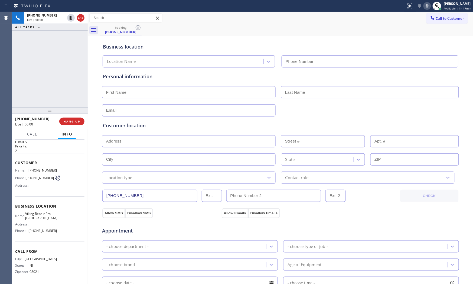
type input "(856) 514-8898"
click at [68, 120] on span "HANG UP" at bounding box center [72, 121] width 17 height 4
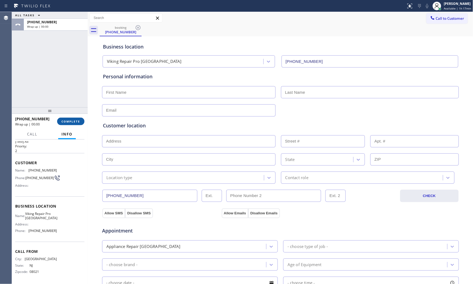
click at [68, 120] on span "COMPLETE" at bounding box center [70, 121] width 19 height 4
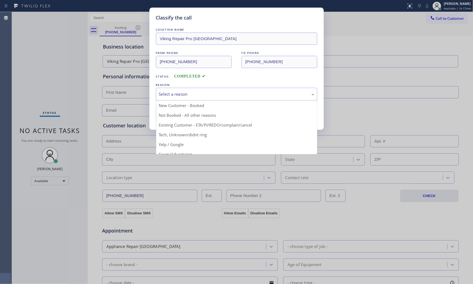
click at [187, 91] on div "Select a reason" at bounding box center [236, 94] width 161 height 13
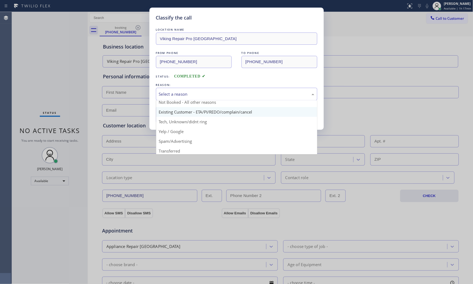
scroll to position [34, 0]
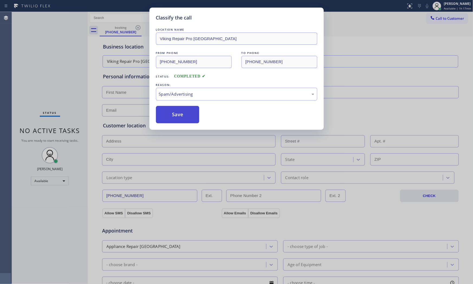
click at [183, 114] on button "Save" at bounding box center [178, 114] width 44 height 17
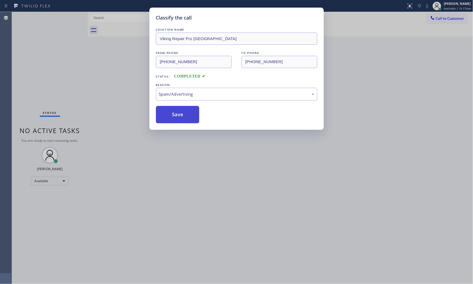
click at [183, 114] on button "Save" at bounding box center [178, 114] width 44 height 17
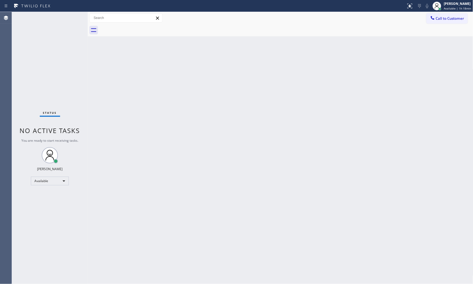
click at [67, 17] on div "Status No active tasks You are ready to start receiving tasks. Mark Paul Dacula…" at bounding box center [50, 148] width 76 height 272
click at [68, 17] on div "Status No active tasks You are ready to start receiving tasks. Mark Paul Dacula…" at bounding box center [50, 148] width 76 height 272
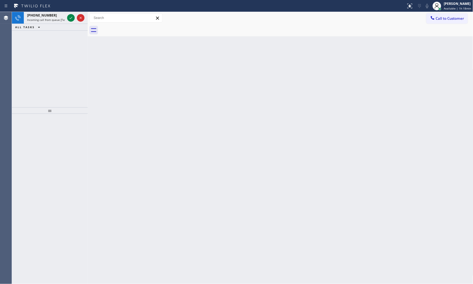
click at [68, 17] on icon at bounding box center [71, 18] width 6 height 6
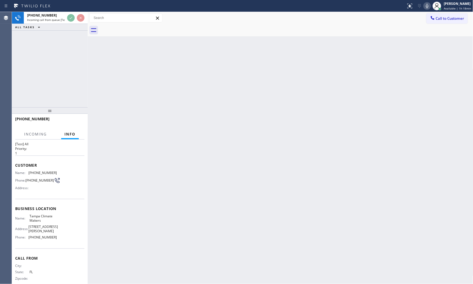
scroll to position [17, 0]
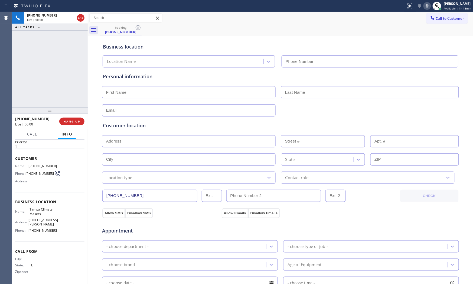
type input "(813) 750-0106"
click at [423, 7] on div at bounding box center [427, 6] width 8 height 6
click at [79, 120] on span "HANG UP" at bounding box center [72, 121] width 17 height 4
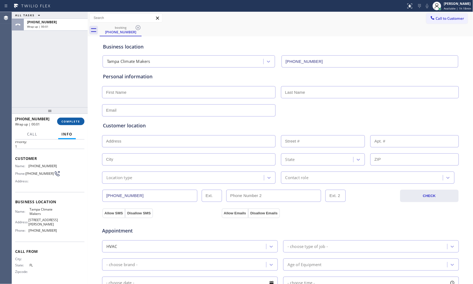
click at [79, 120] on span "COMPLETE" at bounding box center [70, 121] width 19 height 4
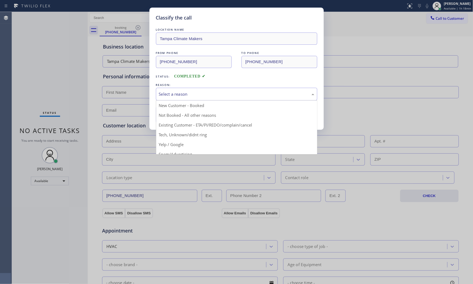
drag, startPoint x: 245, startPoint y: 93, endPoint x: 239, endPoint y: 97, distance: 7.3
click at [244, 94] on div "Select a reason" at bounding box center [236, 94] width 155 height 6
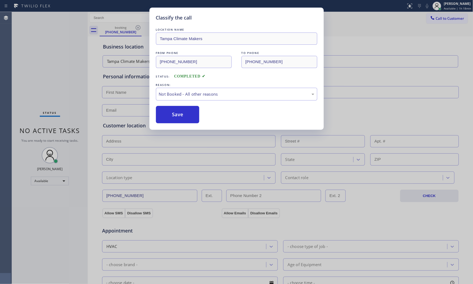
click at [183, 114] on button "Save" at bounding box center [178, 114] width 44 height 17
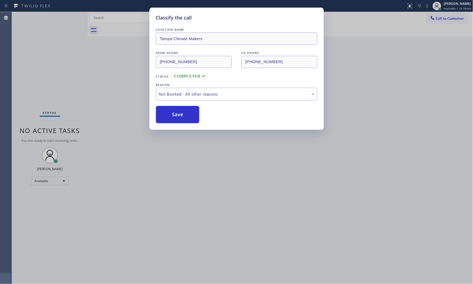
click at [183, 114] on button "Save" at bounding box center [178, 114] width 44 height 17
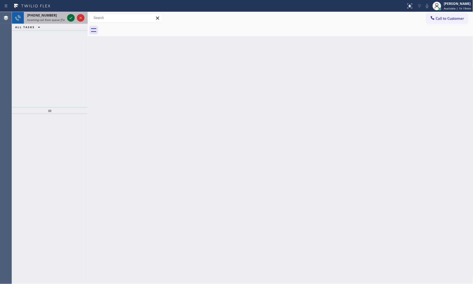
click at [72, 18] on icon at bounding box center [71, 18] width 6 height 6
click at [68, 18] on icon at bounding box center [71, 18] width 6 height 6
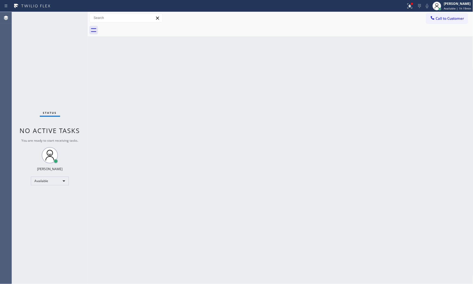
click at [68, 17] on div "Status No active tasks You are ready to start receiving tasks. Mark Paul Dacula…" at bounding box center [50, 148] width 76 height 272
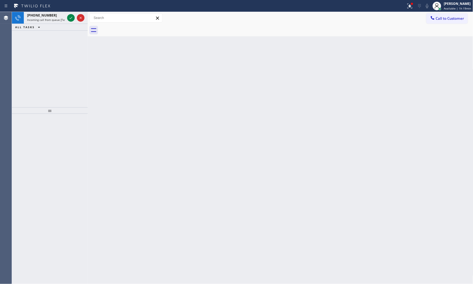
click at [68, 17] on icon at bounding box center [71, 18] width 6 height 6
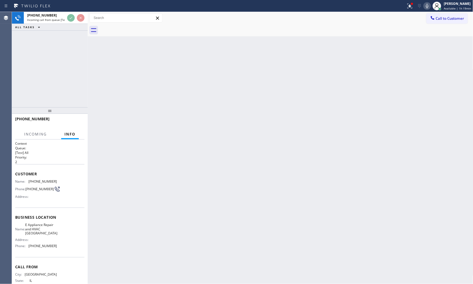
scroll to position [21, 0]
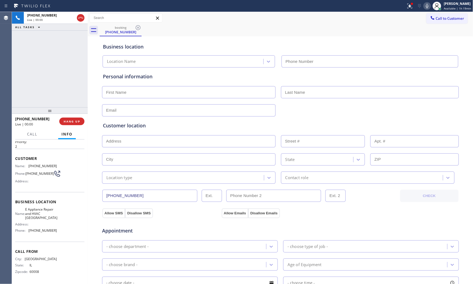
type input "(847) 994-4045"
click at [426, 5] on icon at bounding box center [427, 6] width 6 height 6
click at [426, 5] on icon at bounding box center [427, 6] width 3 height 4
click at [76, 117] on button "HANG UP" at bounding box center [71, 121] width 25 height 8
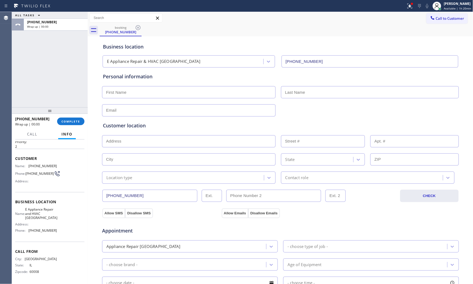
click at [78, 120] on span "COMPLETE" at bounding box center [70, 121] width 19 height 4
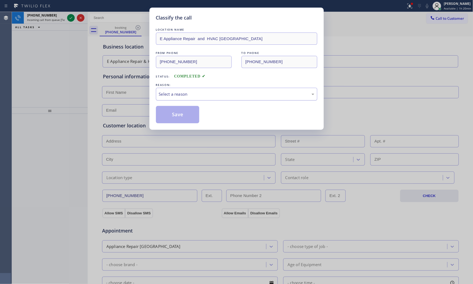
click at [165, 98] on div "Select a reason" at bounding box center [236, 94] width 161 height 13
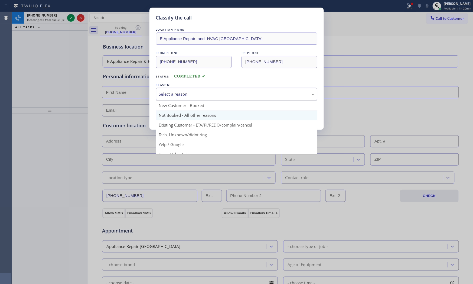
click at [166, 113] on button "Save" at bounding box center [178, 114] width 44 height 17
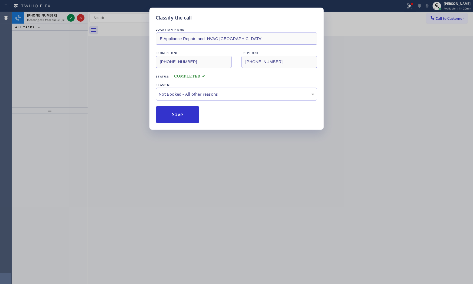
click at [166, 113] on button "Save" at bounding box center [178, 114] width 44 height 17
click at [54, 14] on div "Classify the call LOCATION NAME Viking Repair Pro Roswell FROM PHONE (912) 239-…" at bounding box center [242, 148] width 461 height 272
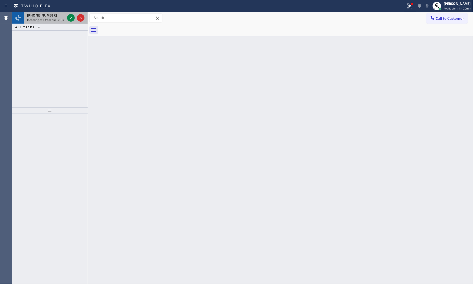
drag, startPoint x: 56, startPoint y: 17, endPoint x: 60, endPoint y: 18, distance: 4.1
click at [56, 17] on div "+17543366803" at bounding box center [46, 15] width 38 height 5
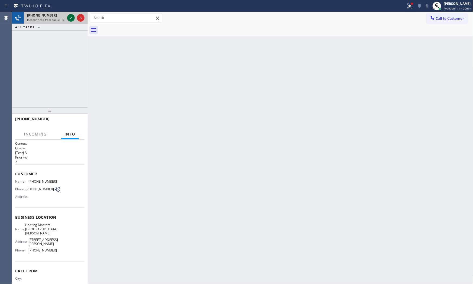
click at [71, 17] on icon at bounding box center [71, 18] width 6 height 6
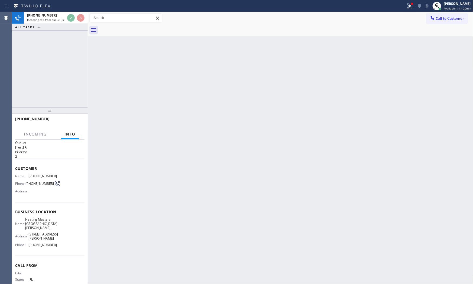
scroll to position [12, 0]
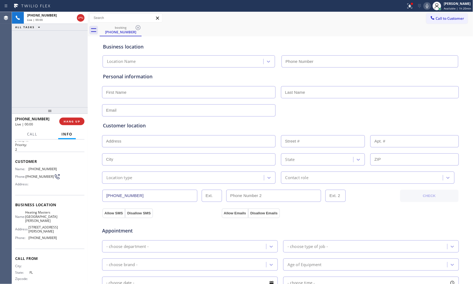
type input "(669) 800-4335"
click at [75, 125] on button "HANG UP" at bounding box center [71, 121] width 25 height 8
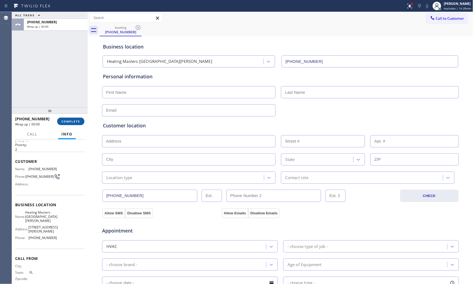
click at [75, 125] on button "COMPLETE" at bounding box center [70, 121] width 27 height 8
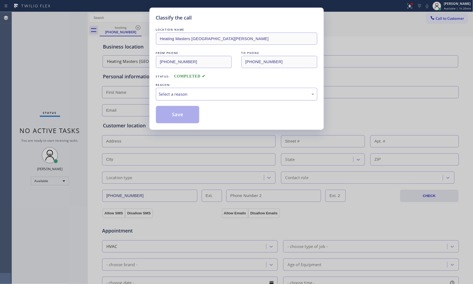
drag, startPoint x: 207, startPoint y: 91, endPoint x: 205, endPoint y: 96, distance: 5.2
click at [207, 91] on div "Select a reason" at bounding box center [236, 94] width 155 height 6
drag, startPoint x: 185, startPoint y: 94, endPoint x: 183, endPoint y: 99, distance: 4.8
click at [184, 94] on div "New Customer - Booked" at bounding box center [236, 94] width 155 height 6
click at [179, 114] on button "Save" at bounding box center [178, 114] width 44 height 17
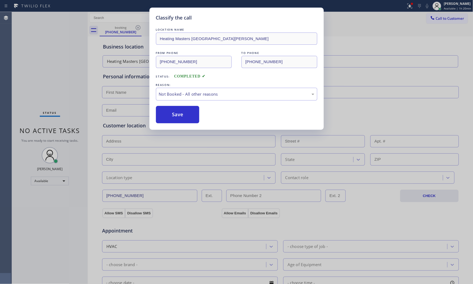
click at [179, 114] on button "Save" at bounding box center [178, 114] width 44 height 17
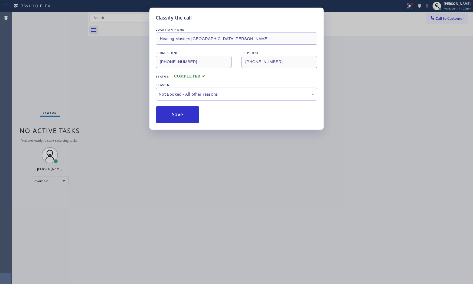
click at [179, 114] on button "Save" at bounding box center [178, 114] width 44 height 17
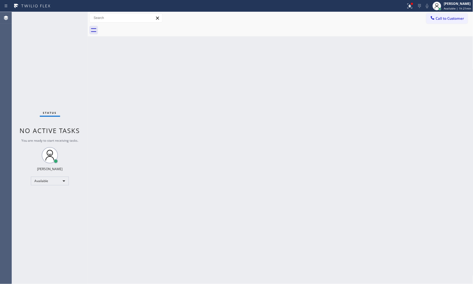
drag, startPoint x: 79, startPoint y: 31, endPoint x: 75, endPoint y: 25, distance: 7.6
click at [79, 31] on div "Status No active tasks You are ready to start receiving tasks. Mark Paul Dacula…" at bounding box center [50, 148] width 76 height 272
click at [74, 20] on div "Status No active tasks You are ready to start receiving tasks. Mark Paul Dacula…" at bounding box center [50, 148] width 76 height 272
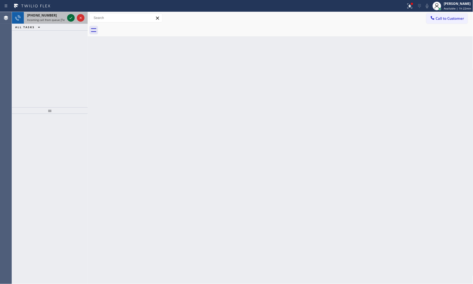
click at [68, 15] on icon at bounding box center [71, 18] width 6 height 6
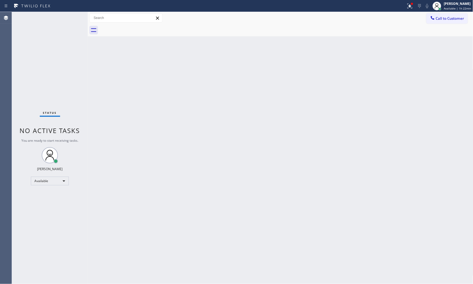
click at [70, 18] on div "Status No active tasks You are ready to start receiving tasks. Mark Paul Dacula…" at bounding box center [50, 148] width 76 height 272
click at [71, 18] on div "Status No active tasks You are ready to start receiving tasks. Mark Paul Dacula…" at bounding box center [50, 148] width 76 height 272
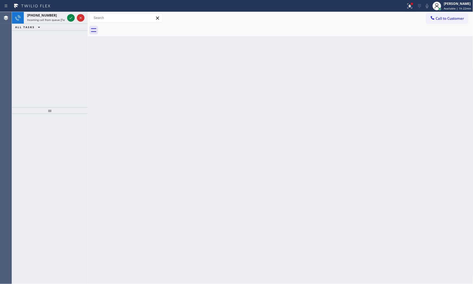
click at [71, 18] on icon at bounding box center [71, 18] width 6 height 6
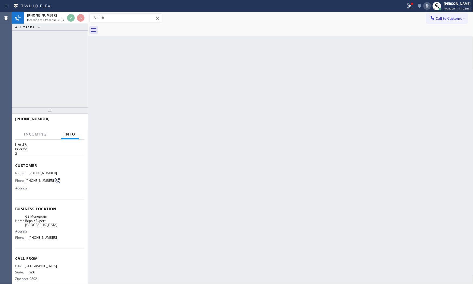
scroll to position [17, 0]
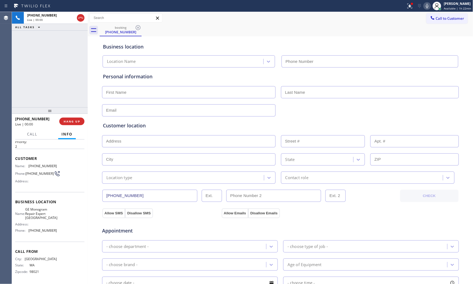
type input "(206) 203-6067"
click at [428, 4] on icon at bounding box center [427, 6] width 6 height 6
click at [402, 10] on div at bounding box center [203, 6] width 402 height 9
drag, startPoint x: 403, startPoint y: 8, endPoint x: 394, endPoint y: 32, distance: 26.0
click at [404, 8] on div at bounding box center [410, 6] width 12 height 6
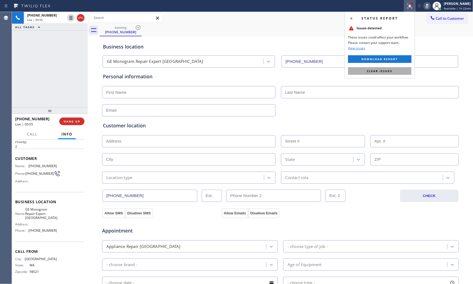
click at [378, 74] on button "Clear issues" at bounding box center [379, 71] width 63 height 8
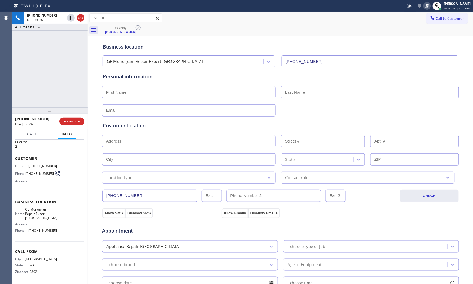
click at [427, 8] on icon at bounding box center [427, 6] width 3 height 4
drag, startPoint x: 74, startPoint y: 120, endPoint x: 206, endPoint y: 158, distance: 136.6
click at [206, 159] on div "ALL TASKS ALL TASKS ACTIVE TASKS TASKS IN WRAP UP +12069532667 Wrap up | 00:01 …" at bounding box center [242, 148] width 461 height 272
drag, startPoint x: 74, startPoint y: 116, endPoint x: 74, endPoint y: 126, distance: 10.3
click at [74, 120] on div "+12069532667 Wrap up | 00:03 COMPLETE" at bounding box center [49, 121] width 69 height 14
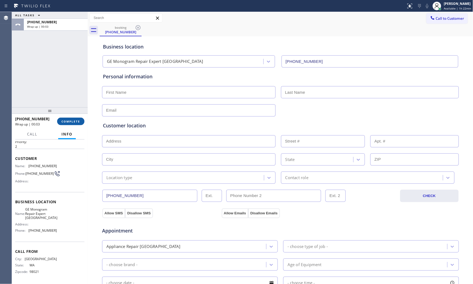
drag, startPoint x: 74, startPoint y: 126, endPoint x: 77, endPoint y: 124, distance: 3.3
click at [74, 126] on div "+12069532667 Wrap up | 00:03 COMPLETE" at bounding box center [49, 121] width 69 height 14
click at [77, 122] on span "COMPLETE" at bounding box center [70, 121] width 19 height 4
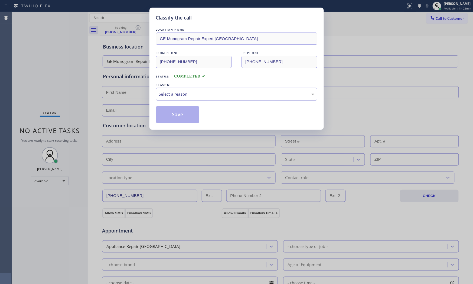
click at [217, 97] on div "Select a reason" at bounding box center [236, 94] width 155 height 6
click at [175, 112] on button "Save" at bounding box center [178, 114] width 44 height 17
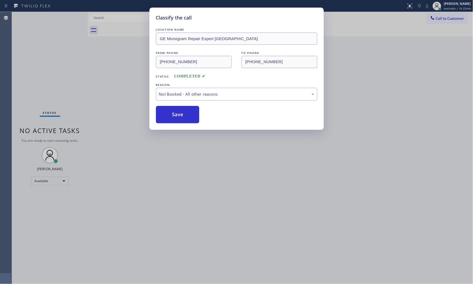
click at [175, 112] on button "Save" at bounding box center [178, 114] width 44 height 17
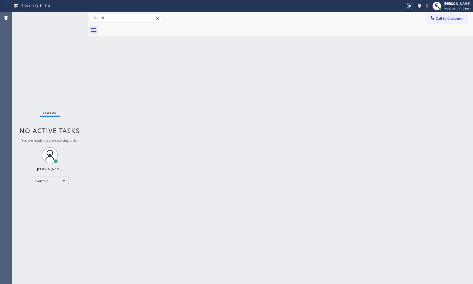
click at [72, 18] on div "Status No active tasks You are ready to start receiving tasks. Mark Paul Dacula…" at bounding box center [50, 148] width 76 height 272
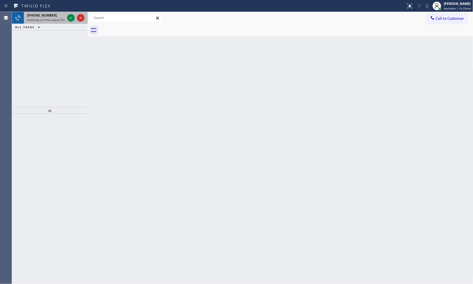
click at [67, 14] on div at bounding box center [75, 18] width 19 height 12
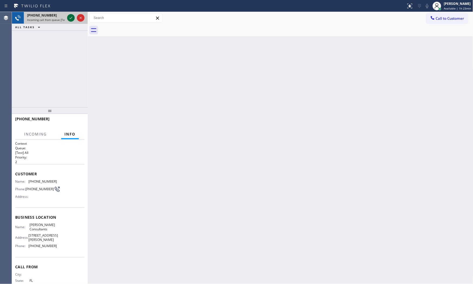
click at [71, 19] on icon at bounding box center [71, 18] width 6 height 6
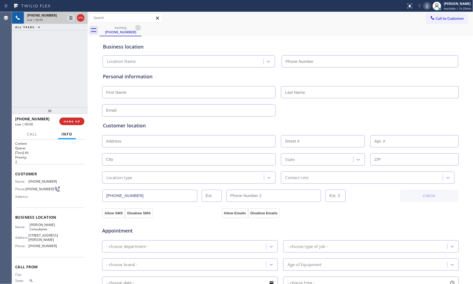
type input "(669) 800-5246"
click at [70, 122] on span "HANG UP" at bounding box center [72, 121] width 17 height 4
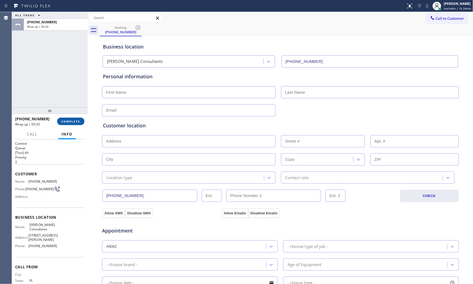
click at [71, 119] on button "COMPLETE" at bounding box center [70, 121] width 27 height 8
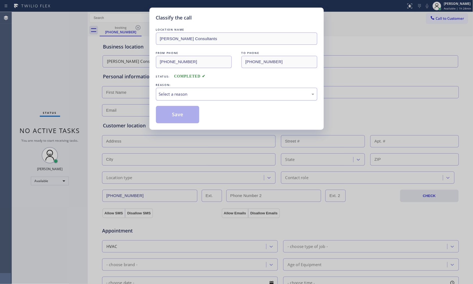
click at [174, 97] on div "Select a reason" at bounding box center [236, 94] width 155 height 6
click at [174, 112] on button "Save" at bounding box center [178, 114] width 44 height 17
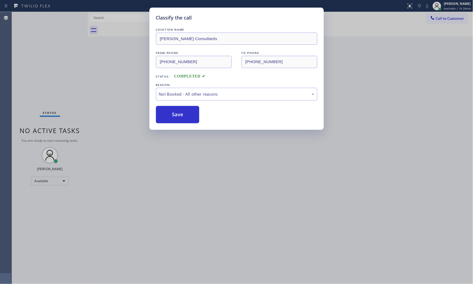
click at [174, 112] on button "Save" at bounding box center [178, 114] width 44 height 17
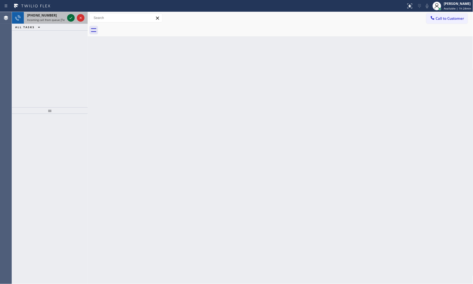
click at [69, 19] on icon at bounding box center [71, 18] width 6 height 6
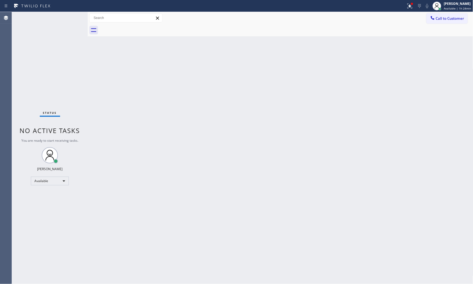
click at [71, 17] on div "Status No active tasks You are ready to start receiving tasks. Mark Paul Dacula…" at bounding box center [50, 148] width 76 height 272
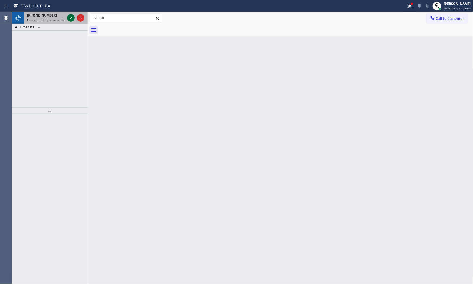
click at [71, 19] on icon at bounding box center [71, 18] width 6 height 6
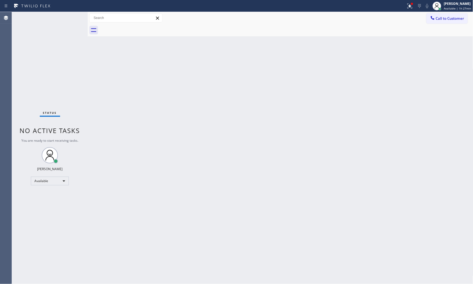
click at [68, 17] on div "Status No active tasks You are ready to start receiving tasks. Mark Paul Dacula…" at bounding box center [50, 148] width 76 height 272
click at [68, 20] on div "Status No active tasks You are ready to start receiving tasks. Mark Paul Dacula…" at bounding box center [50, 148] width 76 height 272
click at [69, 20] on div "Status No active tasks You are ready to start receiving tasks. Mark Paul Dacula…" at bounding box center [50, 148] width 76 height 272
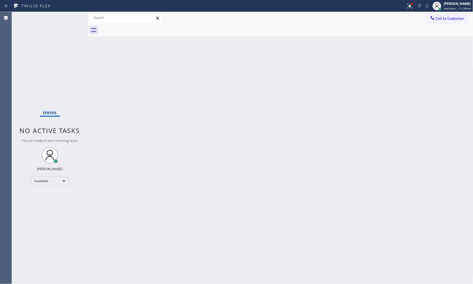
click at [77, 19] on div "Status No active tasks You are ready to start receiving tasks. Mark Paul Dacula…" at bounding box center [50, 148] width 76 height 272
click at [75, 18] on div "Status No active tasks You are ready to start receiving tasks. Mark Paul Dacula…" at bounding box center [50, 148] width 76 height 272
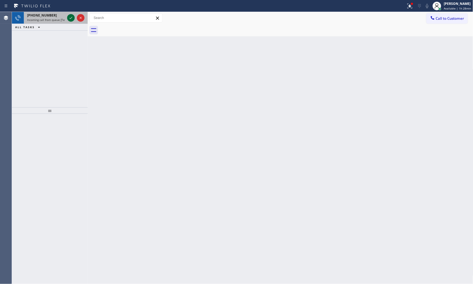
click at [71, 20] on icon at bounding box center [71, 18] width 6 height 6
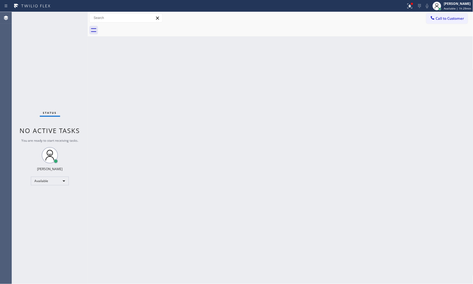
click at [70, 19] on div "Status No active tasks You are ready to start receiving tasks. Mark Paul Dacula…" at bounding box center [50, 148] width 76 height 272
click at [71, 18] on div "Status No active tasks You are ready to start receiving tasks. Mark Paul Dacula…" at bounding box center [50, 148] width 76 height 272
click at [72, 17] on div "Status No active tasks You are ready to start receiving tasks. Mark Paul Dacula…" at bounding box center [50, 148] width 76 height 272
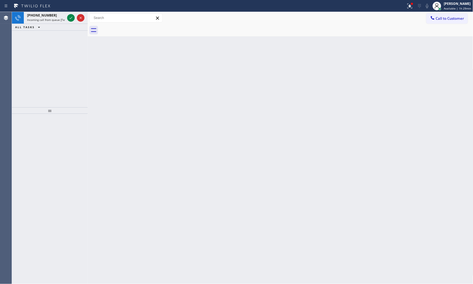
click at [72, 17] on icon at bounding box center [71, 18] width 3 height 2
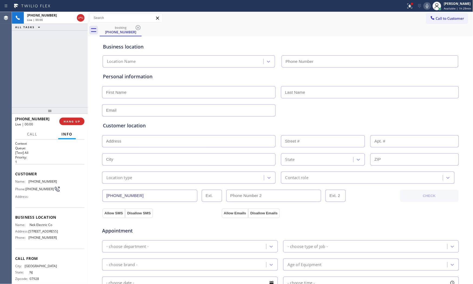
type input "(848) 331-2260"
click at [71, 117] on button "HANG UP" at bounding box center [71, 121] width 25 height 8
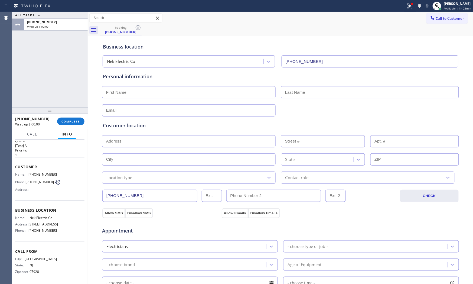
scroll to position [17, 0]
click at [63, 118] on button "COMPLETE" at bounding box center [70, 121] width 27 height 8
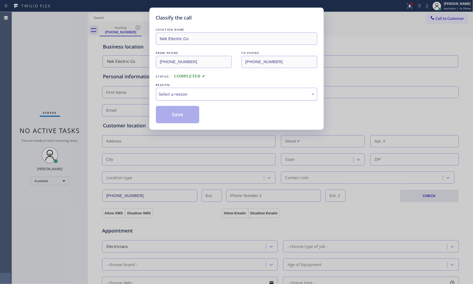
click at [166, 95] on div "Select a reason" at bounding box center [236, 94] width 155 height 6
click at [165, 111] on button "Save" at bounding box center [178, 114] width 44 height 17
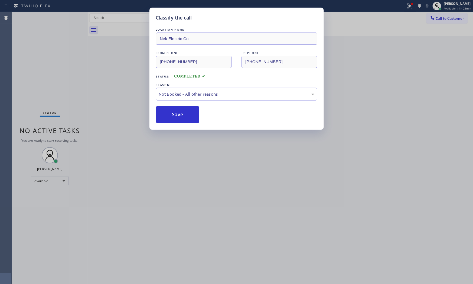
click at [165, 111] on button "Save" at bounding box center [178, 114] width 44 height 17
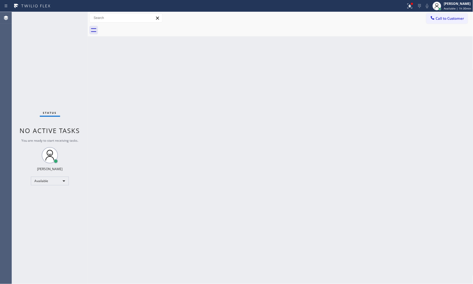
click at [69, 17] on div "Status No active tasks You are ready to start receiving tasks. Mark Paul Dacula…" at bounding box center [50, 148] width 76 height 272
click at [73, 15] on div "Status No active tasks You are ready to start receiving tasks. Mark Paul Dacula…" at bounding box center [50, 148] width 76 height 272
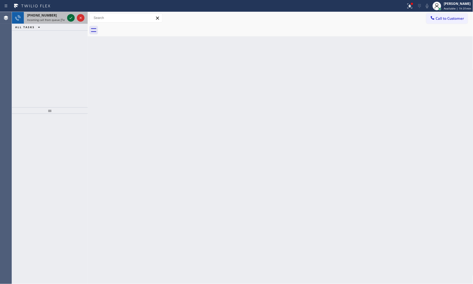
click at [73, 15] on icon at bounding box center [71, 18] width 6 height 6
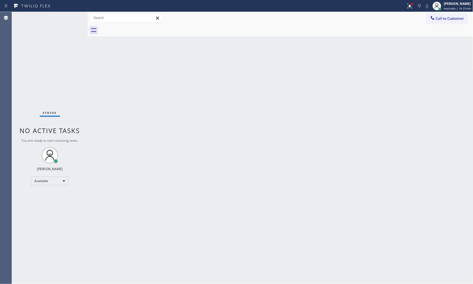
click at [73, 14] on div "Status No active tasks You are ready to start receiving tasks. Mark Paul Dacula…" at bounding box center [50, 148] width 76 height 272
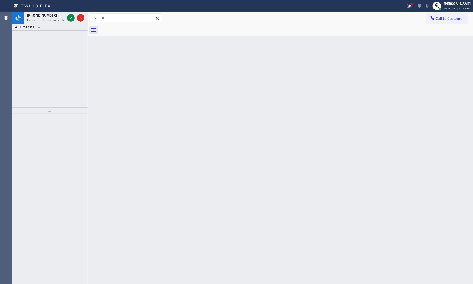
click at [73, 14] on div at bounding box center [75, 18] width 19 height 12
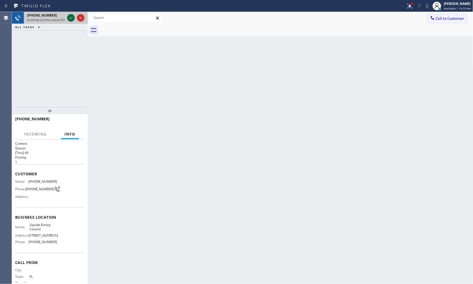
click at [72, 15] on div at bounding box center [75, 18] width 19 height 12
click at [72, 15] on icon at bounding box center [71, 18] width 6 height 6
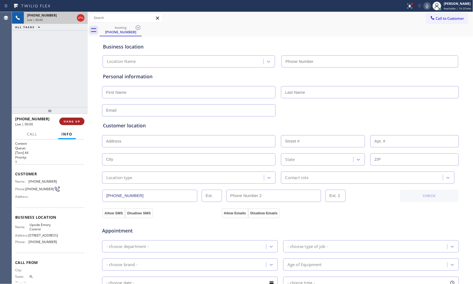
type input "(727) 292-1987"
click at [71, 120] on span "HANG UP" at bounding box center [72, 121] width 17 height 4
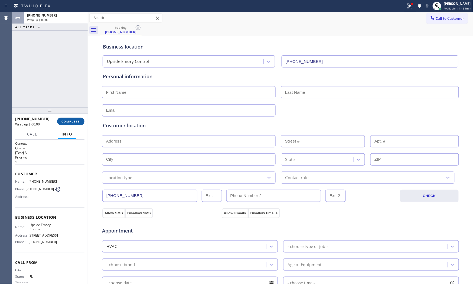
click at [71, 118] on button "COMPLETE" at bounding box center [70, 121] width 27 height 8
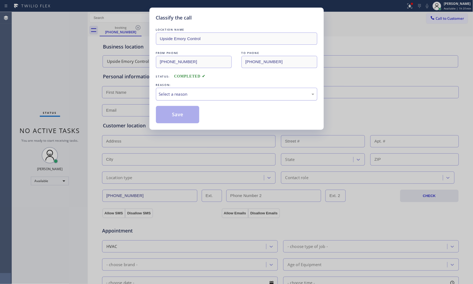
click at [207, 93] on div "Select a reason" at bounding box center [236, 94] width 155 height 6
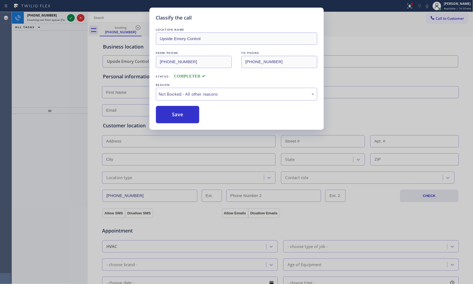
click at [178, 117] on button "Save" at bounding box center [178, 114] width 44 height 17
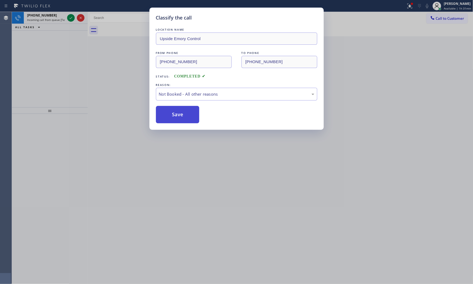
click at [176, 115] on button "Save" at bounding box center [178, 114] width 44 height 17
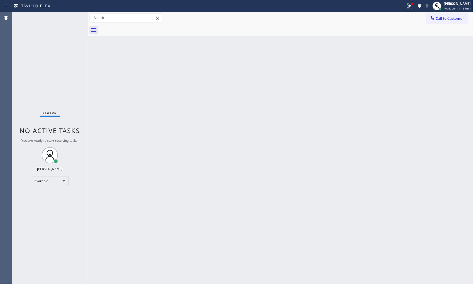
click at [58, 17] on div "Status No active tasks You are ready to start receiving tasks. Mark Paul Dacula…" at bounding box center [50, 148] width 76 height 272
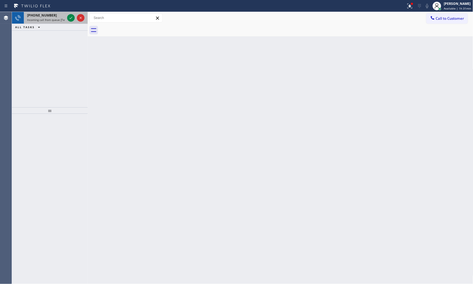
click at [48, 17] on span "+17817710803" at bounding box center [42, 15] width 30 height 5
click at [50, 15] on div "+18175171318" at bounding box center [46, 15] width 38 height 5
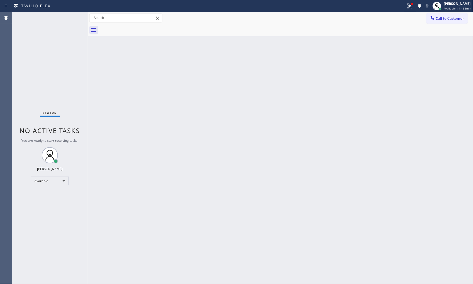
click at [69, 17] on div "Status No active tasks You are ready to start receiving tasks. Mark Paul Dacula…" at bounding box center [50, 148] width 76 height 272
click at [70, 16] on div "Status No active tasks You are ready to start receiving tasks. Mark Paul Dacula…" at bounding box center [50, 148] width 76 height 272
click at [72, 16] on div "Status No active tasks You are ready to start receiving tasks. Mark Paul Dacula…" at bounding box center [50, 148] width 76 height 272
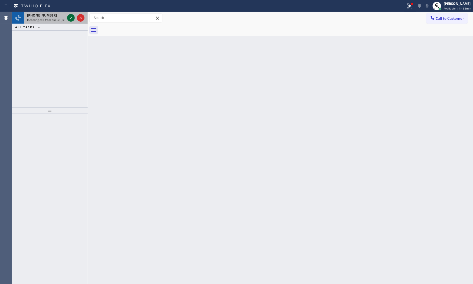
click at [72, 16] on icon at bounding box center [71, 18] width 6 height 6
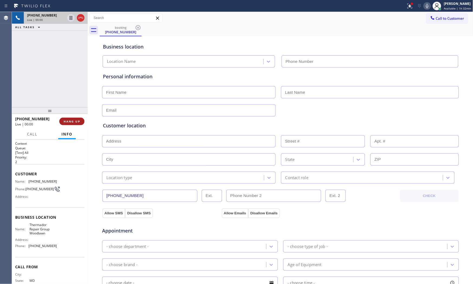
type input "(667) 213-5361"
click at [67, 119] on span "HANG UP" at bounding box center [72, 121] width 17 height 4
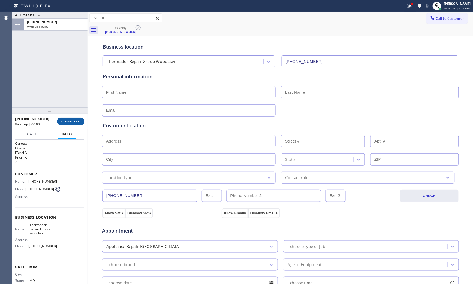
click at [67, 119] on span "COMPLETE" at bounding box center [70, 121] width 19 height 4
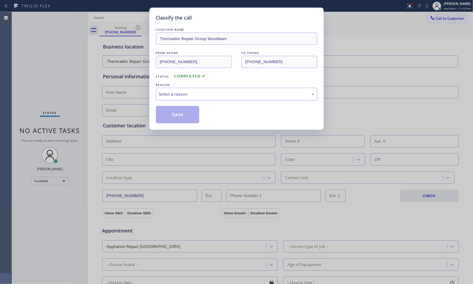
drag, startPoint x: 170, startPoint y: 94, endPoint x: 169, endPoint y: 97, distance: 3.0
click at [170, 94] on div "Select a reason" at bounding box center [236, 94] width 155 height 6
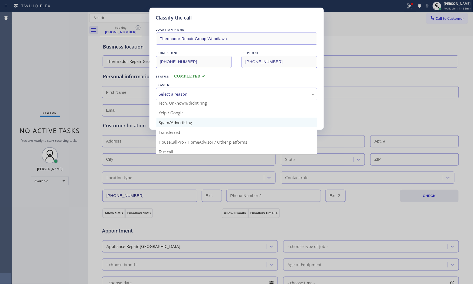
scroll to position [34, 0]
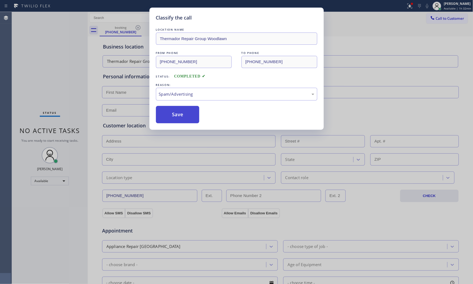
click at [171, 118] on button "Save" at bounding box center [178, 114] width 44 height 17
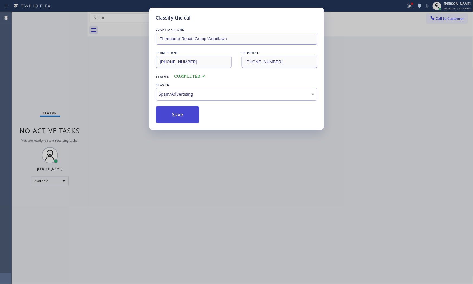
click at [171, 118] on button "Save" at bounding box center [178, 114] width 44 height 17
click at [171, 117] on button "Save" at bounding box center [178, 114] width 44 height 17
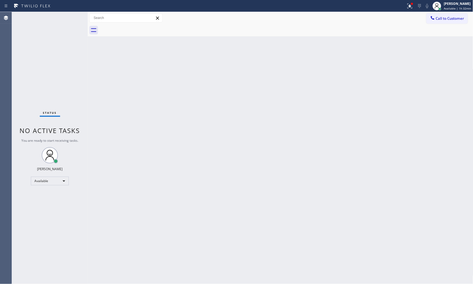
drag, startPoint x: 102, startPoint y: 76, endPoint x: 240, endPoint y: 207, distance: 190.3
click at [236, 207] on div "Back to Dashboard Change Sender ID Customers Technicians Select a contact Outbo…" at bounding box center [280, 148] width 385 height 272
click at [60, 39] on div "Status No active tasks You are ready to start receiving tasks. Mark Paul Dacula…" at bounding box center [50, 148] width 76 height 272
click at [73, 19] on div "Status No active tasks You are ready to start receiving tasks. Mark Paul Dacula…" at bounding box center [50, 148] width 76 height 272
click at [74, 17] on div "Status No active tasks You are ready to start receiving tasks. Mark Paul Dacula…" at bounding box center [50, 148] width 76 height 272
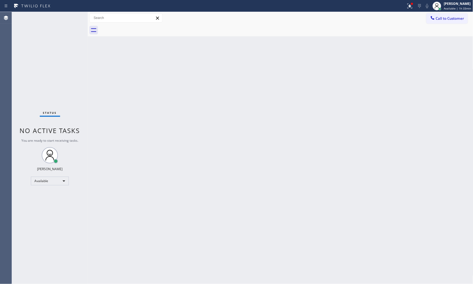
click at [73, 17] on div "Status No active tasks You are ready to start receiving tasks. Mark Paul Dacula…" at bounding box center [50, 148] width 76 height 272
click at [452, 8] on span "Available | 1h 33min" at bounding box center [457, 8] width 27 height 4
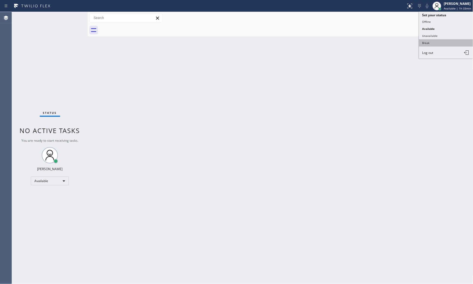
click at [441, 44] on button "Break" at bounding box center [446, 42] width 54 height 7
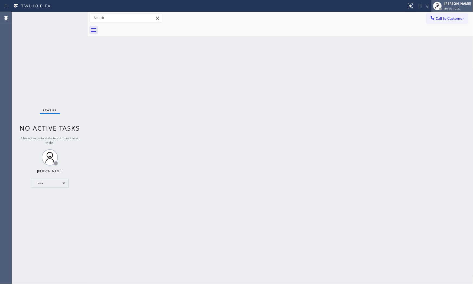
click at [446, 5] on div "[PERSON_NAME]" at bounding box center [457, 3] width 27 height 5
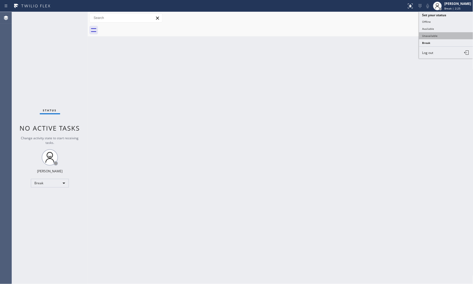
click at [431, 34] on button "Unavailable" at bounding box center [446, 35] width 54 height 7
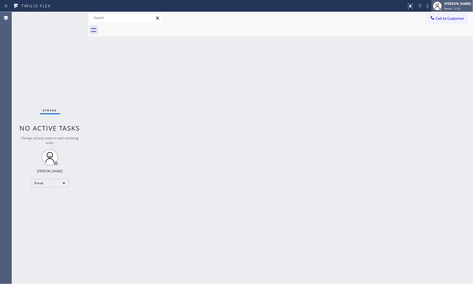
click at [445, 5] on div "Mark Paul Dacula" at bounding box center [457, 3] width 27 height 5
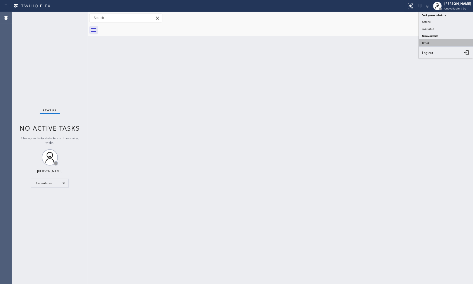
click at [436, 40] on button "Break" at bounding box center [446, 42] width 54 height 7
